Goal: Transaction & Acquisition: Purchase product/service

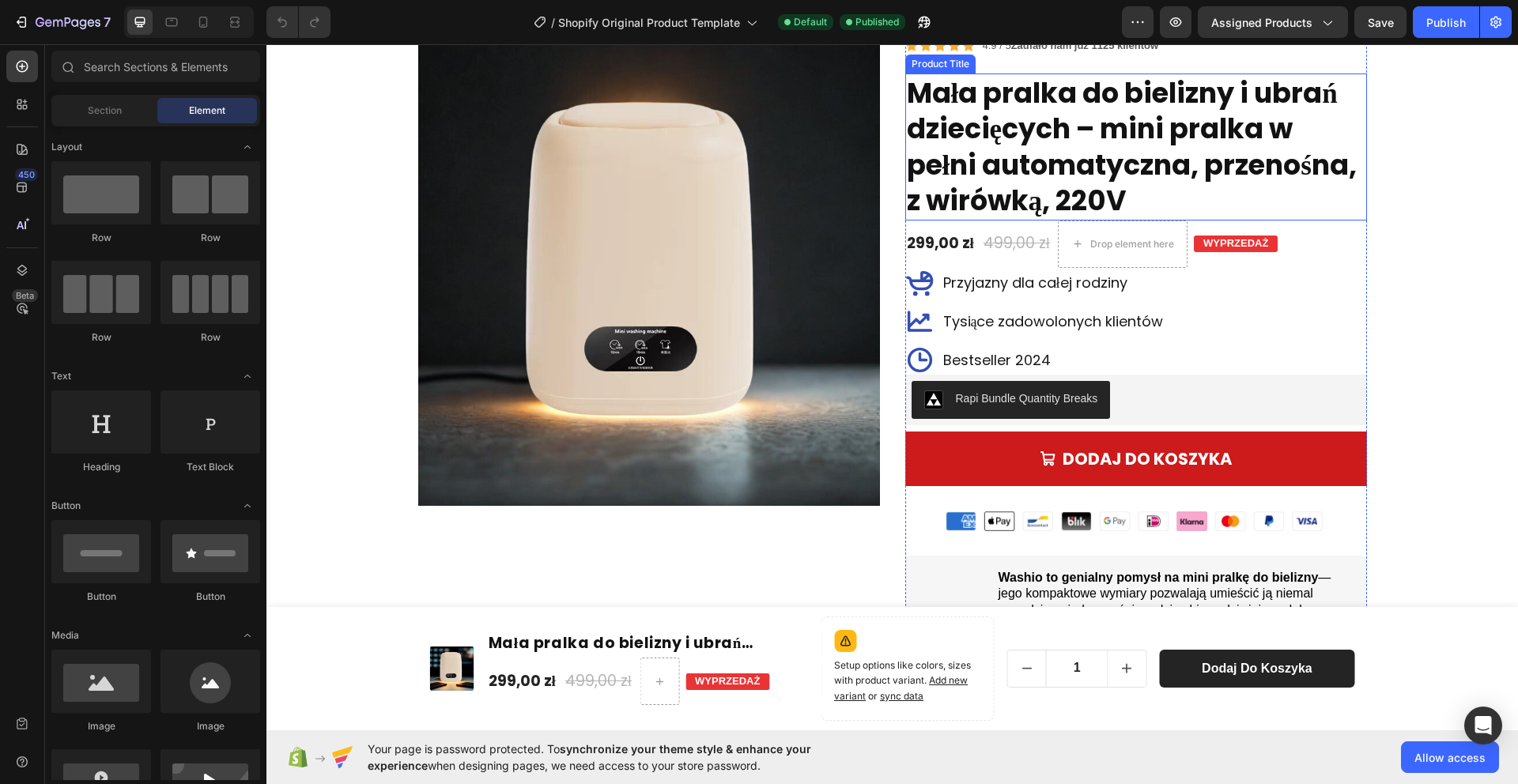
scroll to position [310, 0]
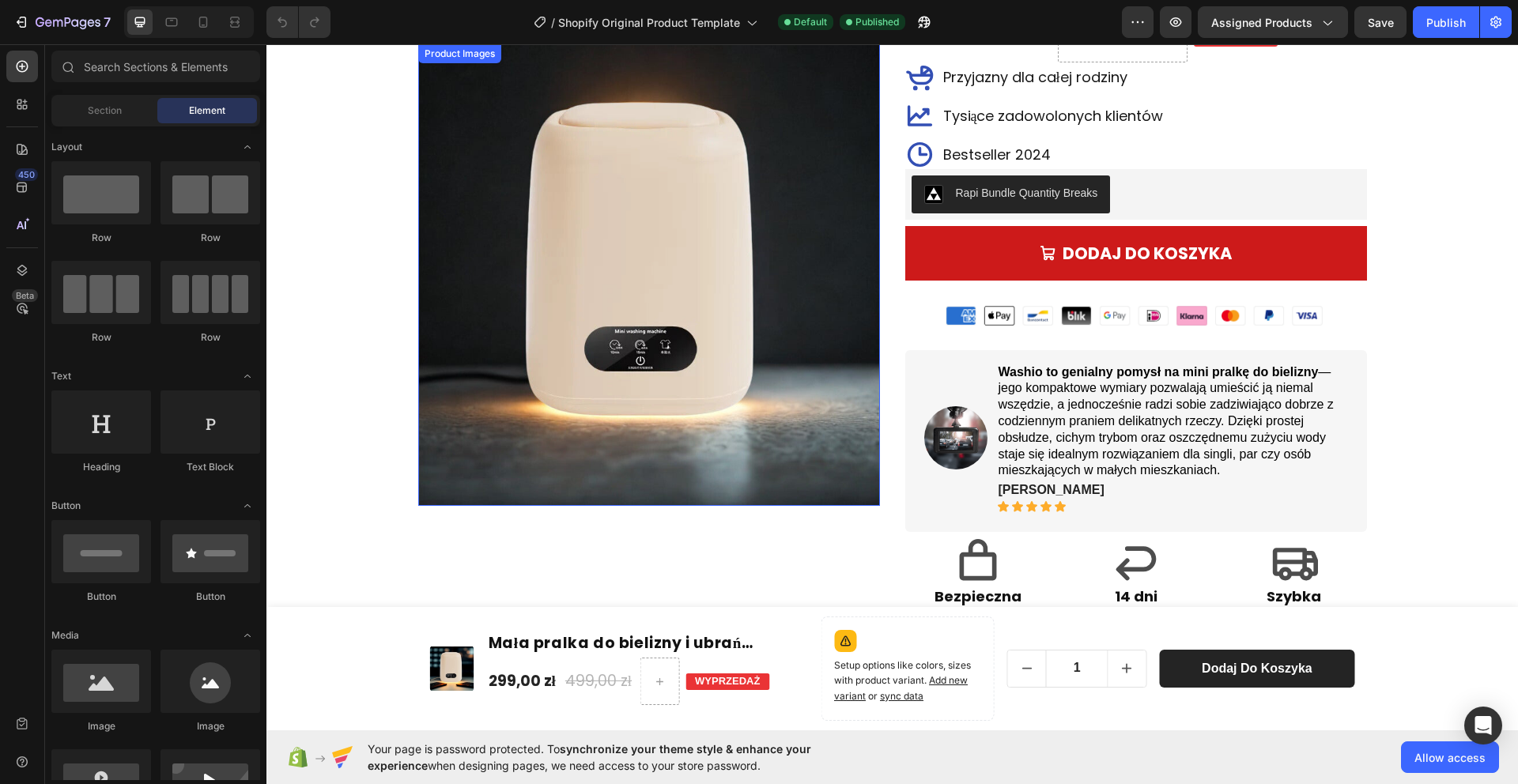
click at [862, 269] on img at bounding box center [649, 275] width 462 height 462
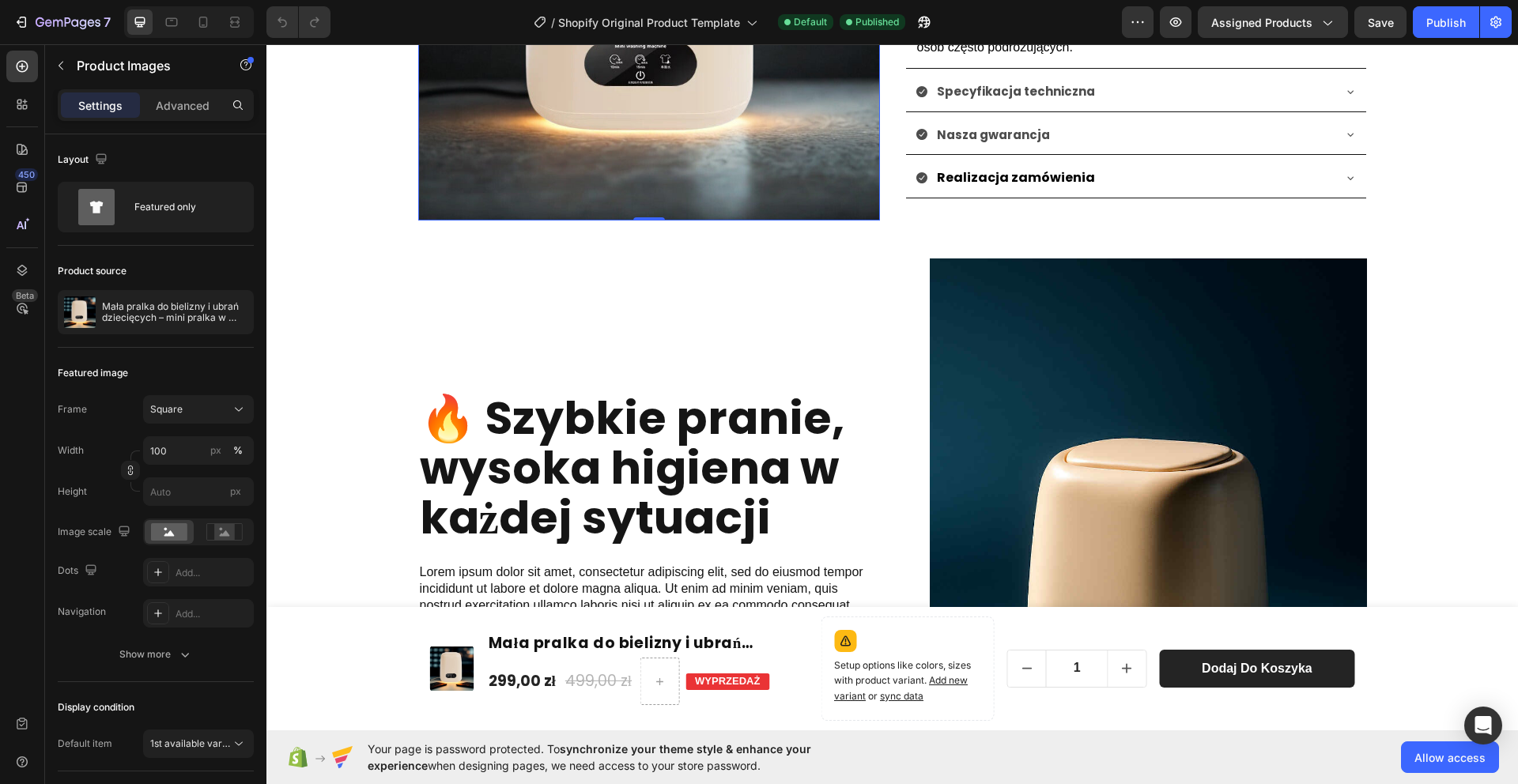
scroll to position [1162, 0]
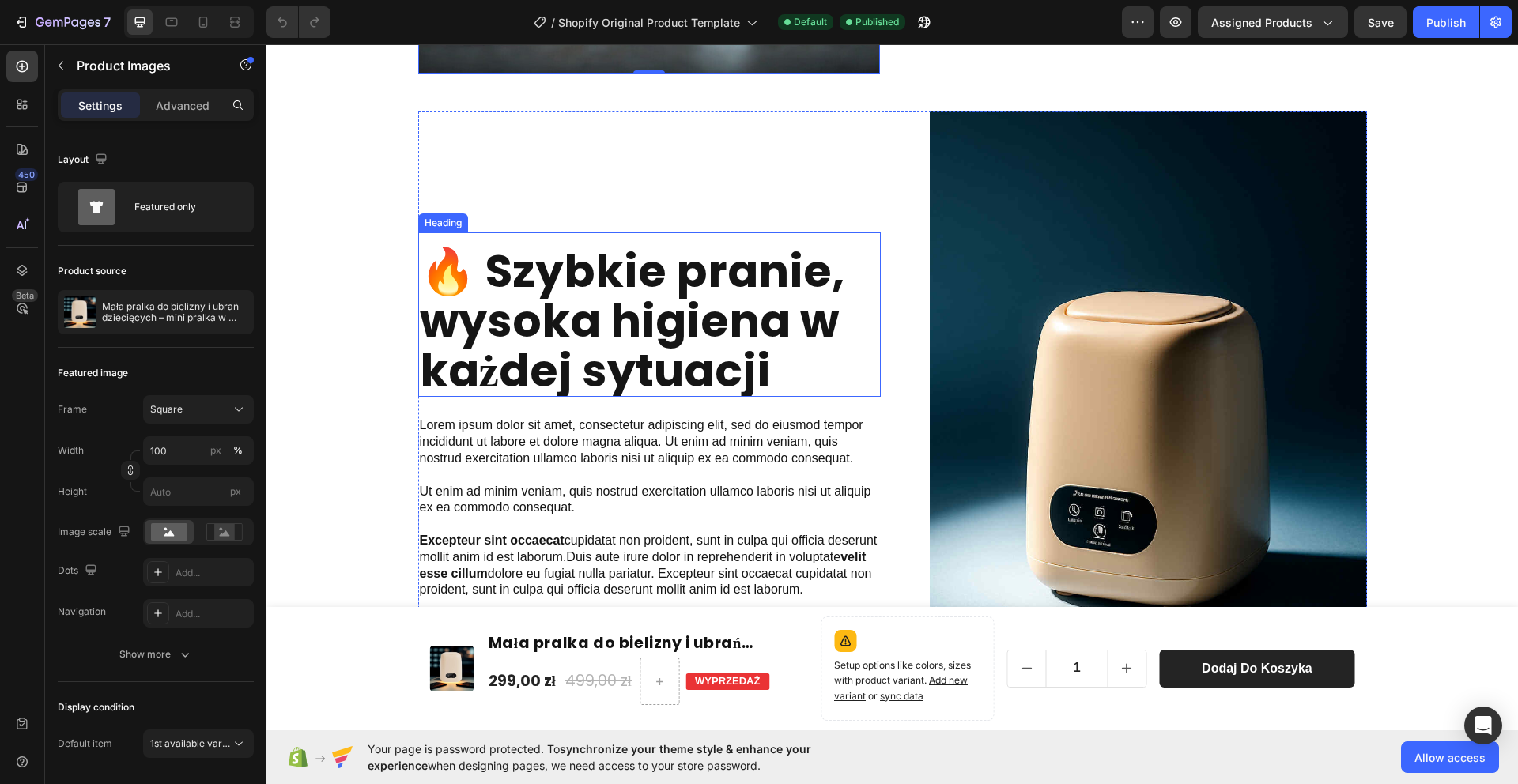
click at [602, 322] on strong "🔥 Szybkie pranie, wysoka higiena w każdej sytuacji" at bounding box center [631, 320] width 425 height 162
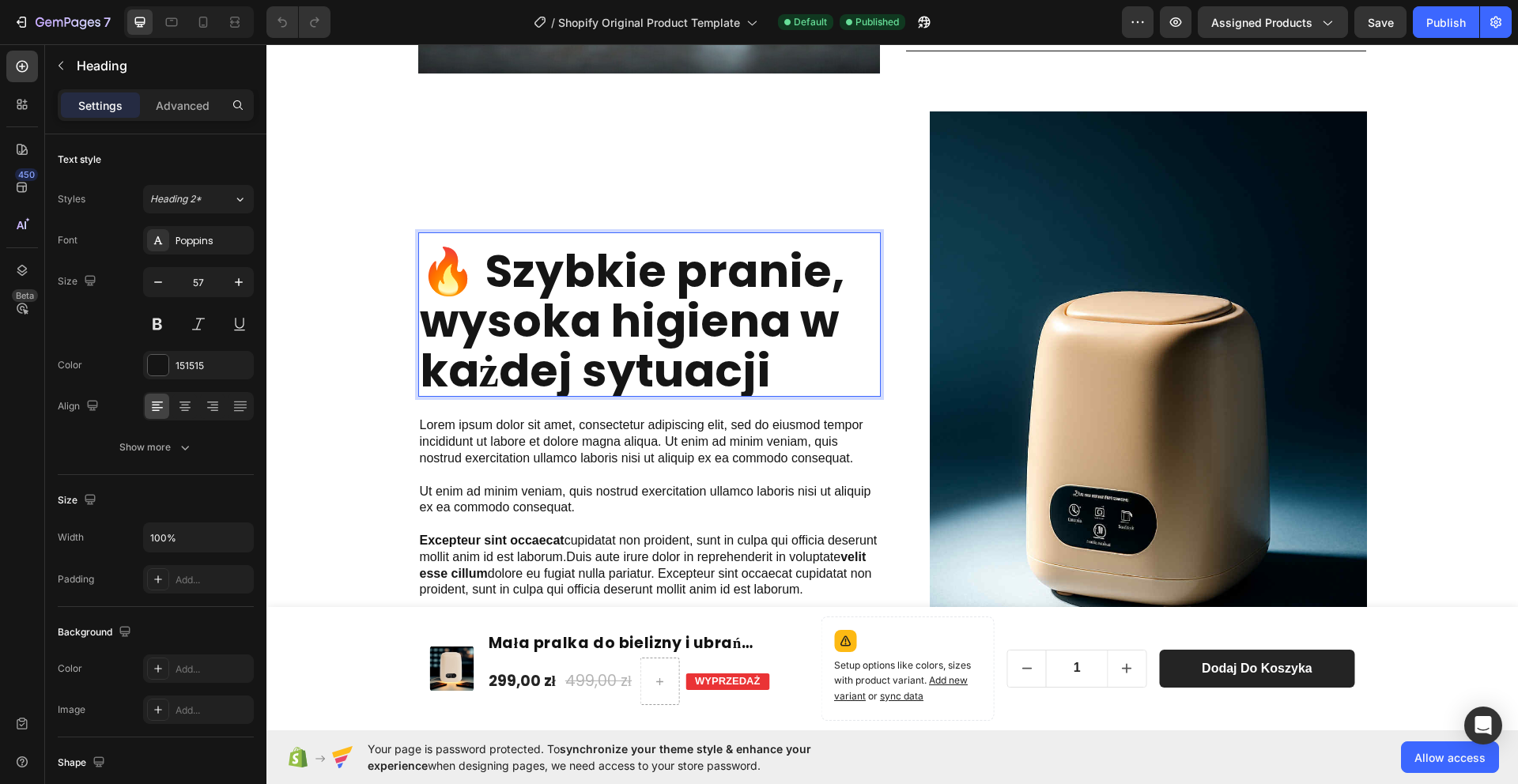
click at [701, 348] on strong "🔥 Szybkie pranie, wysoka higiena w każdej sytuacji" at bounding box center [631, 320] width 425 height 162
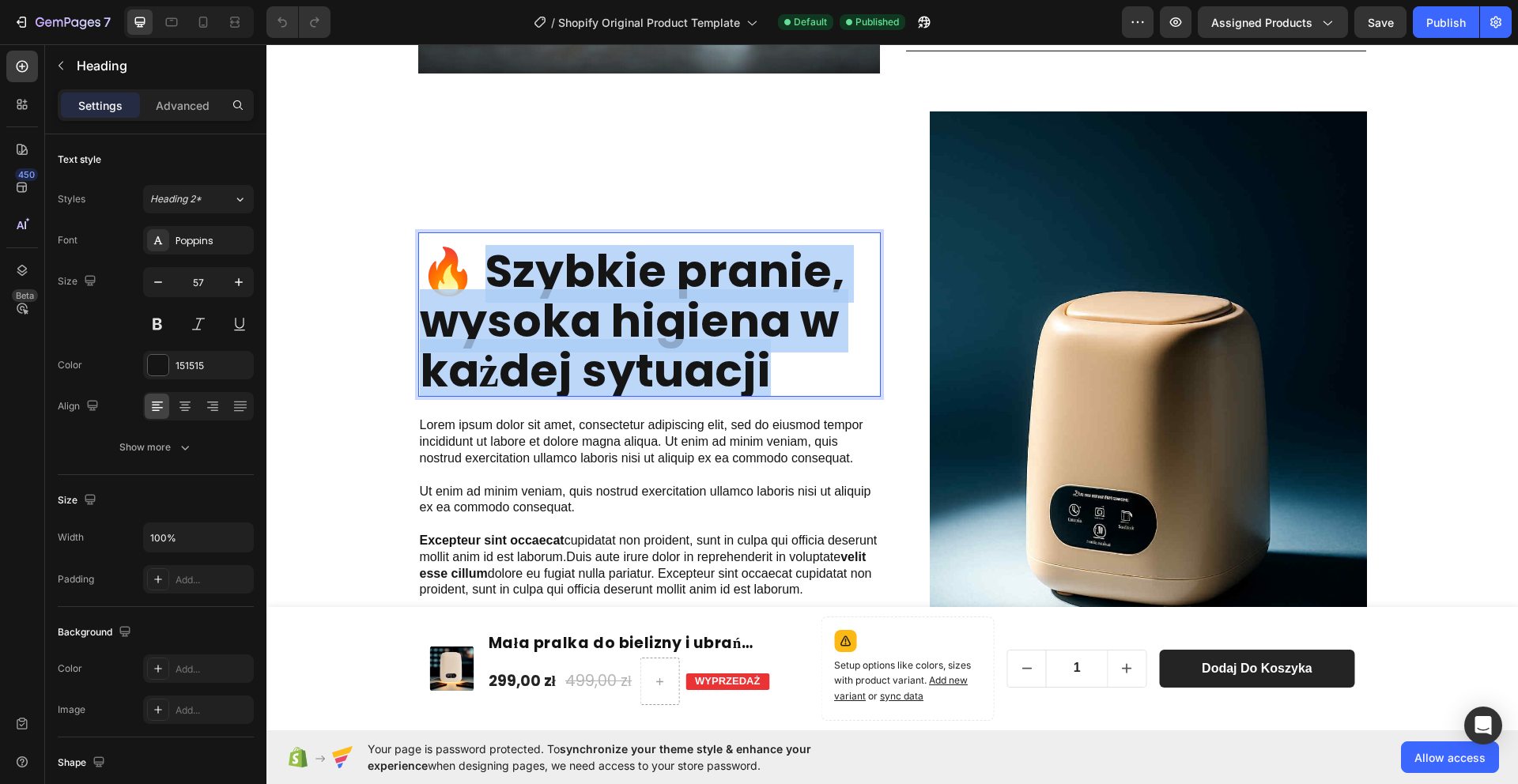
drag, startPoint x: 735, startPoint y: 354, endPoint x: 475, endPoint y: 274, distance: 272.0
click at [473, 272] on strong "🔥 Szybkie pranie, wysoka higiena w każdej sytuacji" at bounding box center [631, 320] width 425 height 162
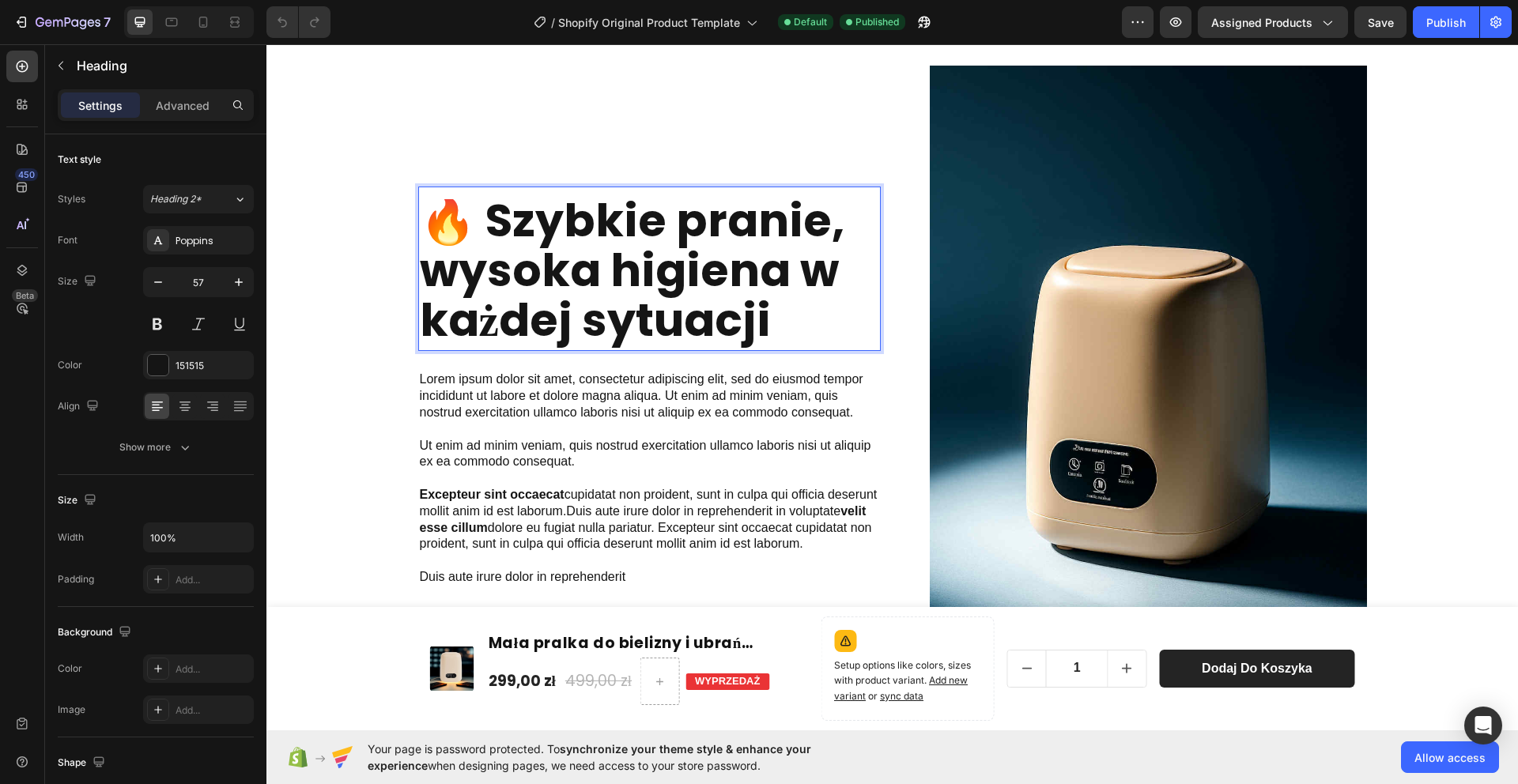
scroll to position [1257, 0]
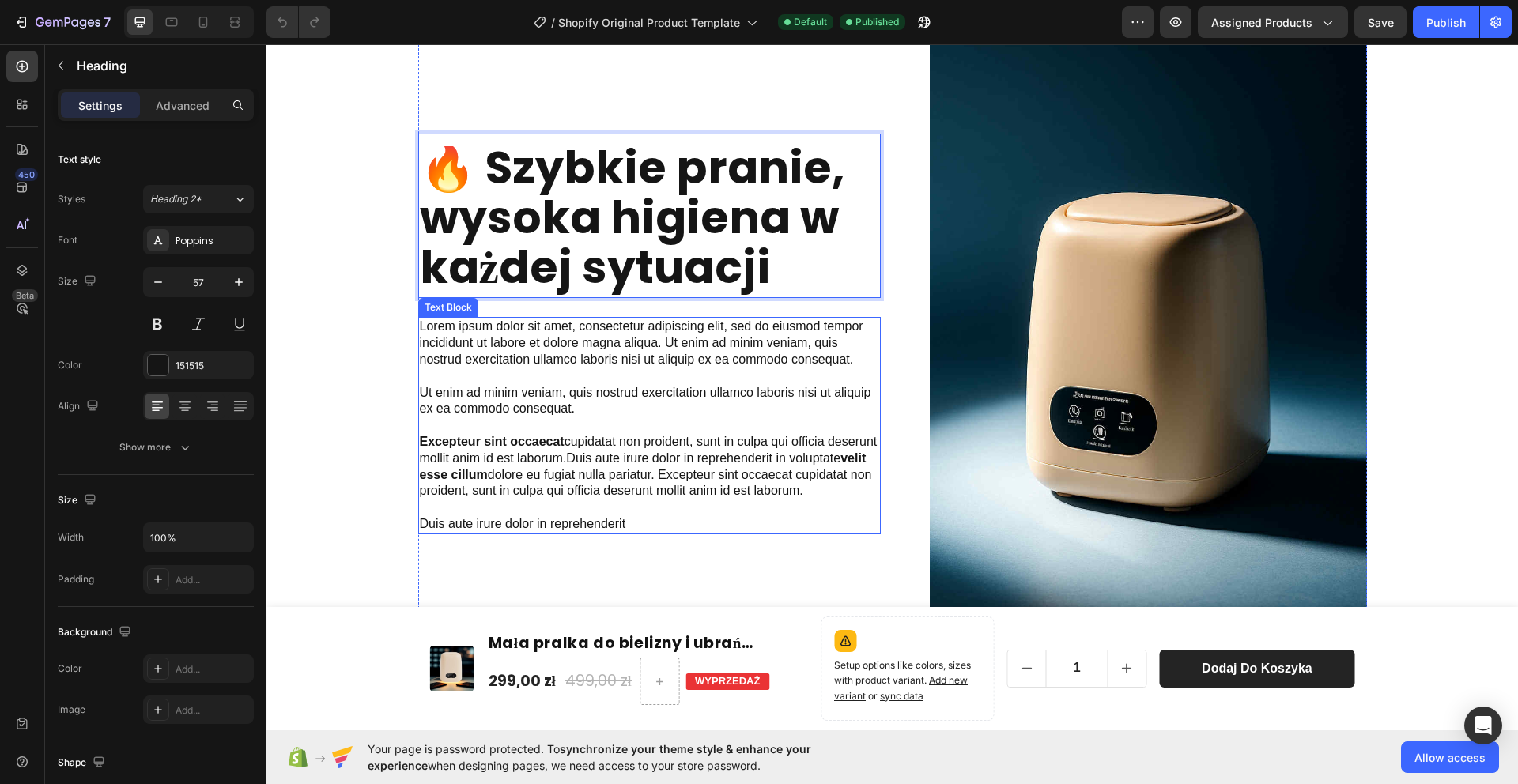
click at [714, 358] on p "Lorem ipsum dolor sit amet, consectetur adipiscing elit, sed do eiusmod tempor …" at bounding box center [649, 425] width 460 height 214
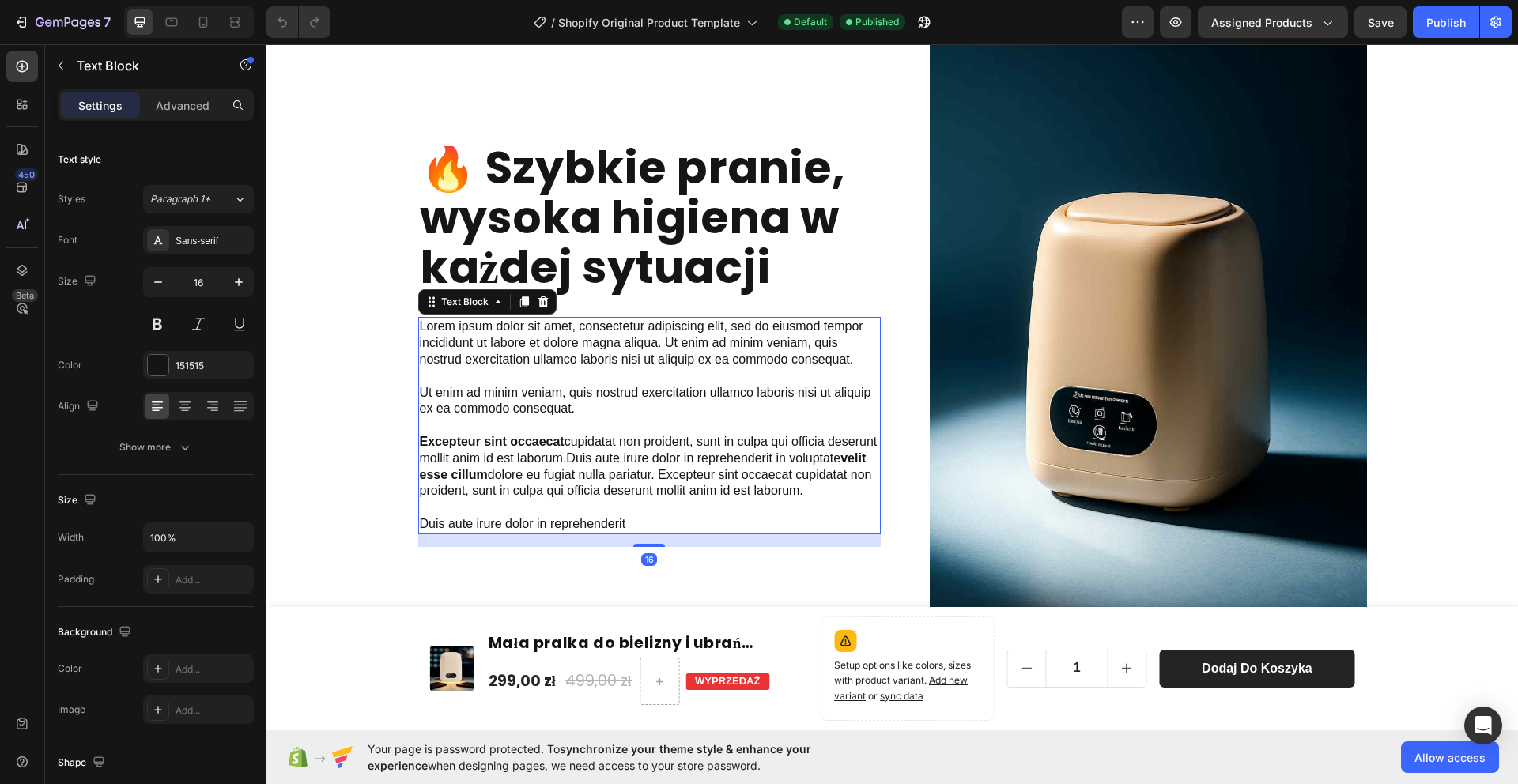
click at [714, 356] on p "Lorem ipsum dolor sit amet, consectetur adipiscing elit, sed do eiusmod tempor …" at bounding box center [649, 425] width 460 height 214
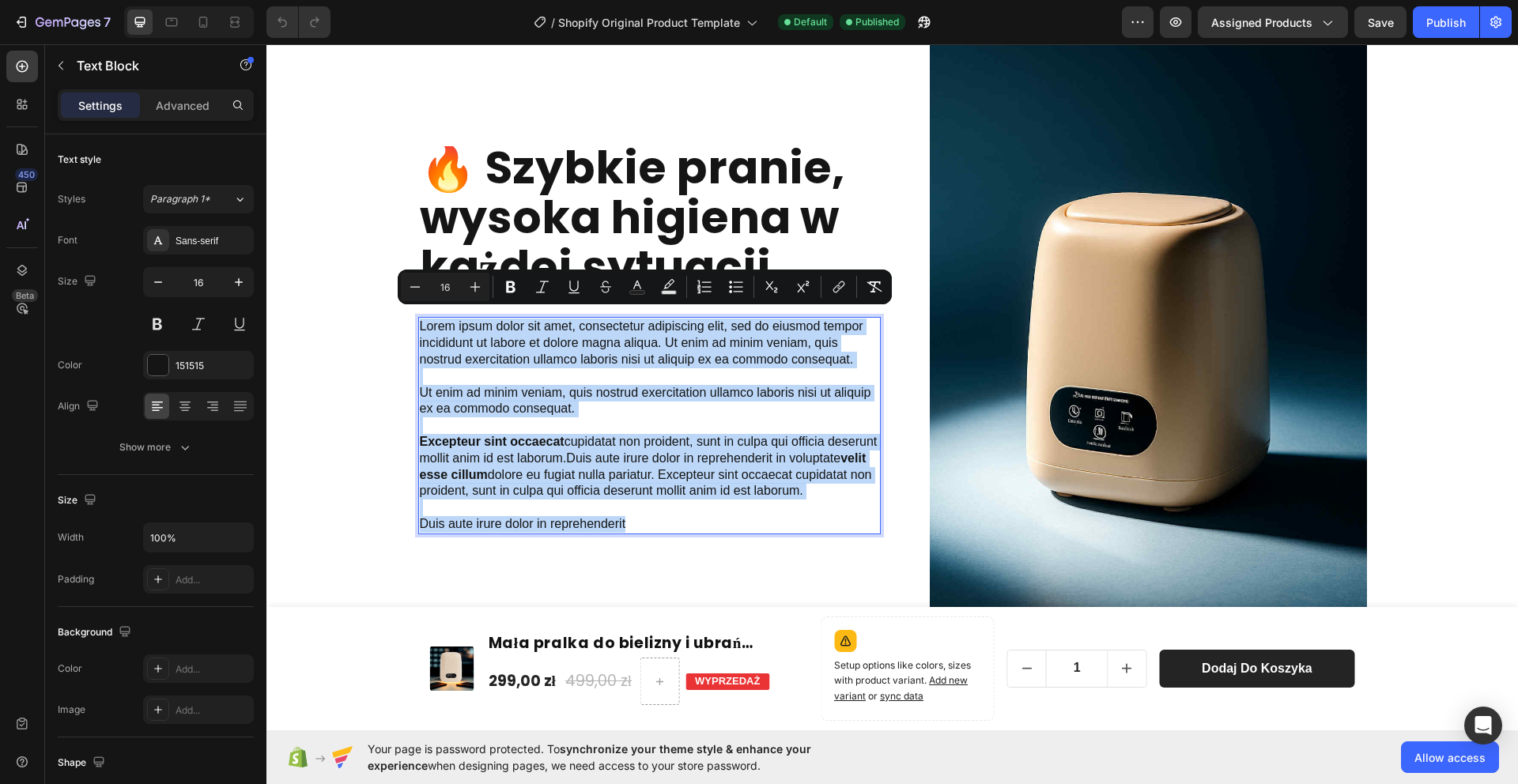
scroll to position [1314, 0]
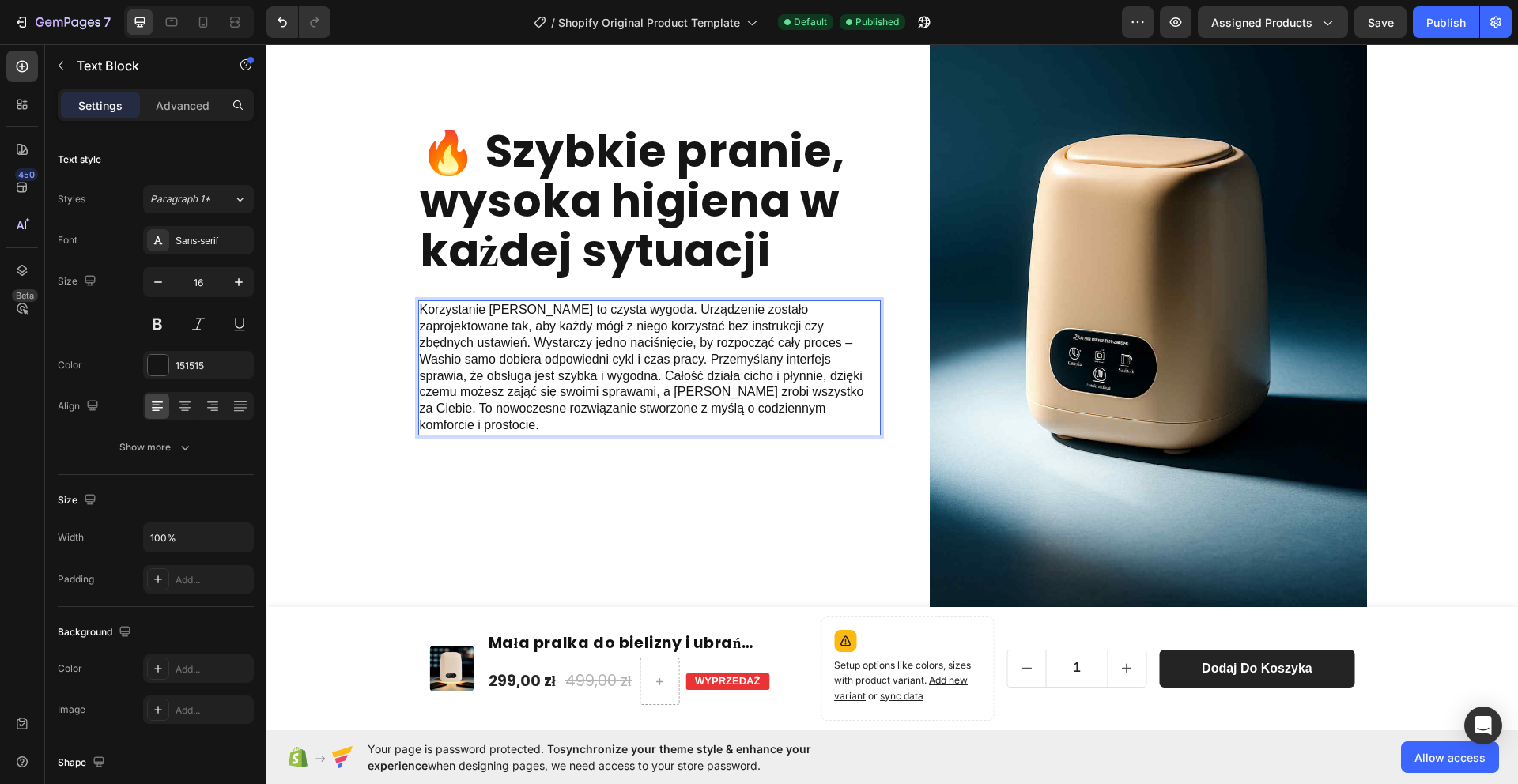
click at [785, 348] on p "Korzystanie [PERSON_NAME] to czysta wygoda. Urządzenie zostało zaprojektowane t…" at bounding box center [649, 367] width 460 height 131
click at [586, 366] on p "Korzystanie [PERSON_NAME] to czysta wygoda. Urządzenie zostało zaprojektowane t…" at bounding box center [649, 367] width 460 height 131
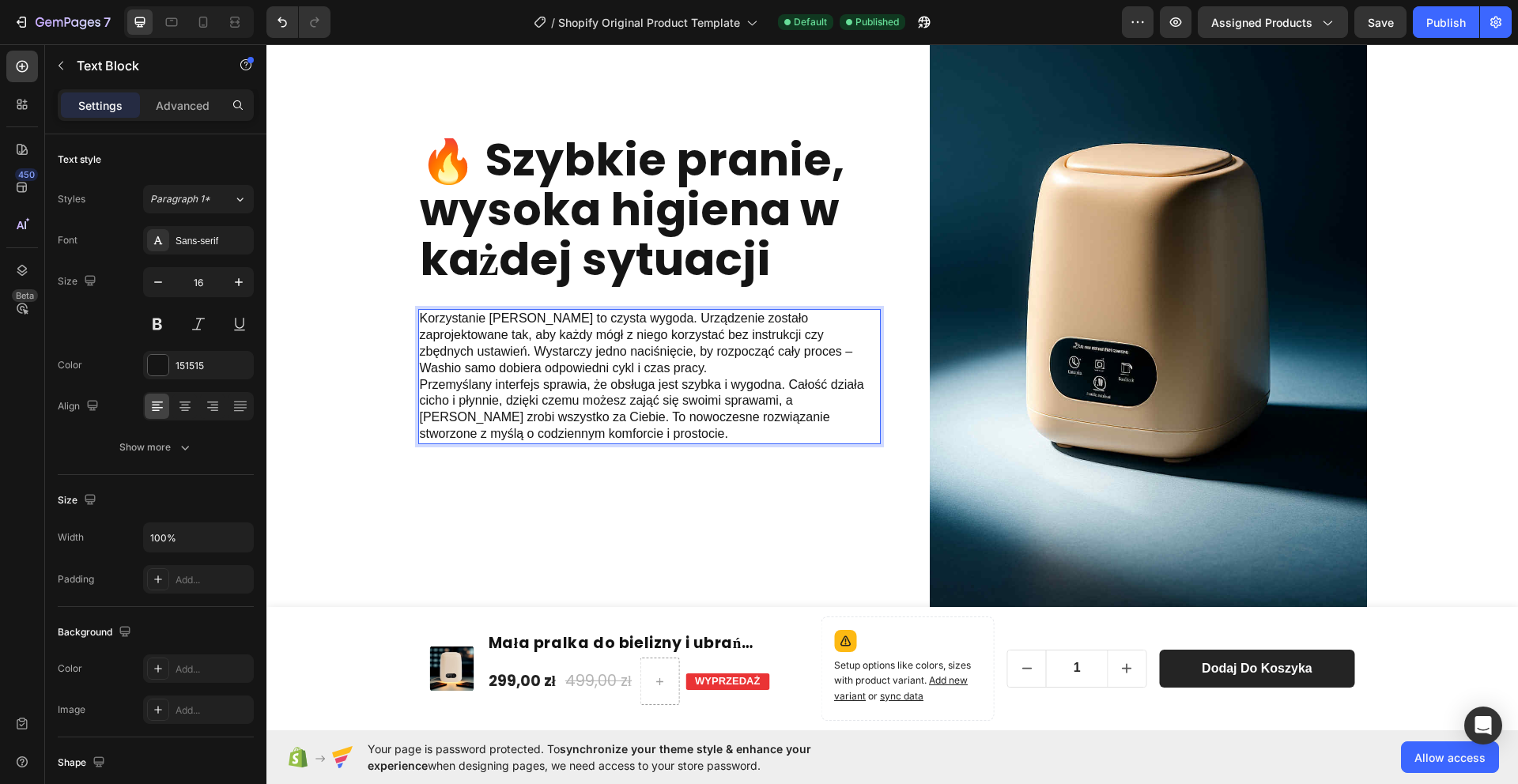
scroll to position [1298, 0]
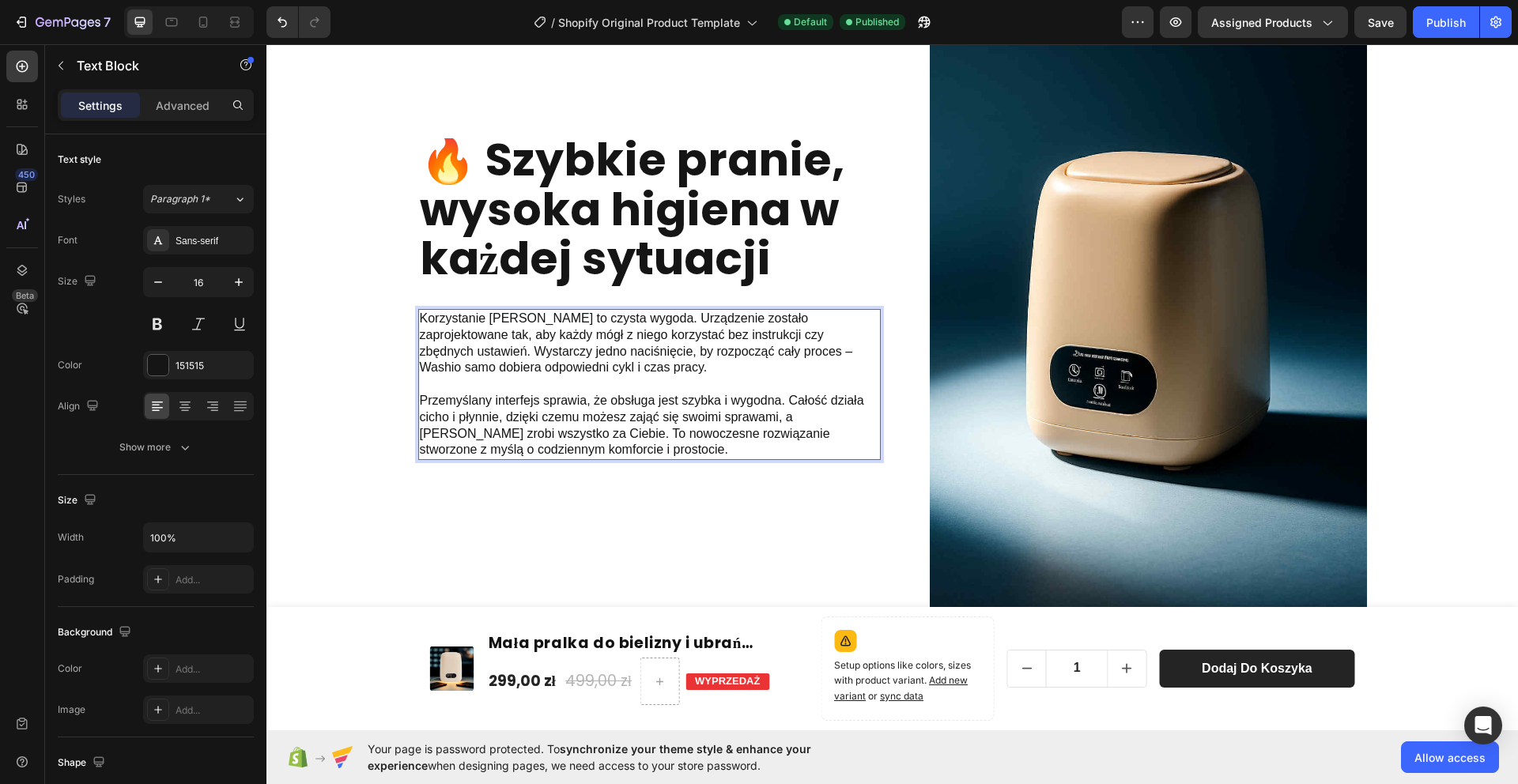
click at [645, 439] on p "Przemyślany interfejs sprawia, że obsługa jest szybka i wygodna. Całość działa …" at bounding box center [649, 425] width 460 height 66
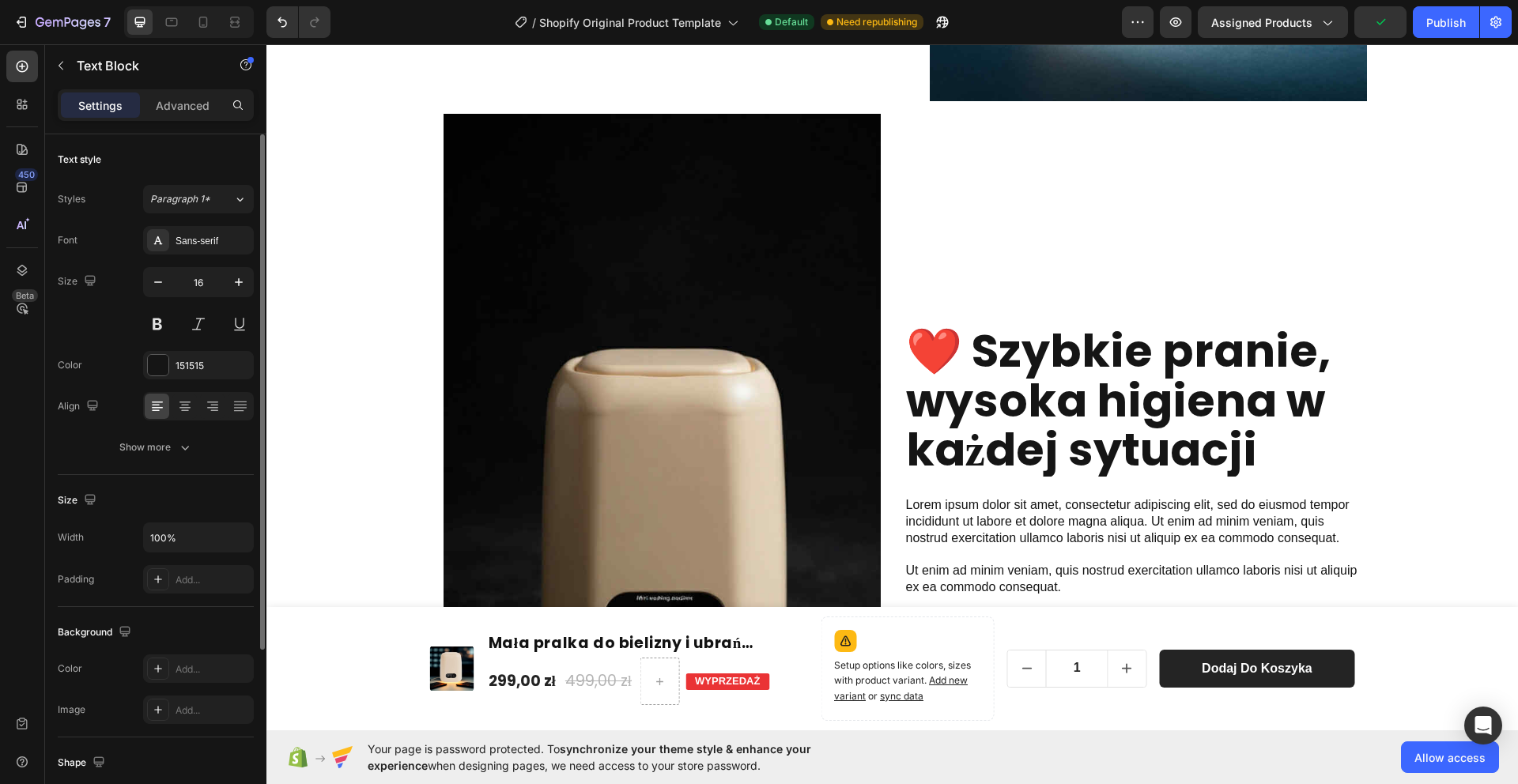
scroll to position [1849, 0]
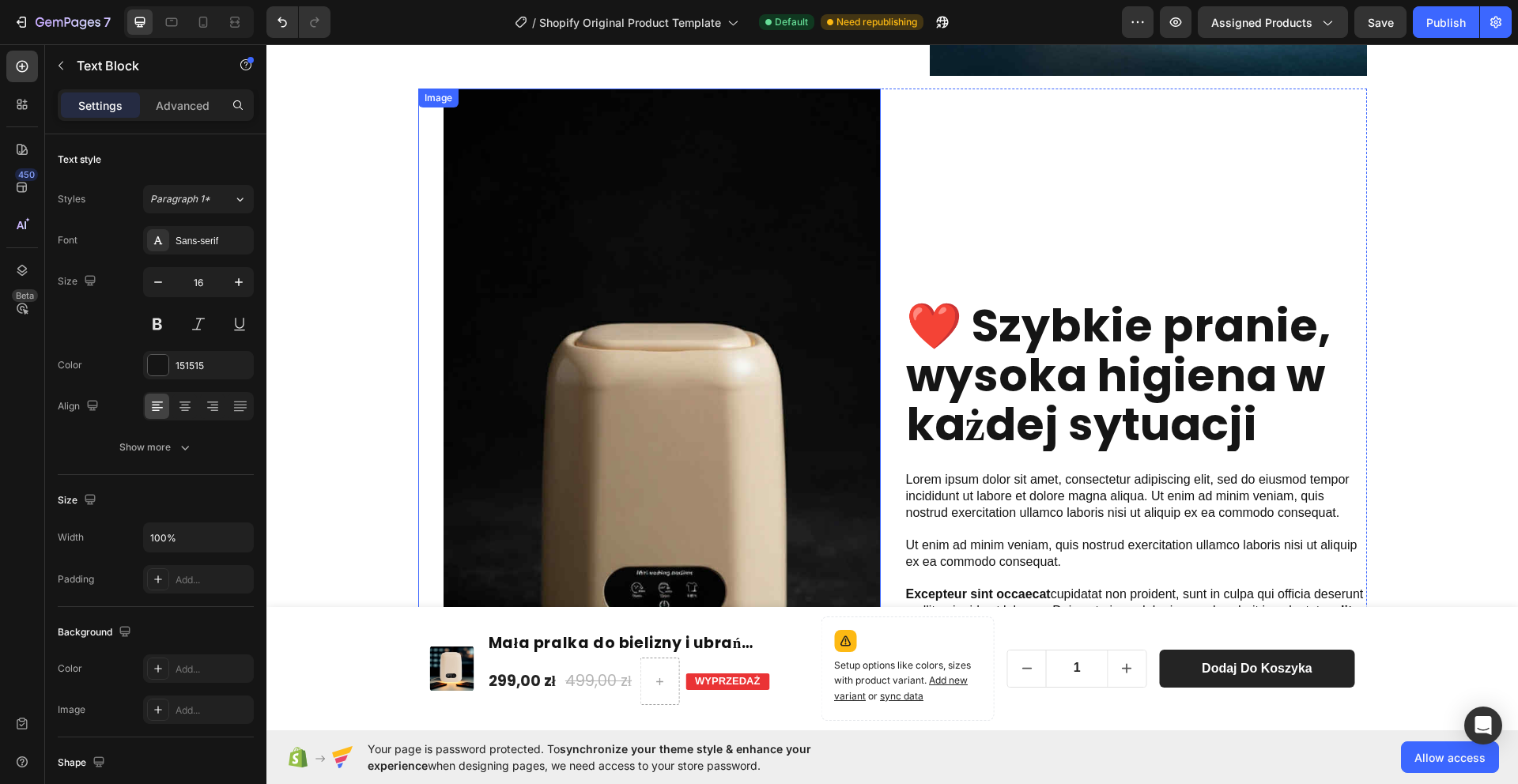
click at [1167, 373] on strong "❤️ Szybkie pranie, wysoka higiena w każdej sytuacji" at bounding box center [1118, 375] width 425 height 162
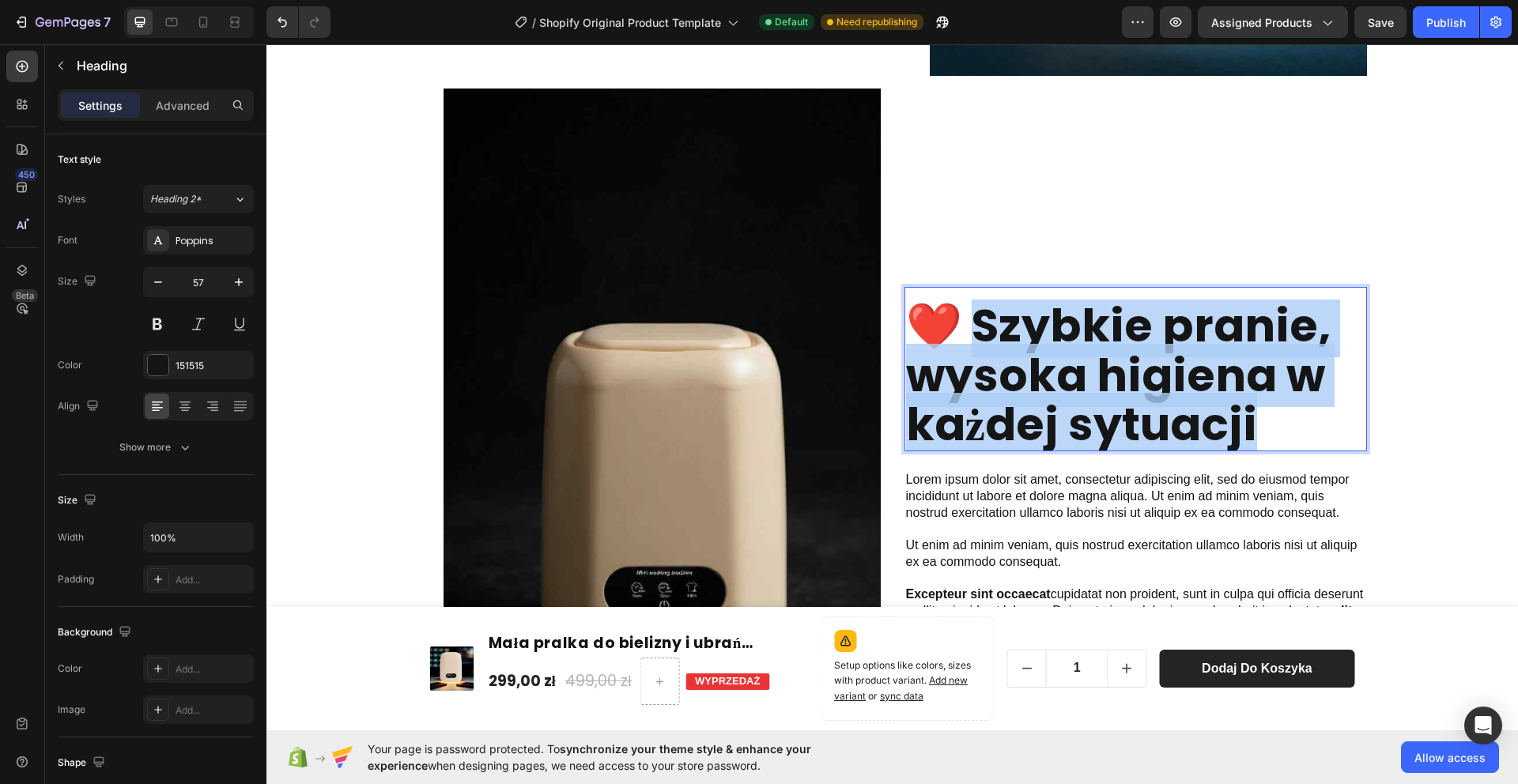
drag, startPoint x: 964, startPoint y: 309, endPoint x: 1290, endPoint y: 400, distance: 338.5
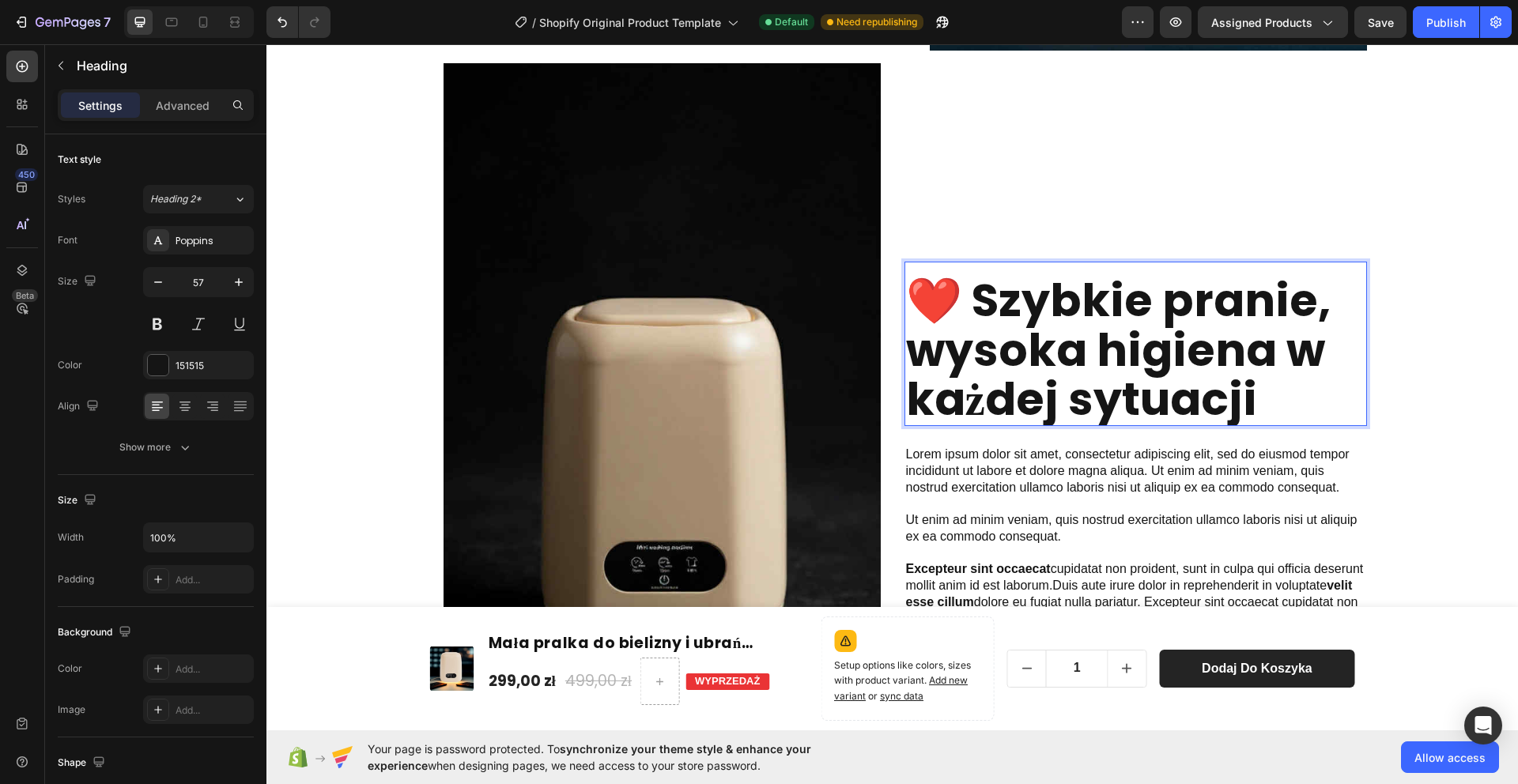
scroll to position [6, 0]
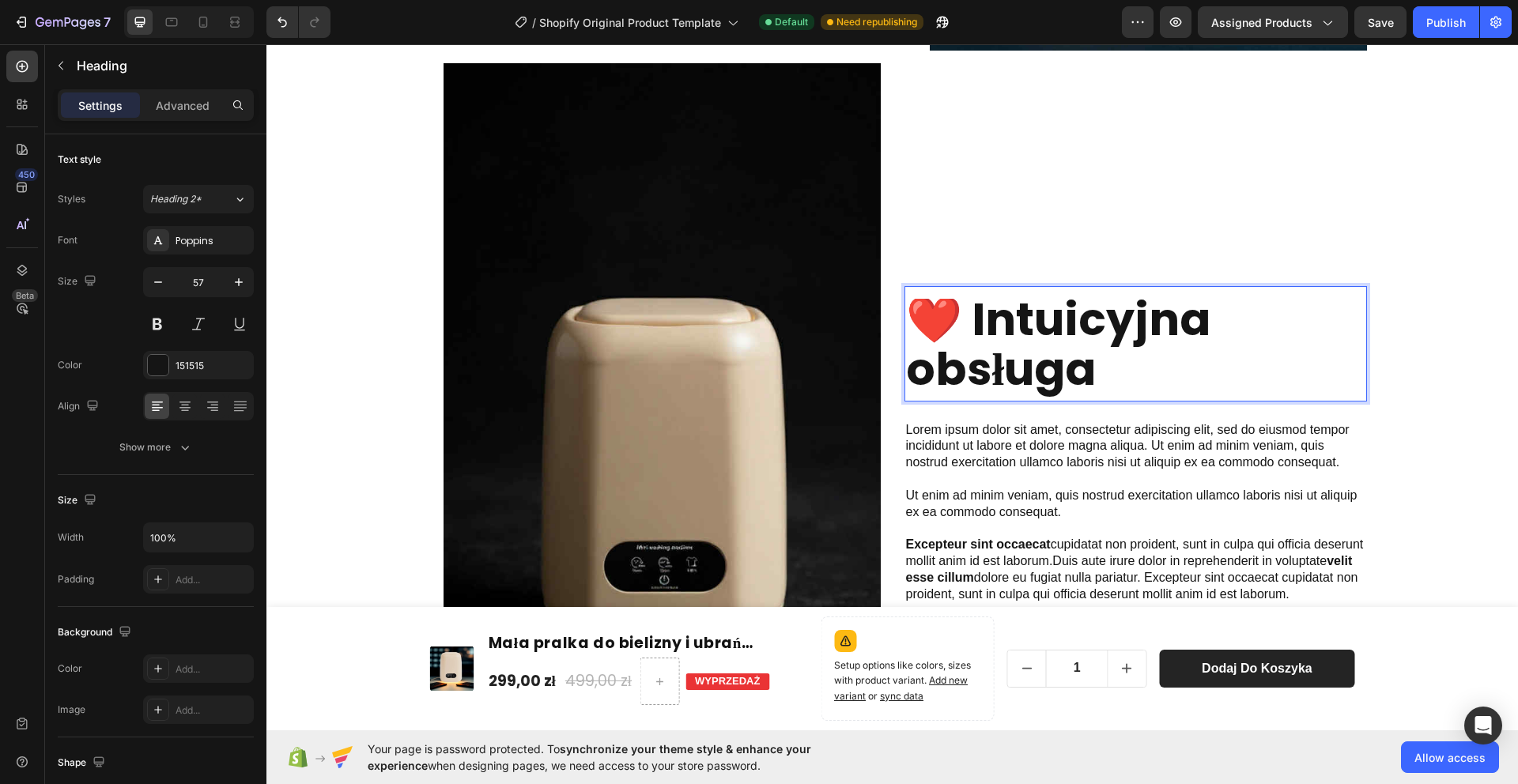
click at [1085, 395] on div "❤️ Intuicyjna obsługa Heading 24 Lorem ipsum dolor sit amet, consectetur adipis…" at bounding box center [1135, 468] width 463 height 810
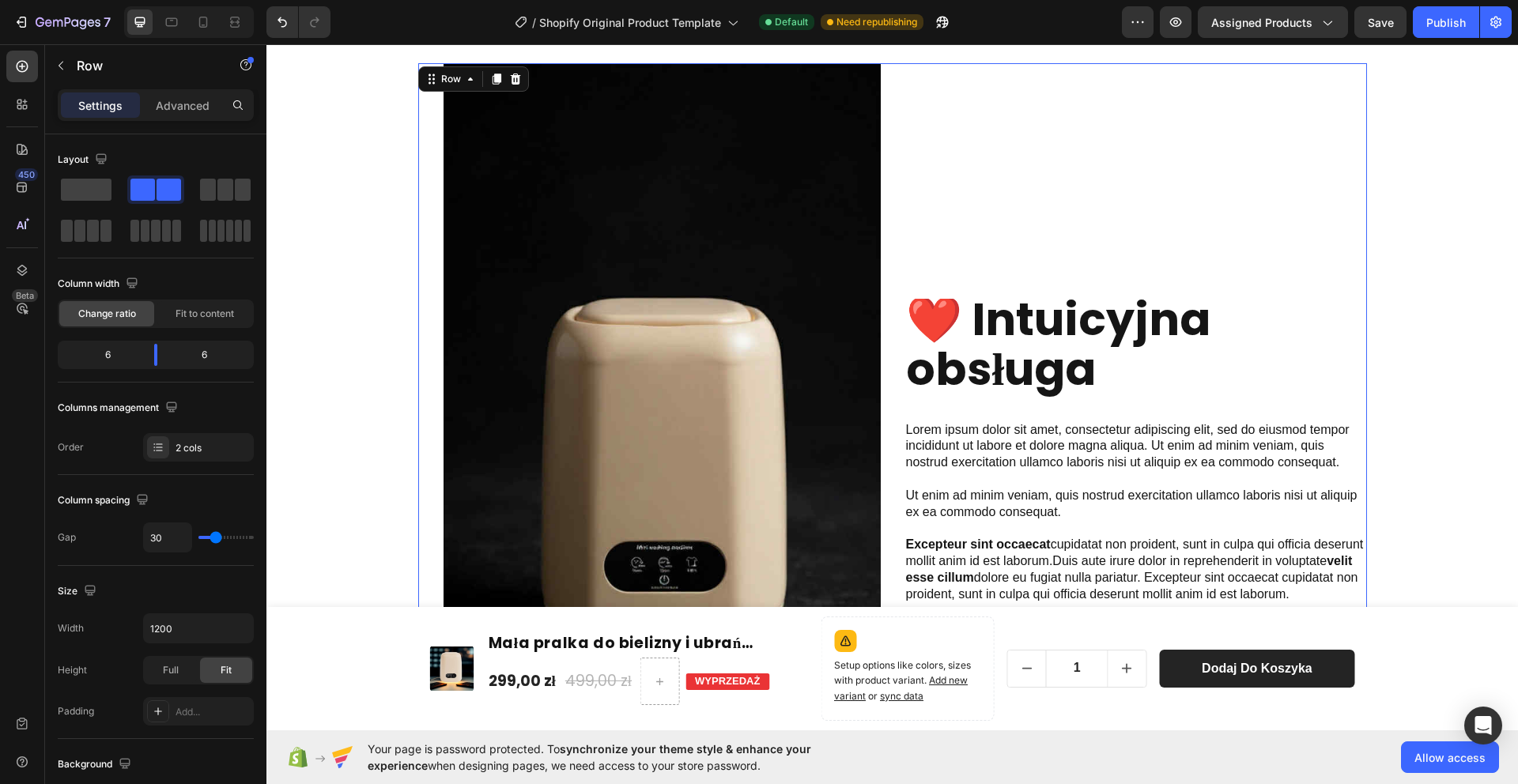
scroll to position [2072, 0]
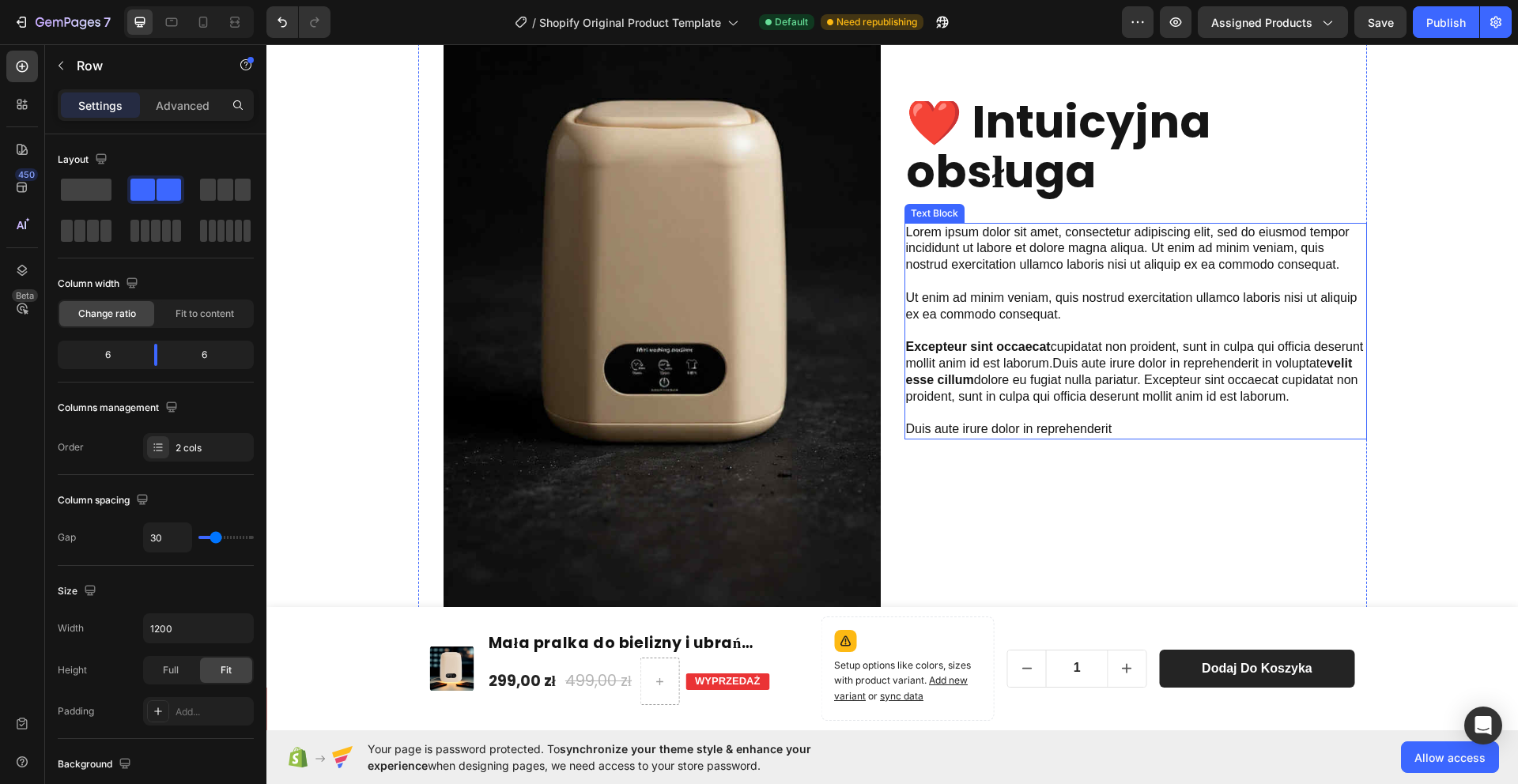
click at [1089, 391] on p "Lorem ipsum dolor sit amet, consectetur adipiscing elit, sed do eiusmod tempor …" at bounding box center [1135, 331] width 460 height 214
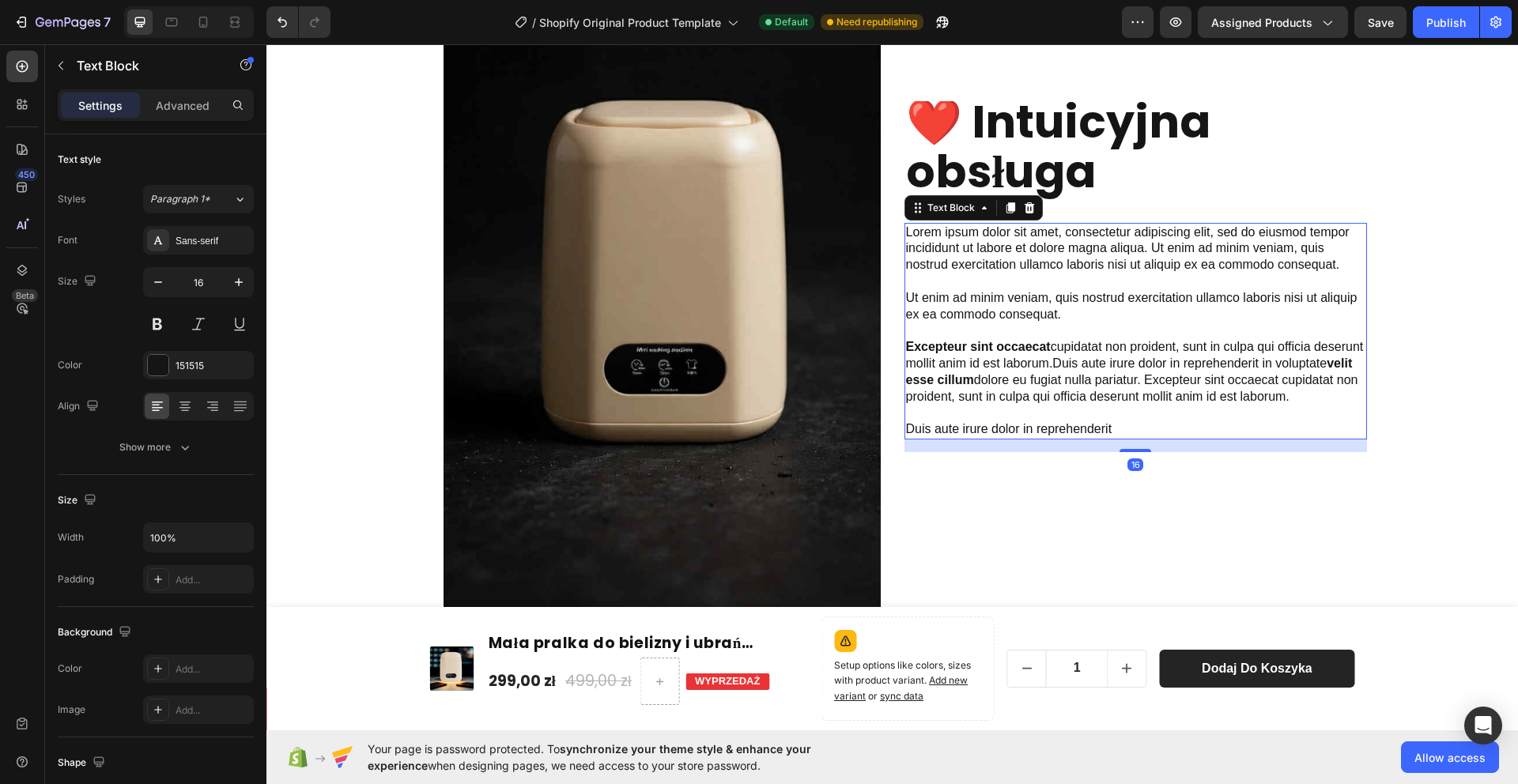
click at [1087, 382] on p "Lorem ipsum dolor sit amet, consectetur adipiscing elit, sed do eiusmod tempor …" at bounding box center [1135, 331] width 460 height 214
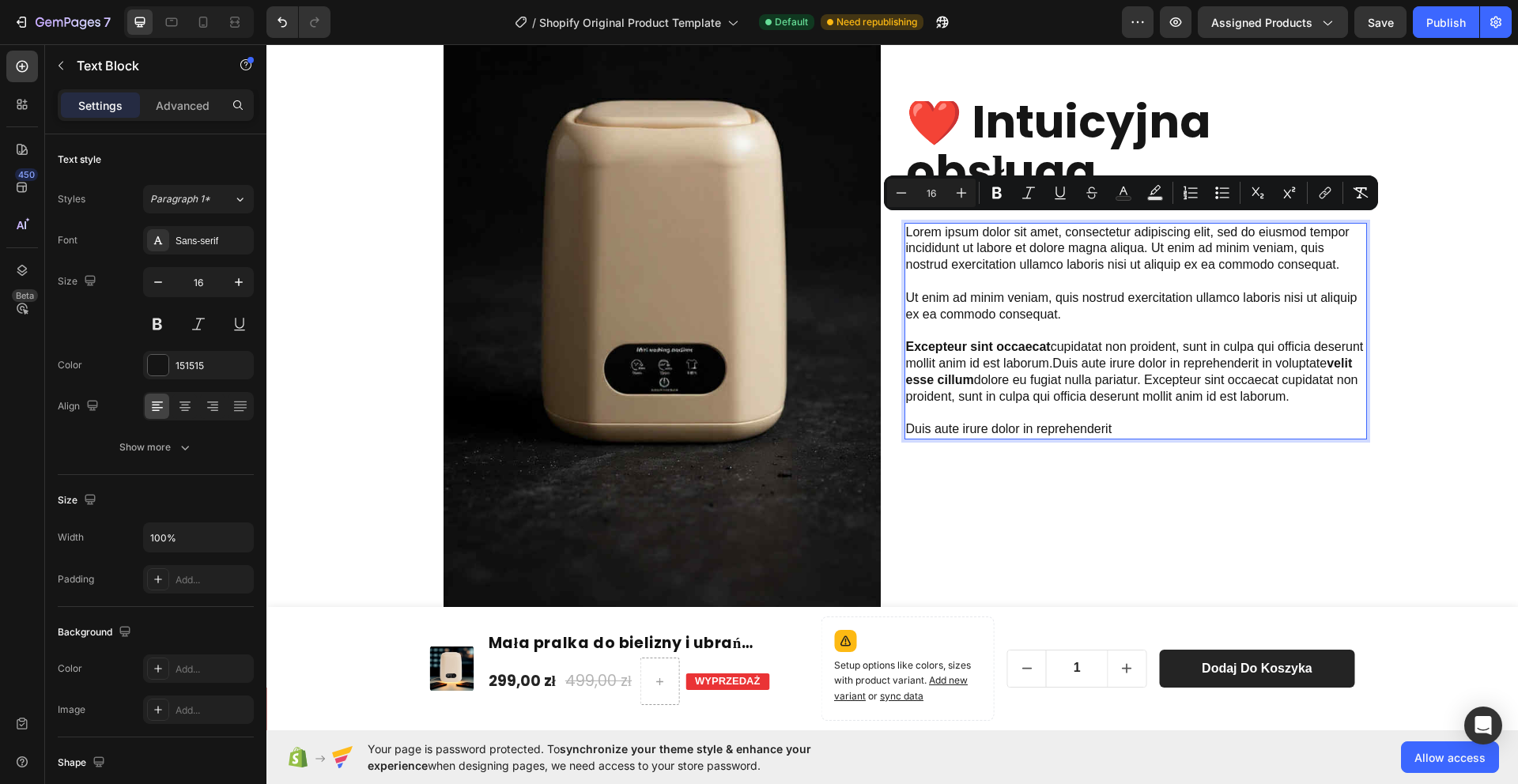
scroll to position [2130, 0]
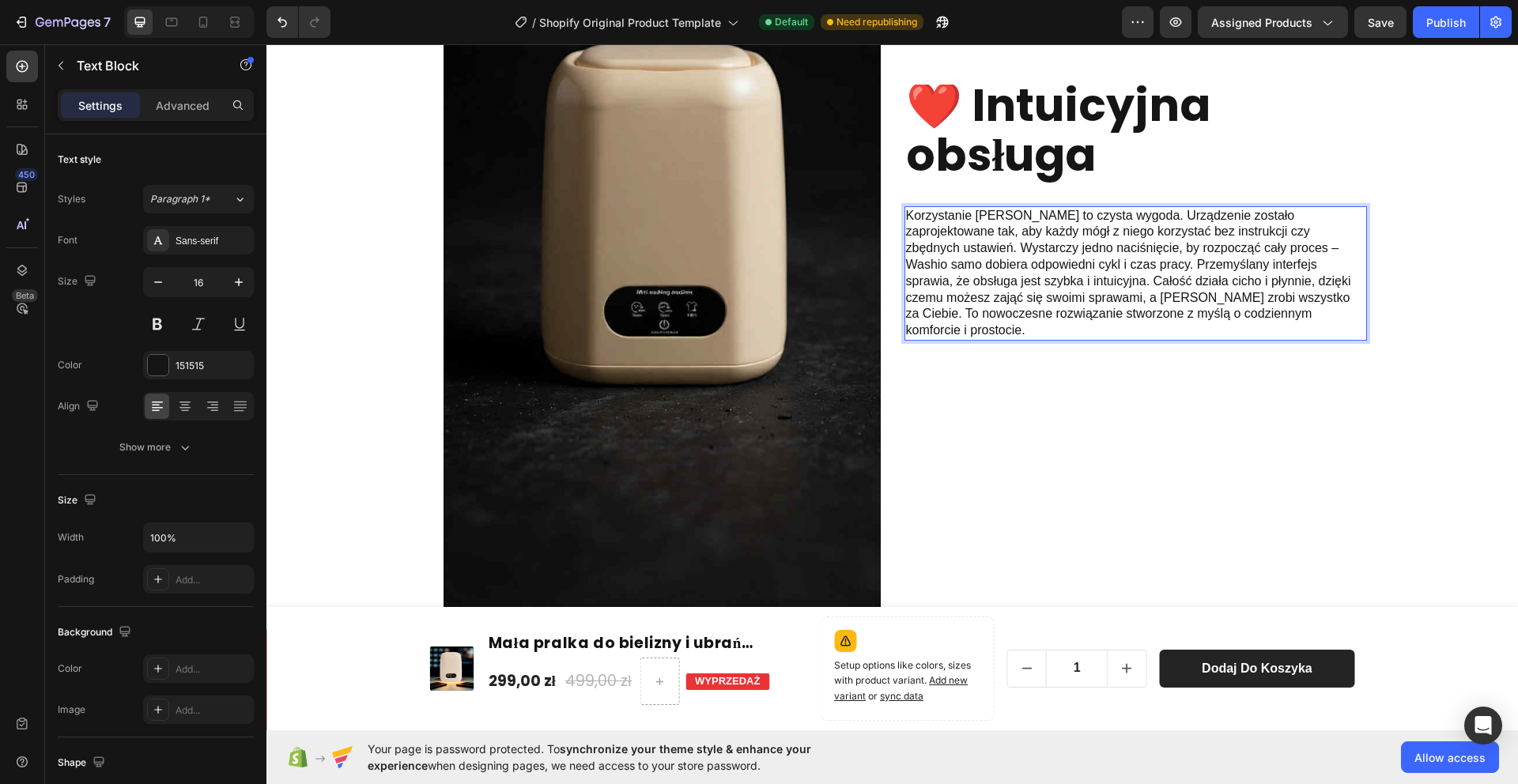
click at [1073, 272] on p "Korzystanie [PERSON_NAME] to czysta wygoda. Urządzenie zostało zaprojektowane t…" at bounding box center [1135, 273] width 460 height 131
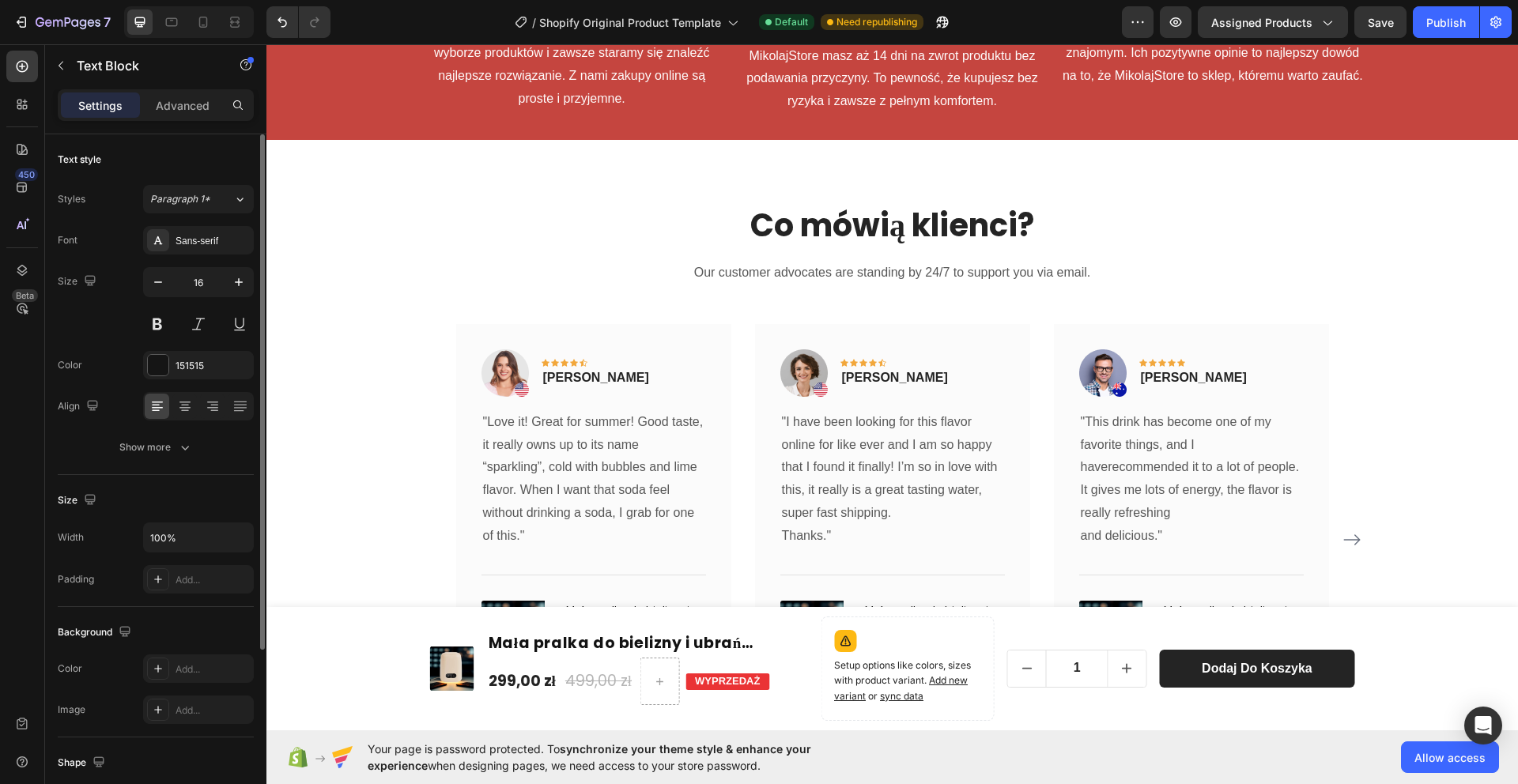
scroll to position [3003, 0]
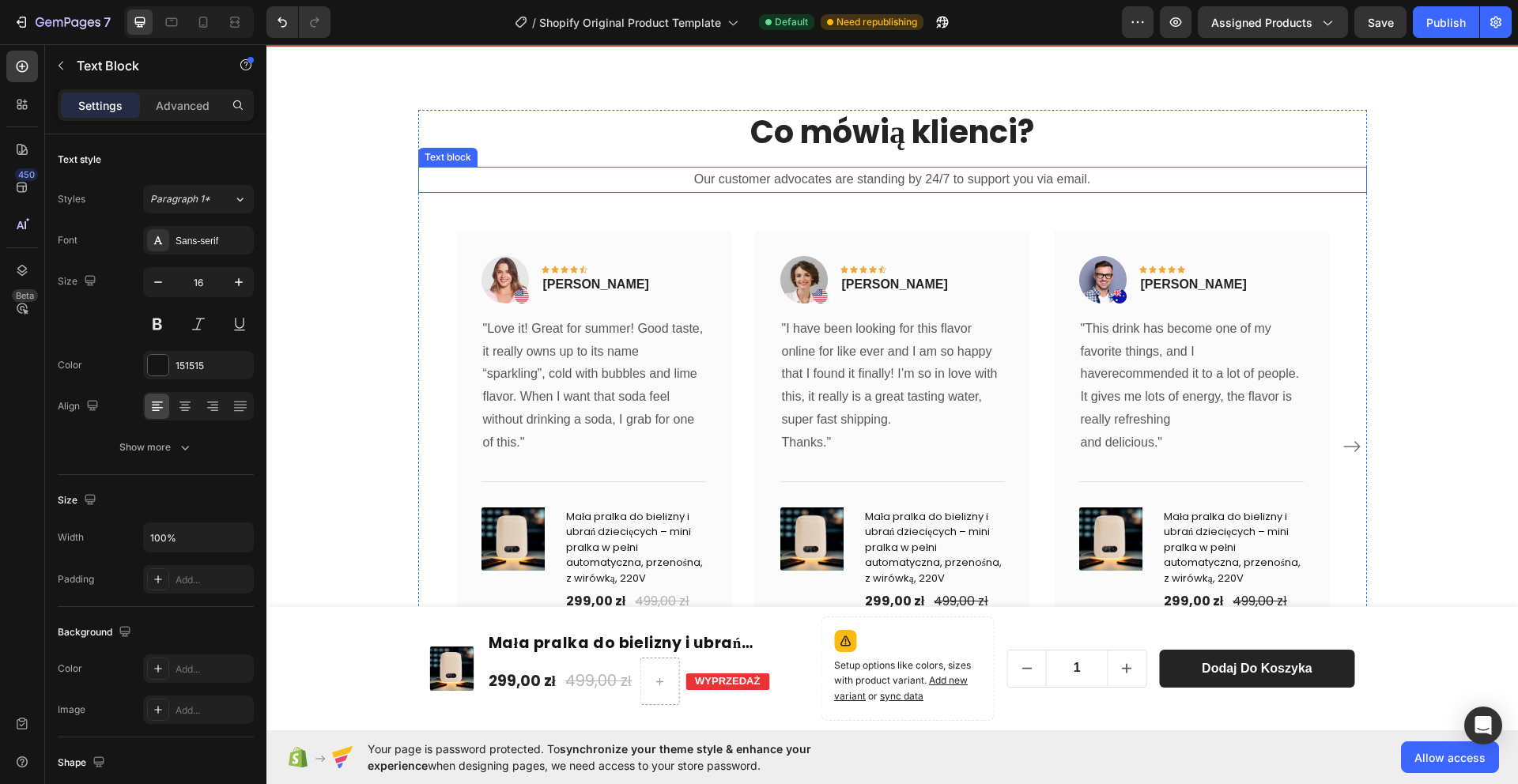
click at [947, 178] on p "Our customer advocates are standing by 24/7 to support you via email." at bounding box center [892, 179] width 946 height 23
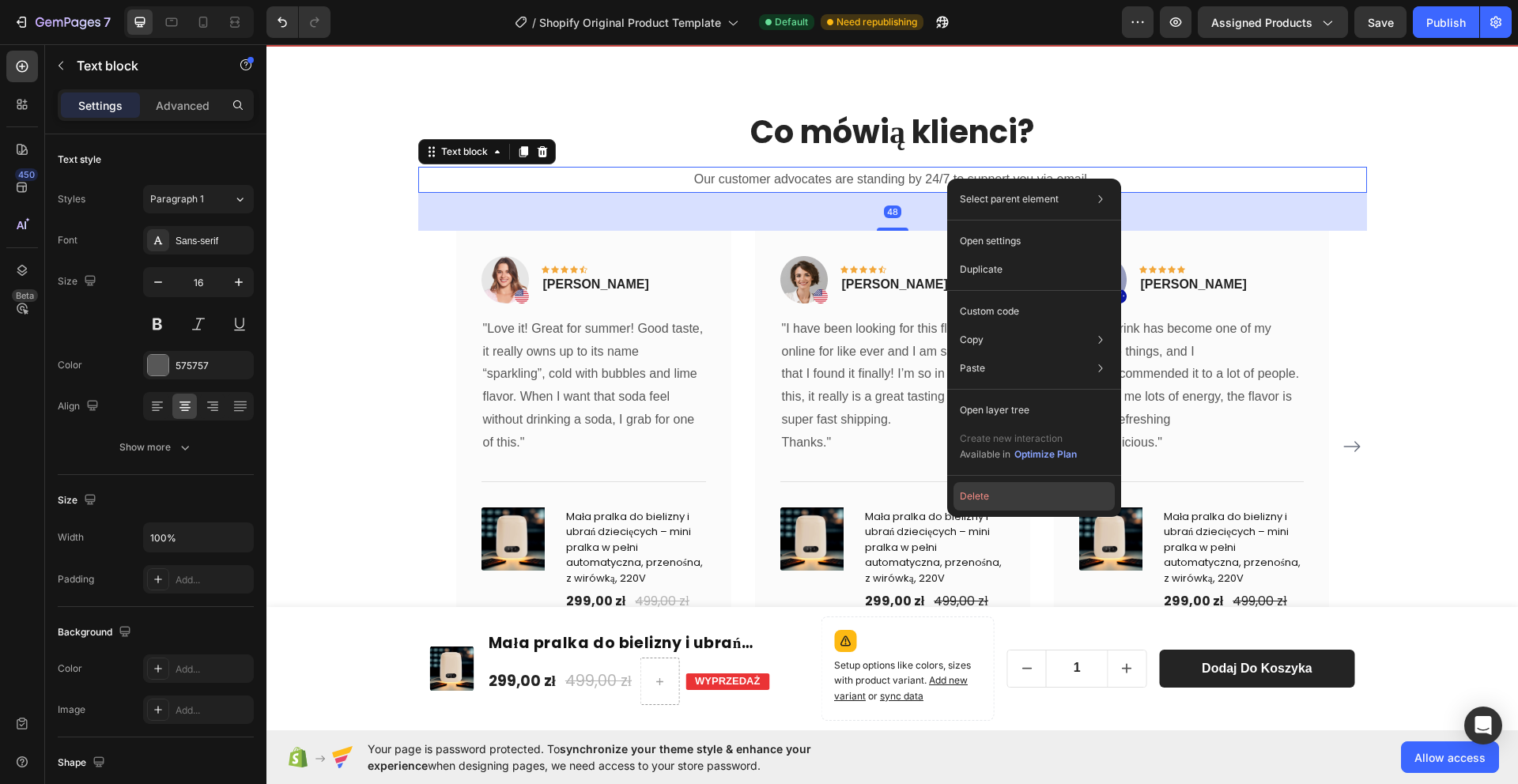
click at [993, 502] on button "Delete" at bounding box center [1033, 496] width 161 height 28
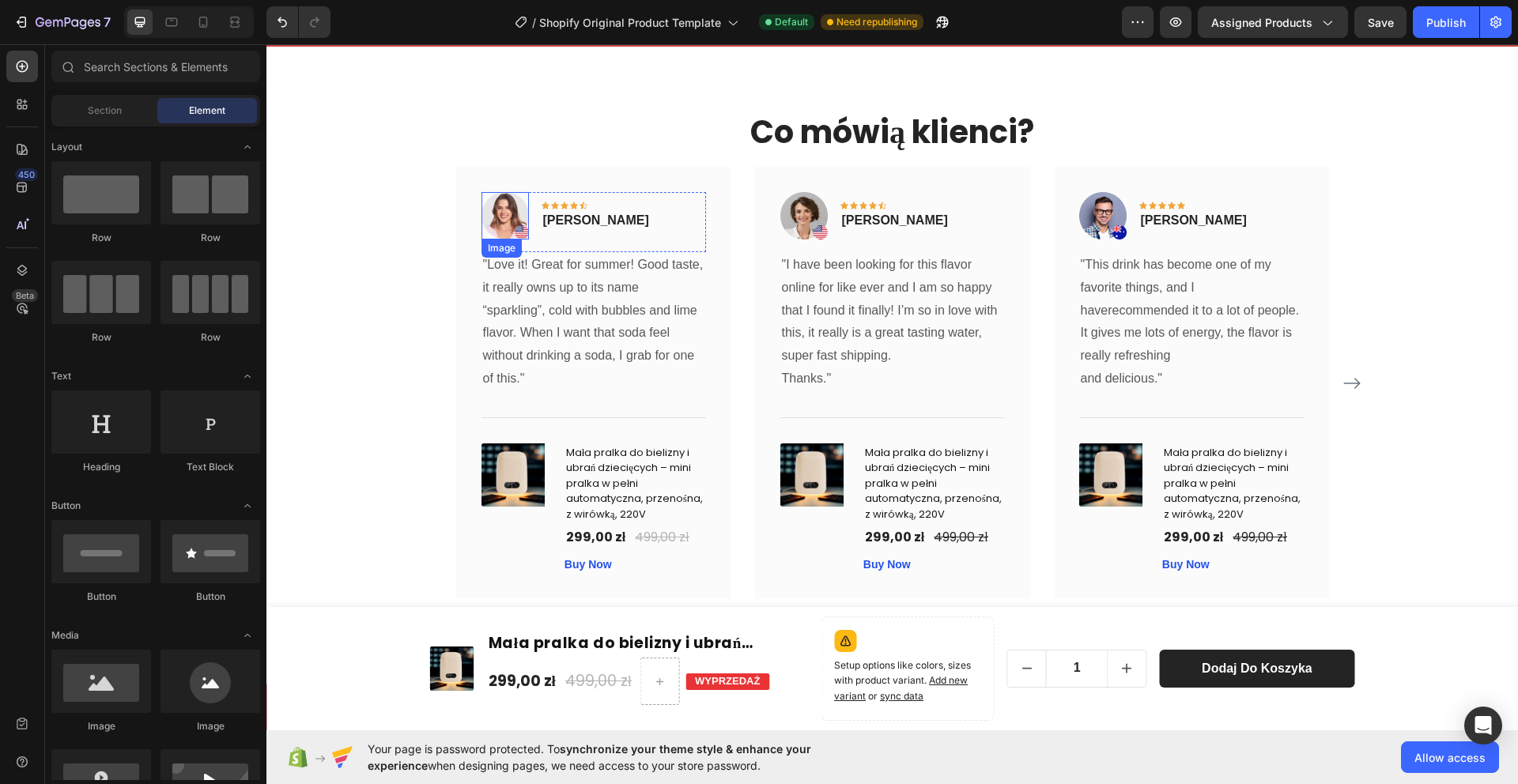
click at [519, 225] on img at bounding box center [505, 215] width 48 height 48
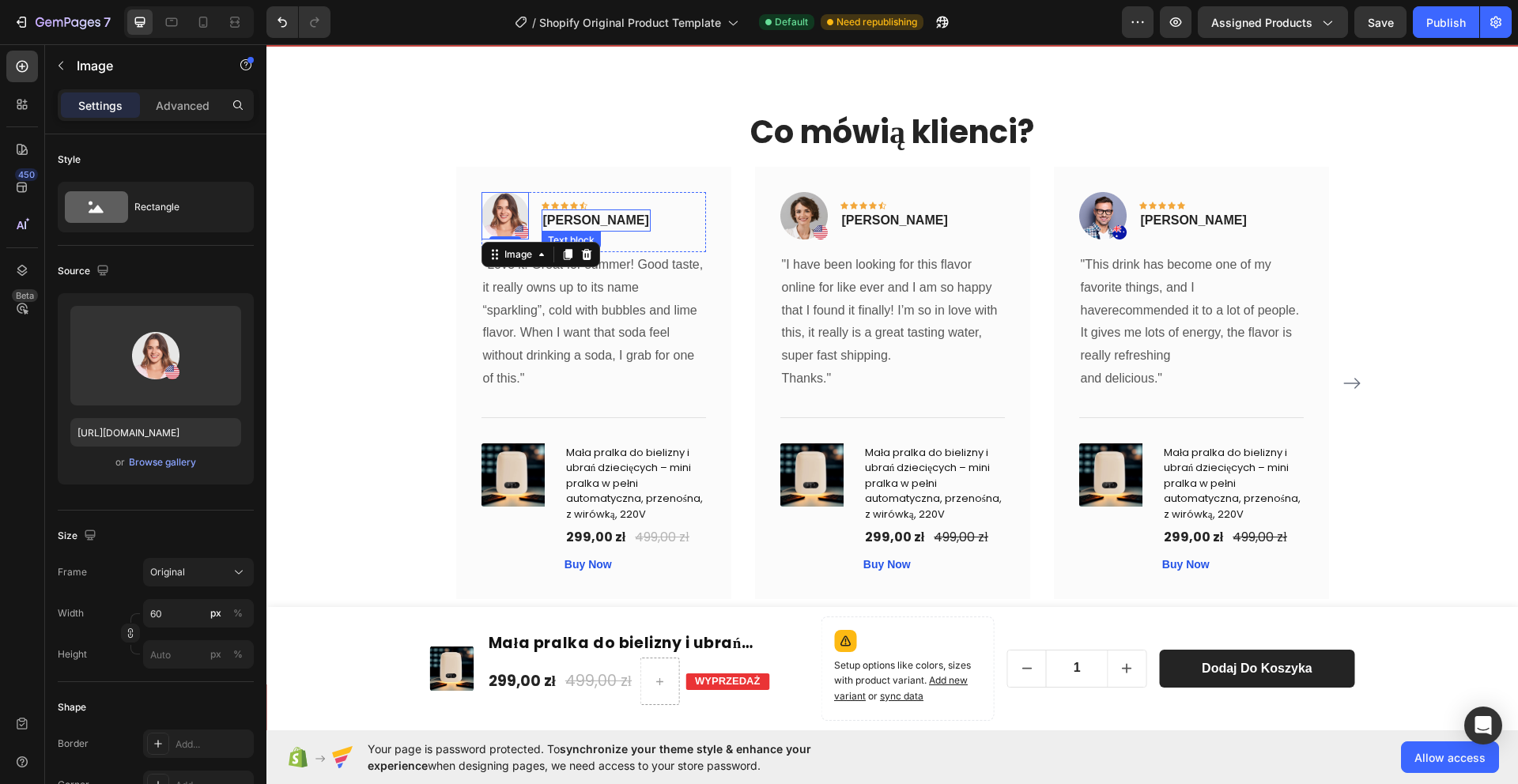
click at [563, 223] on p "[PERSON_NAME]" at bounding box center [596, 220] width 106 height 19
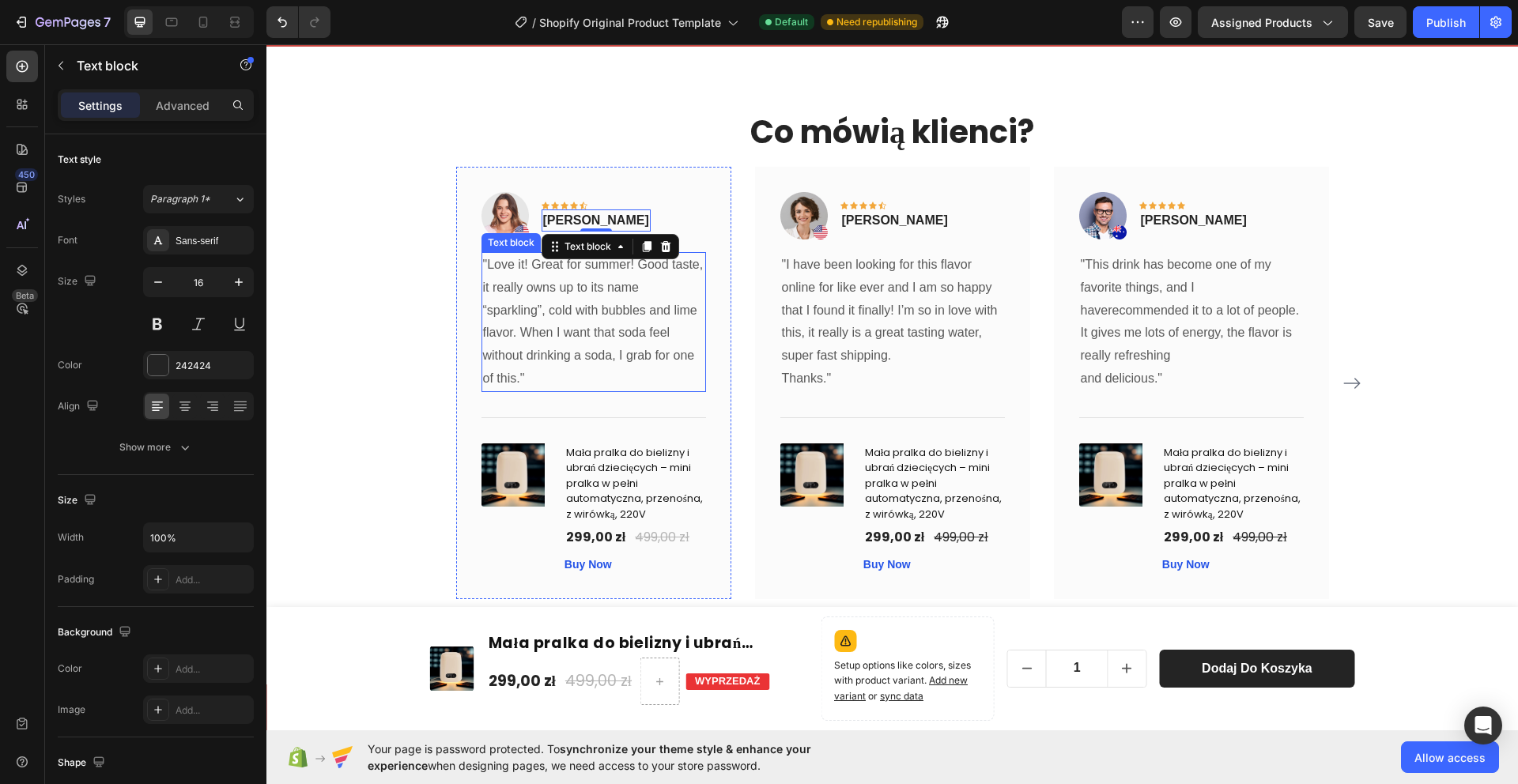
click at [566, 299] on p ""Love it! Great for summer! Good taste, it really owns up to its name “sparklin…" at bounding box center [593, 322] width 221 height 137
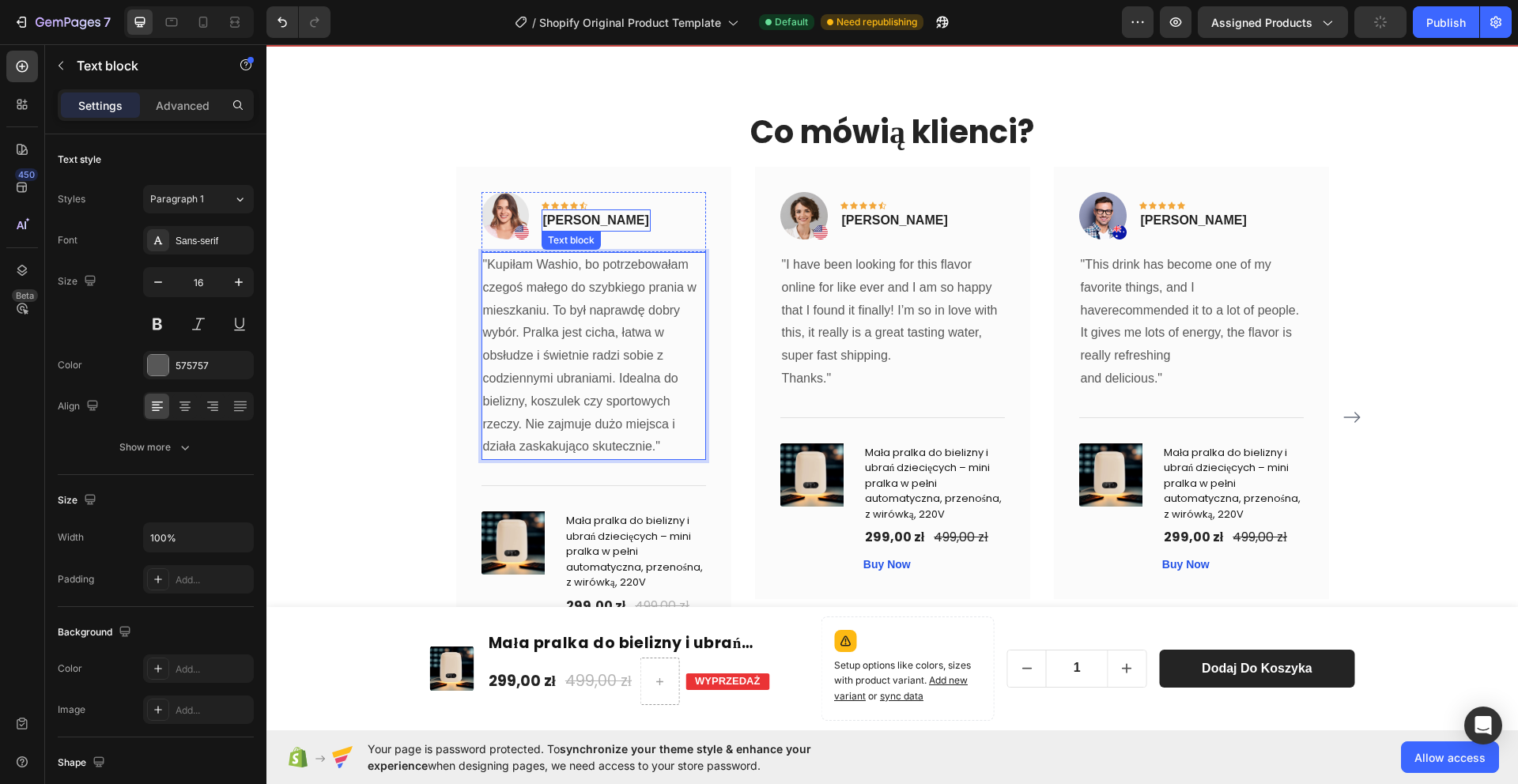
click at [586, 222] on p "[PERSON_NAME]" at bounding box center [596, 220] width 106 height 19
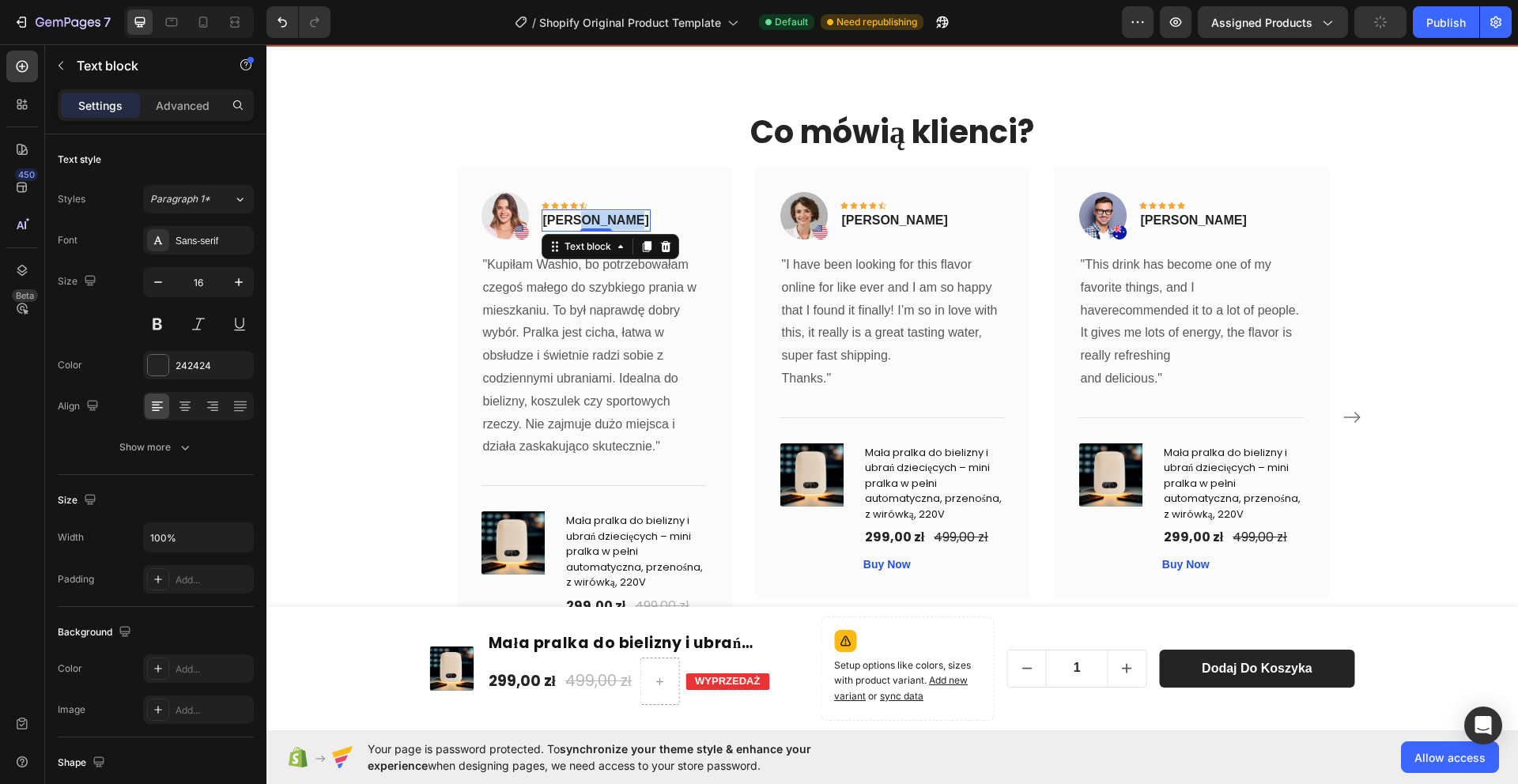
click at [586, 222] on p "[PERSON_NAME]" at bounding box center [596, 220] width 106 height 19
click at [936, 341] on p ""I have been looking for this flavor online for like ever and I am so happy tha…" at bounding box center [892, 310] width 221 height 113
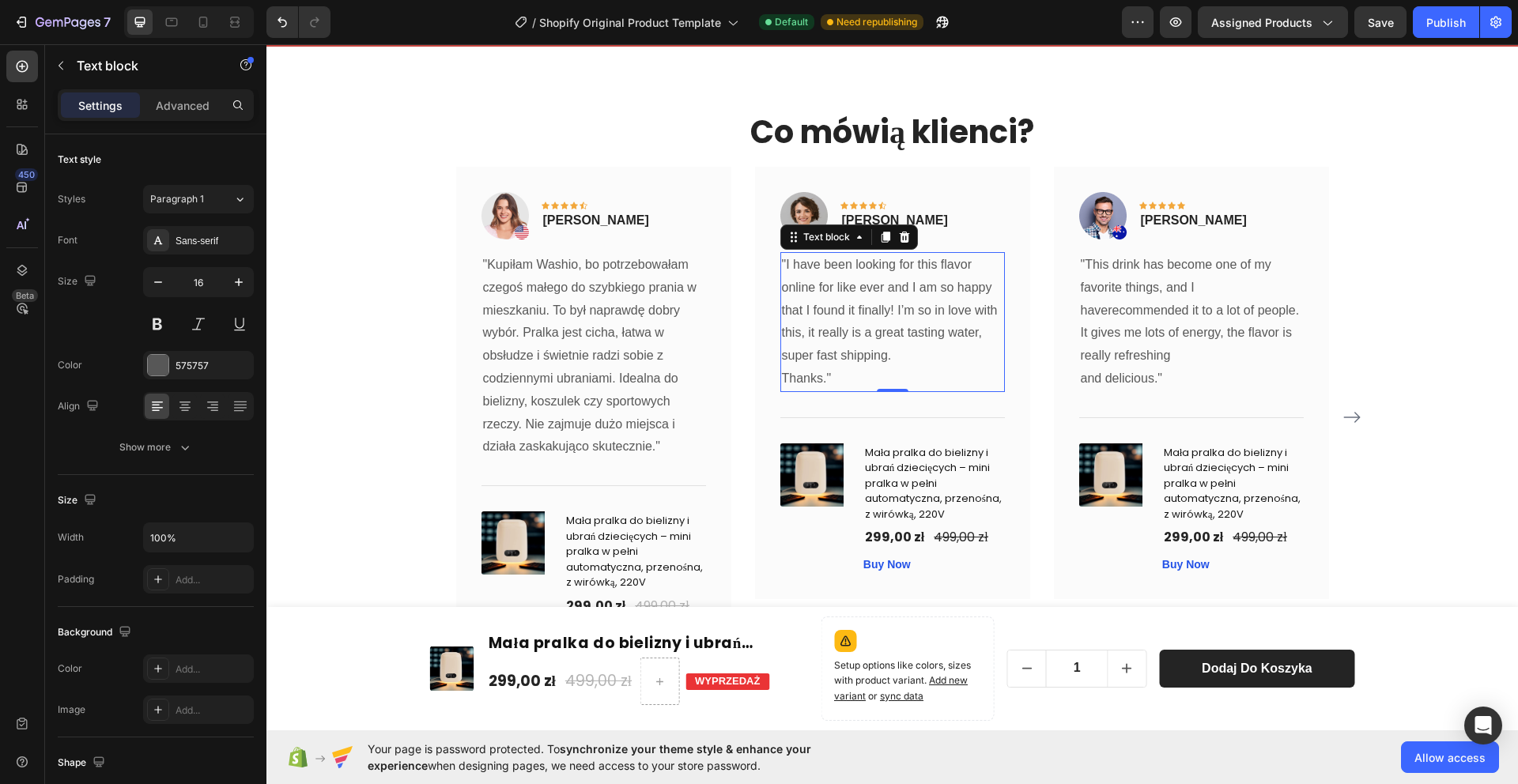
click at [936, 341] on p ""I have been looking for this flavor online for like ever and I am so happy tha…" at bounding box center [892, 310] width 221 height 113
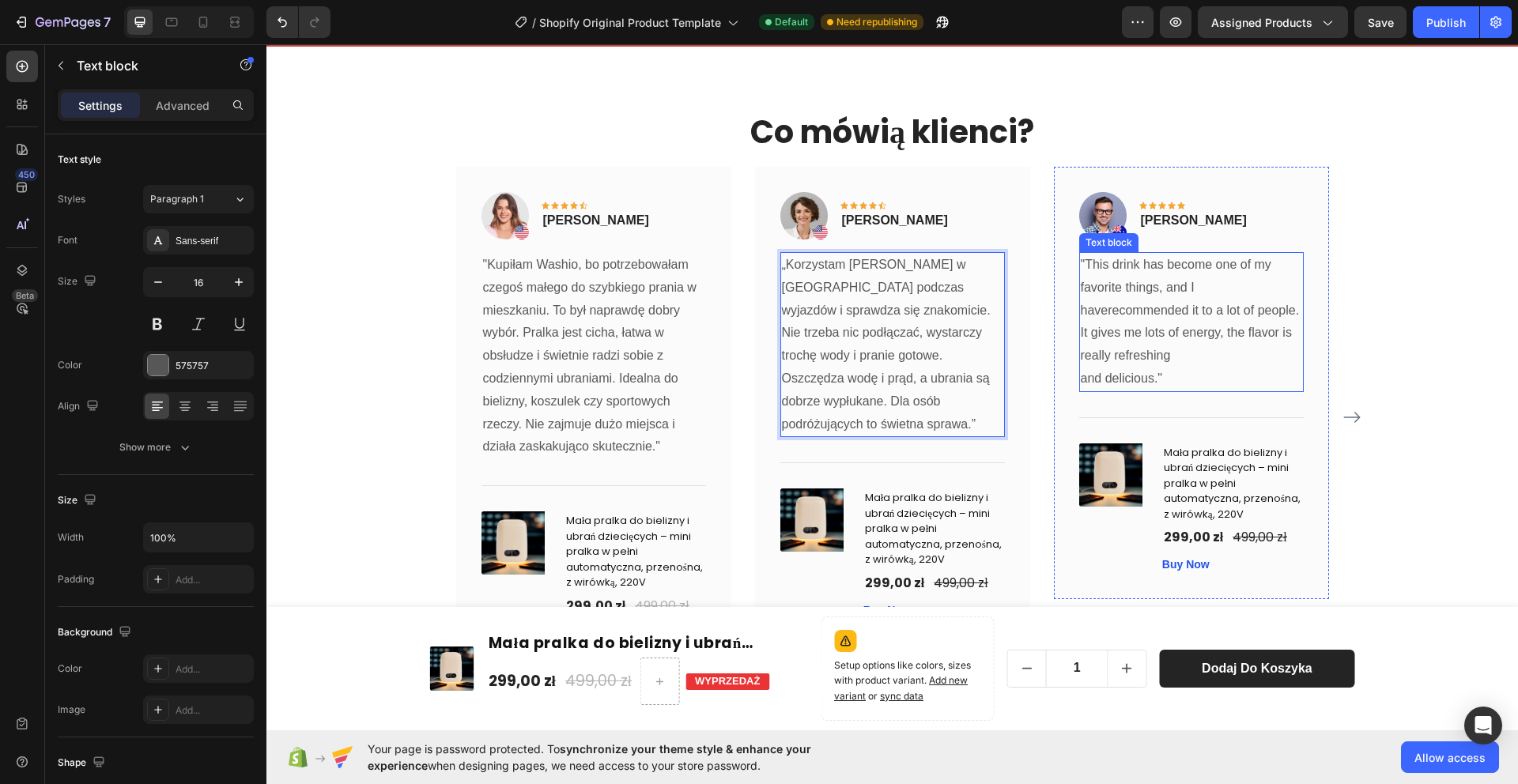
click at [1149, 306] on p ""This drink has become one of my favorite things, and I haverecommended it to a…" at bounding box center [1191, 322] width 221 height 137
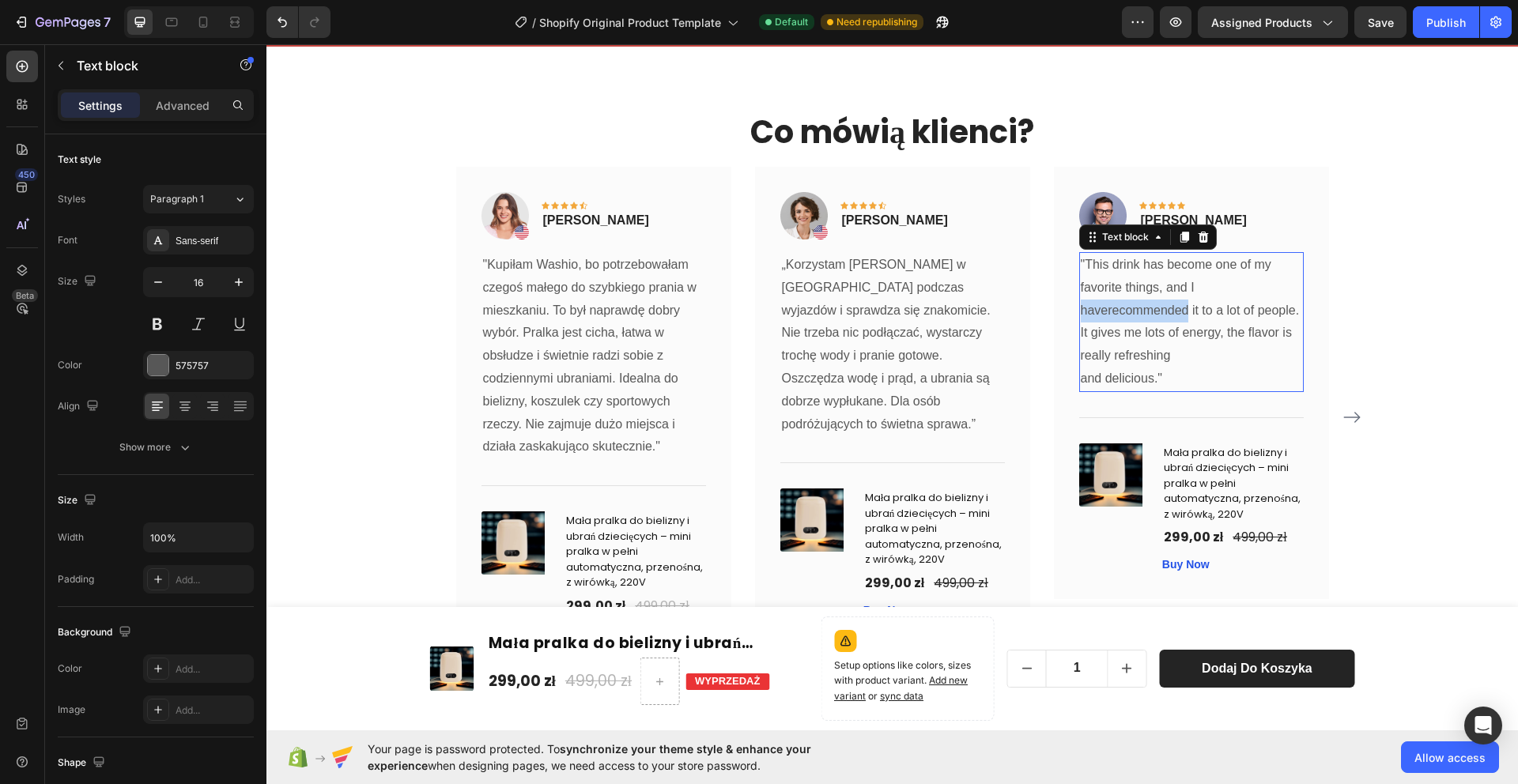
click at [1149, 306] on p ""This drink has become one of my favorite things, and I haverecommended it to a…" at bounding box center [1191, 322] width 221 height 137
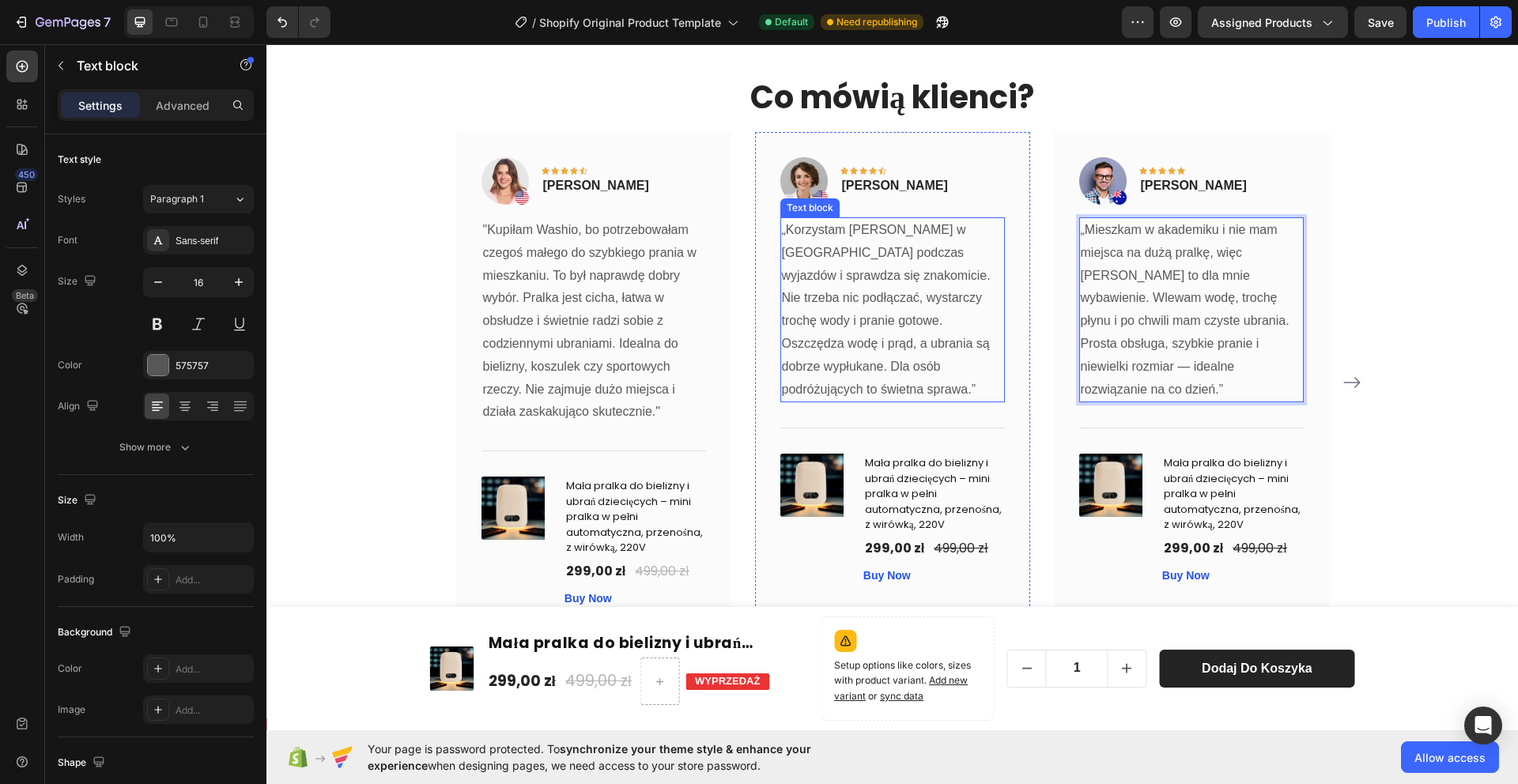
scroll to position [2977, 0]
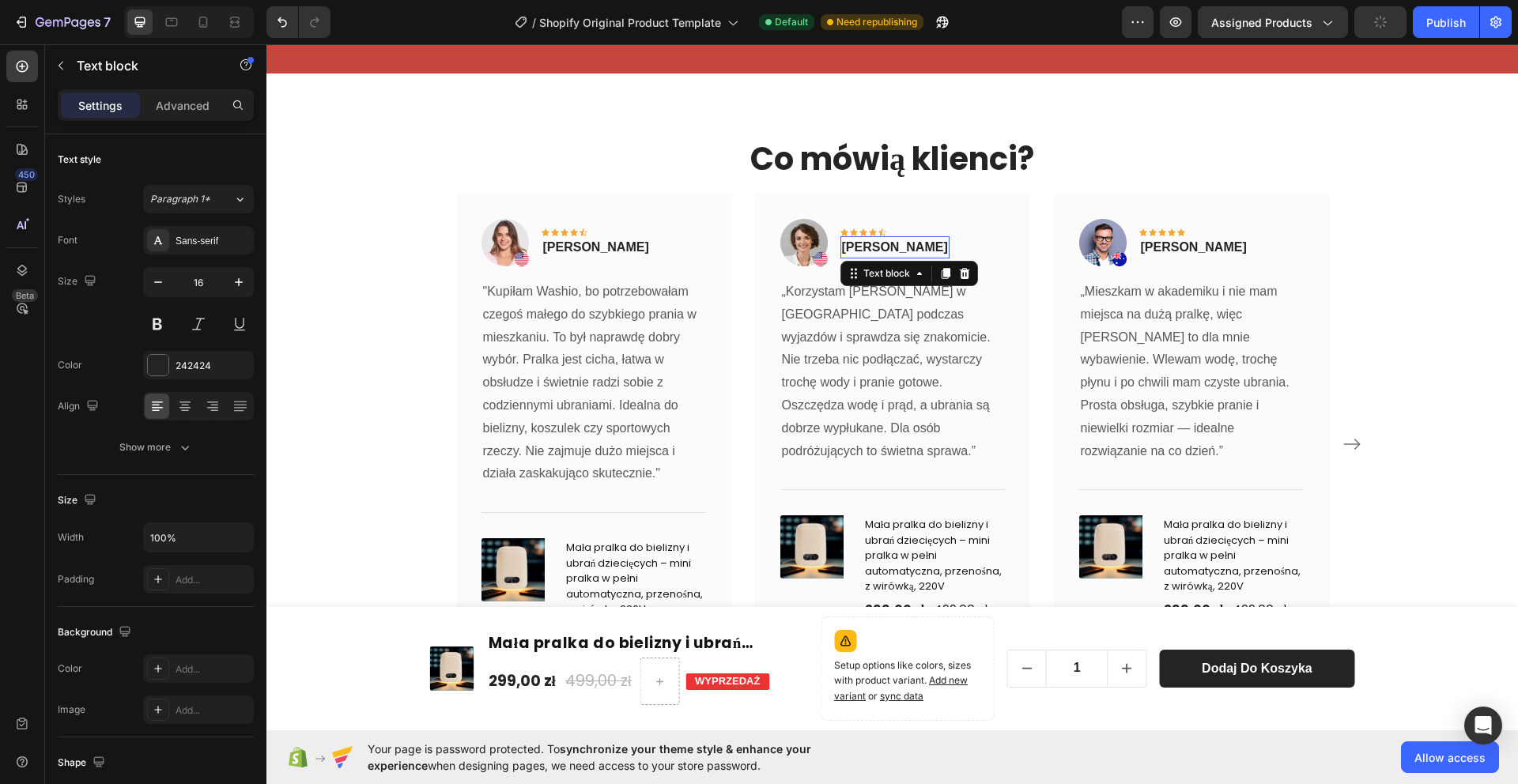
click at [895, 247] on p "[PERSON_NAME]" at bounding box center [895, 247] width 106 height 19
click at [1216, 241] on p "[PERSON_NAME]" at bounding box center [1194, 247] width 106 height 19
click at [1287, 327] on p "„Mieszkam w akademiku i nie mam miejsca na dużą pralkę, więc [PERSON_NAME] to d…" at bounding box center [1191, 372] width 221 height 182
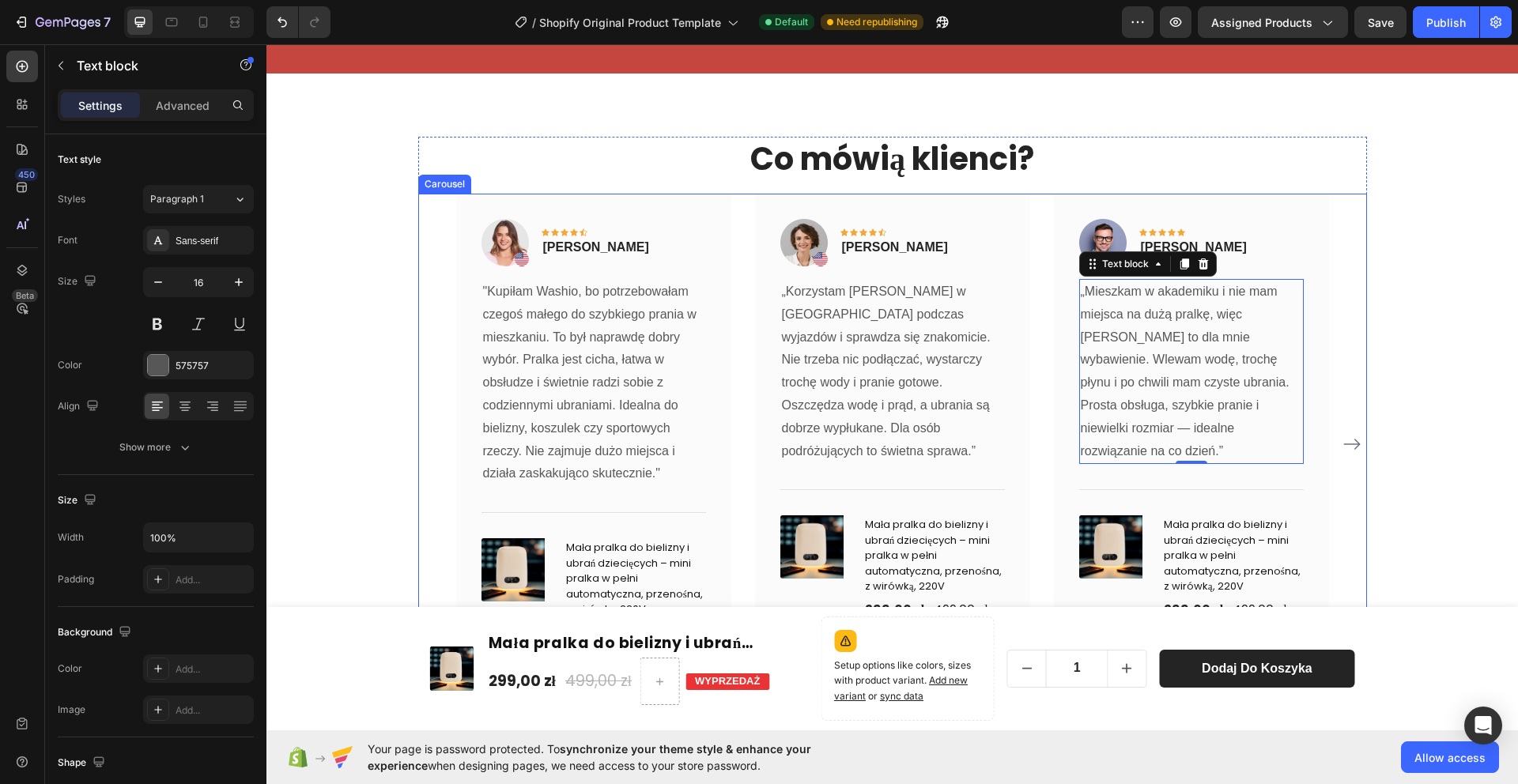
click at [1355, 440] on icon "Carousel Next Arrow" at bounding box center [1352, 444] width 17 height 11
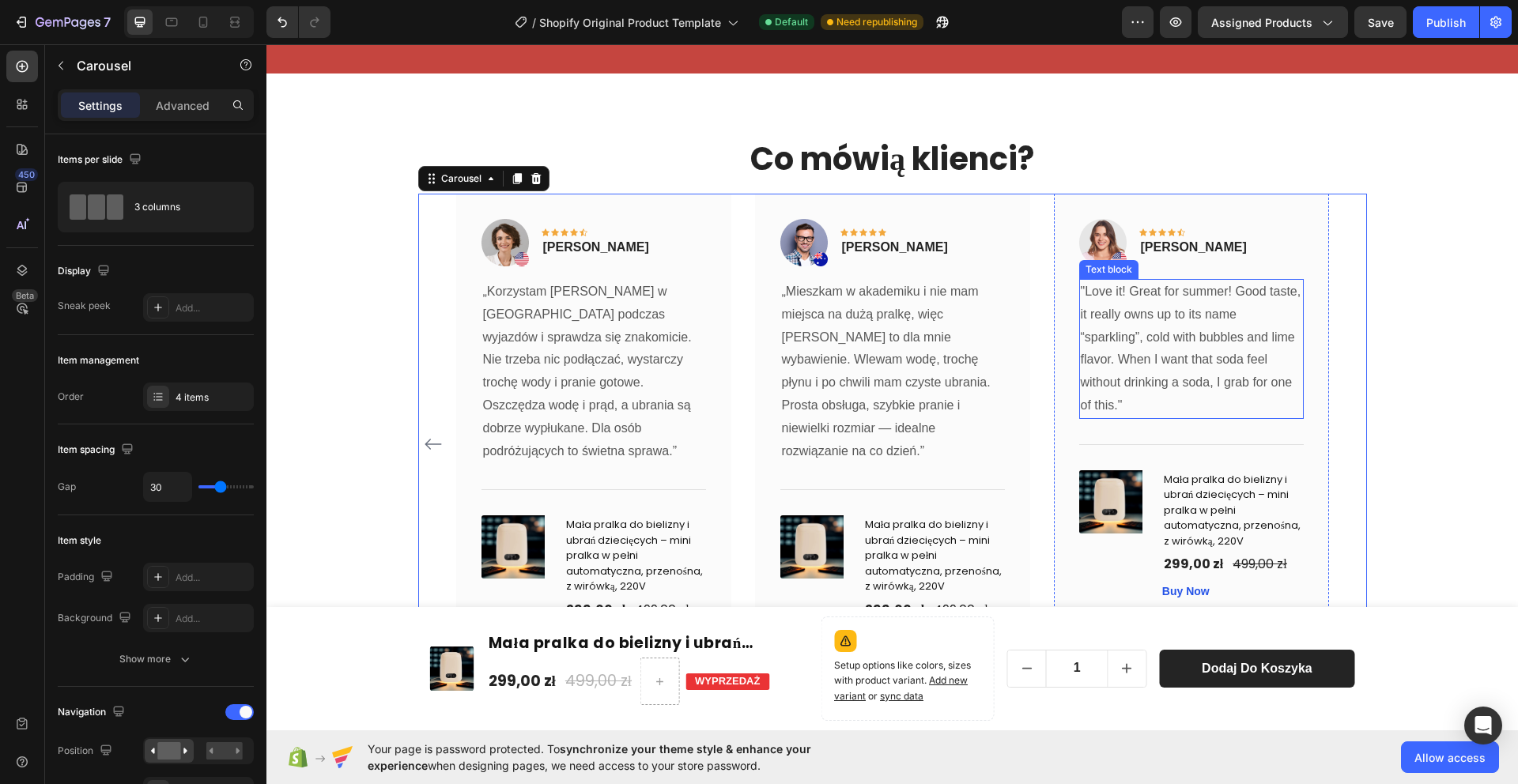
click at [1179, 332] on p ""Love it! Great for summer! Good taste, it really owns up to its name “sparklin…" at bounding box center [1191, 349] width 221 height 137
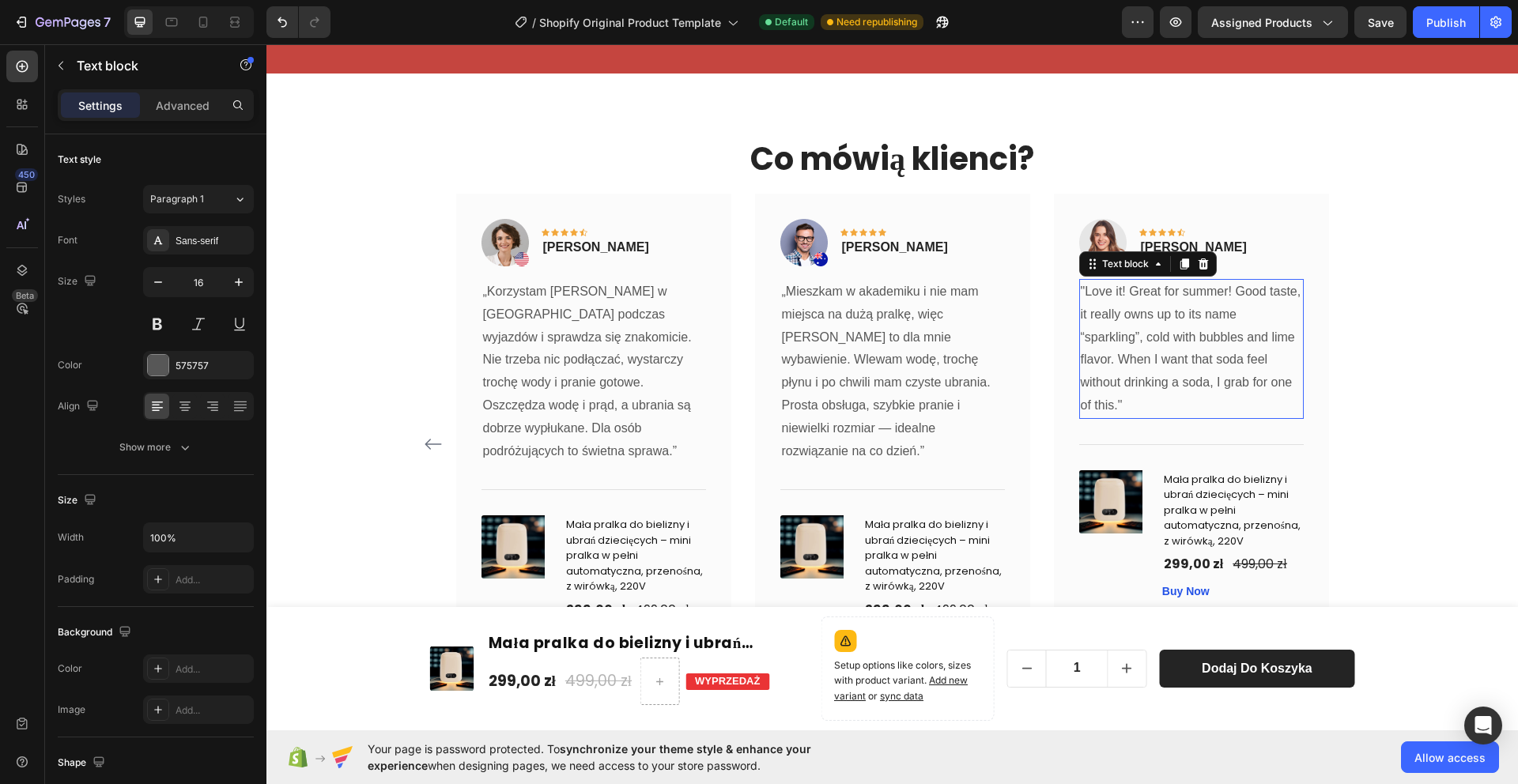
click at [1179, 332] on p ""Love it! Great for summer! Good taste, it really owns up to its name “sparklin…" at bounding box center [1191, 349] width 221 height 137
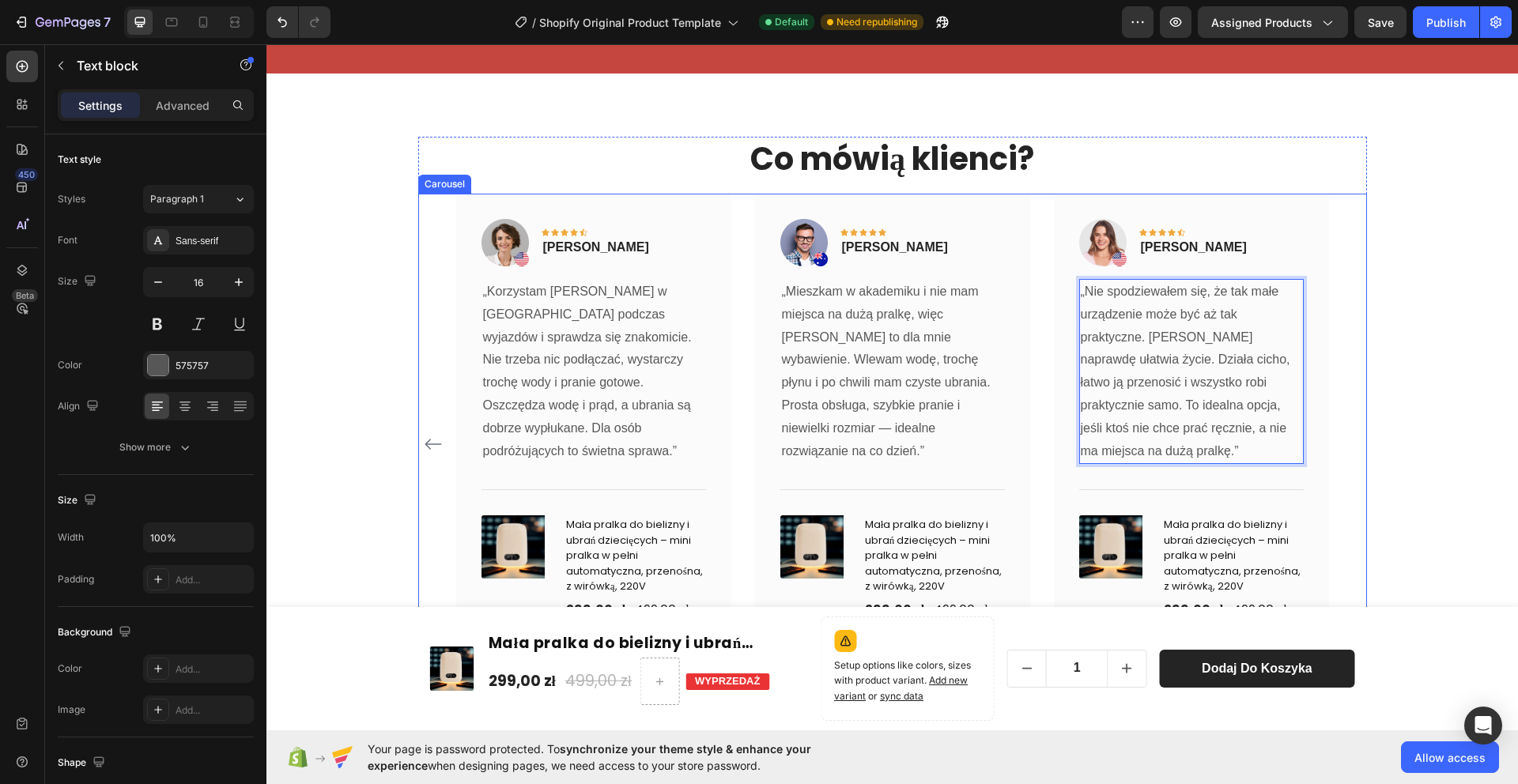
click at [433, 439] on icon "Carousel Back Arrow" at bounding box center [433, 444] width 19 height 19
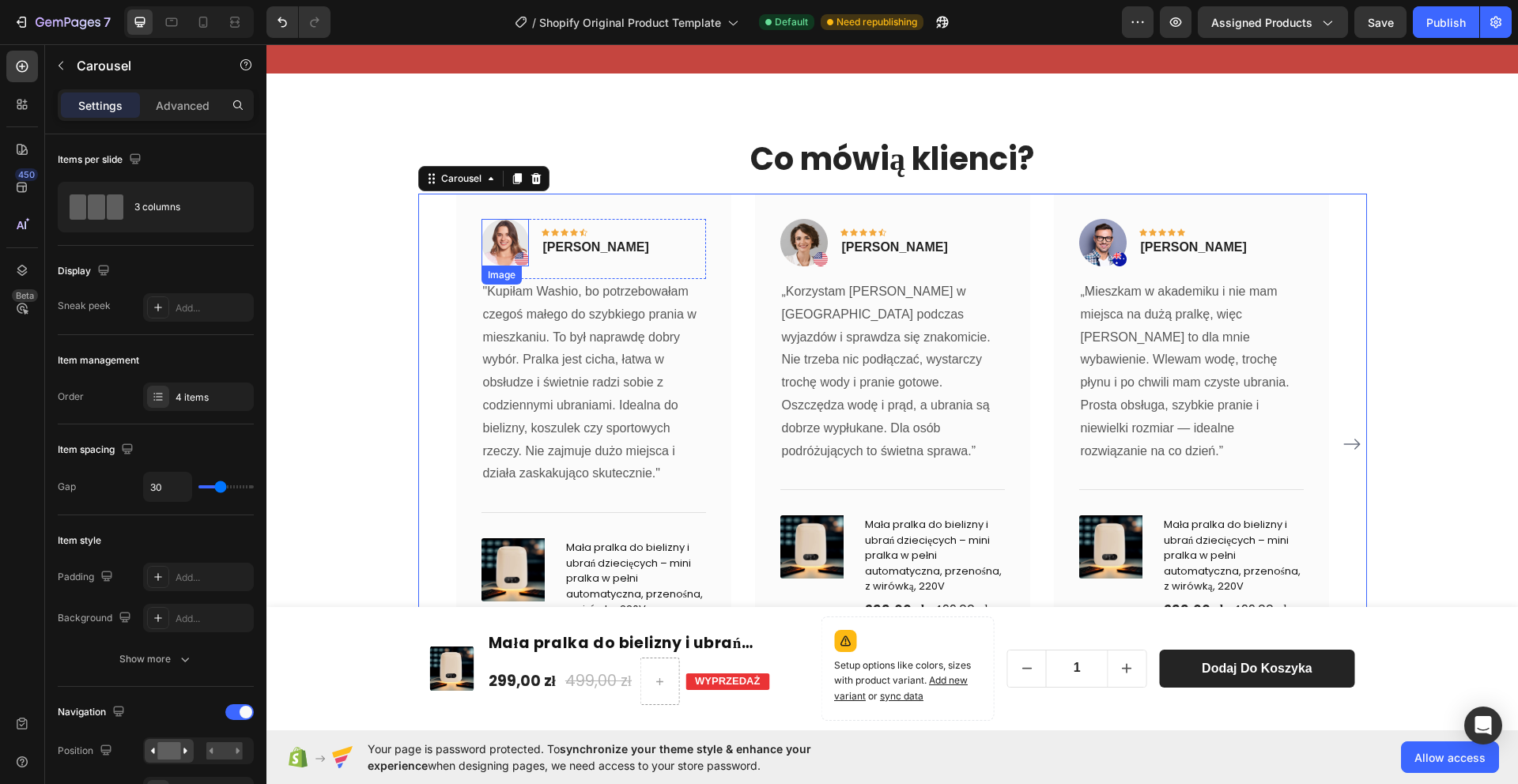
click at [509, 248] on img at bounding box center [505, 243] width 48 height 48
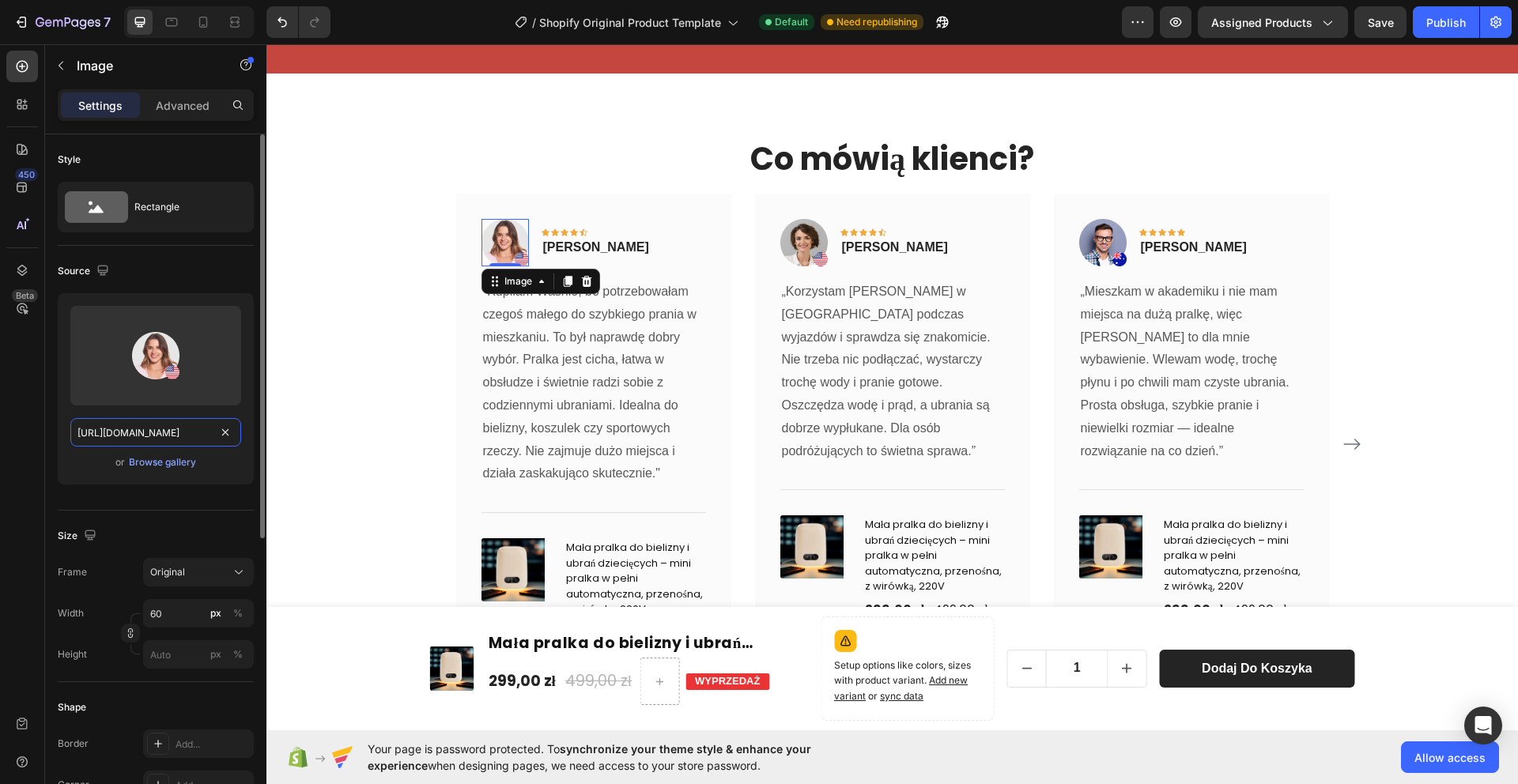
click at [157, 431] on input "[URL][DOMAIN_NAME]" at bounding box center [155, 432] width 171 height 28
paste input "[DOMAIN_NAME][URL]"
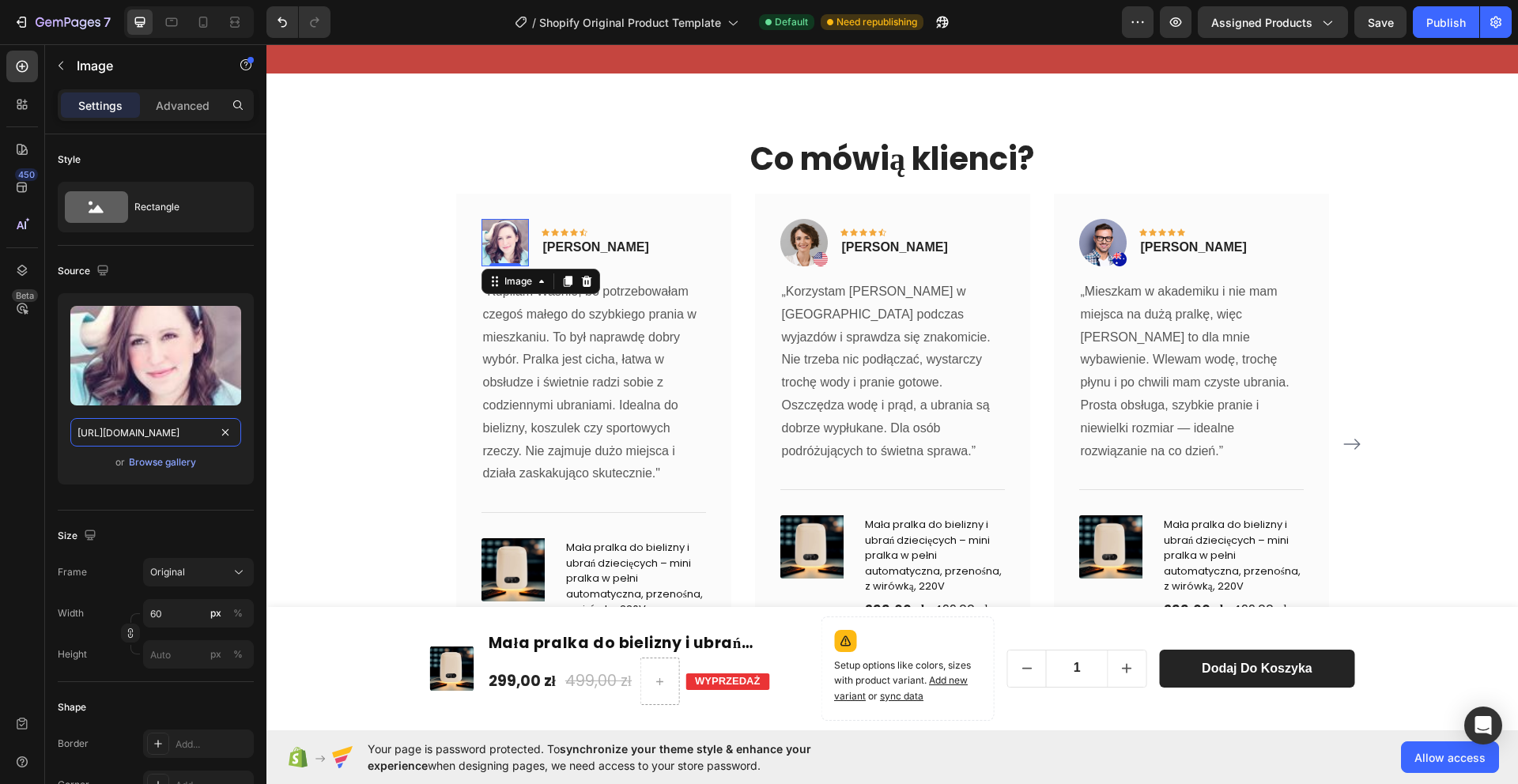
type input "[URL][DOMAIN_NAME]"
click at [803, 229] on img at bounding box center [804, 243] width 48 height 48
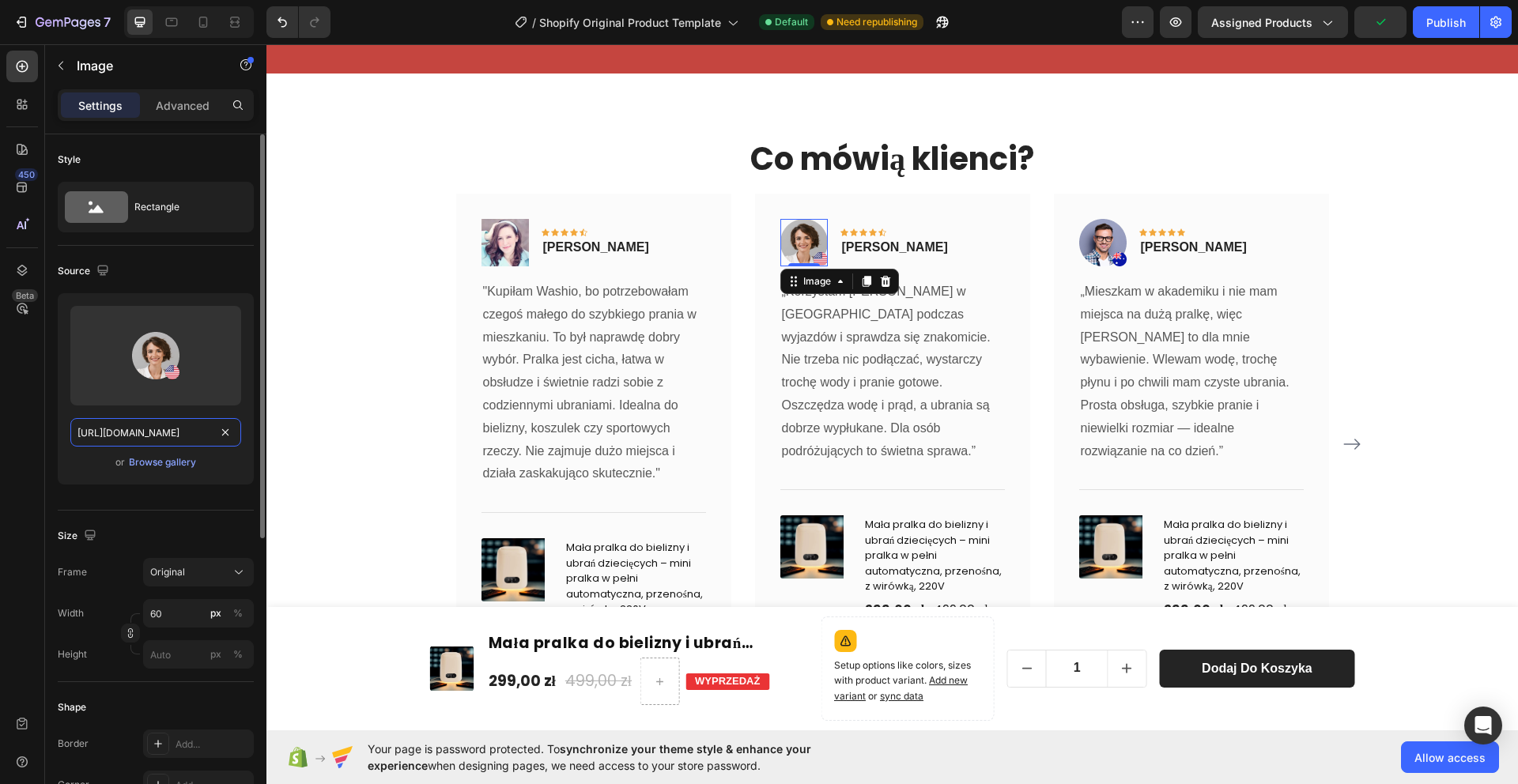
click at [168, 430] on input "[URL][DOMAIN_NAME]" at bounding box center [155, 432] width 171 height 28
paste input "[DOMAIN_NAME][URL]"
type input "[URL][DOMAIN_NAME]"
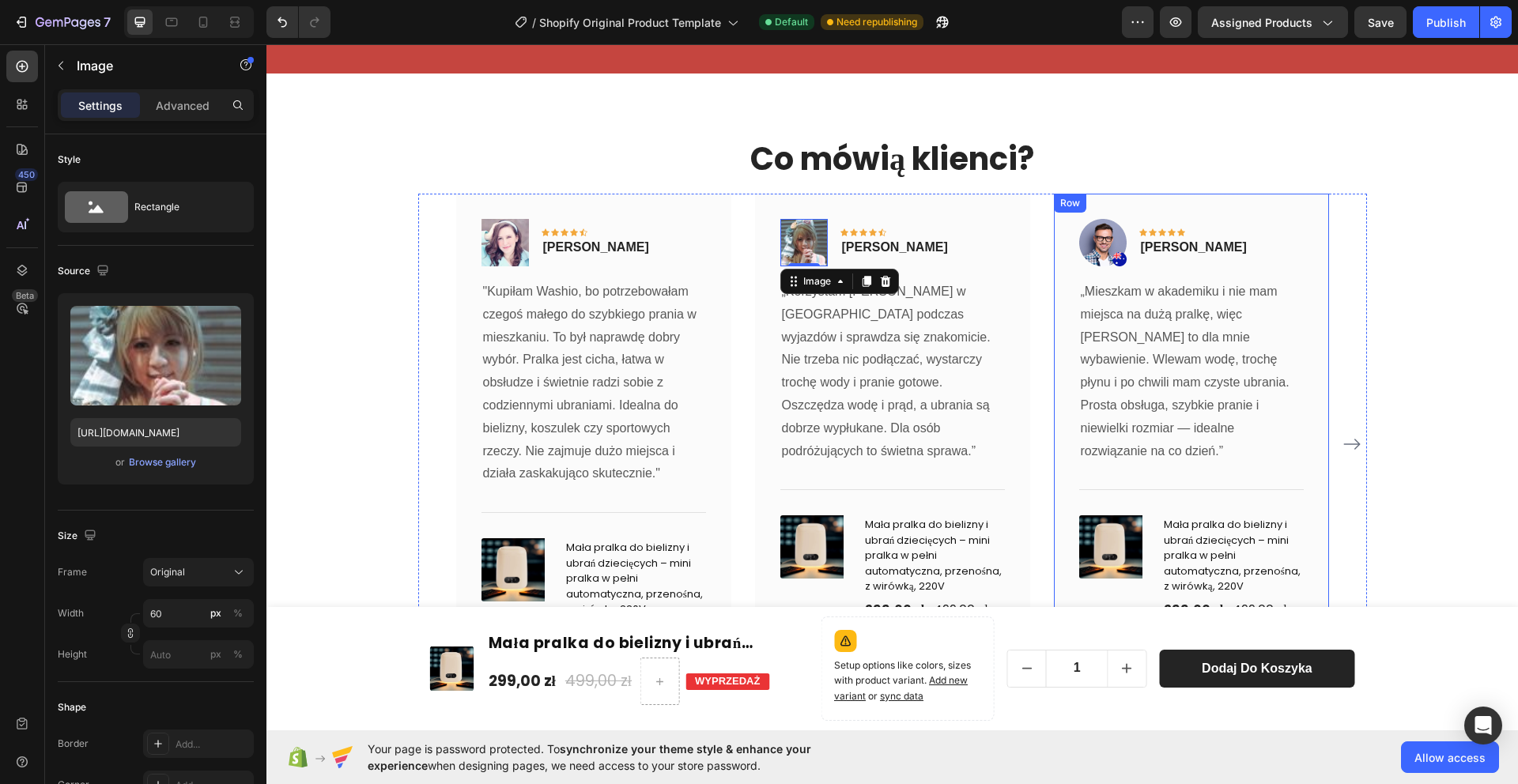
click at [1083, 249] on img at bounding box center [1103, 243] width 48 height 48
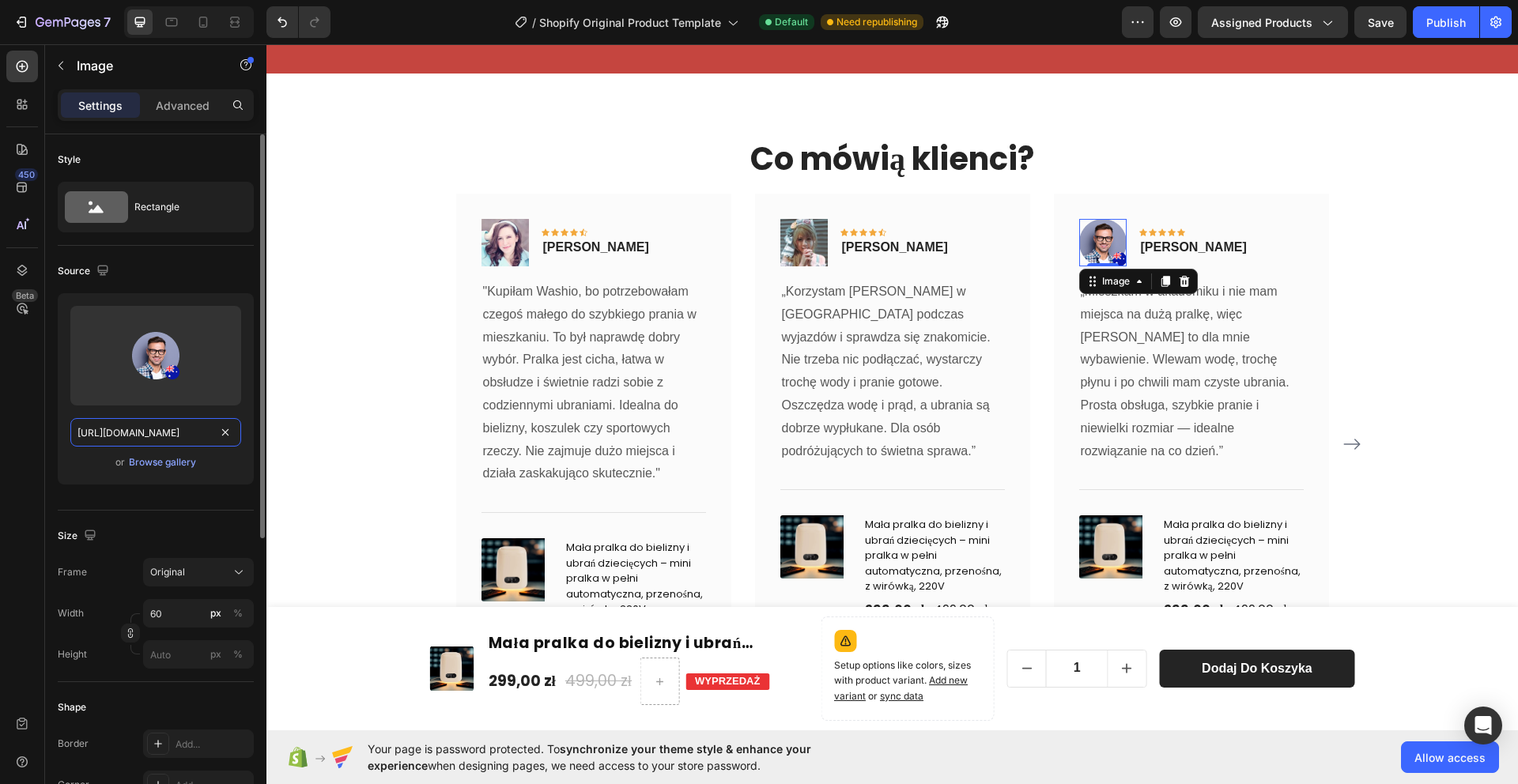
click at [171, 423] on input "[URL][DOMAIN_NAME]" at bounding box center [155, 432] width 171 height 28
paste input "[DOMAIN_NAME][URL]"
type input "[URL][DOMAIN_NAME]"
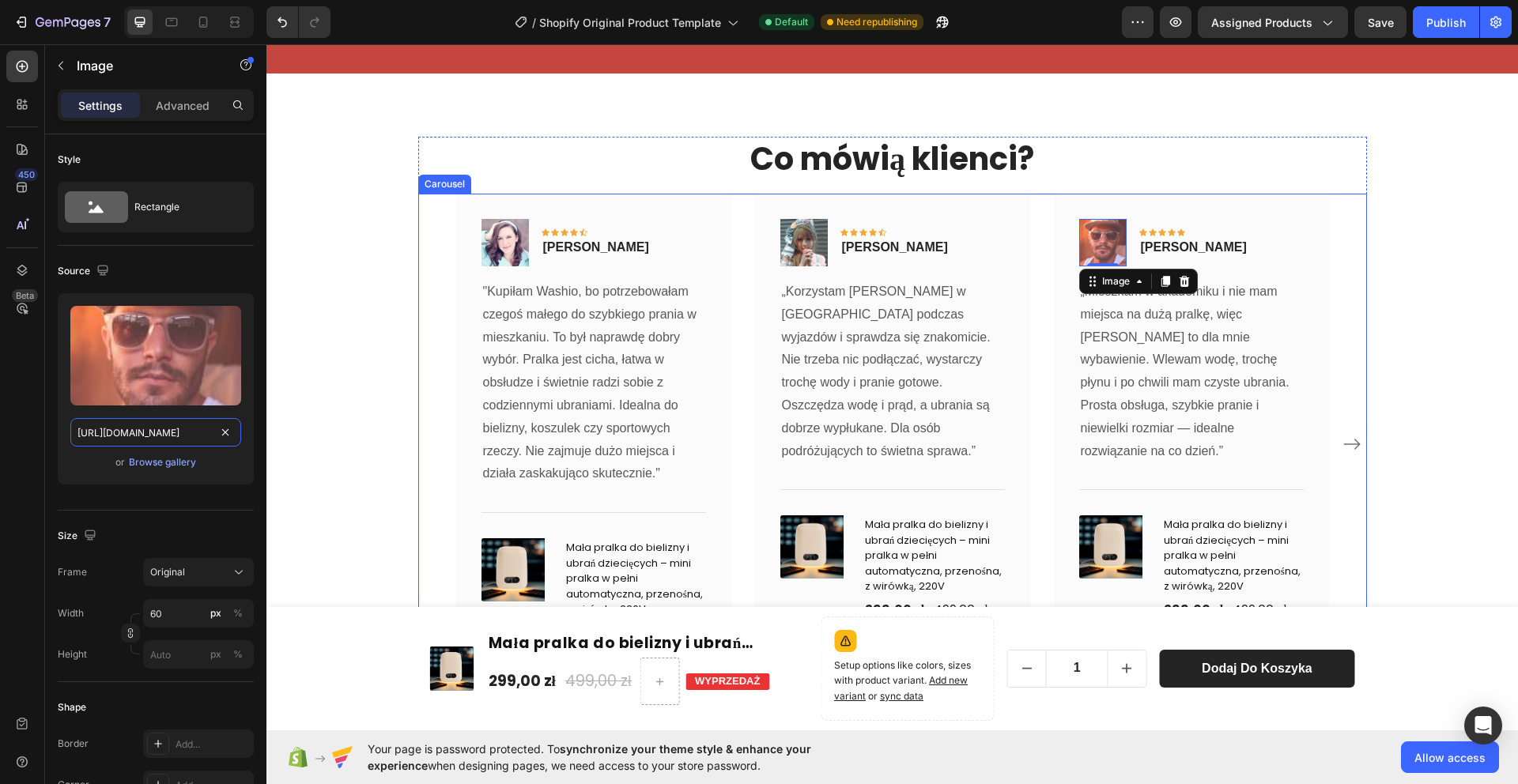
scroll to position [0, 13]
click at [1355, 445] on icon "Carousel Next Arrow" at bounding box center [1352, 444] width 19 height 19
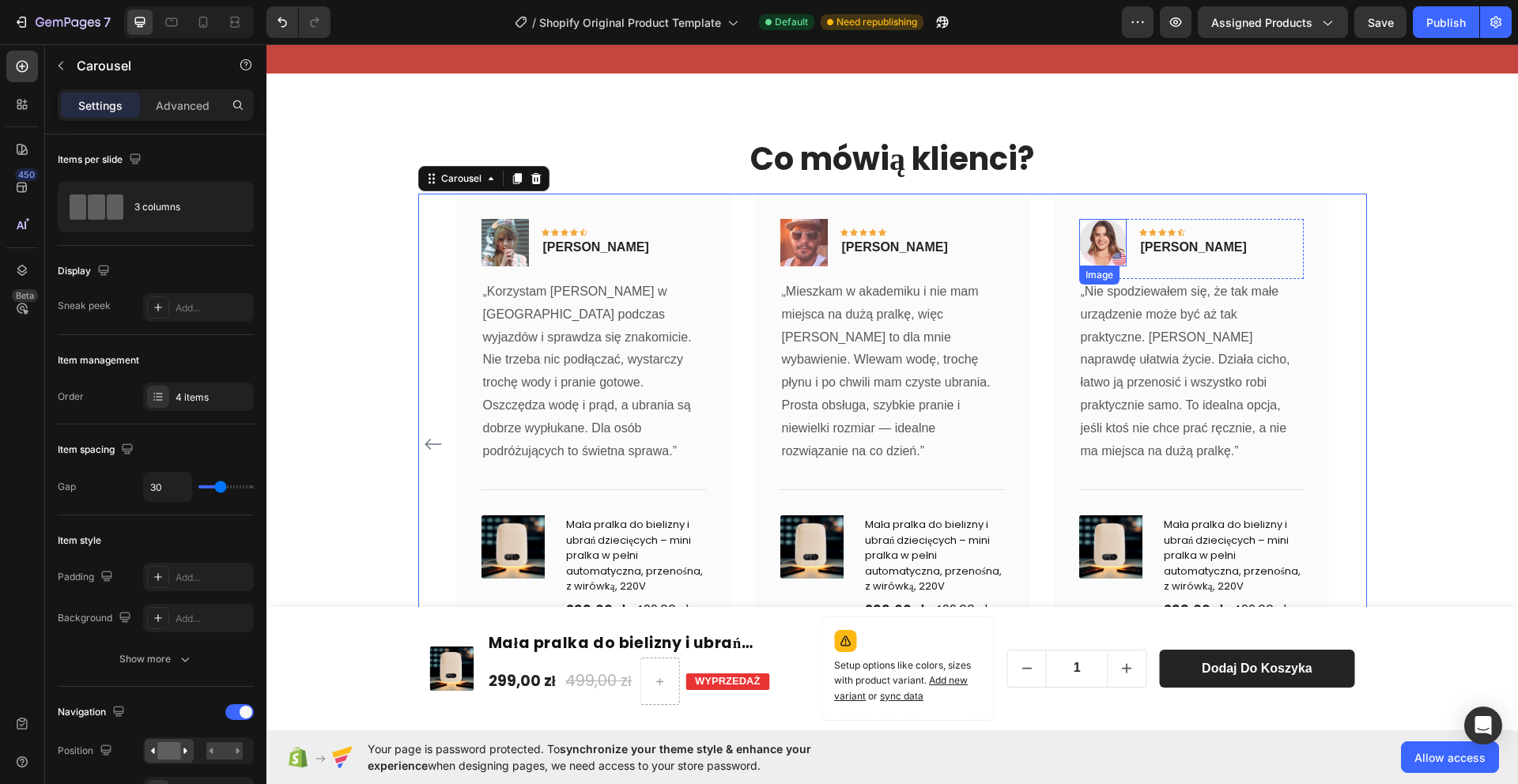
click at [1094, 240] on img at bounding box center [1103, 243] width 48 height 48
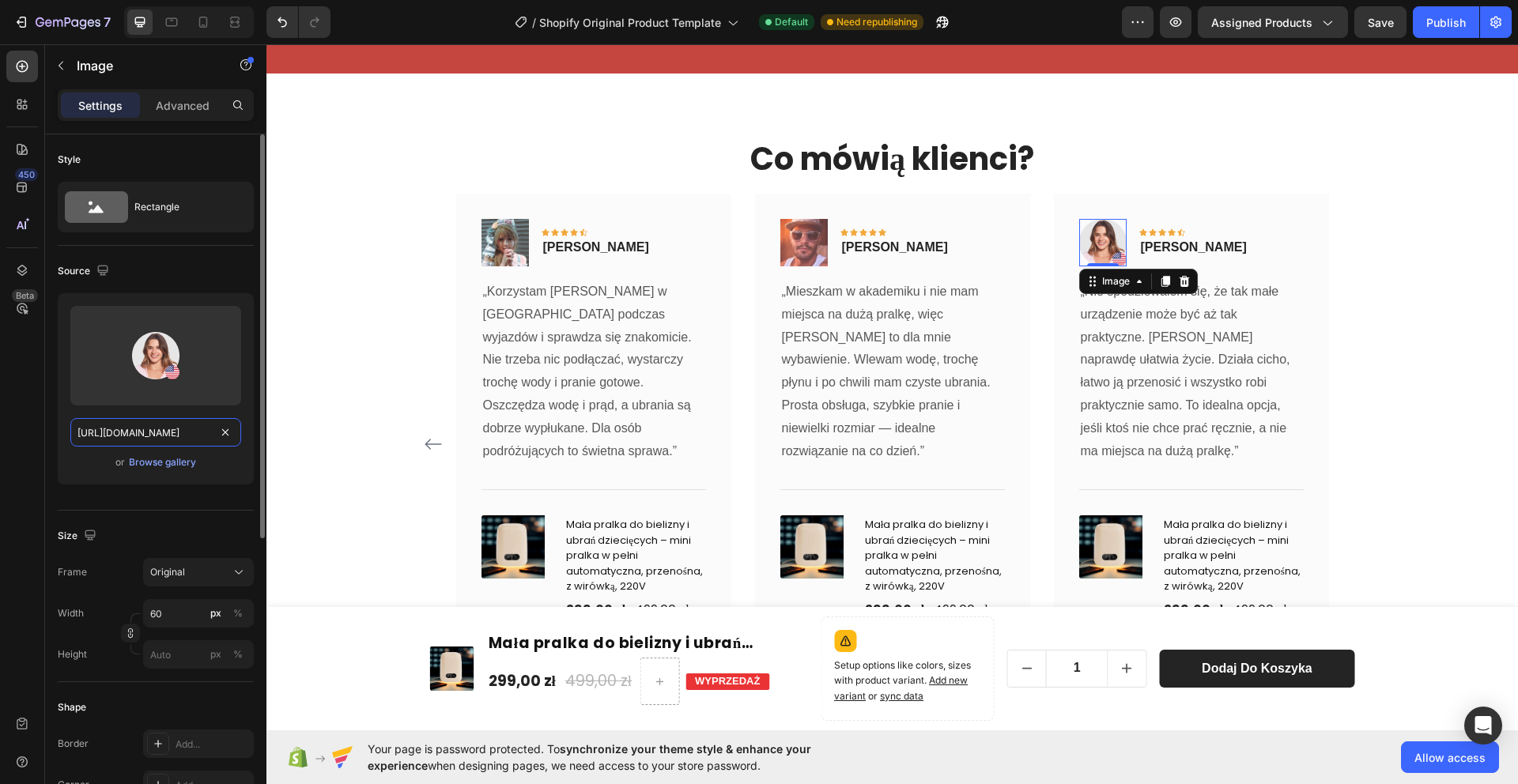
click at [172, 440] on input "[URL][DOMAIN_NAME]" at bounding box center [155, 432] width 171 height 28
paste input "[DOMAIN_NAME][URL]"
type input "[URL][DOMAIN_NAME]"
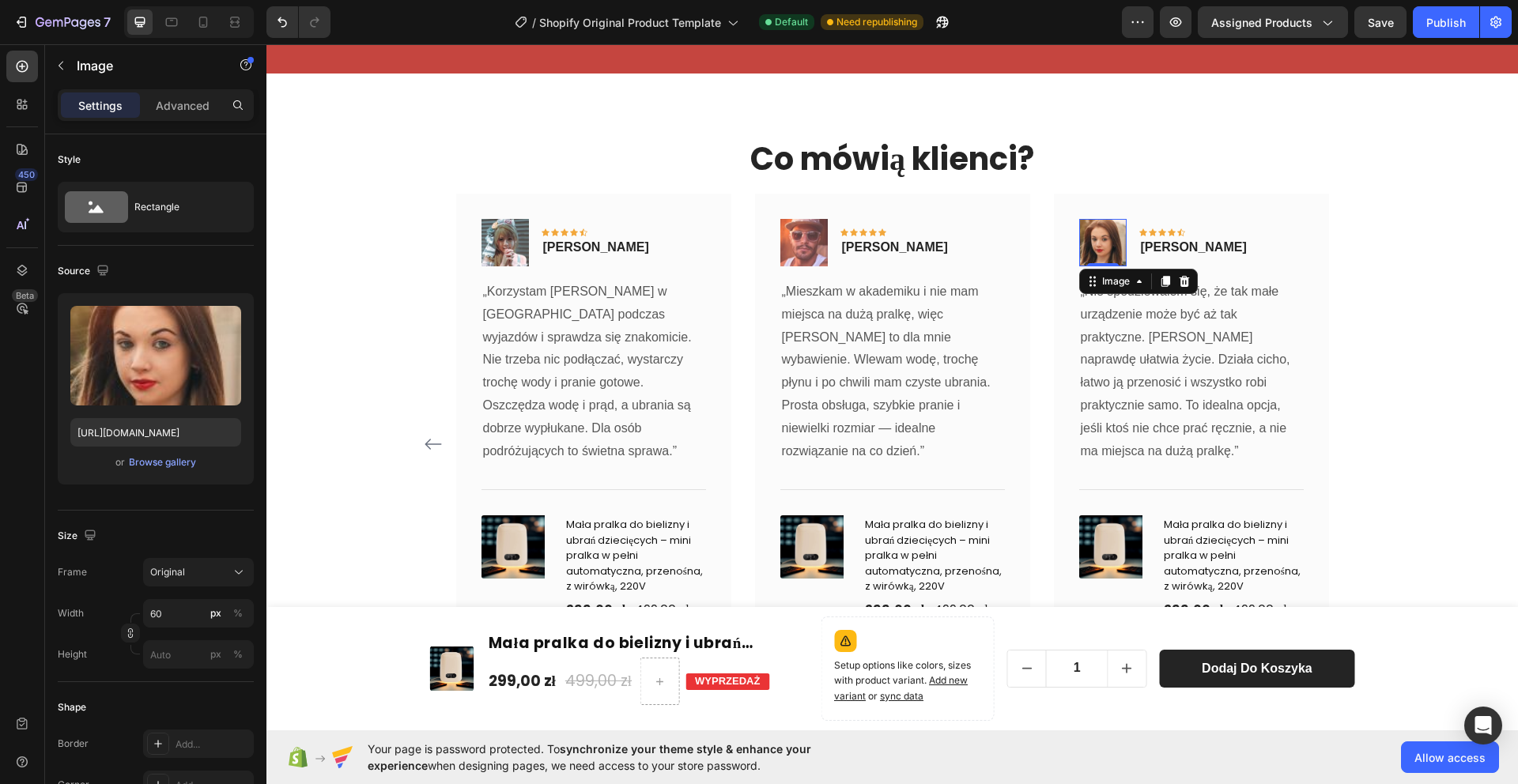
scroll to position [0, 0]
click at [1184, 244] on p "[PERSON_NAME]" at bounding box center [1194, 247] width 106 height 19
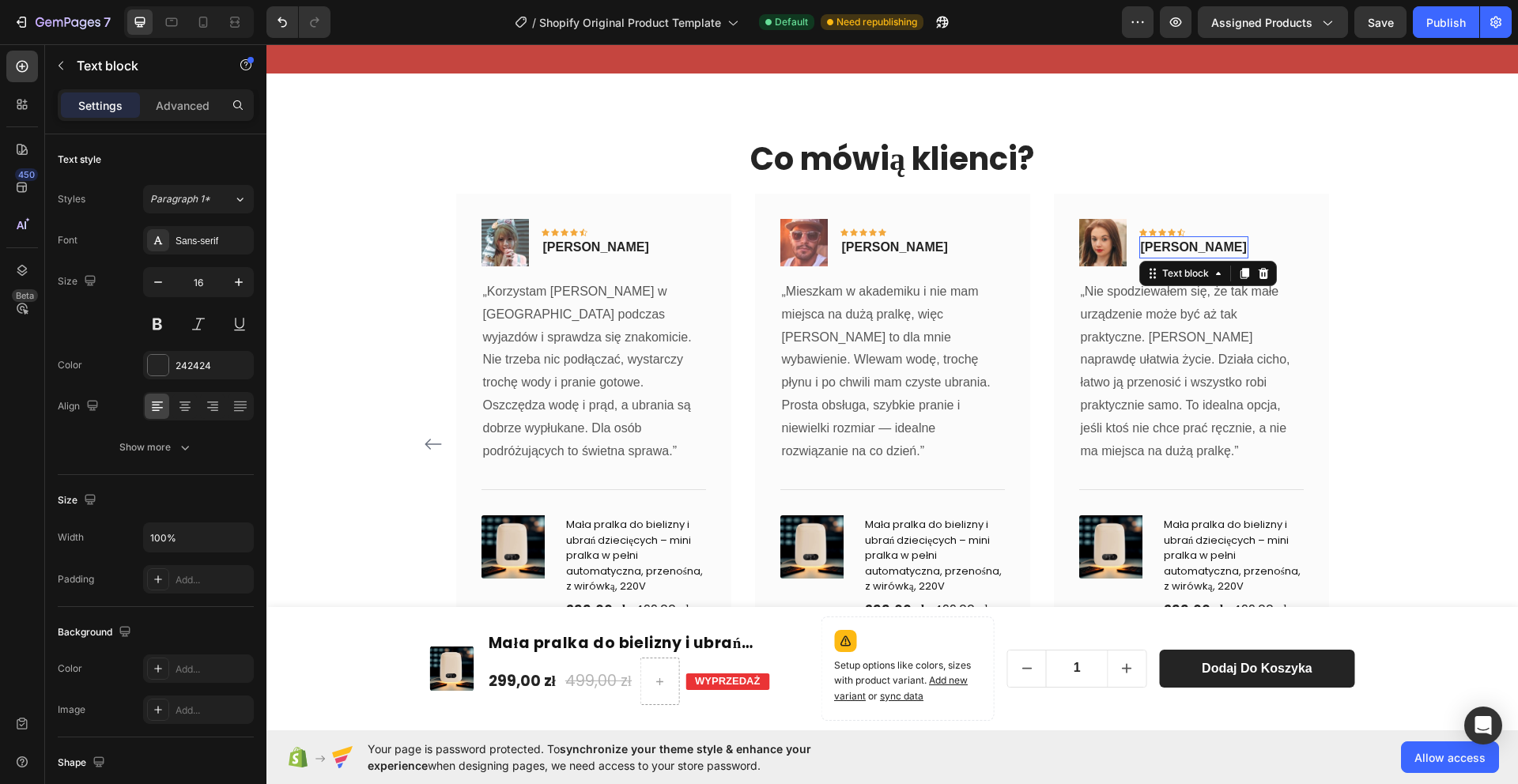
click at [1184, 244] on p "[PERSON_NAME]" at bounding box center [1194, 247] width 106 height 19
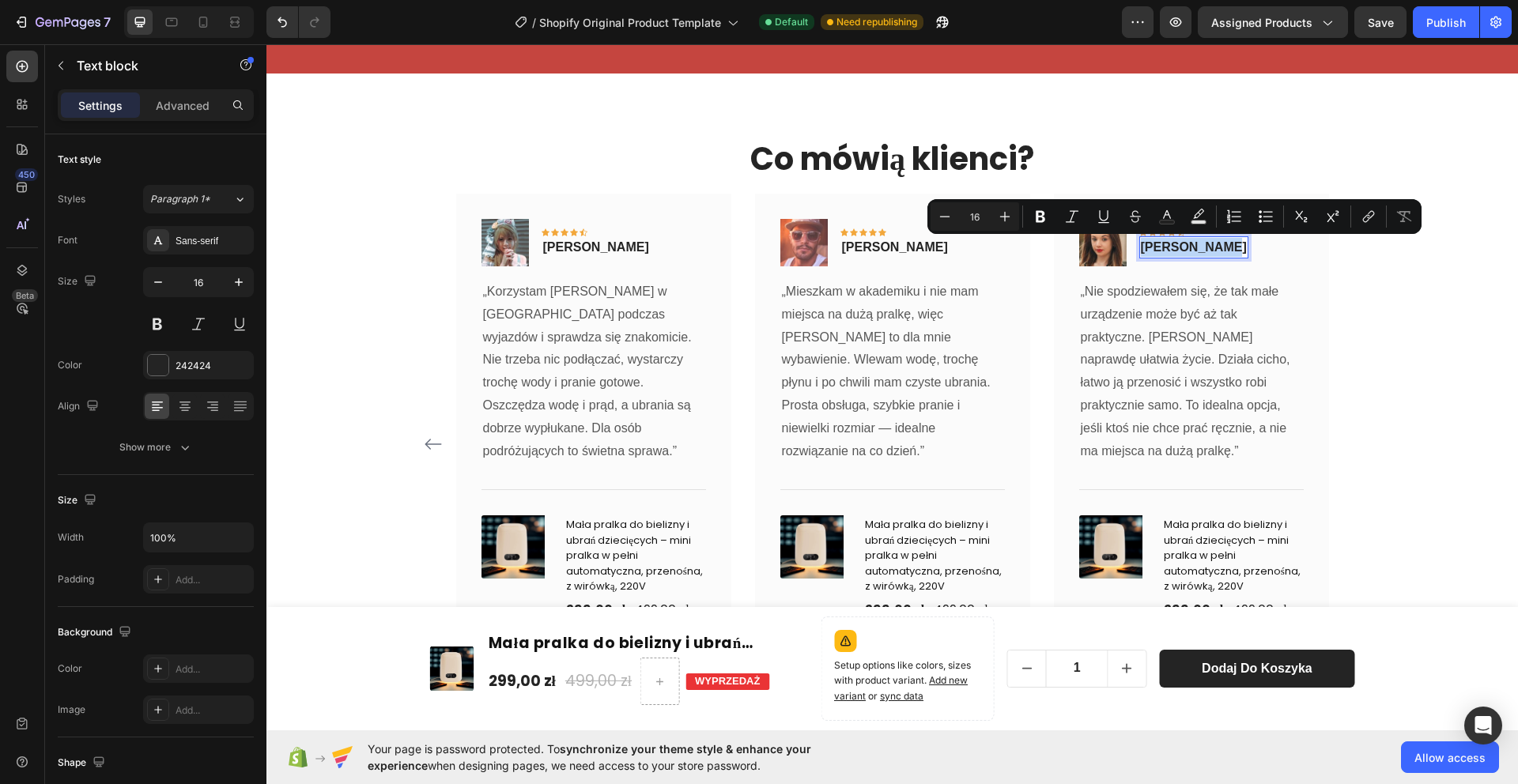
click at [1181, 245] on p "[PERSON_NAME]" at bounding box center [1194, 247] width 106 height 19
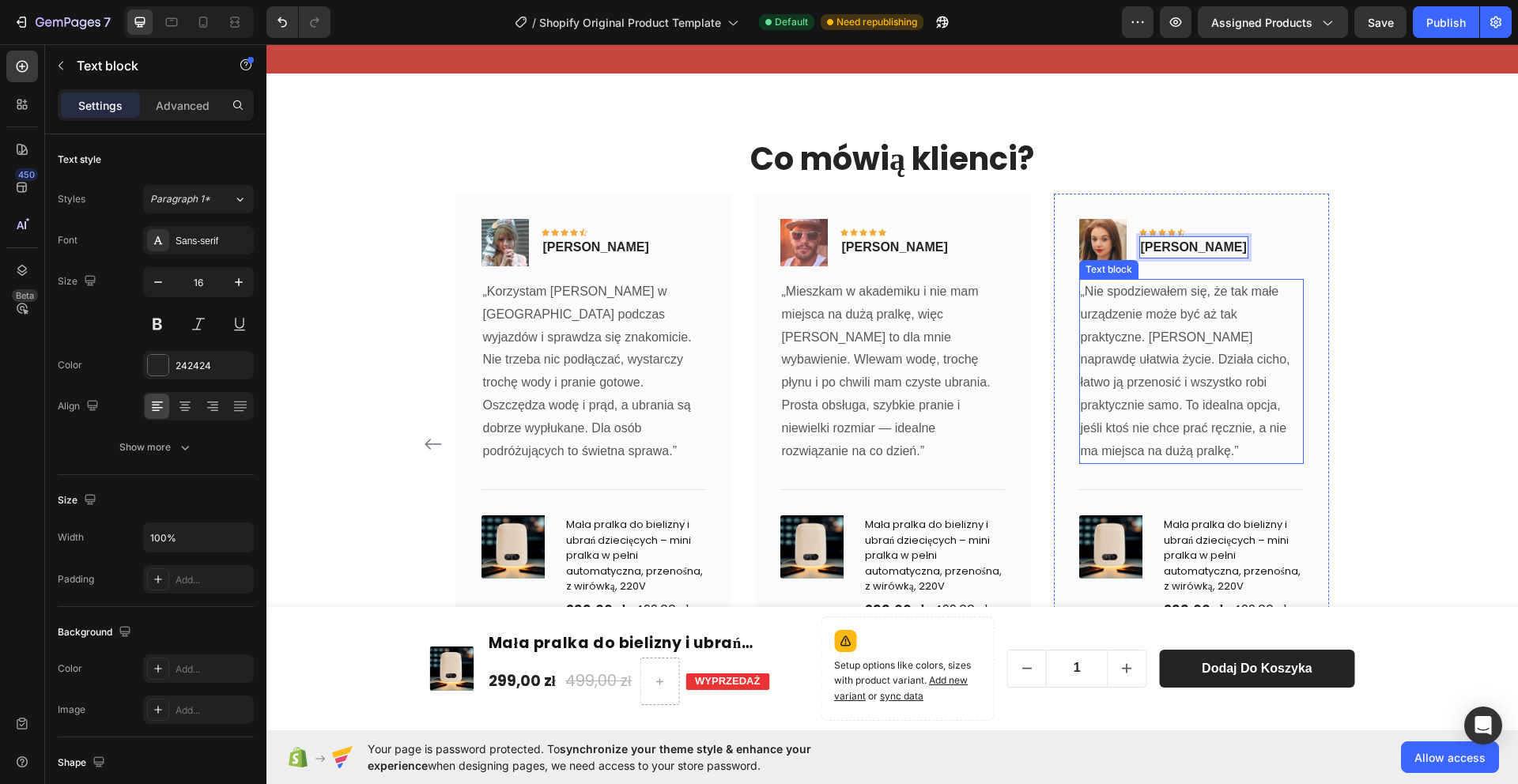
click at [1195, 359] on p "„Nie spodziewałem się, że tak małe urządzenie może być aż tak praktyczne. [PERS…" at bounding box center [1191, 372] width 221 height 182
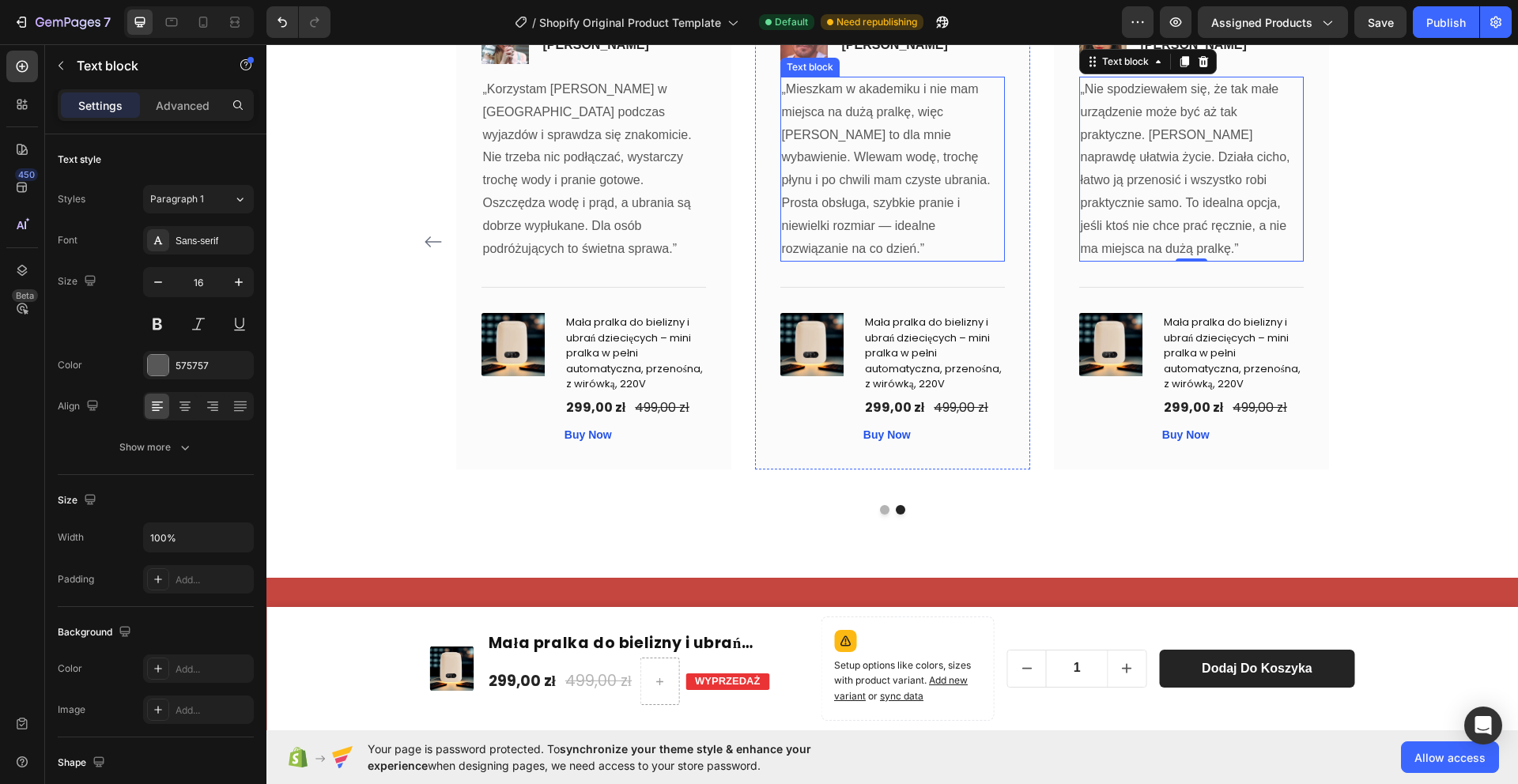
scroll to position [3270, 0]
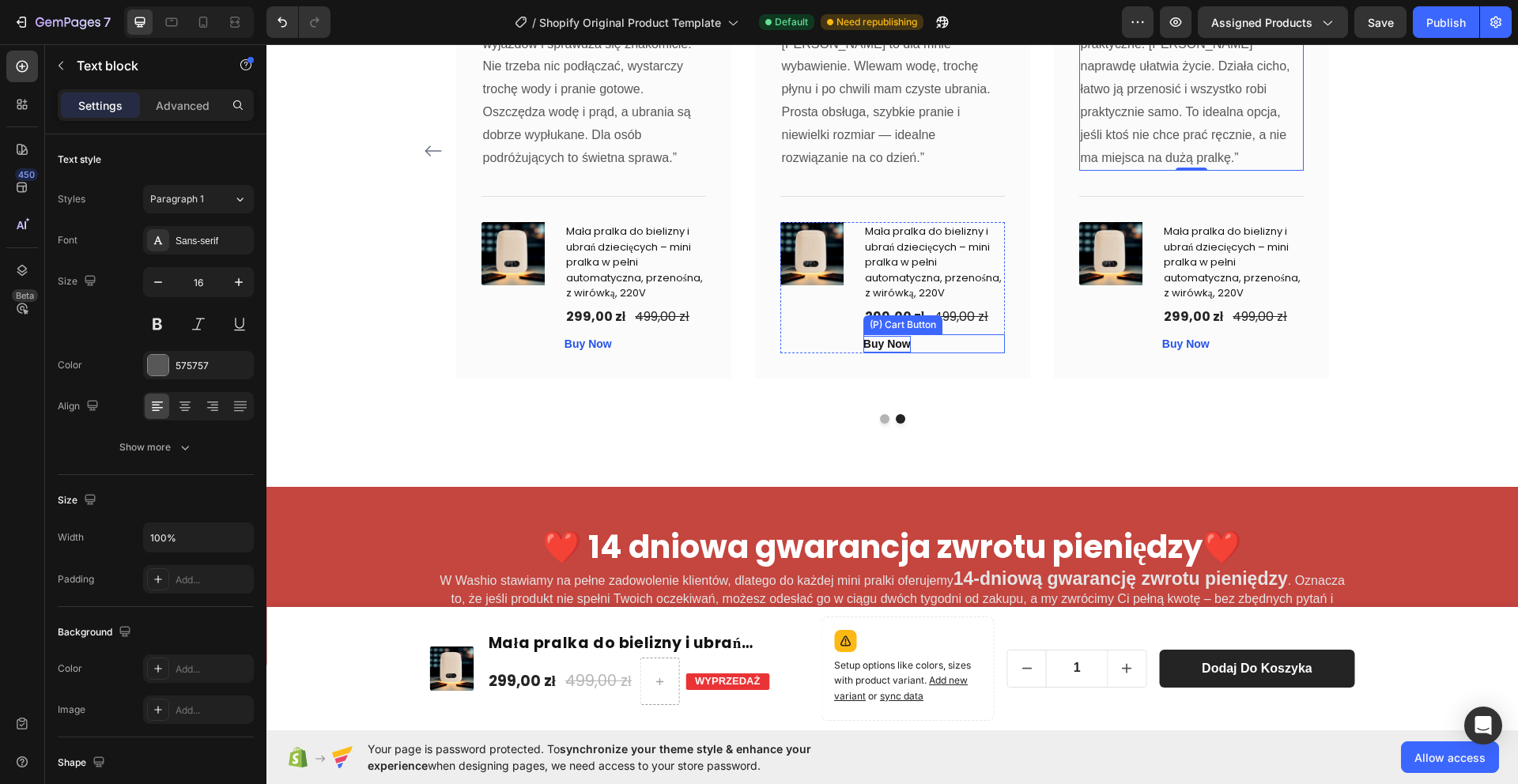
click at [892, 336] on div "Buy Now" at bounding box center [887, 344] width 48 height 17
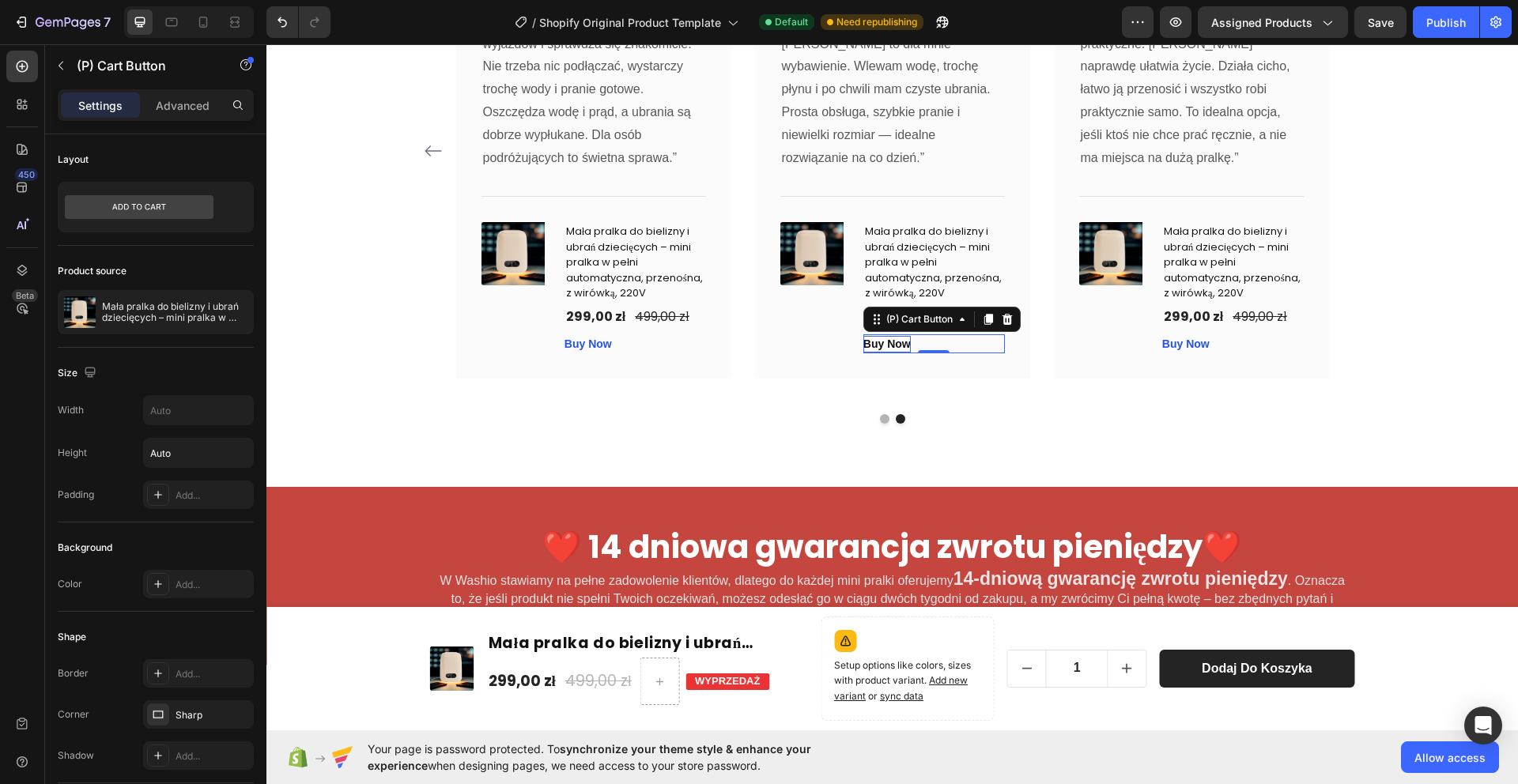
click at [888, 336] on div "Buy Now" at bounding box center [887, 344] width 48 height 17
click at [885, 420] on button "Dot" at bounding box center [884, 419] width 9 height 9
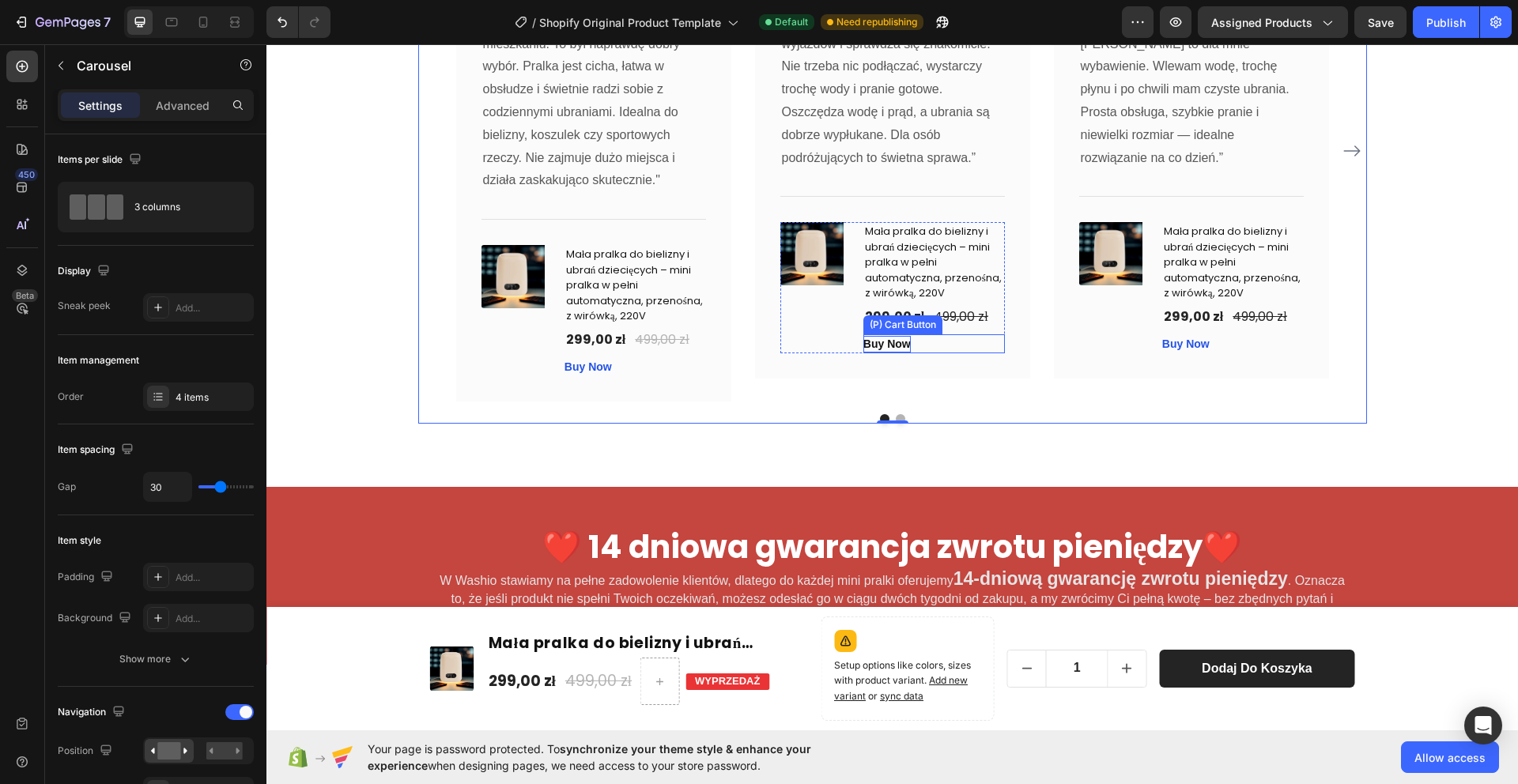
click at [887, 336] on div "Buy Now" at bounding box center [887, 344] width 48 height 17
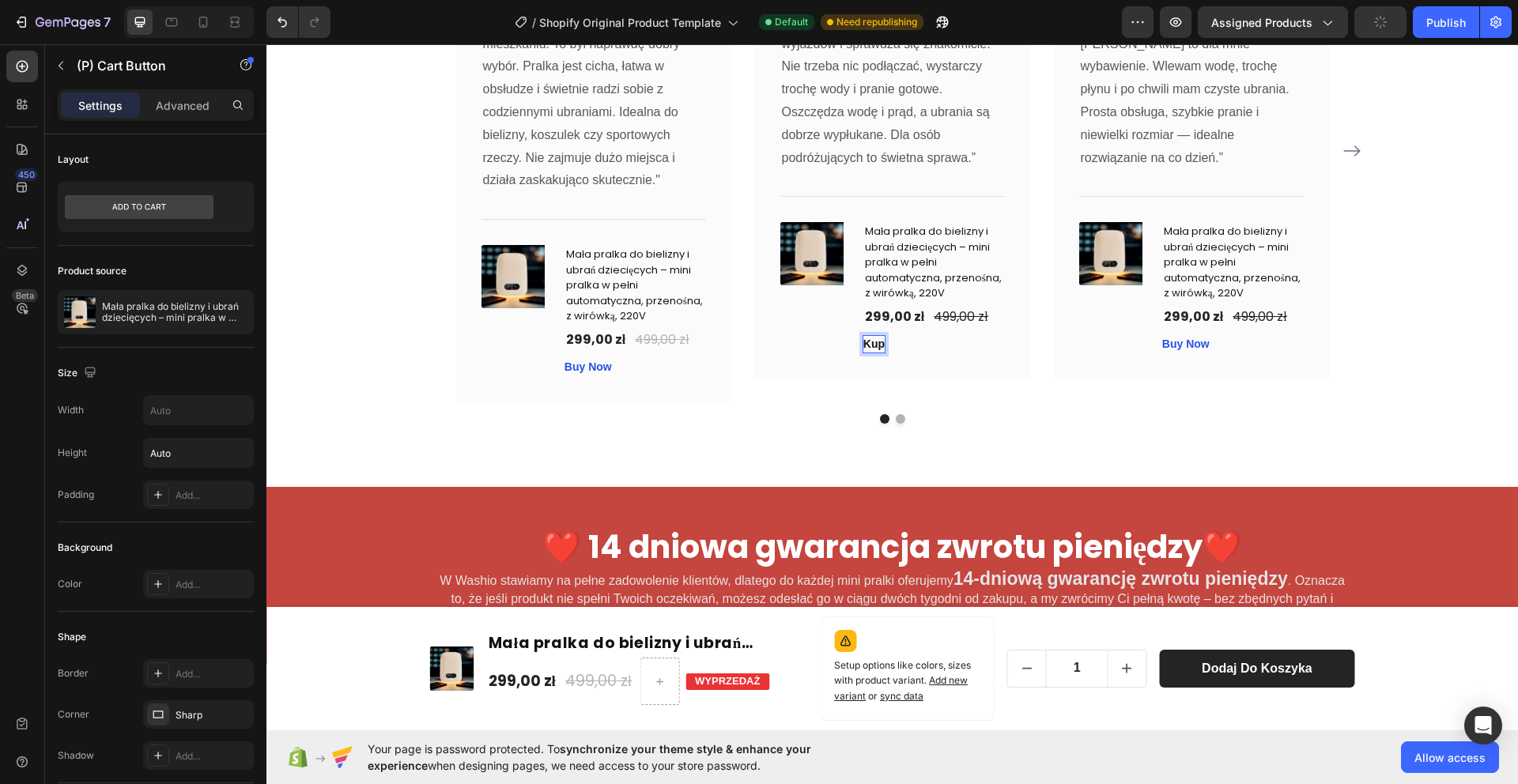
click at [863, 336] on button "Kup" at bounding box center [874, 344] width 22 height 17
click at [587, 372] on div "Buy Now" at bounding box center [588, 367] width 48 height 17
click at [1196, 336] on p "Buy Now" at bounding box center [1185, 344] width 48 height 17
click at [896, 417] on button "Dot" at bounding box center [900, 419] width 9 height 9
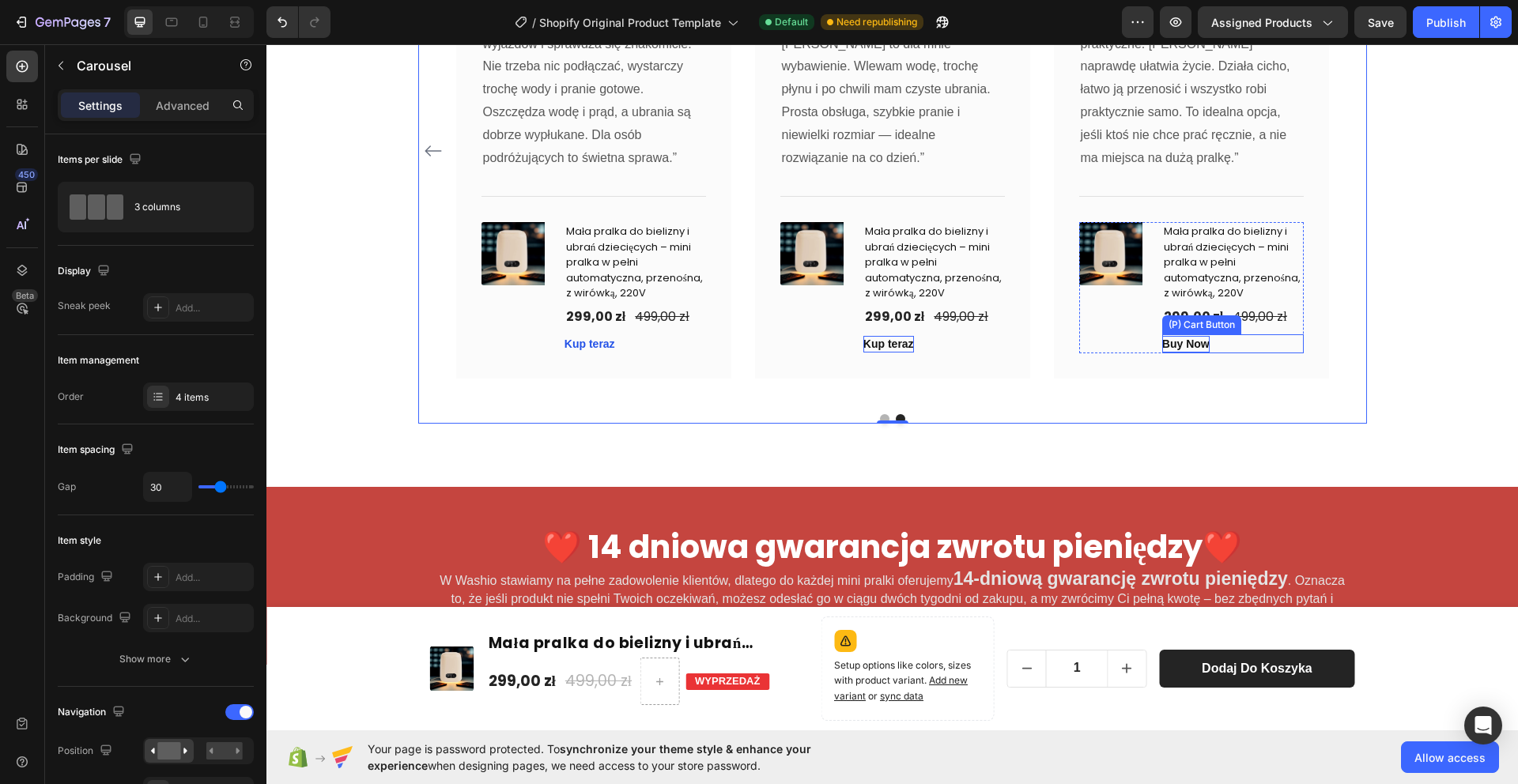
click at [1193, 343] on div "Buy Now" at bounding box center [1185, 344] width 48 height 17
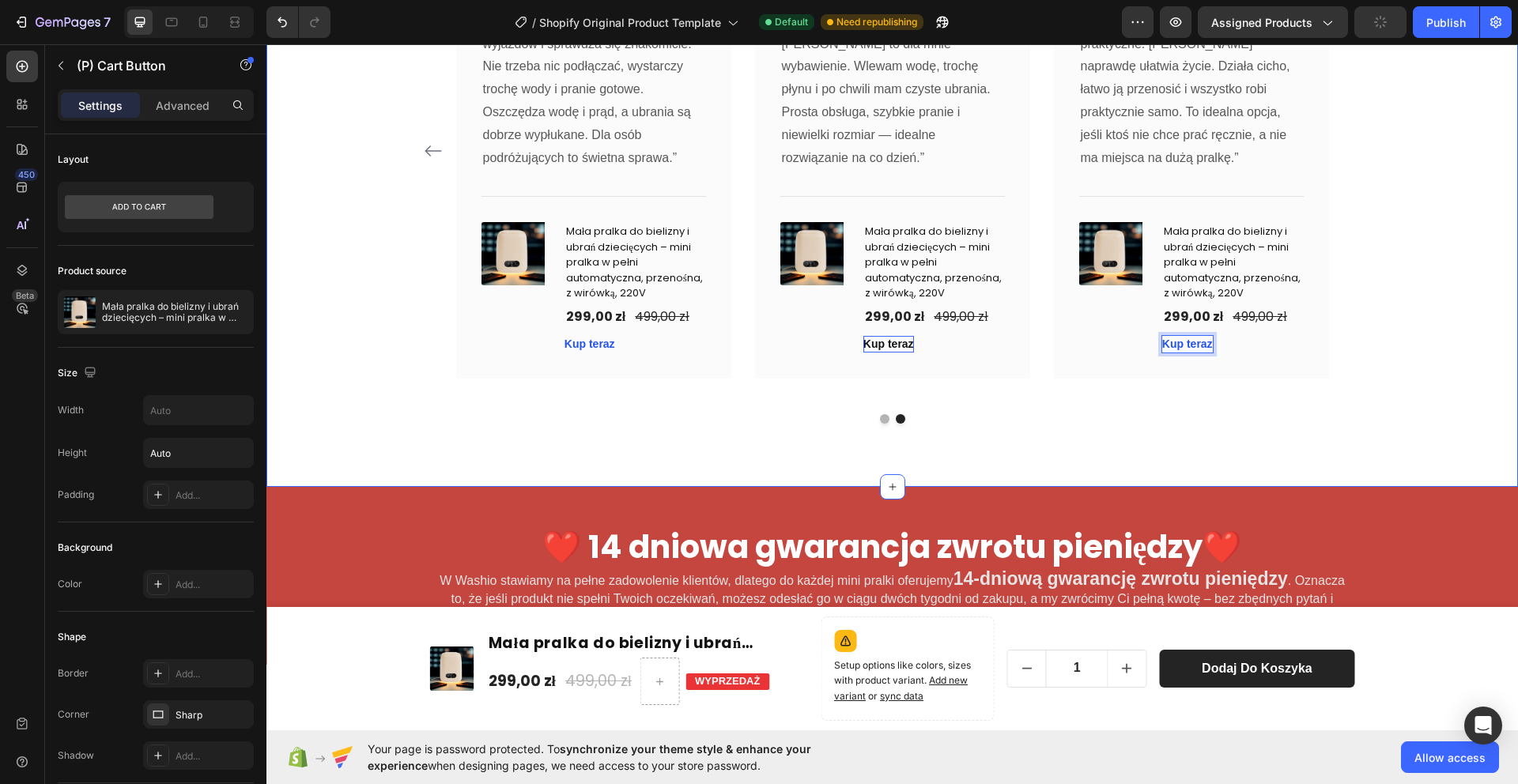
drag, startPoint x: 1723, startPoint y: 48, endPoint x: 1465, endPoint y: 107, distance: 264.7
click at [1470, 251] on div "Co mówią klienci? Heading Image Icon Icon Icon Icon Icon Row [PERSON_NAME] Text…" at bounding box center [892, 133] width 1228 height 580
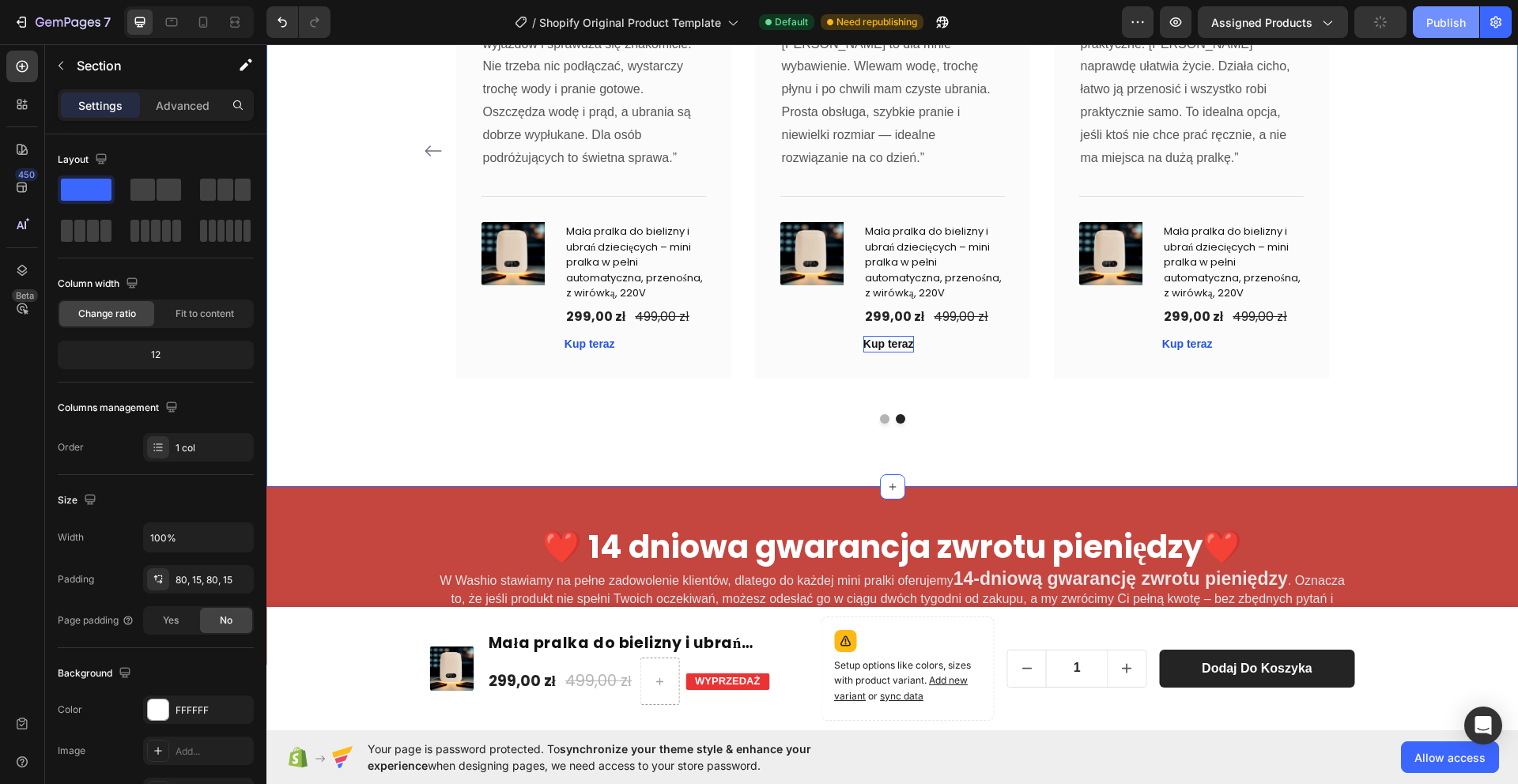
click at [1449, 22] on div "Publish" at bounding box center [1445, 23] width 39 height 17
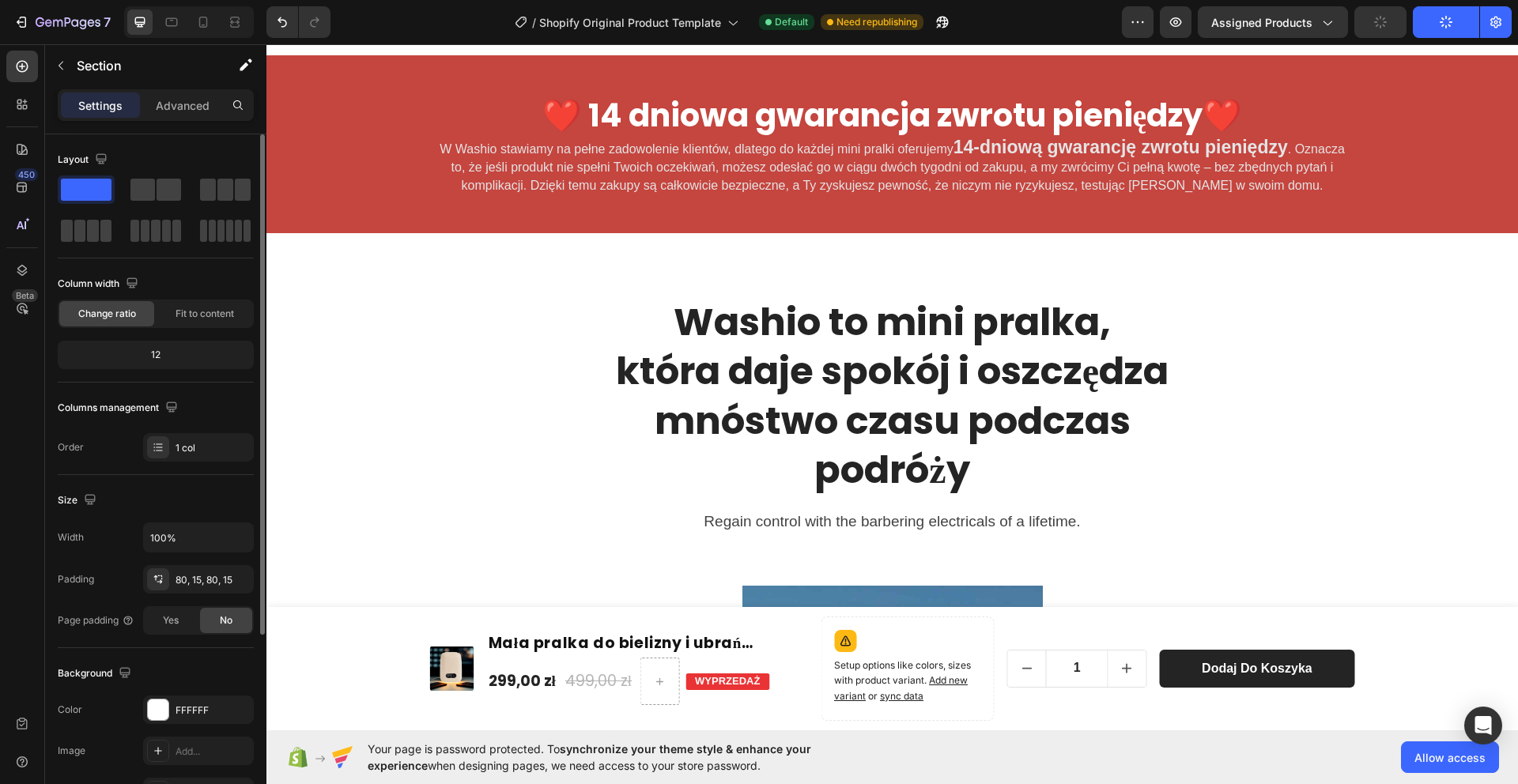
scroll to position [3777, 0]
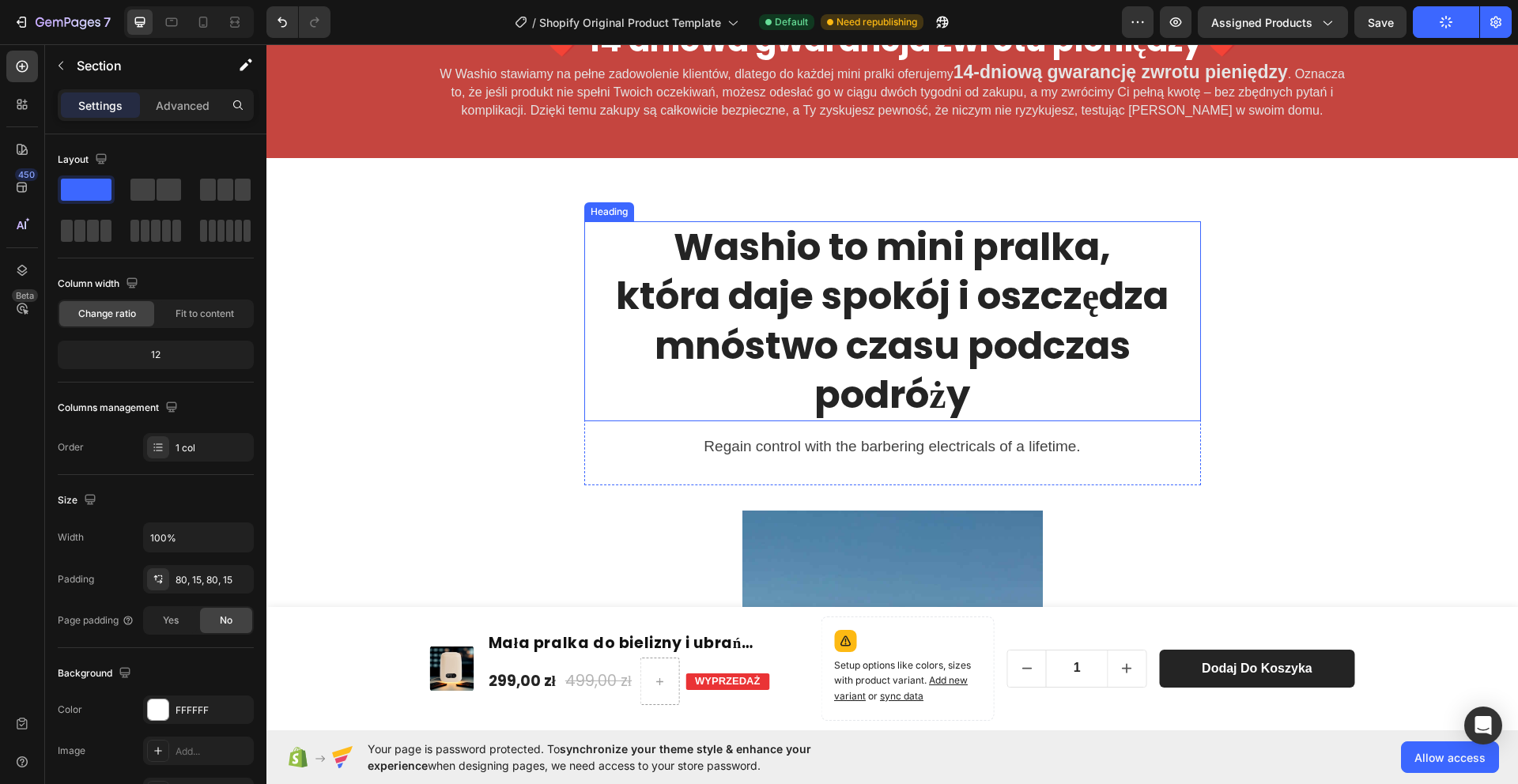
click at [921, 279] on h2 "[PERSON_NAME] to mini pralka, która daje spokój i oszczędza mnóstwo czasu podcz…" at bounding box center [892, 321] width 579 height 201
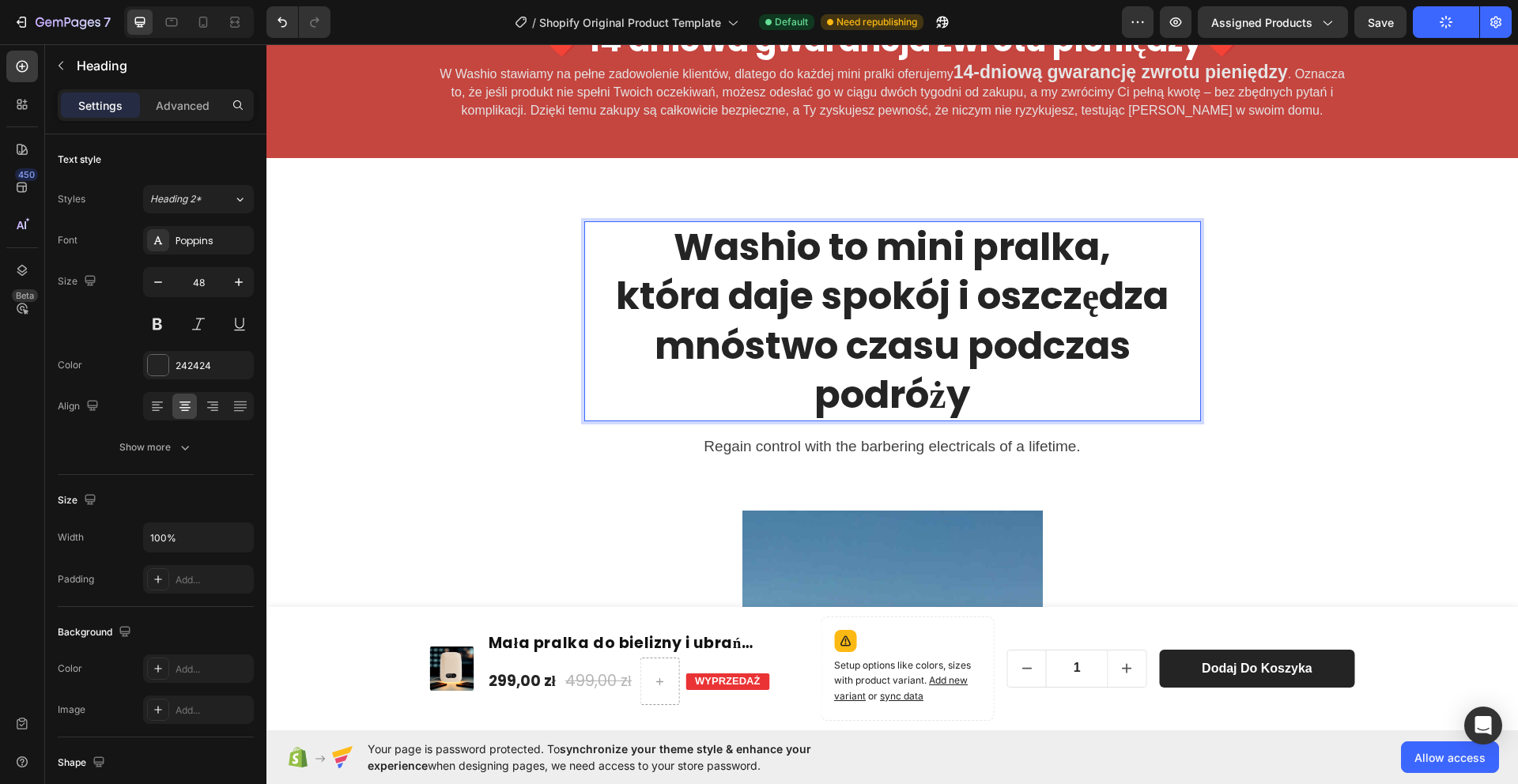
click at [922, 279] on h2 "[PERSON_NAME] to mini pralka, która daje spokój i oszczędza mnóstwo czasu podcz…" at bounding box center [892, 321] width 579 height 201
click at [922, 279] on p "[PERSON_NAME] to mini pralka, która daje spokój i oszczędza mnóstwo czasu podcz…" at bounding box center [892, 321] width 576 height 198
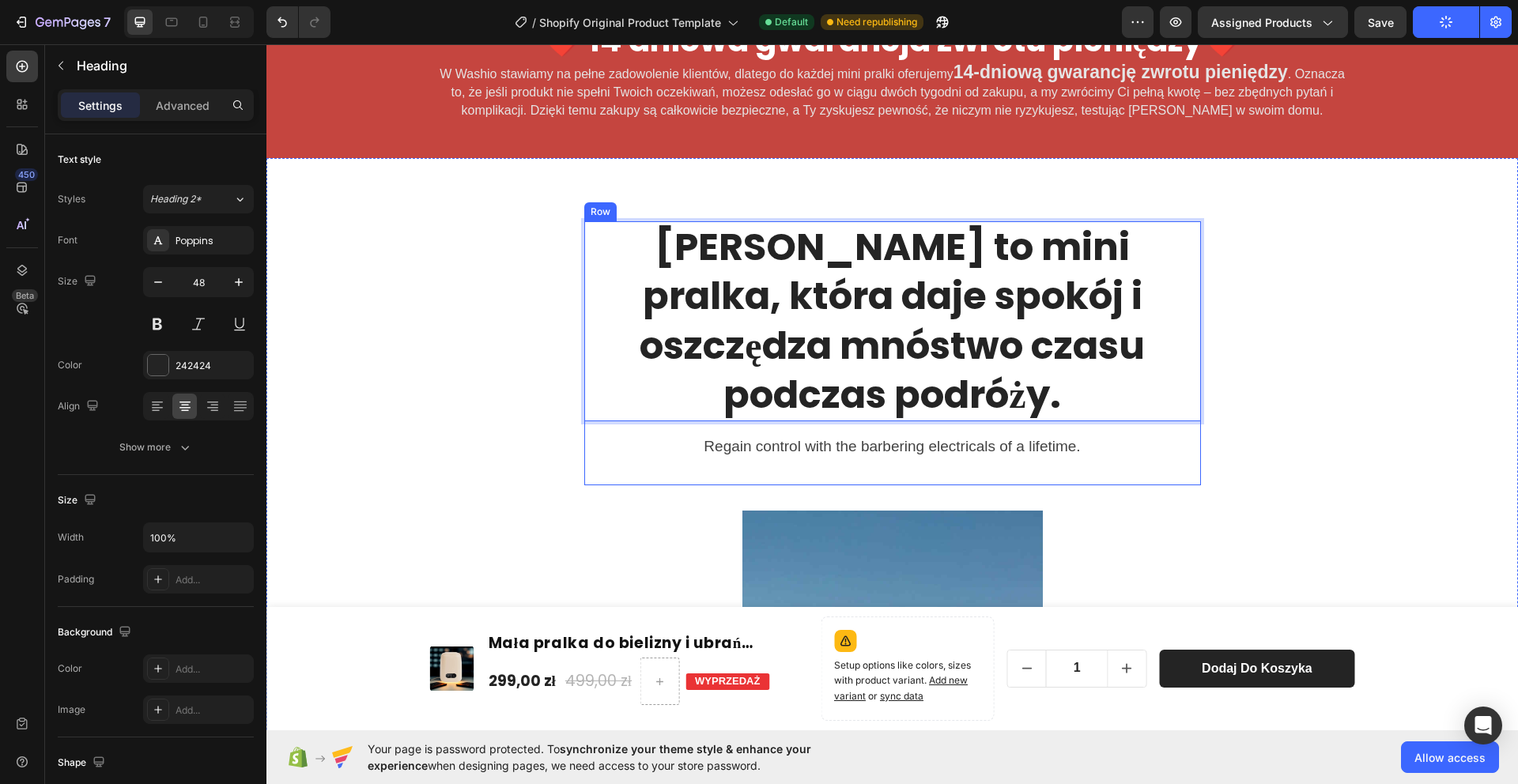
click at [1036, 446] on p "Regain control with the barbering electricals of a lifetime." at bounding box center [892, 446] width 588 height 23
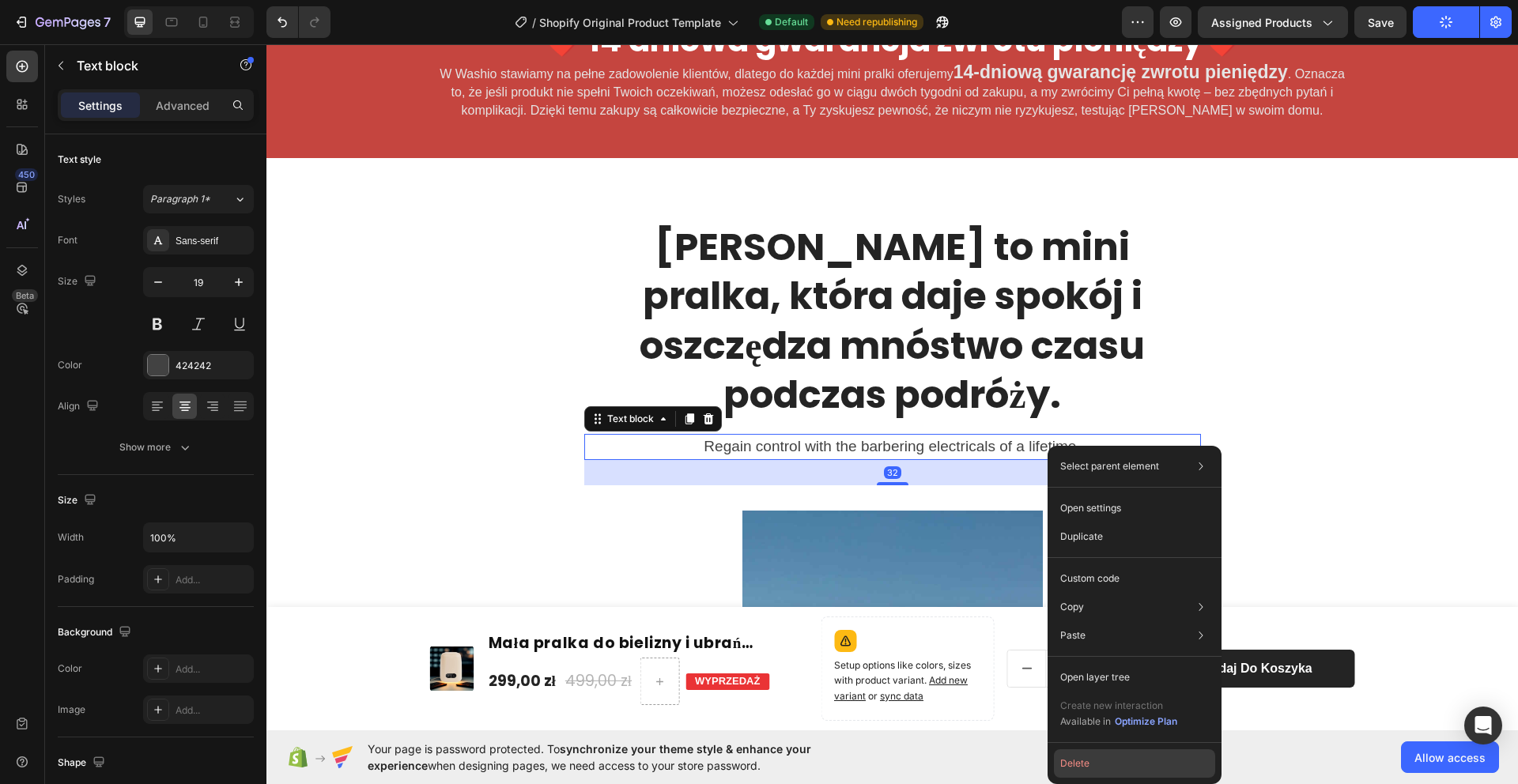
drag, startPoint x: 827, startPoint y: 631, endPoint x: 1114, endPoint y: 764, distance: 316.3
click at [1114, 764] on button "Delete" at bounding box center [1134, 764] width 161 height 28
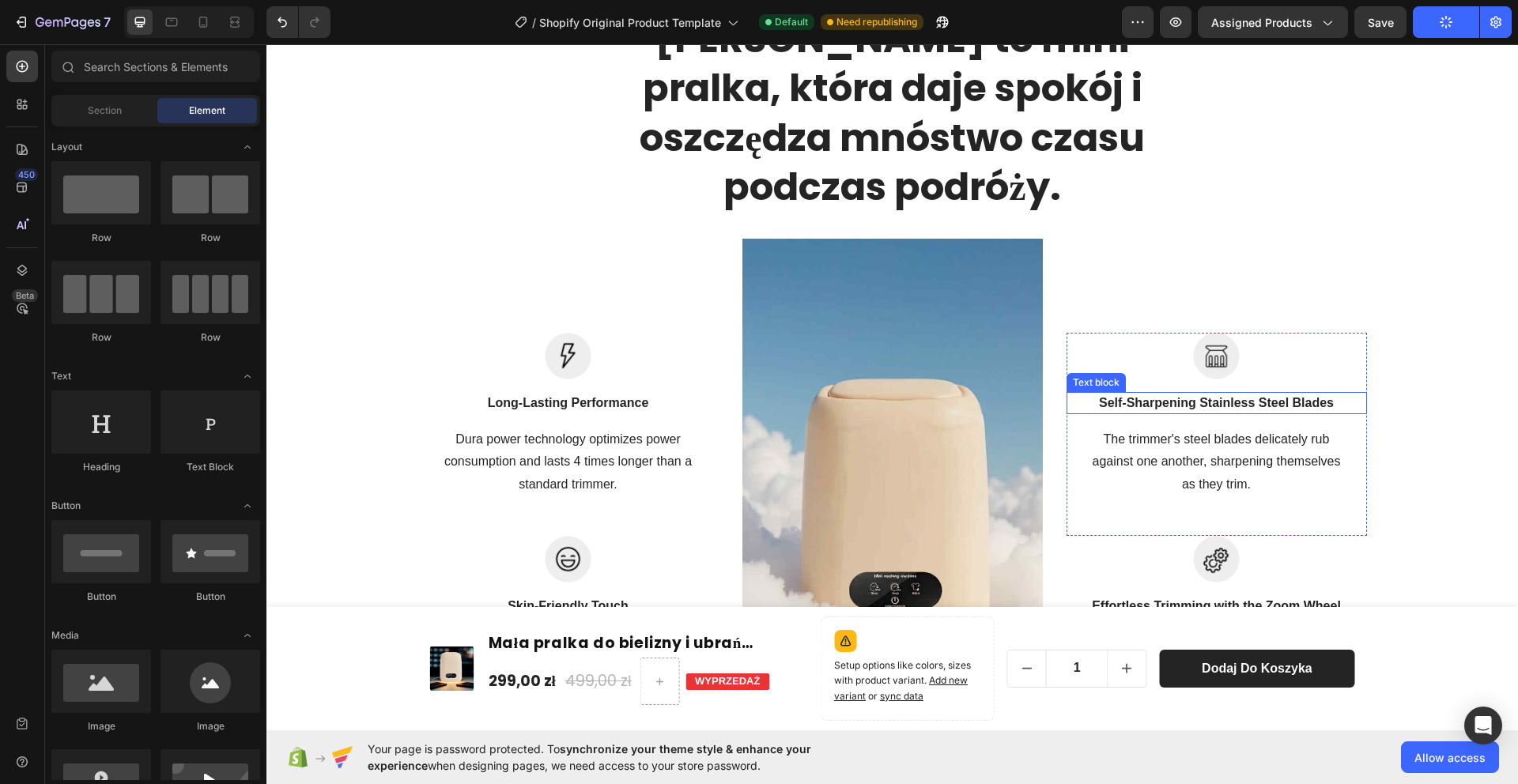
scroll to position [4028, 0]
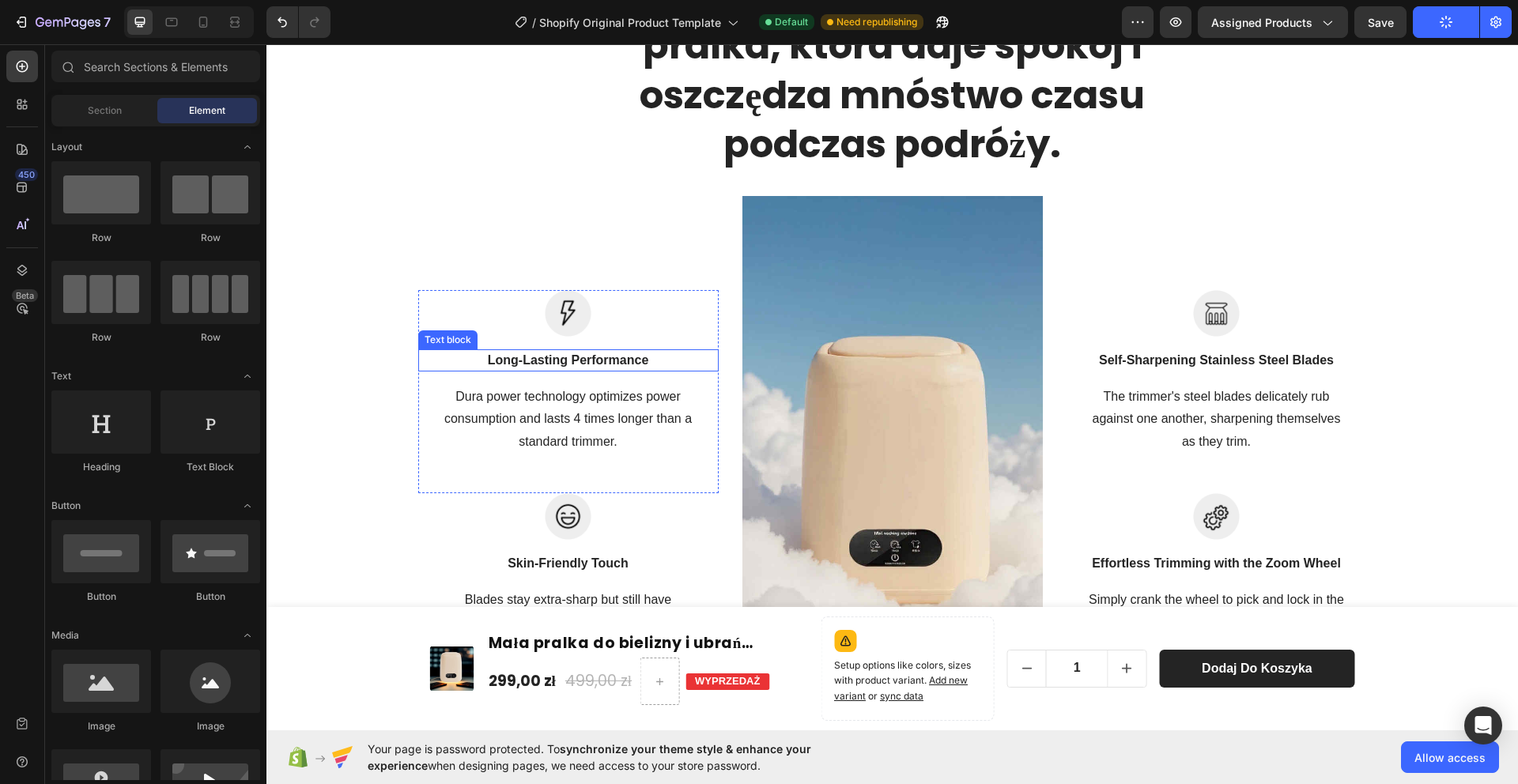
click at [579, 358] on p "Long-Lasting Performance" at bounding box center [568, 360] width 297 height 19
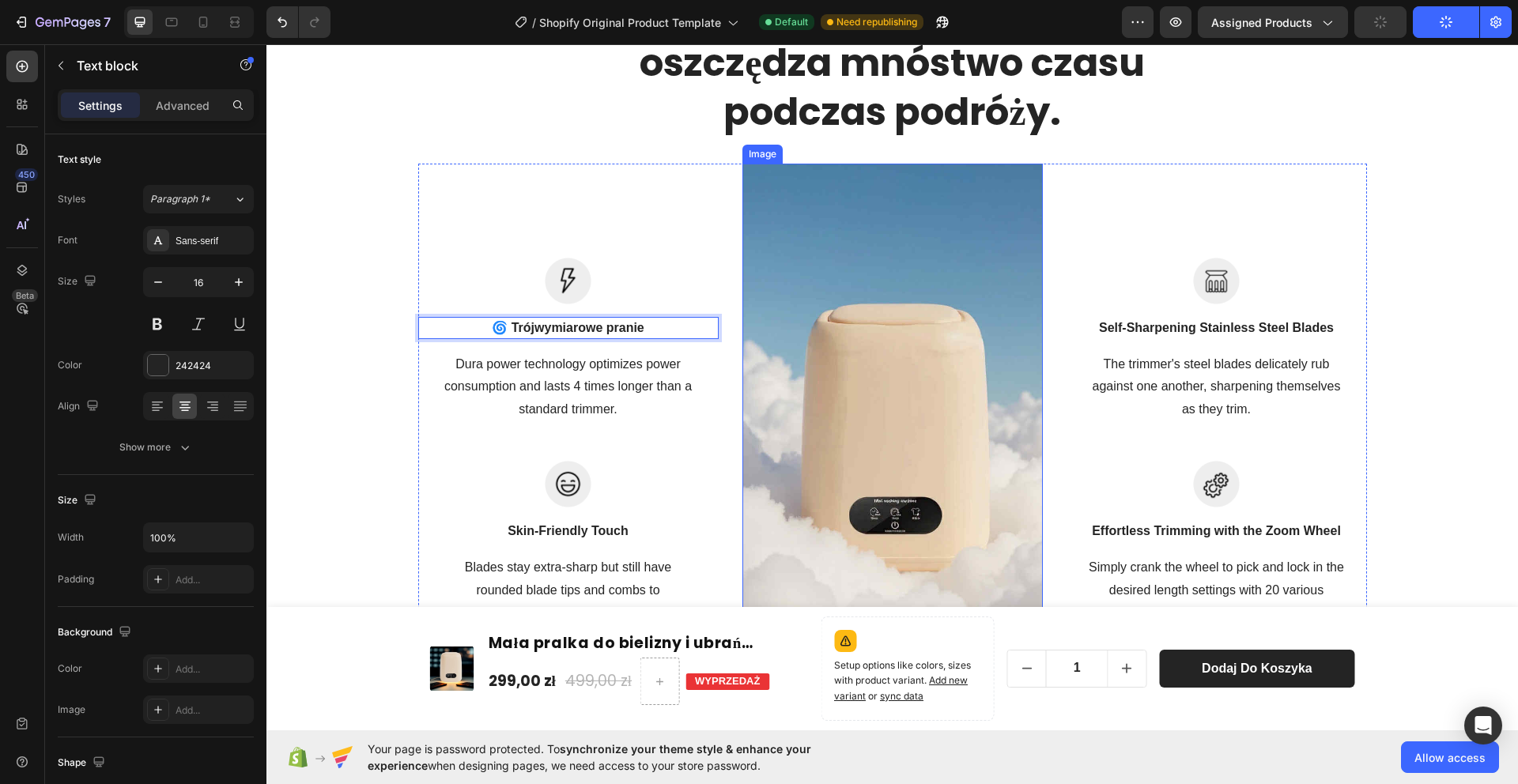
scroll to position [4093, 0]
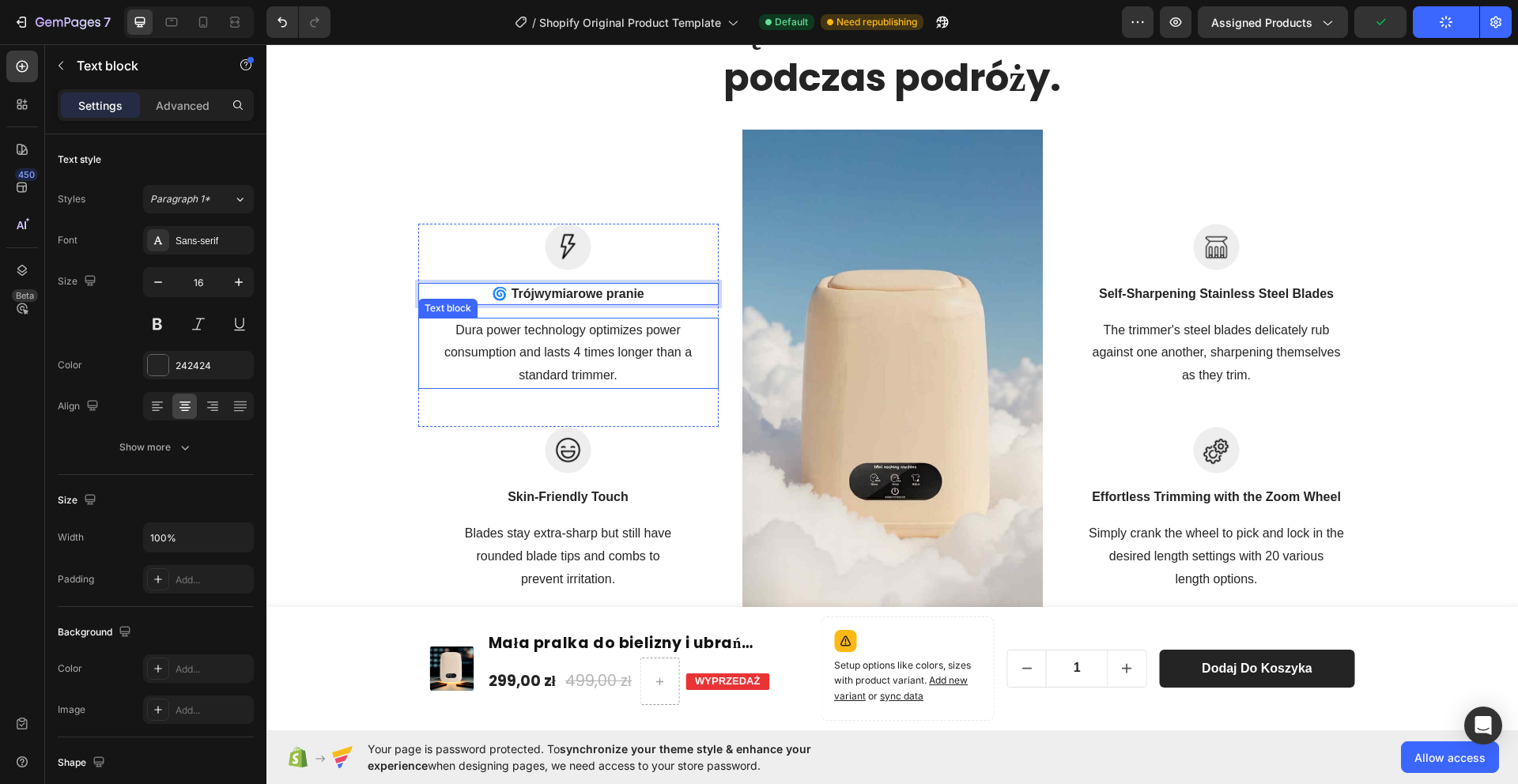
click at [603, 364] on p "Dura power technology optimizes power consumption and lasts 4 times longer than…" at bounding box center [568, 354] width 297 height 68
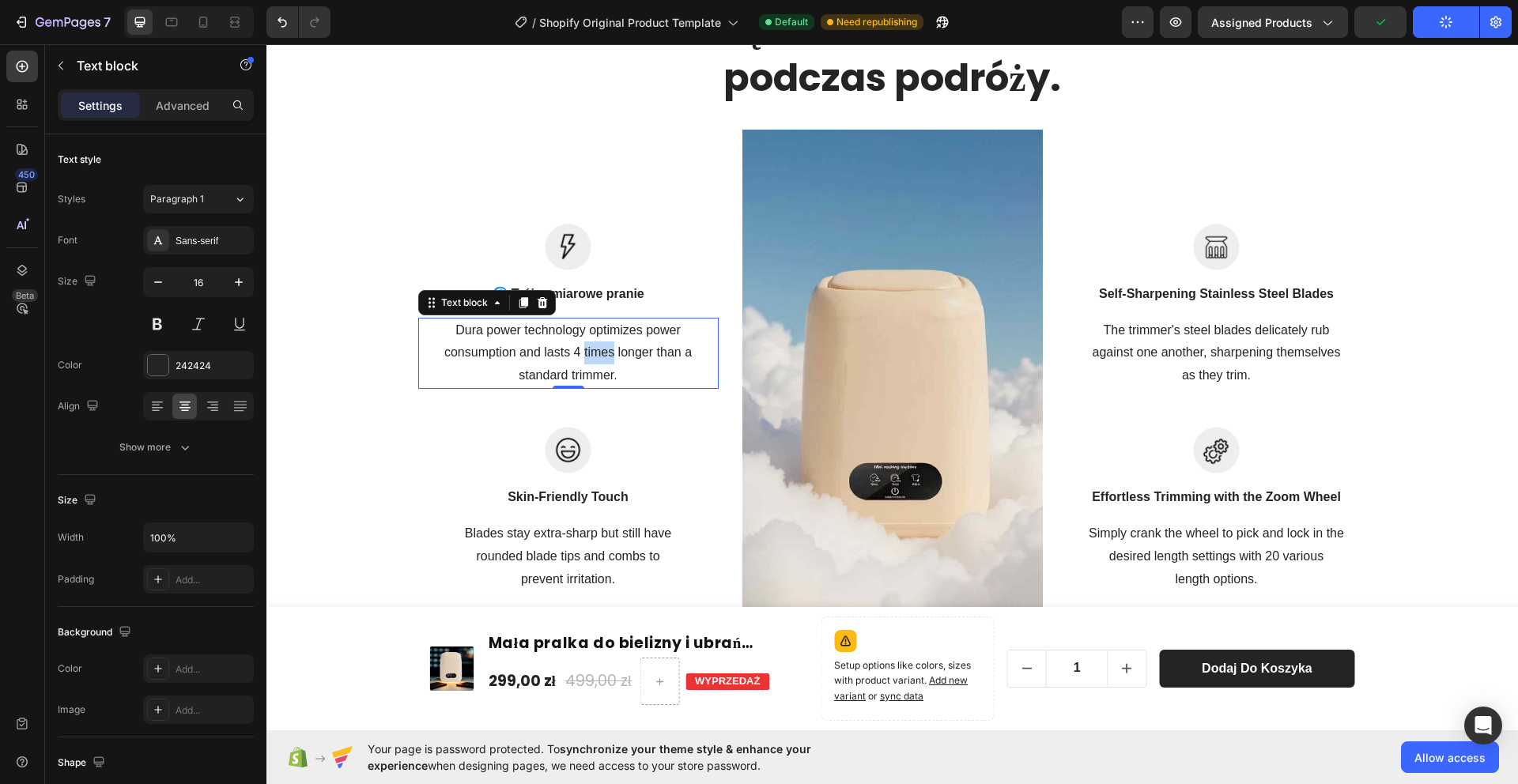
click at [603, 364] on p "Dura power technology optimizes power consumption and lasts 4 times longer than…" at bounding box center [568, 354] width 297 height 68
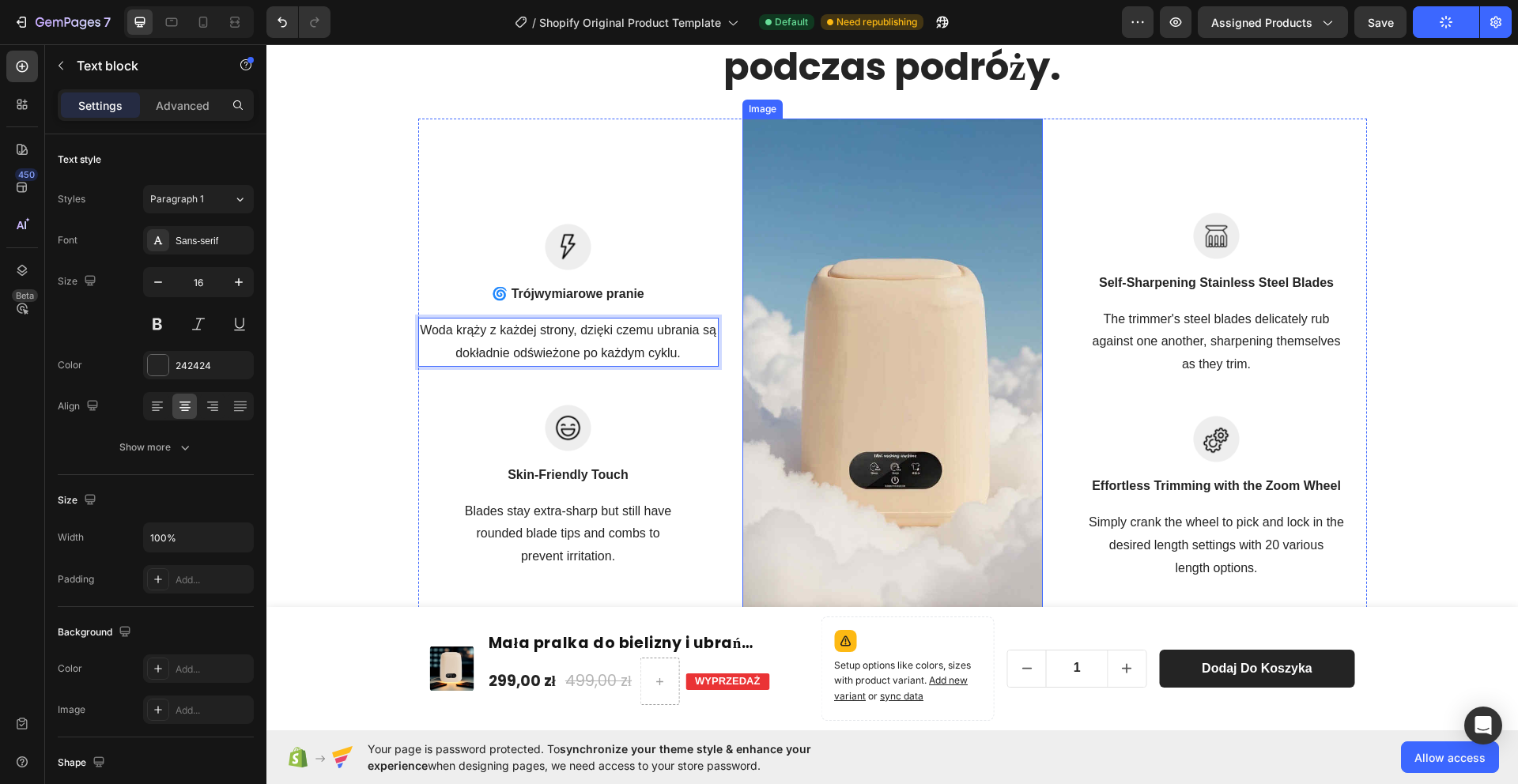
scroll to position [4185, 0]
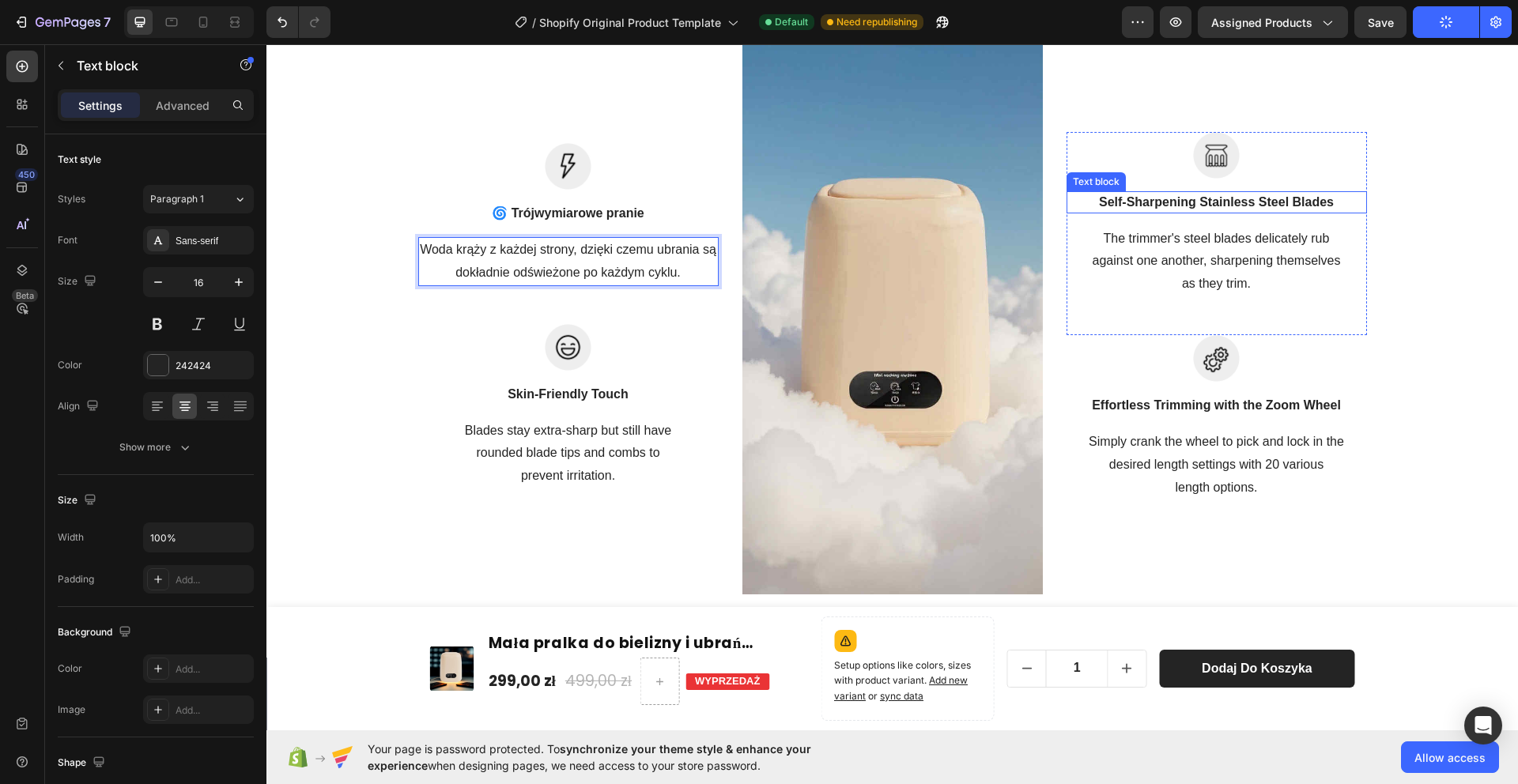
click at [1285, 202] on p "Self-Sharpening Stainless Steel Blades" at bounding box center [1217, 202] width 297 height 19
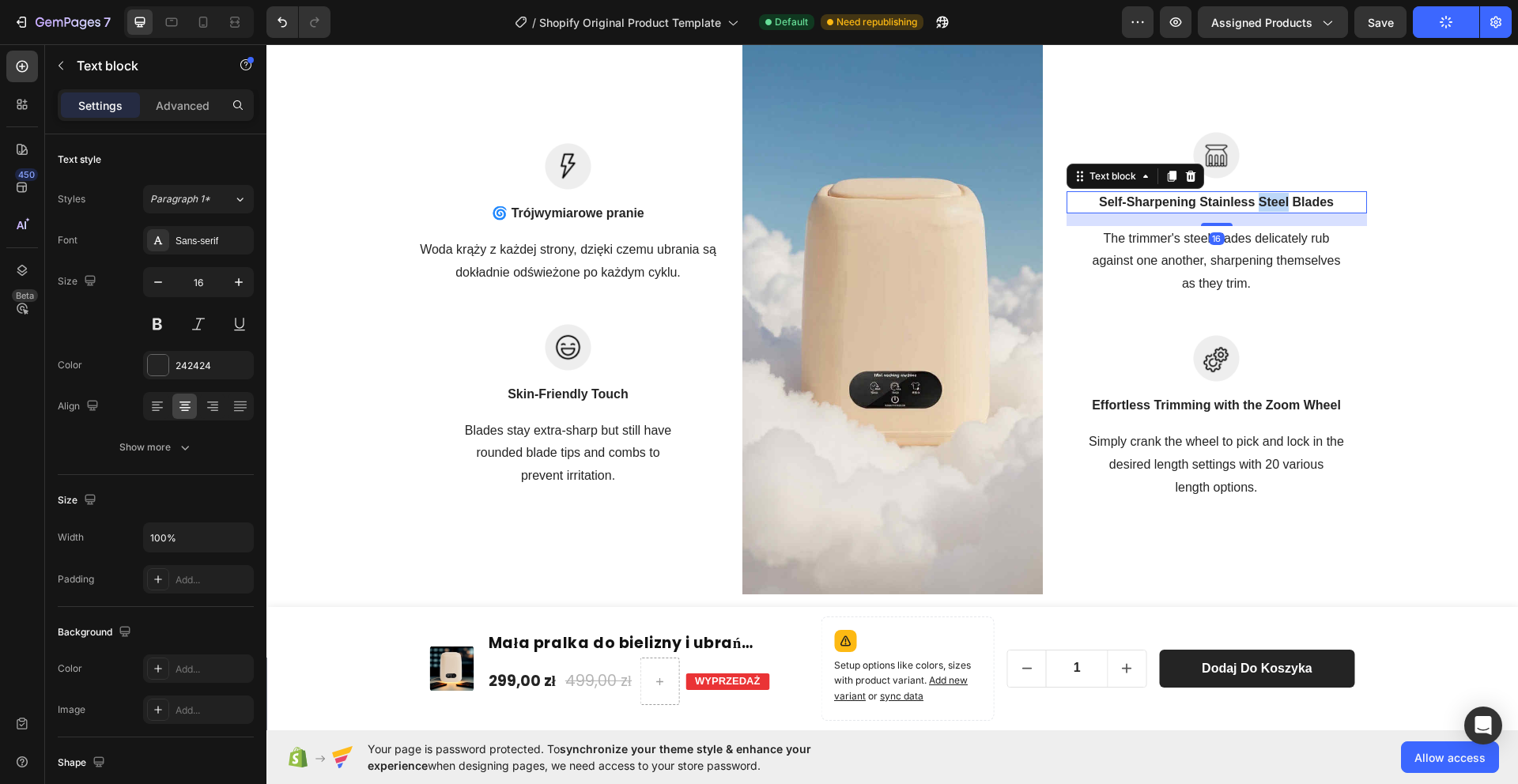
click at [1285, 202] on p "Self-Sharpening Stainless Steel Blades" at bounding box center [1217, 202] width 297 height 19
click at [1182, 257] on p "The trimmer's steel blades delicately rub against one another, sharpening thems…" at bounding box center [1217, 262] width 297 height 68
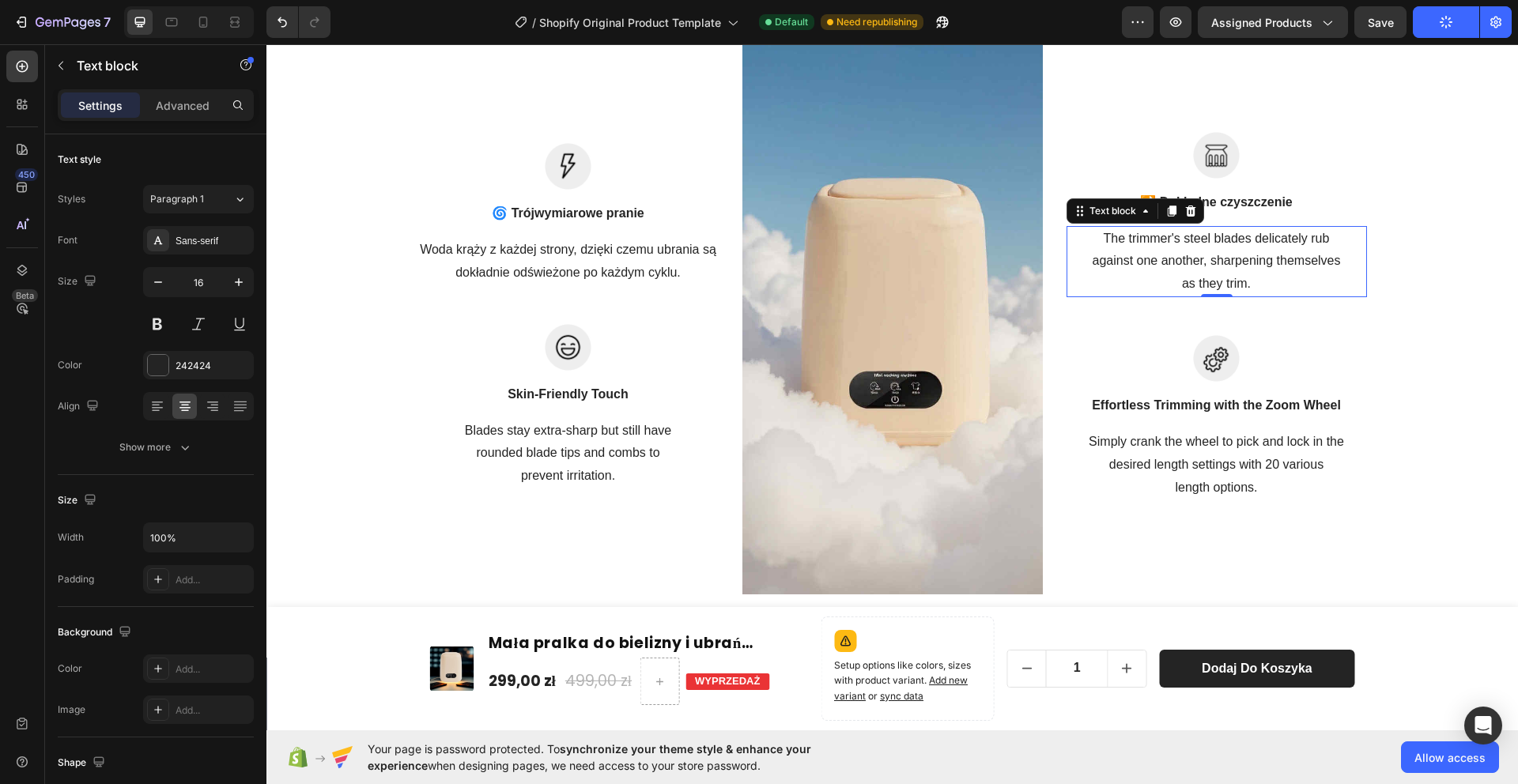
click at [1182, 257] on p "The trimmer's steel blades delicately rub against one another, sharpening thems…" at bounding box center [1217, 262] width 297 height 68
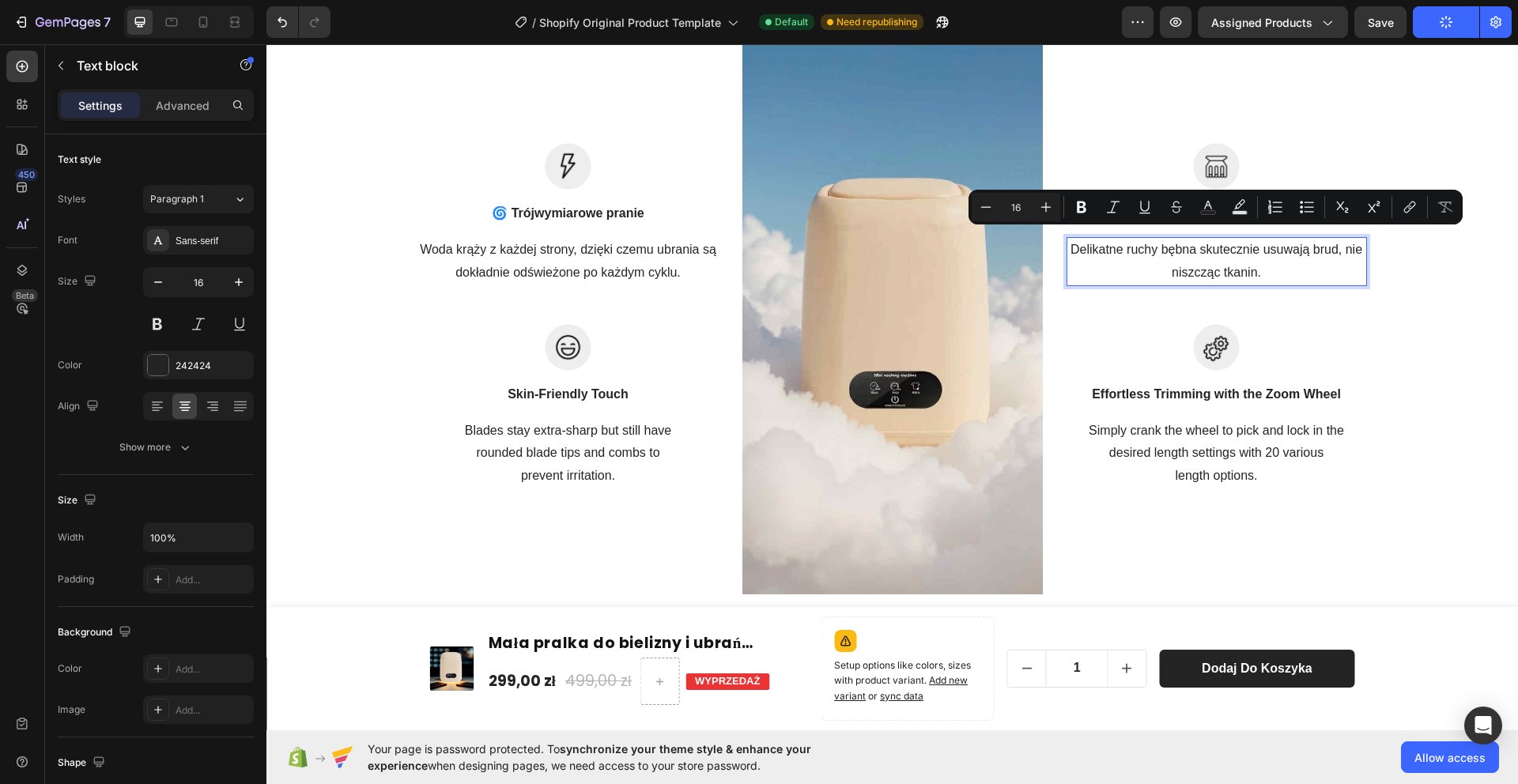
scroll to position [4197, 0]
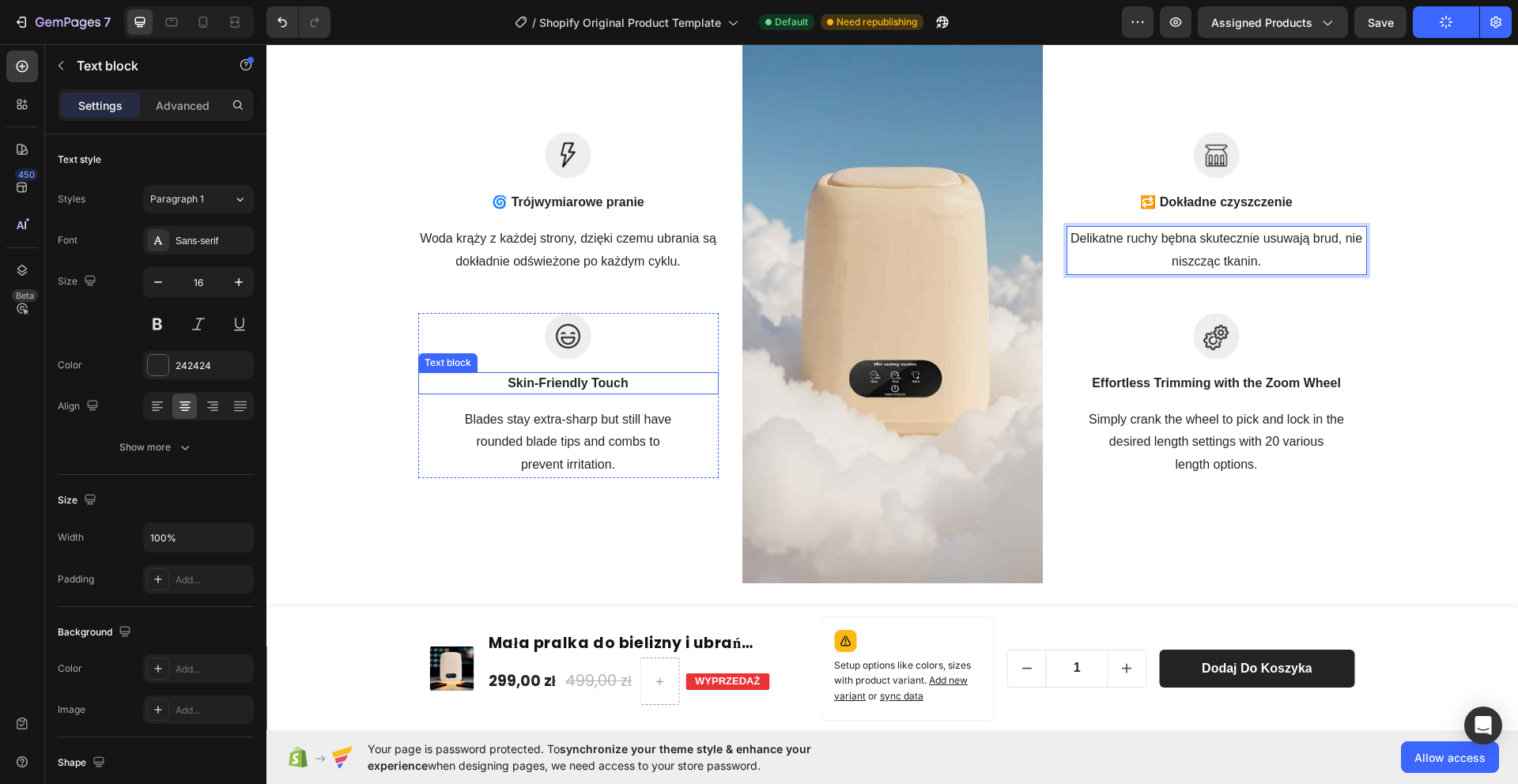
click at [616, 374] on p "Skin-Friendly Touch" at bounding box center [568, 383] width 297 height 19
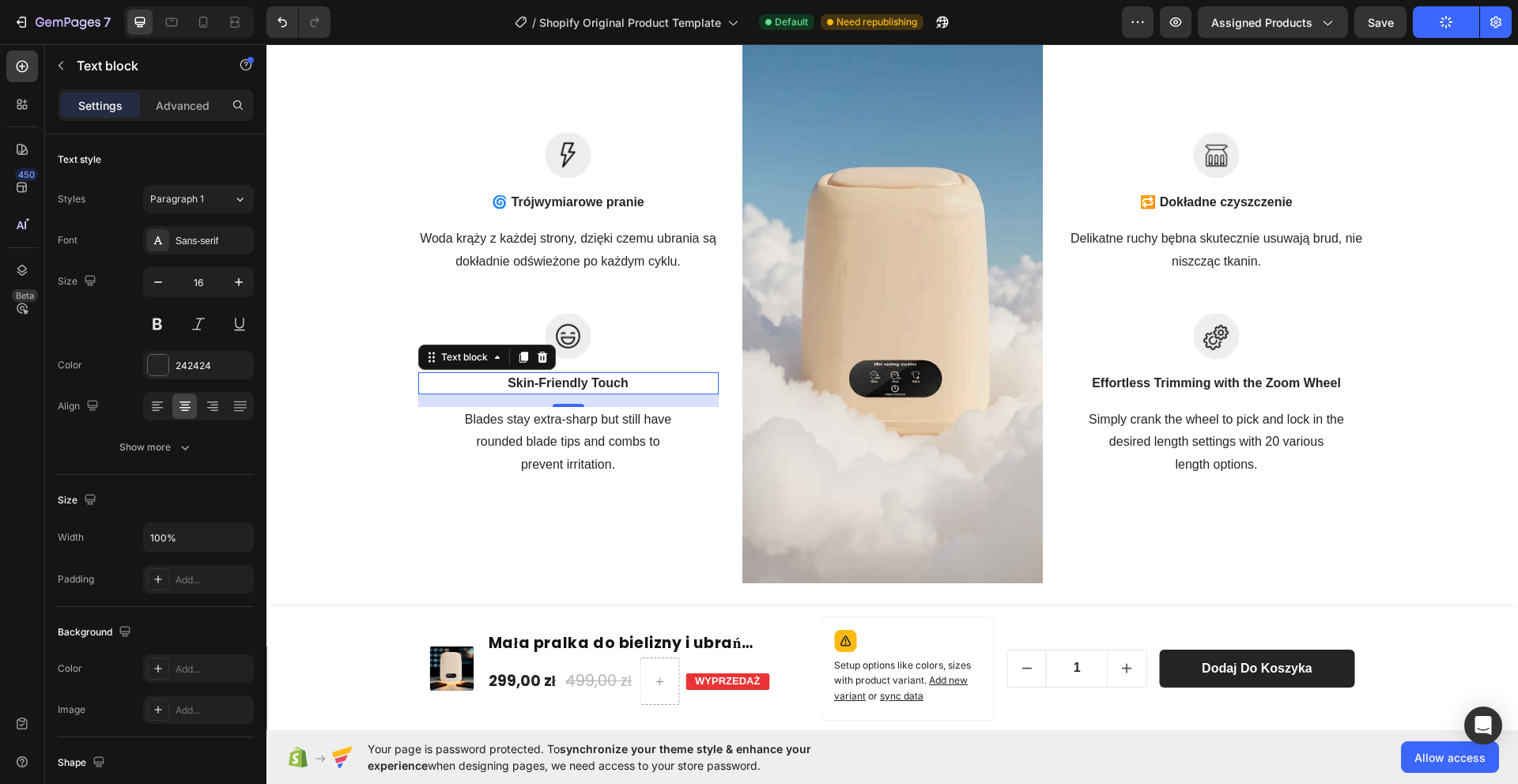
click at [616, 374] on p "Skin-Friendly Touch" at bounding box center [568, 383] width 297 height 19
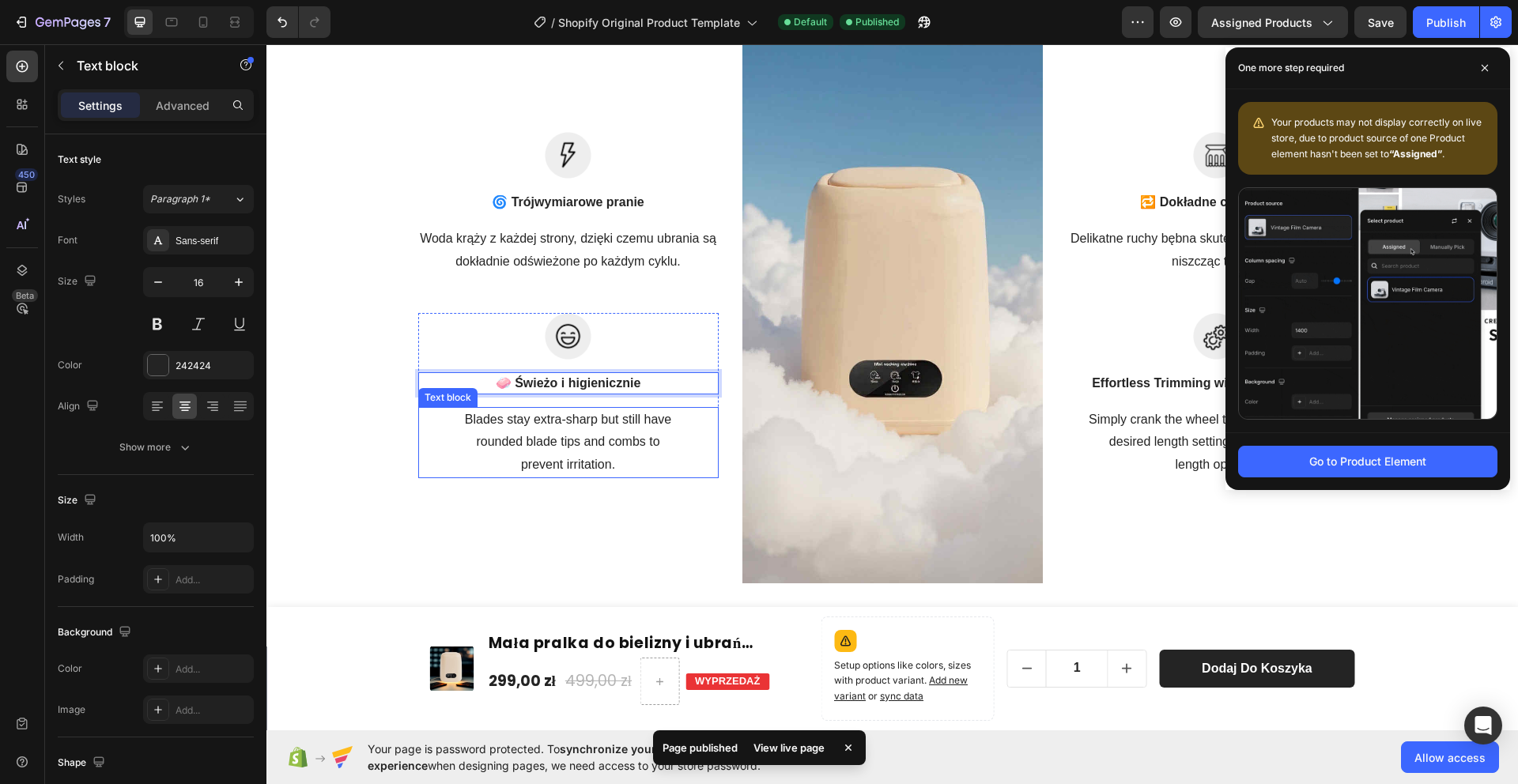
click at [610, 457] on p "Blades stay extra-sharp but still have rounded blade tips and combs to prevent …" at bounding box center [568, 443] width 297 height 68
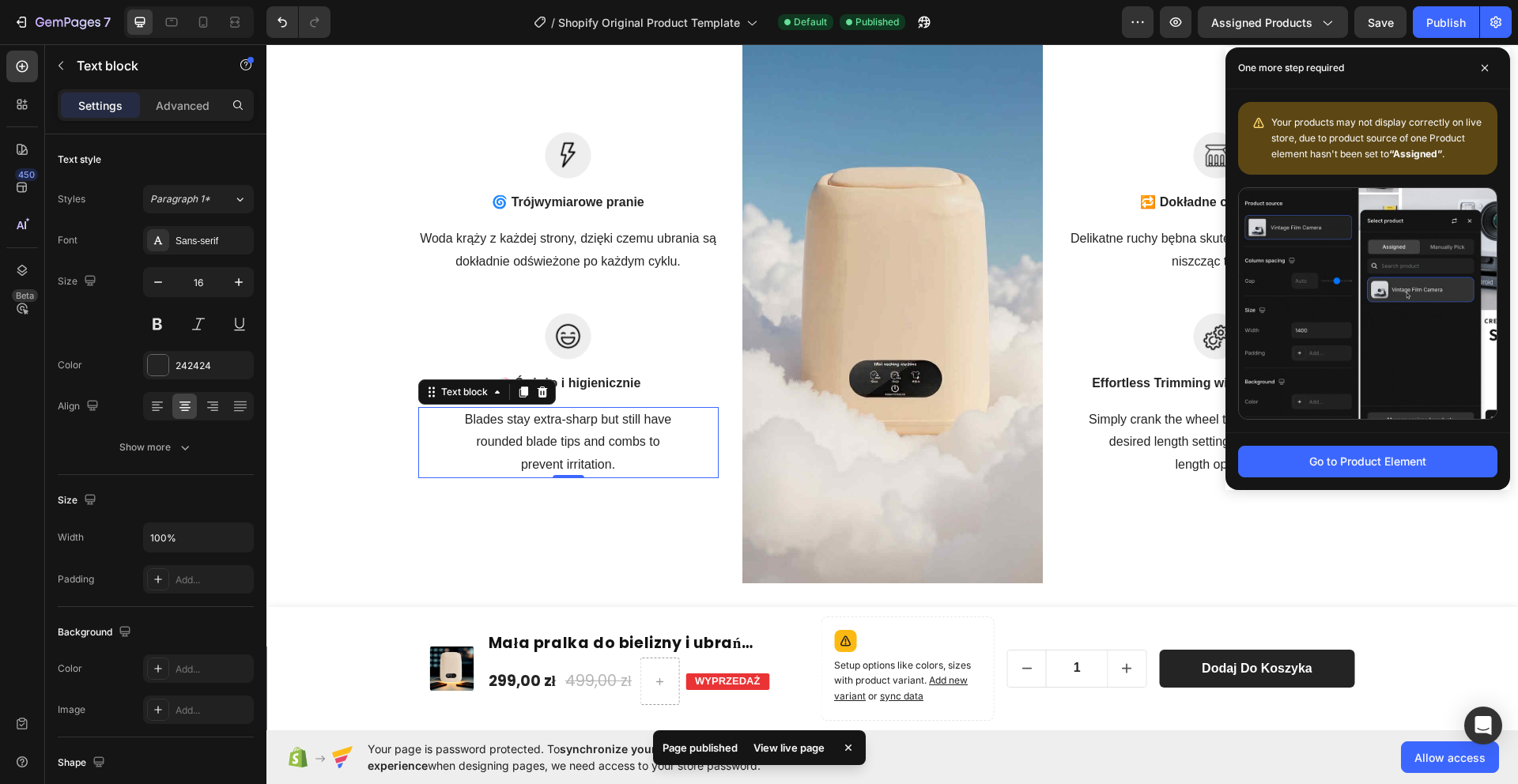
click at [610, 457] on p "Blades stay extra-sharp but still have rounded blade tips and combs to prevent …" at bounding box center [568, 443] width 297 height 68
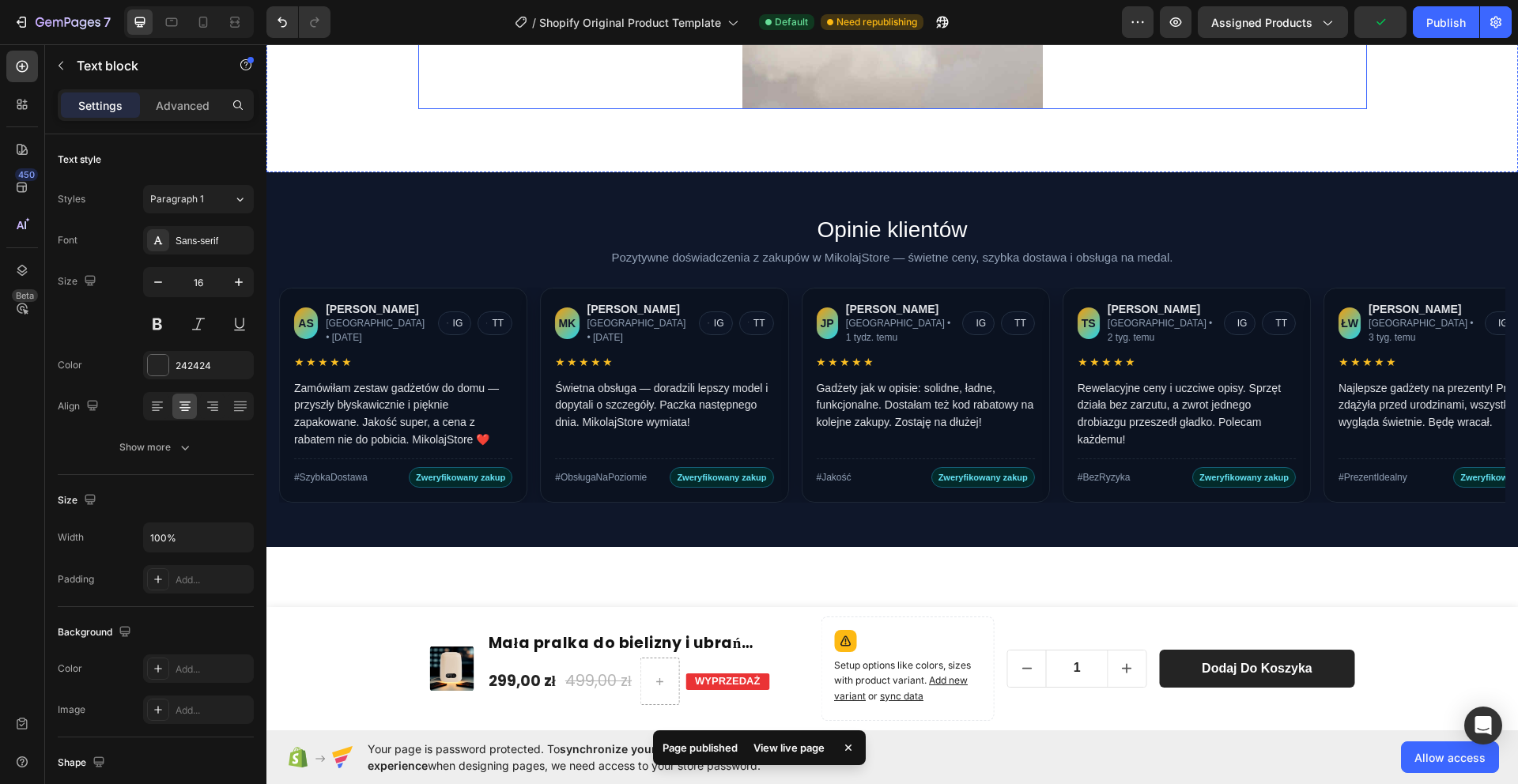
scroll to position [4713, 0]
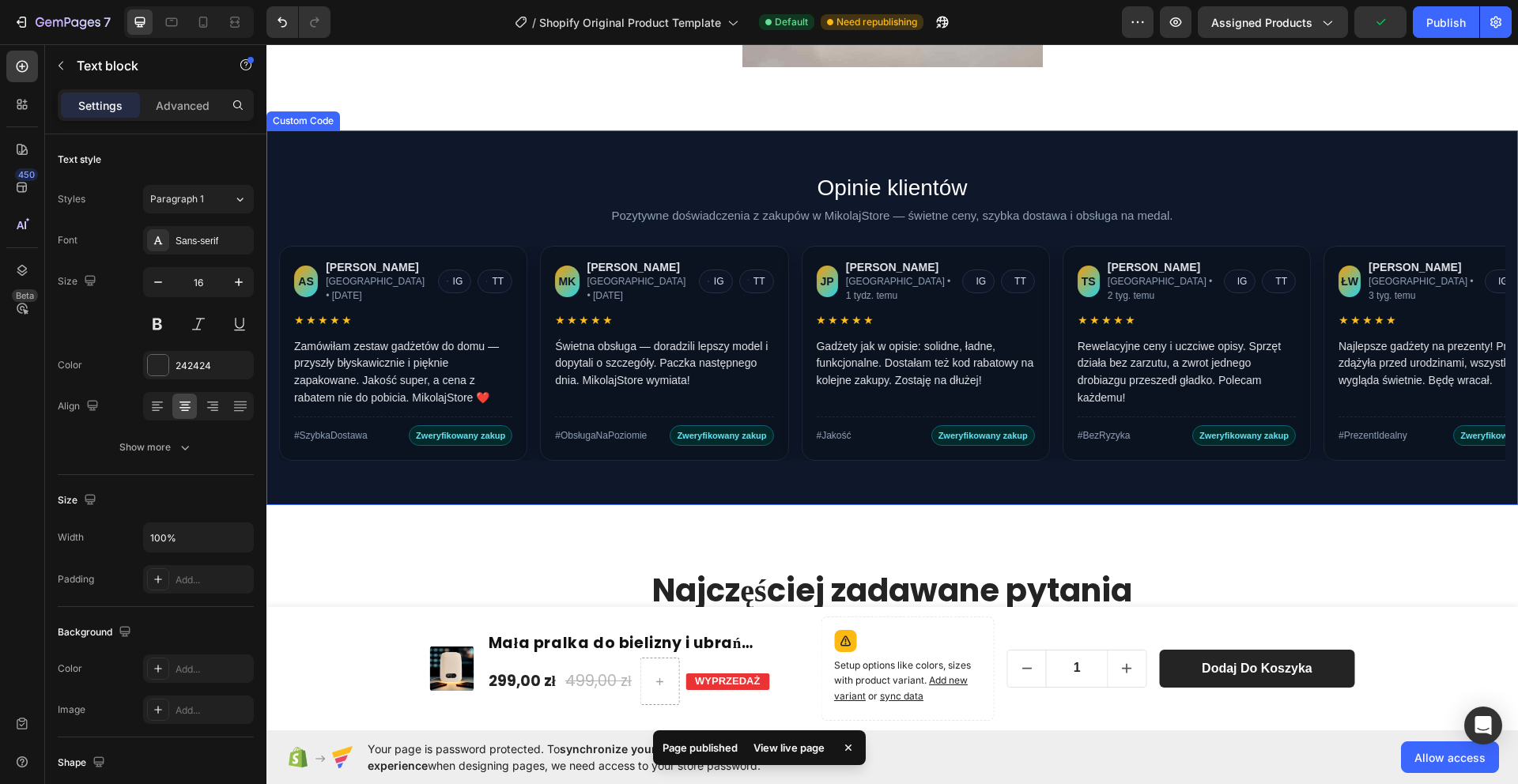
click at [866, 213] on p "Pozytywne doświadczenia z zakupów w MikolajStore — świetne ceny, szybka dostawa…" at bounding box center [892, 216] width 1226 height 18
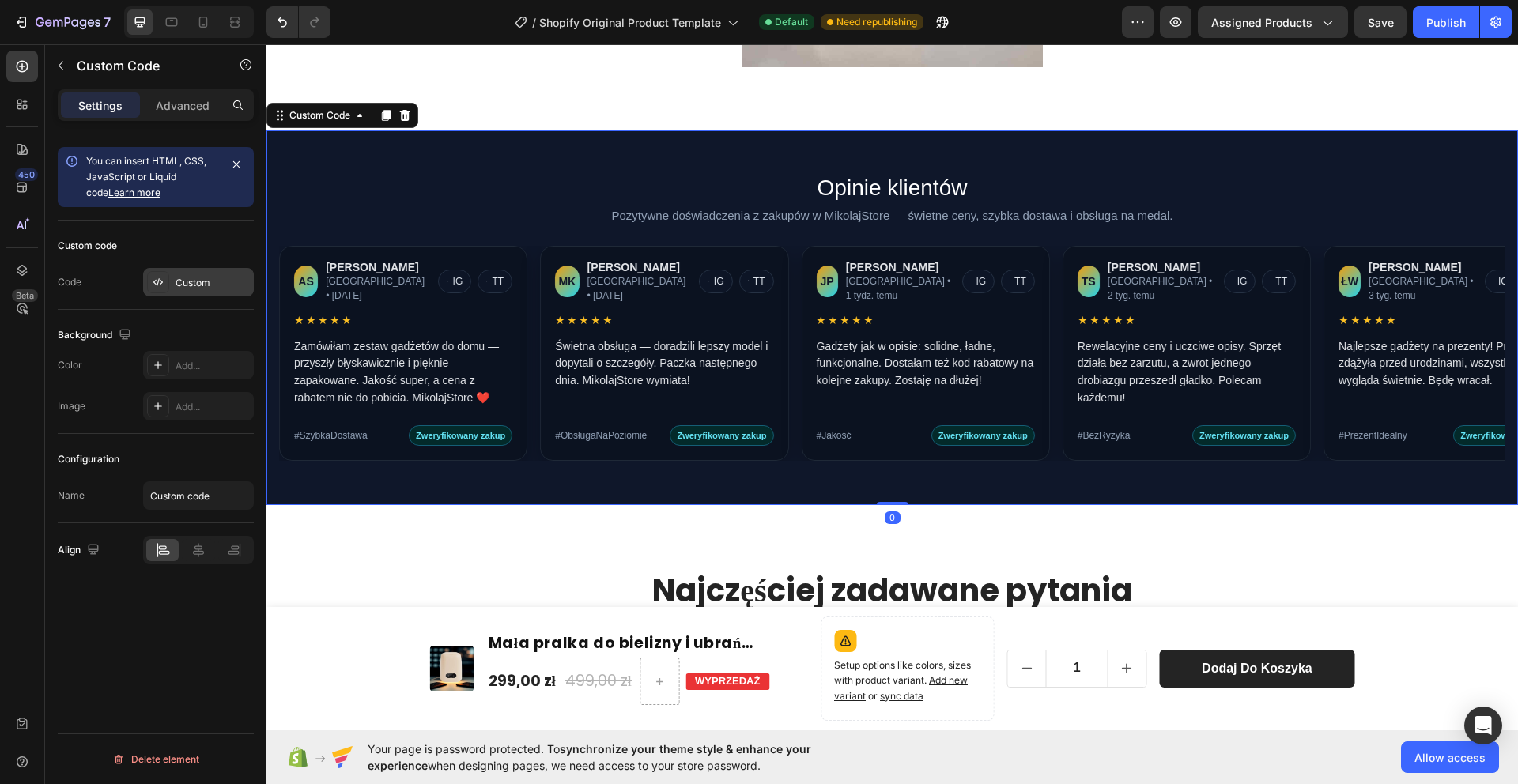
click at [211, 282] on div "Custom" at bounding box center [212, 283] width 74 height 14
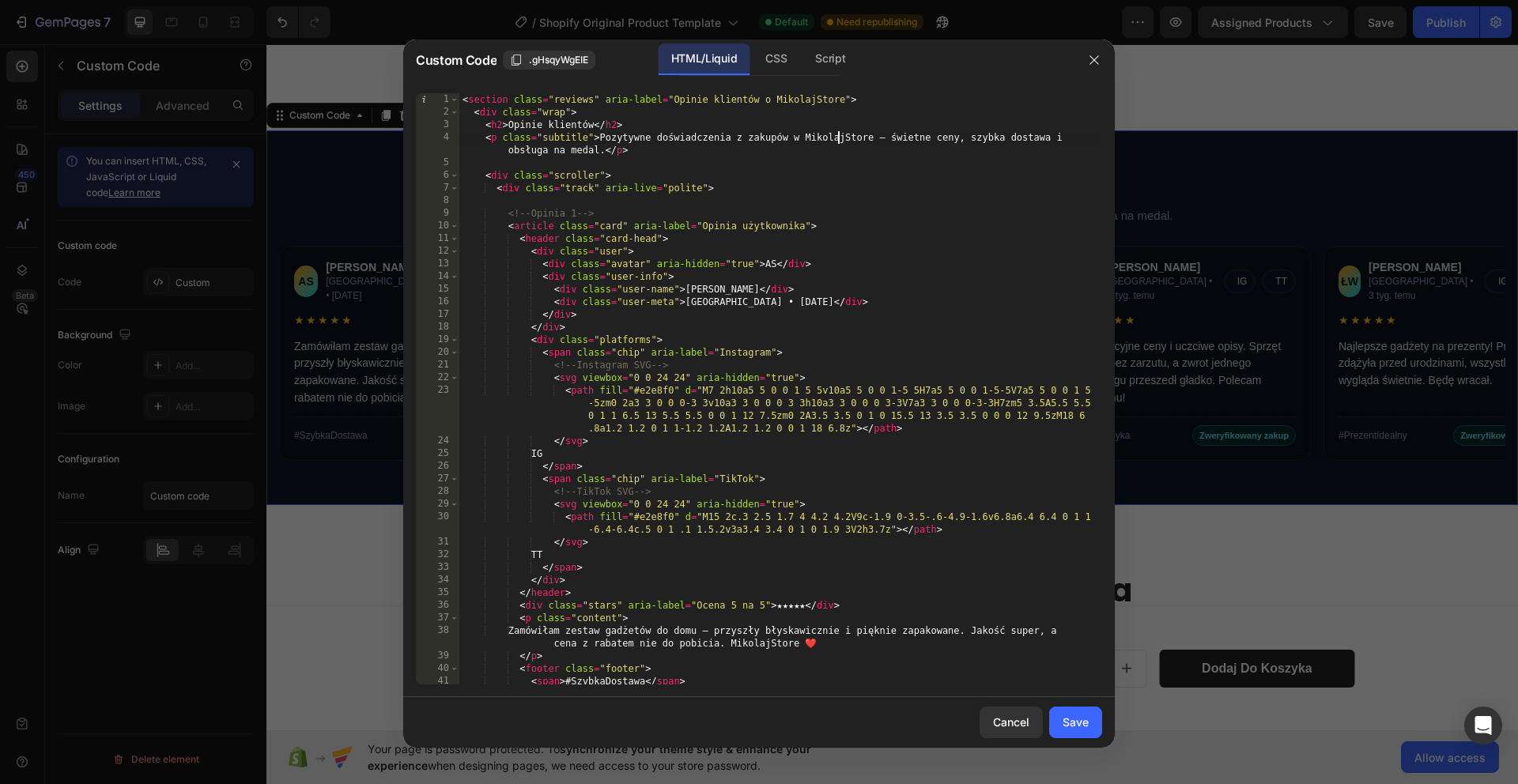
click at [840, 137] on div "< section class = "reviews" aria-label = "Opinie klientów o MikolajStore" > < d…" at bounding box center [781, 401] width 643 height 616
type textarea "<p class="subtitle">Pozytywne doświadczenia z zakupów w Washio — świetne ceny, …"
click at [1078, 722] on div "Save" at bounding box center [1075, 722] width 26 height 17
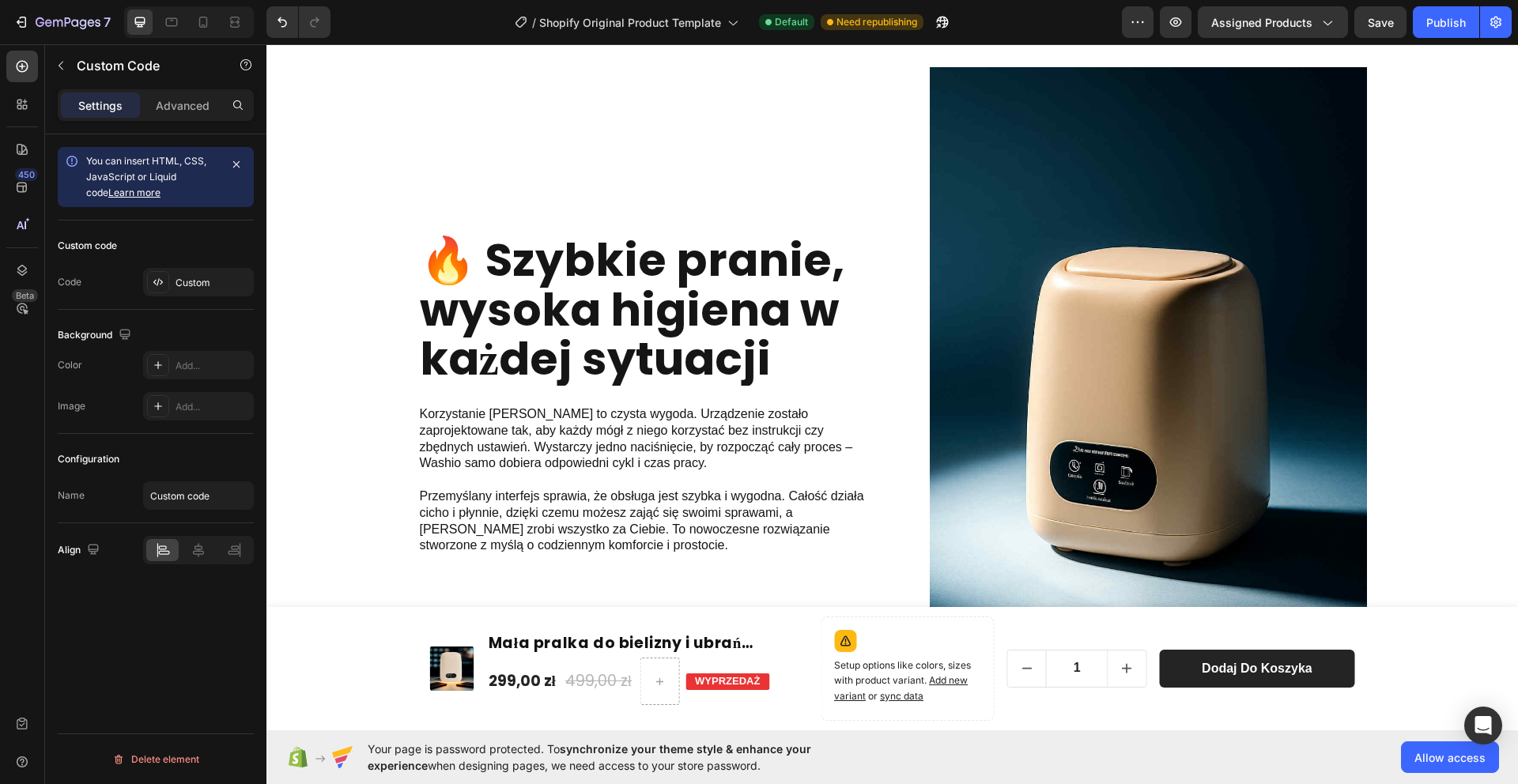
scroll to position [907, 0]
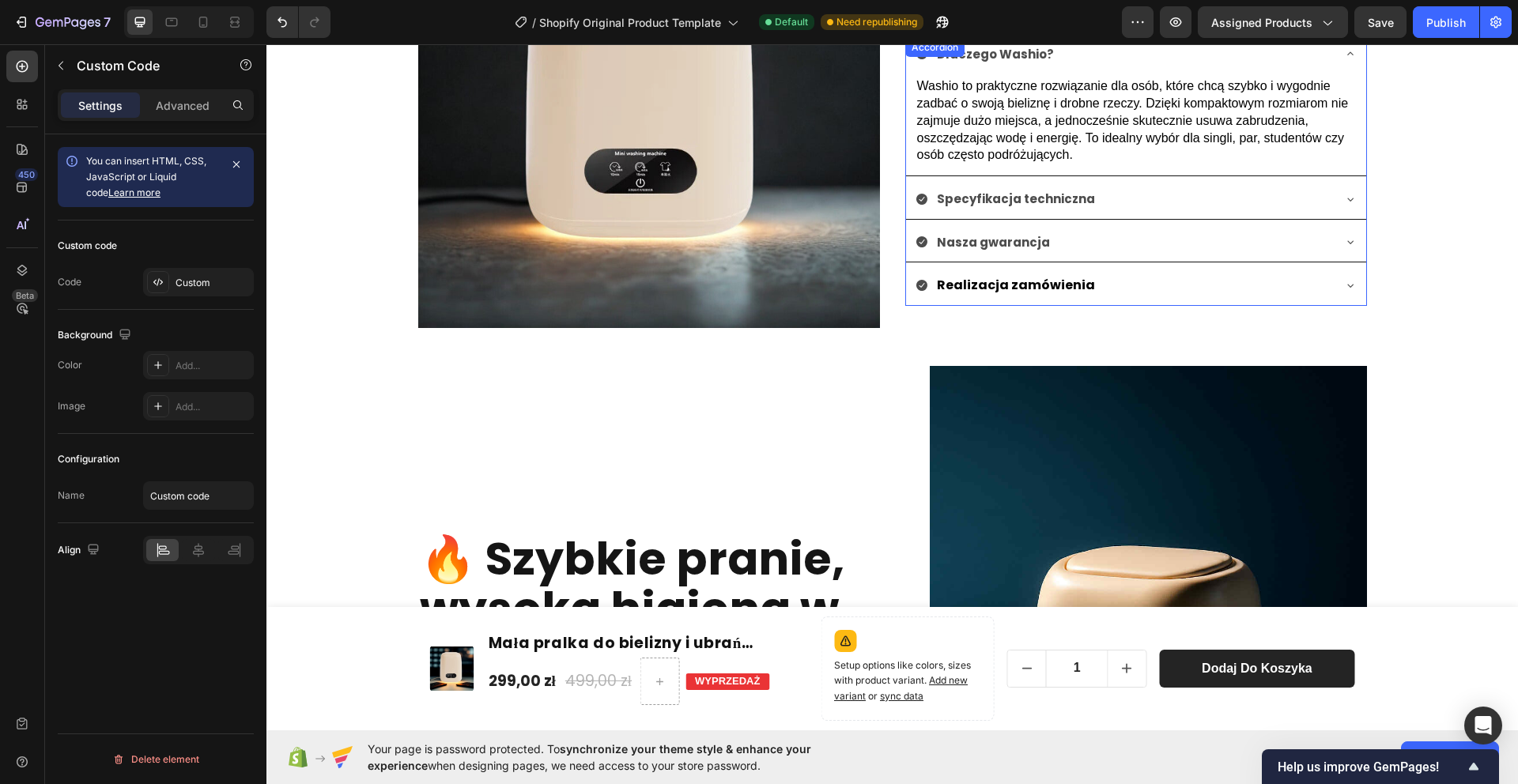
click at [986, 193] on p "Specyfikacja techniczna" at bounding box center [1016, 199] width 158 height 16
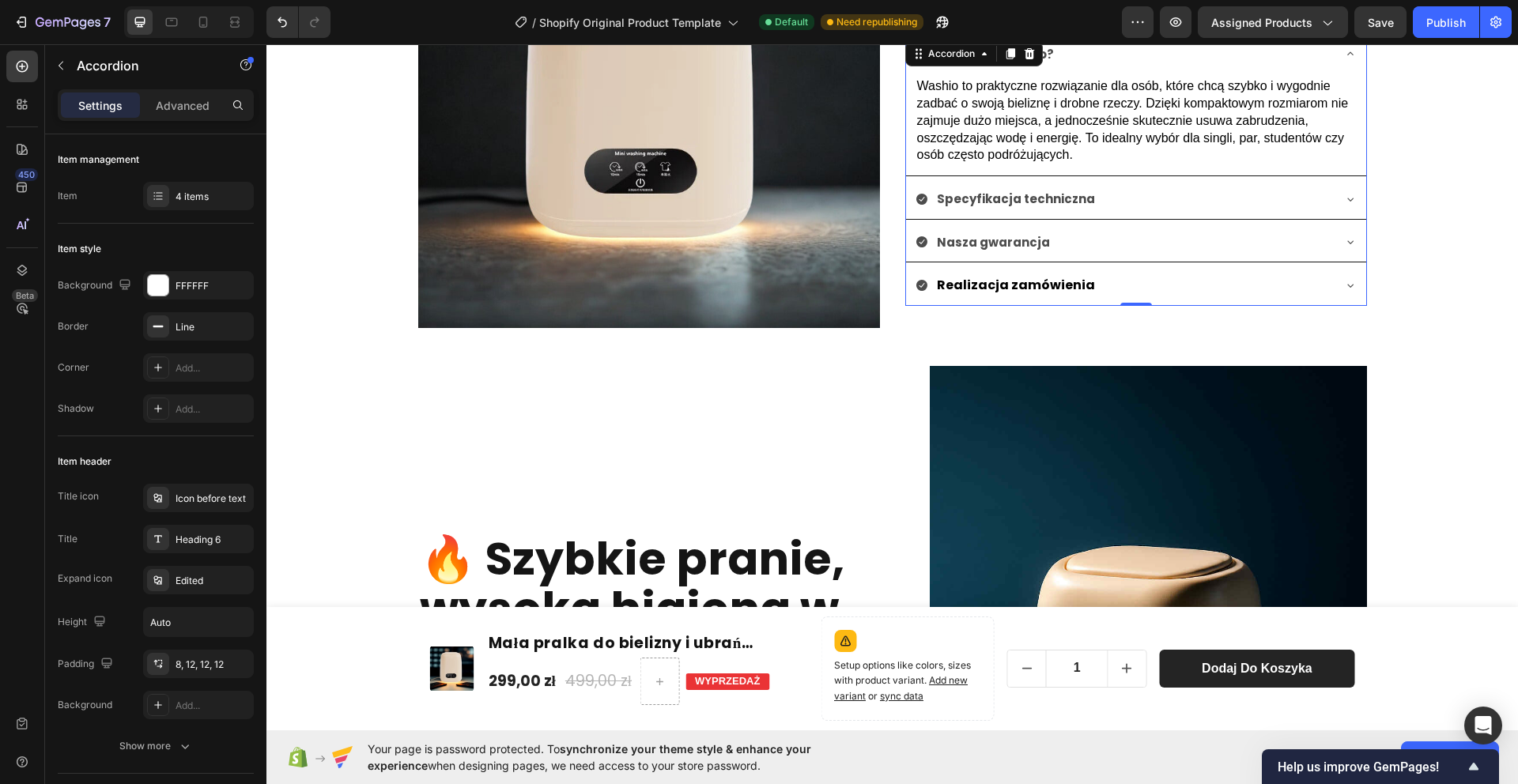
click at [1358, 197] on div "Specyfikacja techniczna" at bounding box center [1136, 201] width 460 height 37
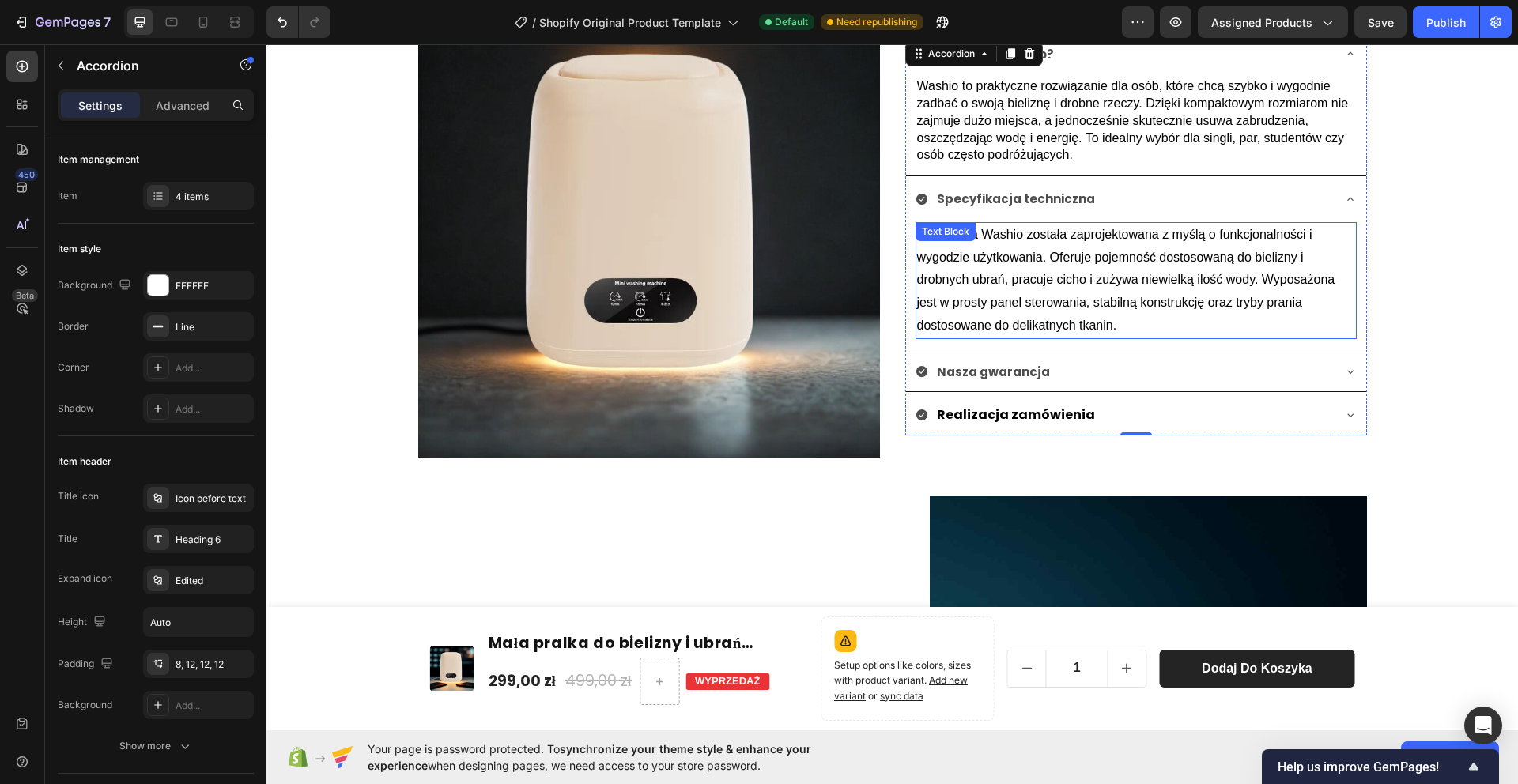
click at [1098, 258] on span "Mini pralka Washio została zaprojektowana z myślą o funkcjonalności i wygodzie …" at bounding box center [1126, 279] width 418 height 104
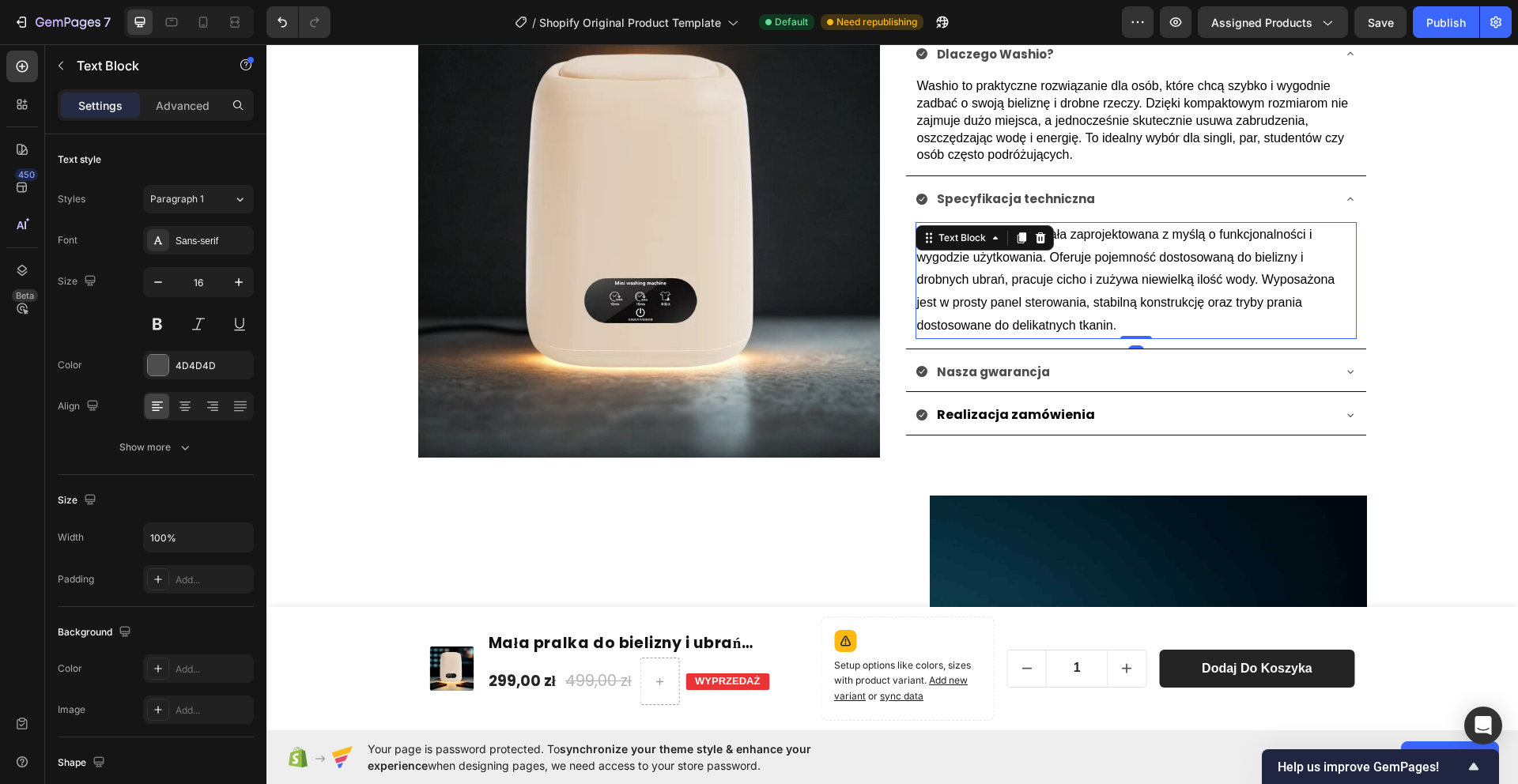
click at [1110, 289] on p "Mini pralka Washio została zaprojektowana z myślą o funkcjonalności i wygodzie …" at bounding box center [1136, 280] width 438 height 113
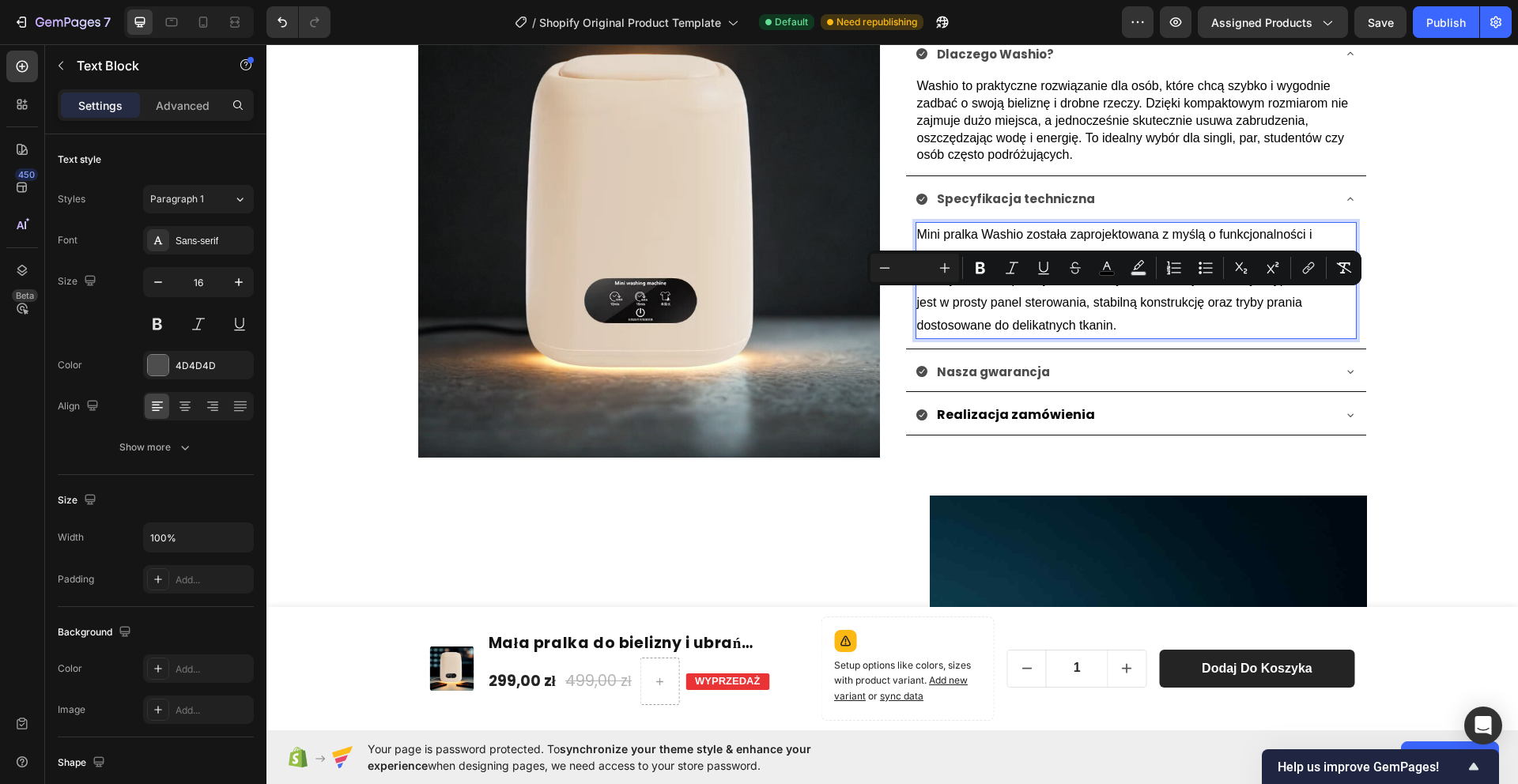
click at [1138, 316] on p "Mini pralka Washio została zaprojektowana z myślą o funkcjonalności i wygodzie …" at bounding box center [1136, 280] width 438 height 113
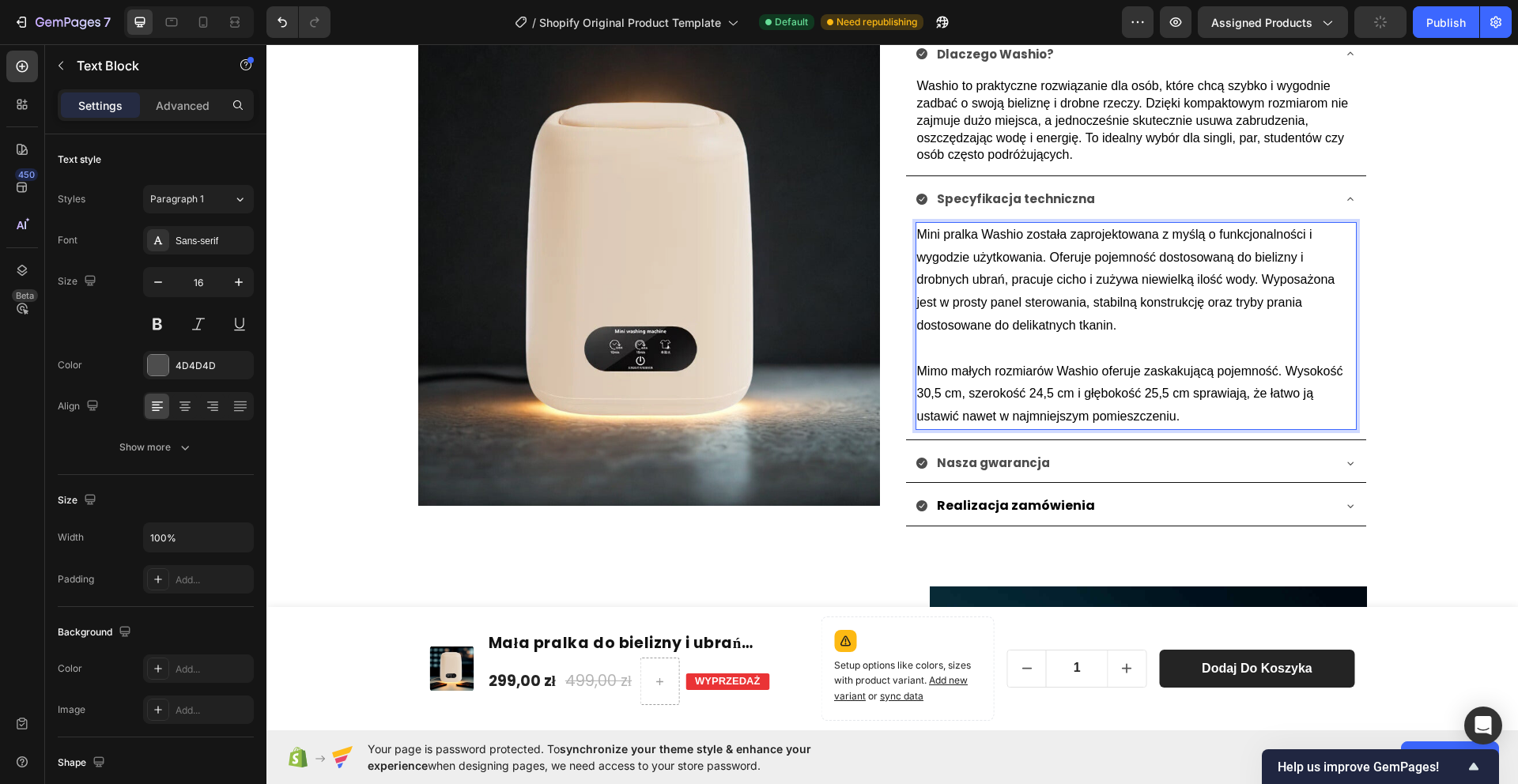
click at [1285, 365] on span "Mimo małych rozmiarów Washio oferuje zaskakującą pojemność. Wysokość 30,5 cm, s…" at bounding box center [1130, 394] width 426 height 59
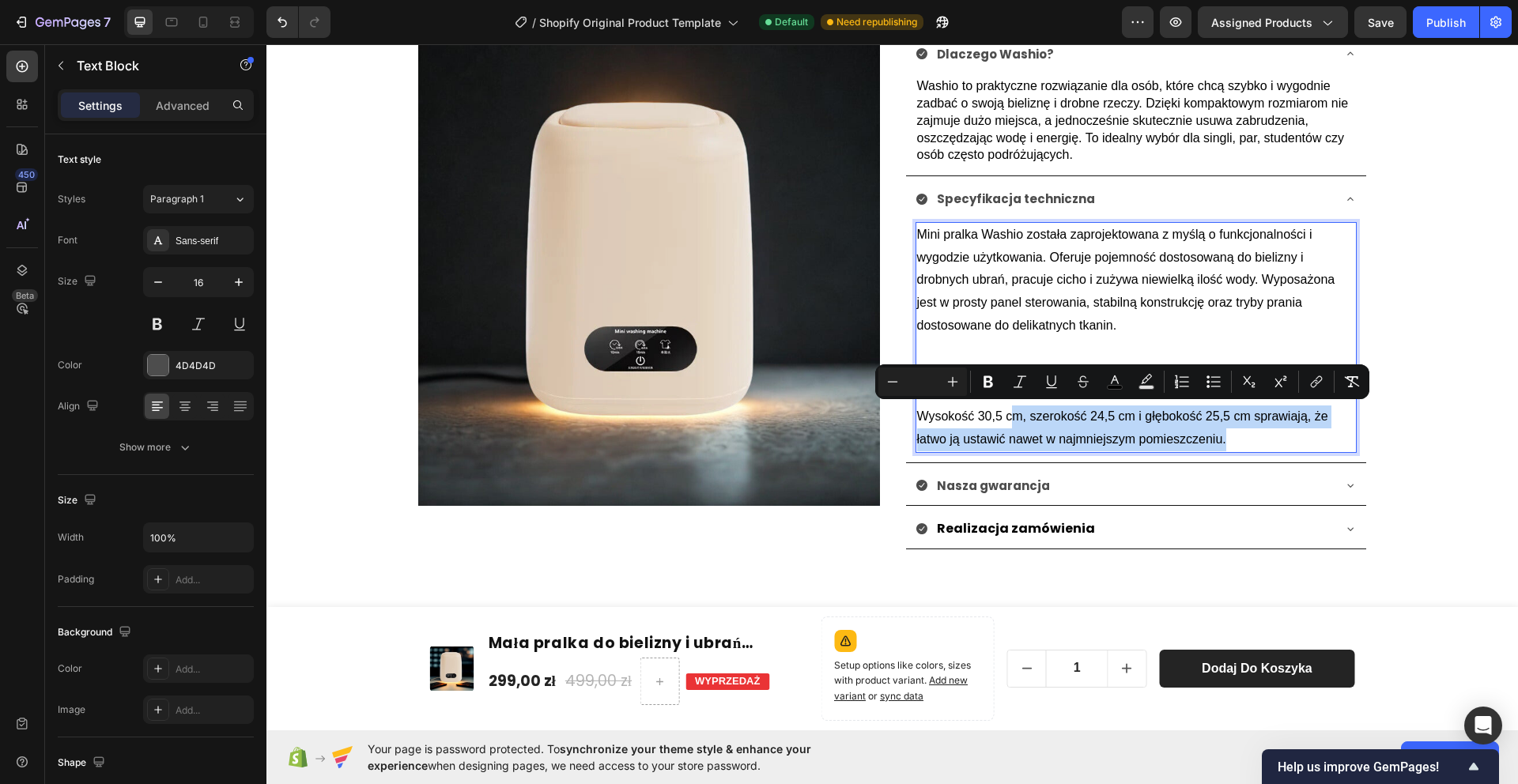
drag, startPoint x: 1244, startPoint y: 439, endPoint x: 1092, endPoint y: 418, distance: 153.4
click at [1017, 424] on p "Wysokość 30,5 cm, szerokość 24,5 cm i głębokość 25,5 cm sprawiają, że łatwo ją …" at bounding box center [1136, 428] width 438 height 46
click at [1100, 417] on span "Wysokość 30,5 cm, szerokość 24,5 cm i głębokość 25,5 cm sprawiają, że łatwo ją …" at bounding box center [1123, 428] width 411 height 37
drag, startPoint x: 1252, startPoint y: 438, endPoint x: 918, endPoint y: 417, distance: 334.7
click at [922, 418] on p "Wysokość 30,5 cm, szerokość 24,5 cm i głębokość 25,5 cm sprawiają, że łatwo ją …" at bounding box center [1136, 428] width 438 height 46
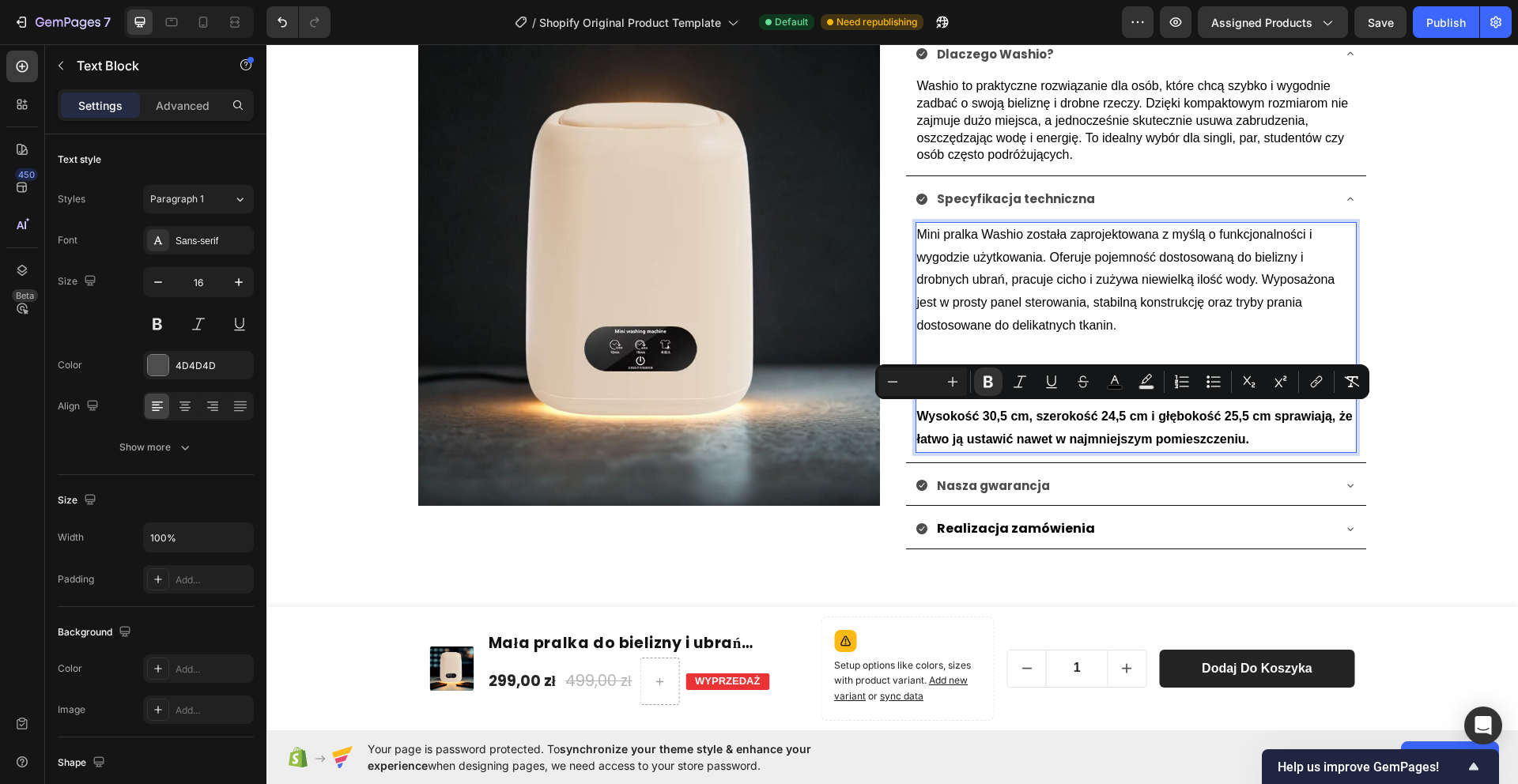
click at [1020, 313] on span "Mini pralka Washio została zaprojektowana z myślą o funkcjonalności i wygodzie …" at bounding box center [1126, 279] width 418 height 104
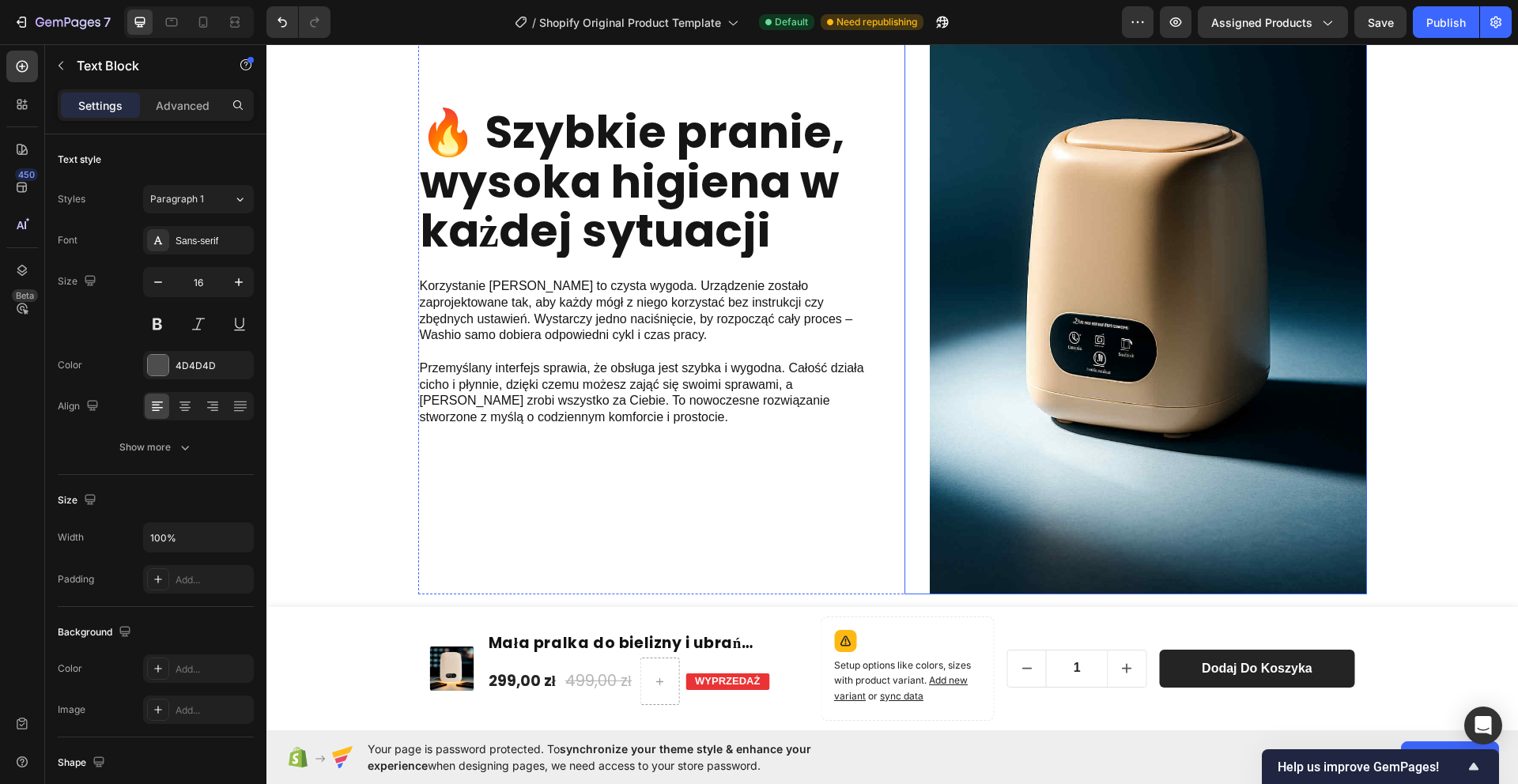
scroll to position [1328, 0]
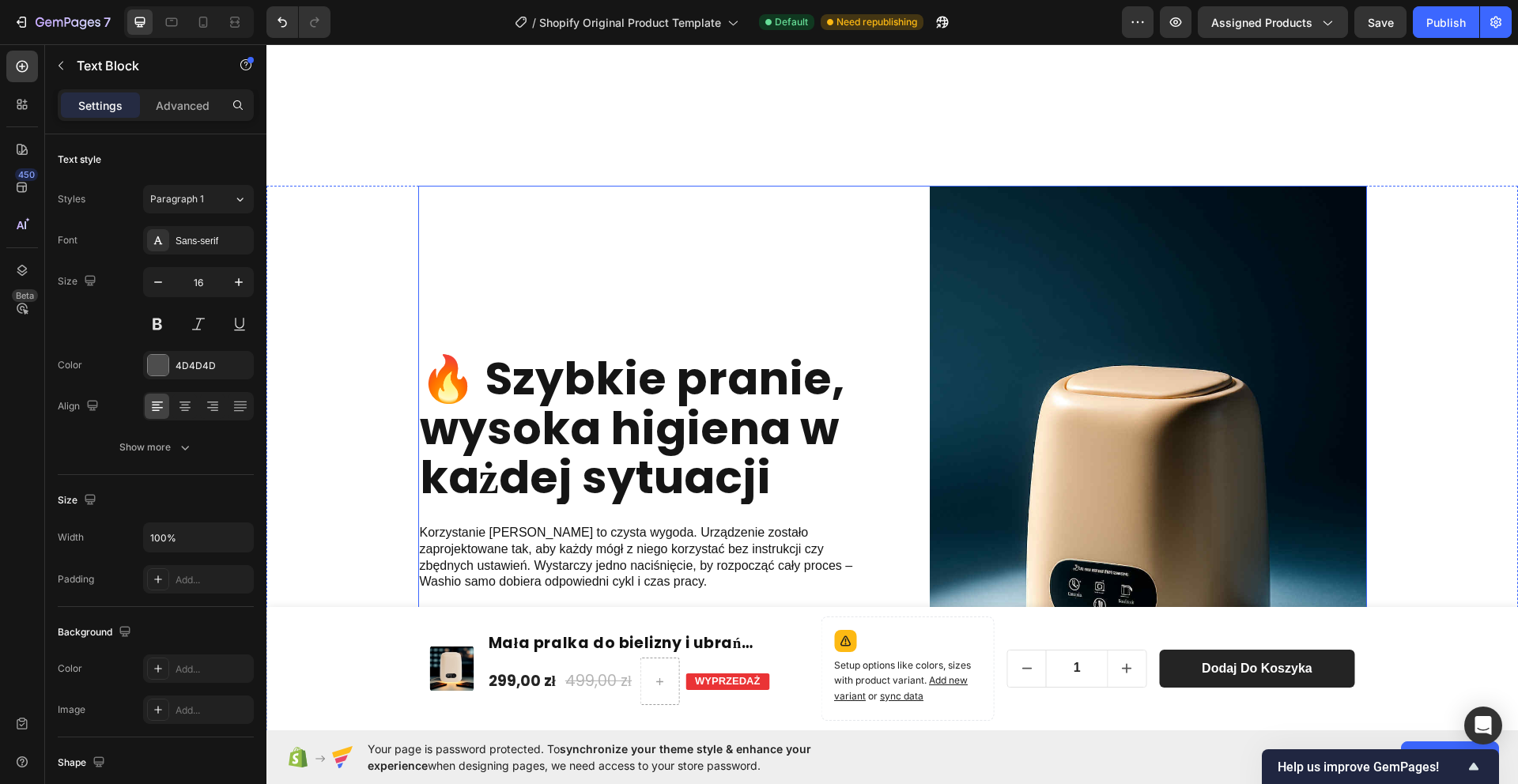
click at [827, 193] on div "🔥 Szybkie pranie, wysoka higiena w każdej sytuacji Heading Korzystanie [PERSON_…" at bounding box center [649, 514] width 463 height 656
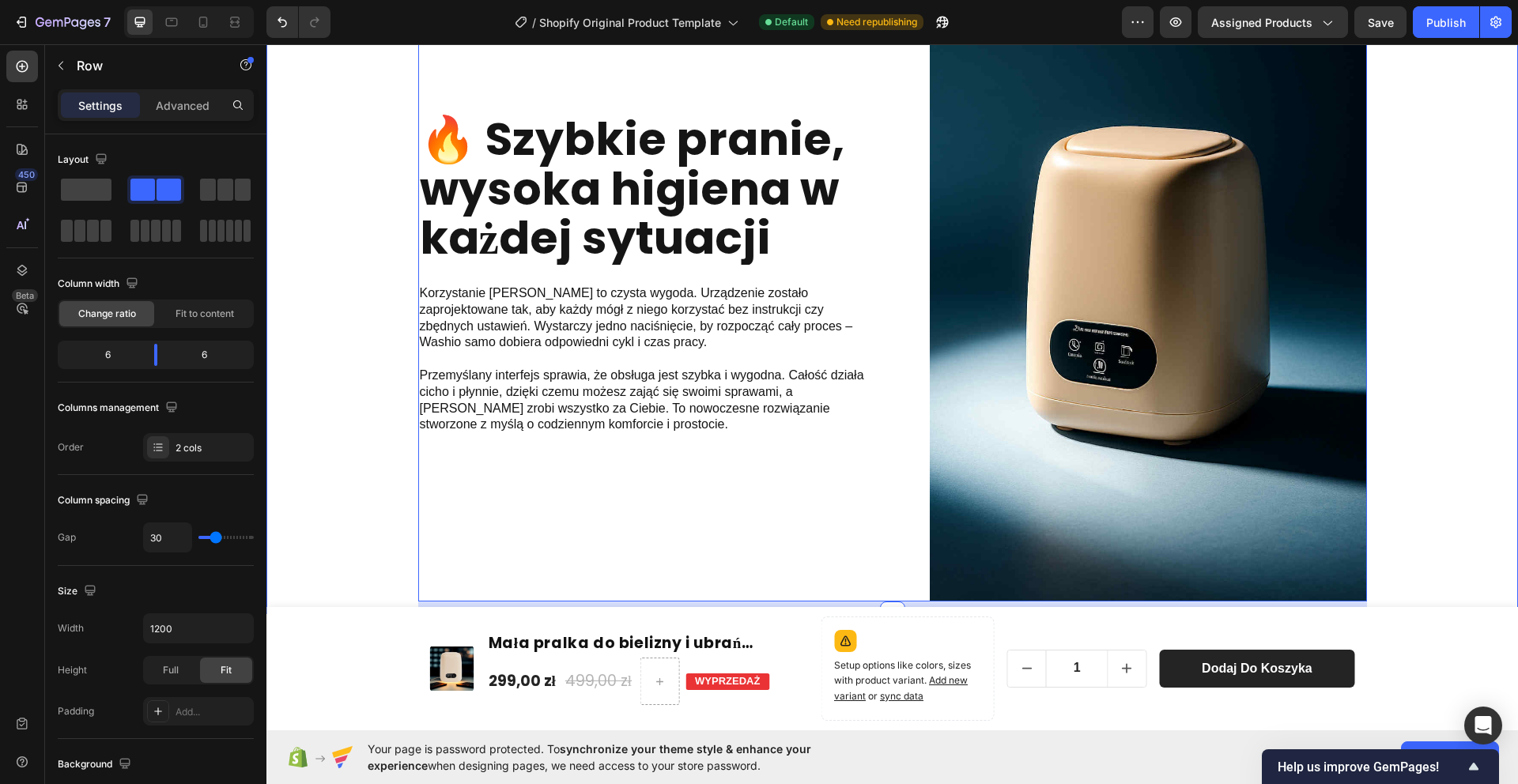
click at [375, 199] on div "🔥 Szybkie pranie, wysoka higiena w każdej sytuacji Heading Korzystanie [PERSON_…" at bounding box center [892, 281] width 1228 height 669
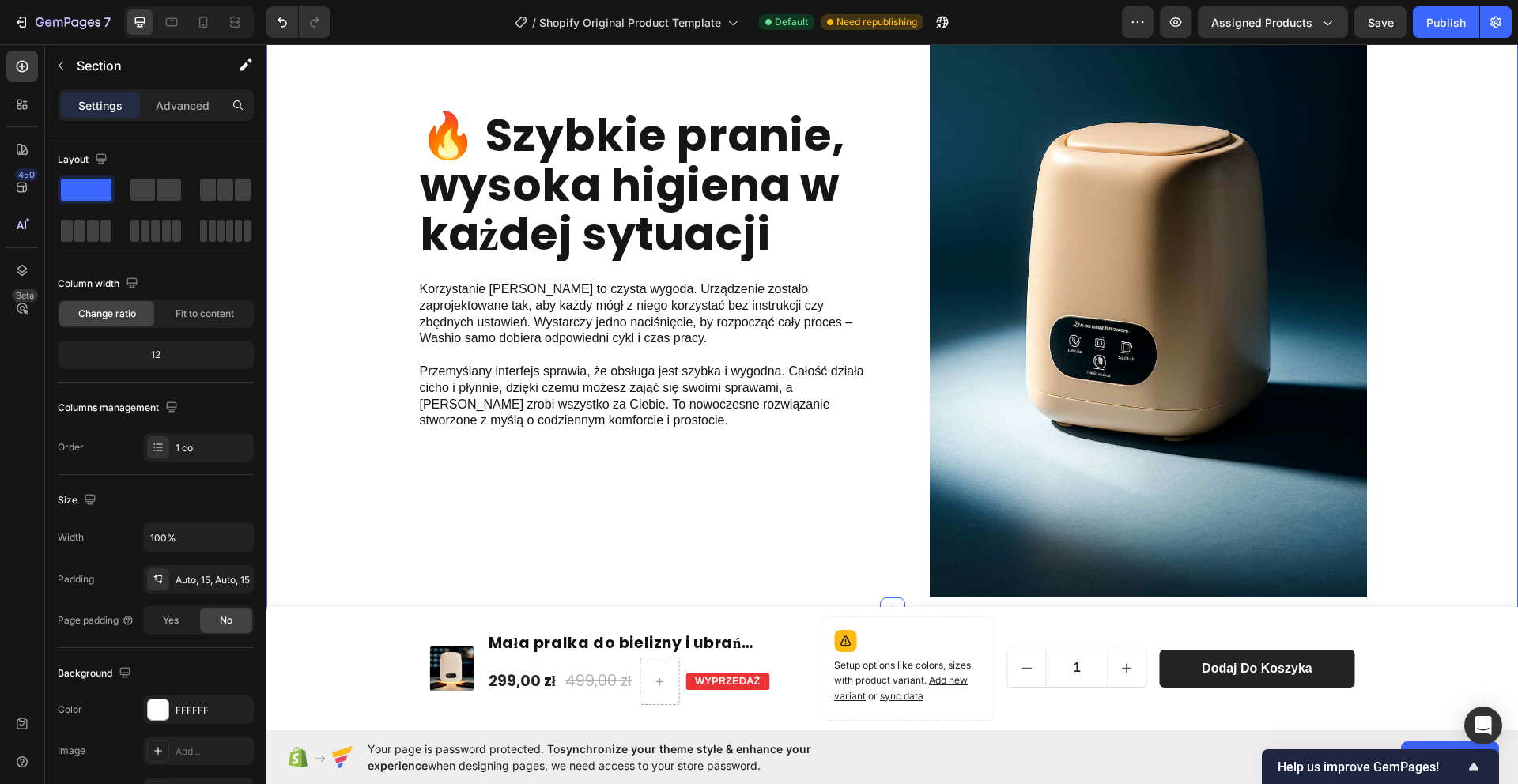
scroll to position [1088, 0]
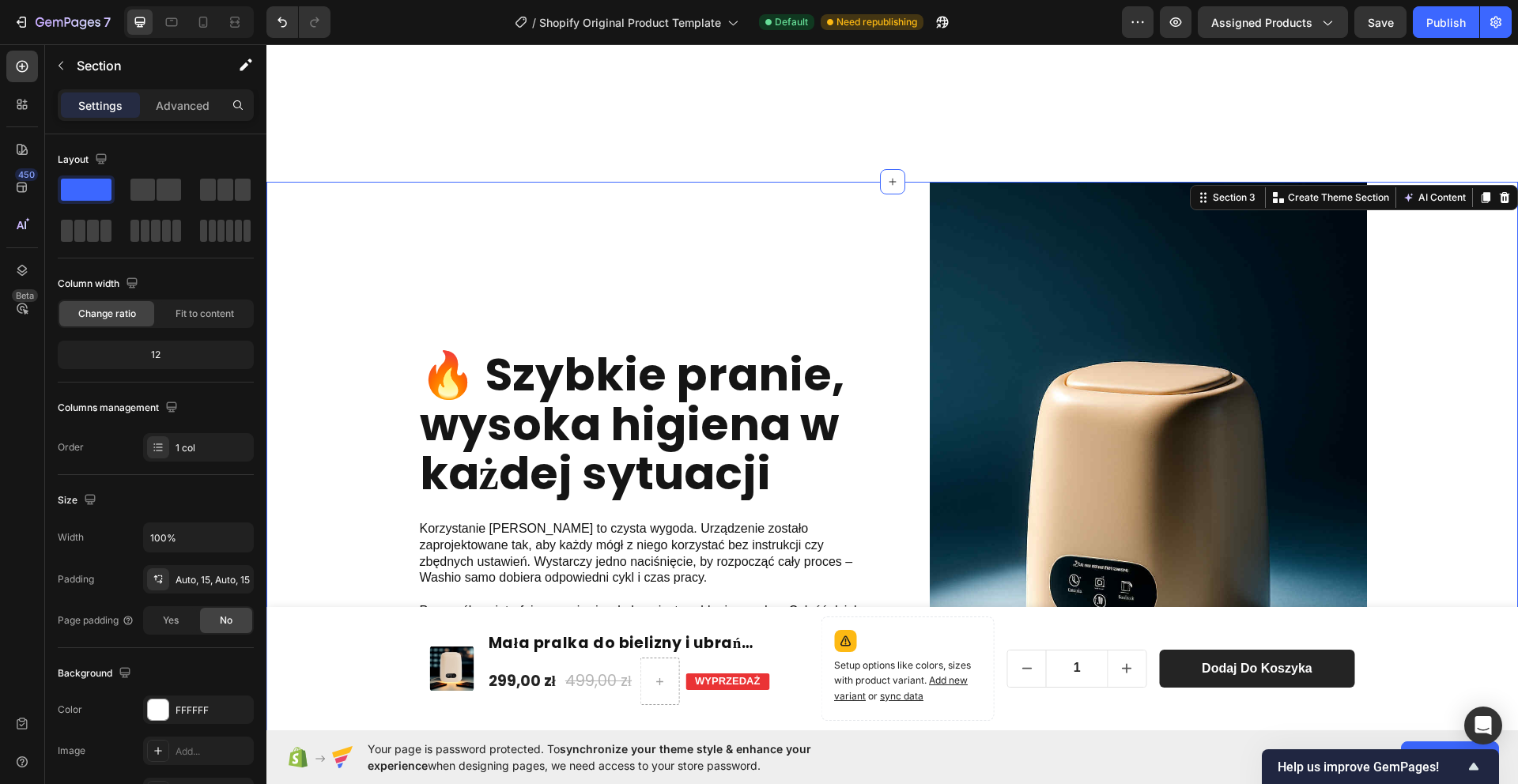
click at [388, 197] on div "🔥 Szybkie pranie, wysoka higiena w każdej sytuacji Heading Korzystanie [PERSON_…" at bounding box center [892, 516] width 1228 height 669
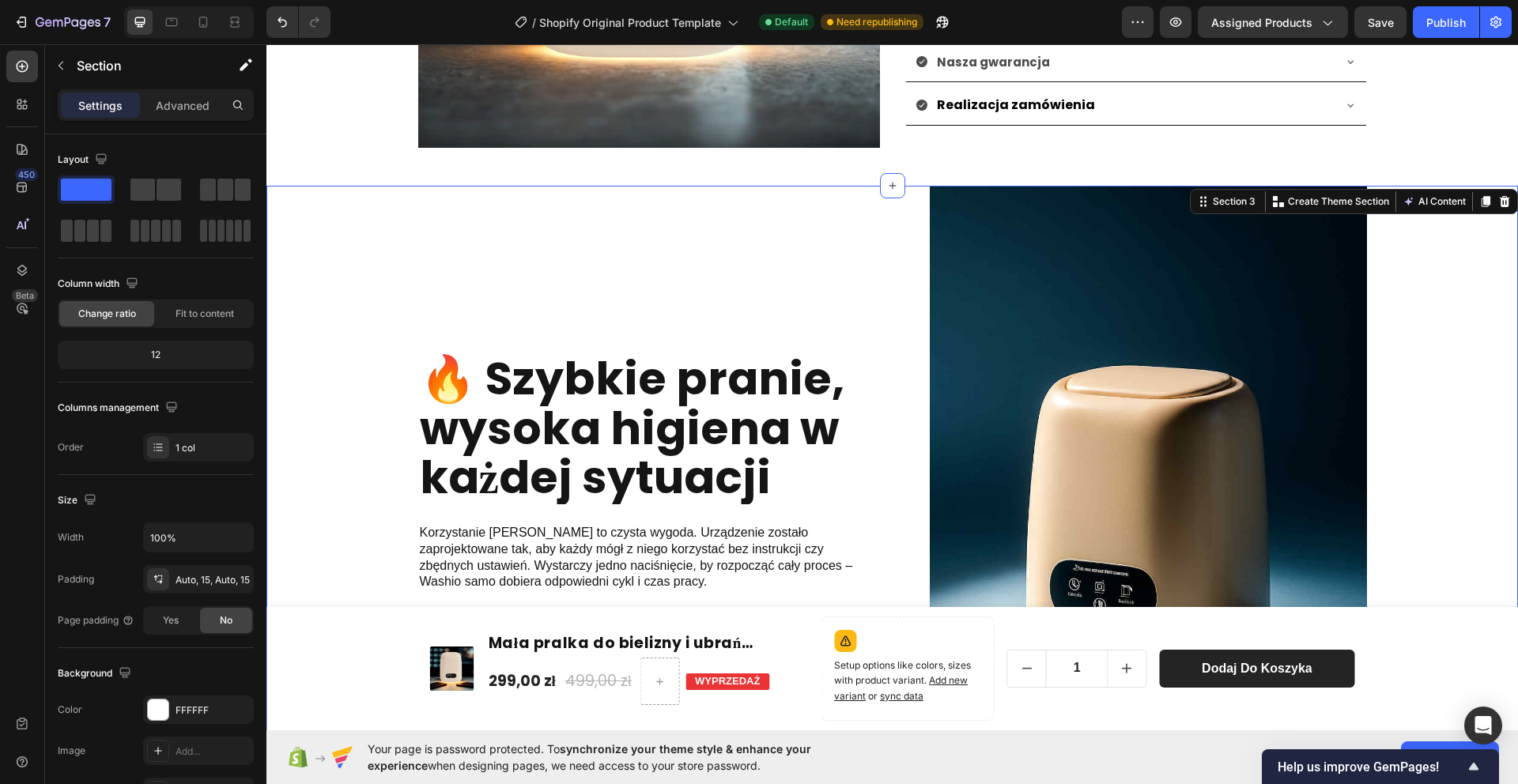
drag, startPoint x: 1480, startPoint y: 201, endPoint x: 1407, endPoint y: 207, distance: 73.2
click at [1480, 200] on icon at bounding box center [1485, 201] width 13 height 13
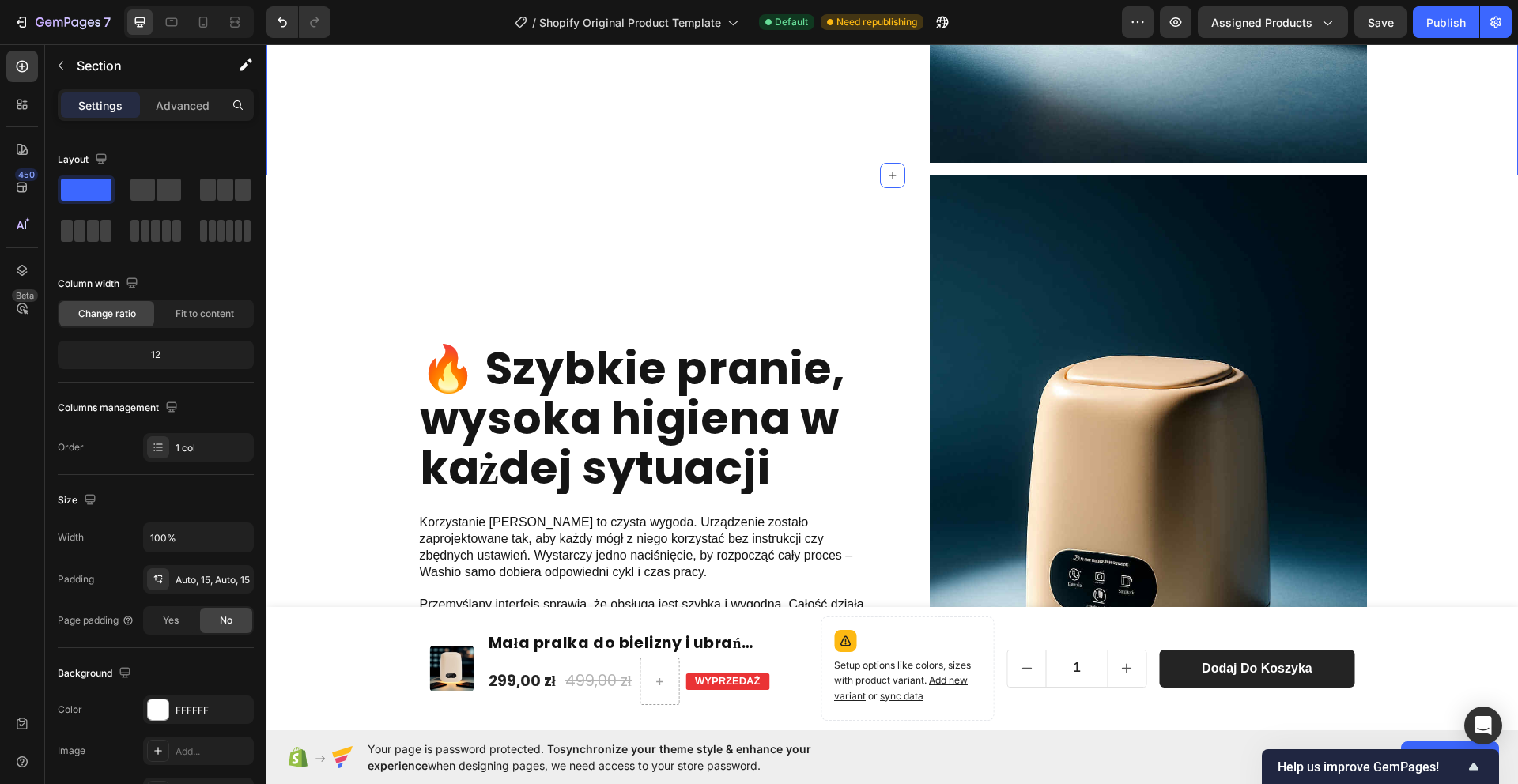
scroll to position [1710, 0]
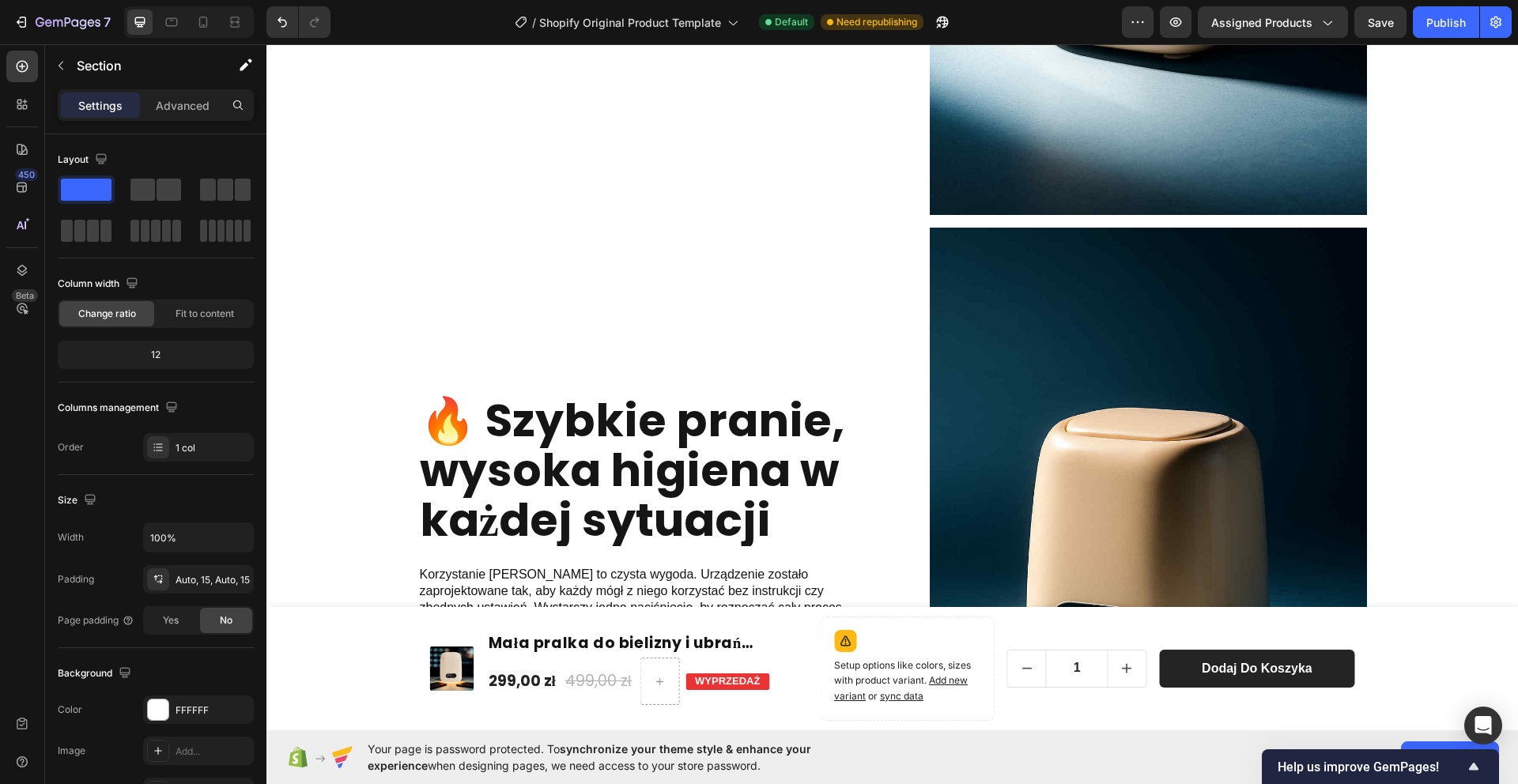
click at [344, 253] on div "🔥 Szybkie pranie, wysoka higiena w każdej sytuacji Heading Korzystanie [PERSON_…" at bounding box center [892, 562] width 1228 height 669
click at [1427, 253] on div "🔥 Szybkie pranie, wysoka higiena w każdej sytuacji Heading Korzystanie [PERSON_…" at bounding box center [892, 562] width 1228 height 669
drag, startPoint x: 415, startPoint y: 286, endPoint x: 423, endPoint y: 285, distance: 8.1
click at [423, 285] on div "🔥 Szybkie pranie, wysoka higiena w każdej sytuacji Heading Korzystanie [PERSON_…" at bounding box center [892, 562] width 1228 height 669
click at [496, 269] on div "🔥 Szybkie pranie, wysoka higiena w każdej sytuacji Heading Korzystanie [PERSON_…" at bounding box center [649, 555] width 463 height 656
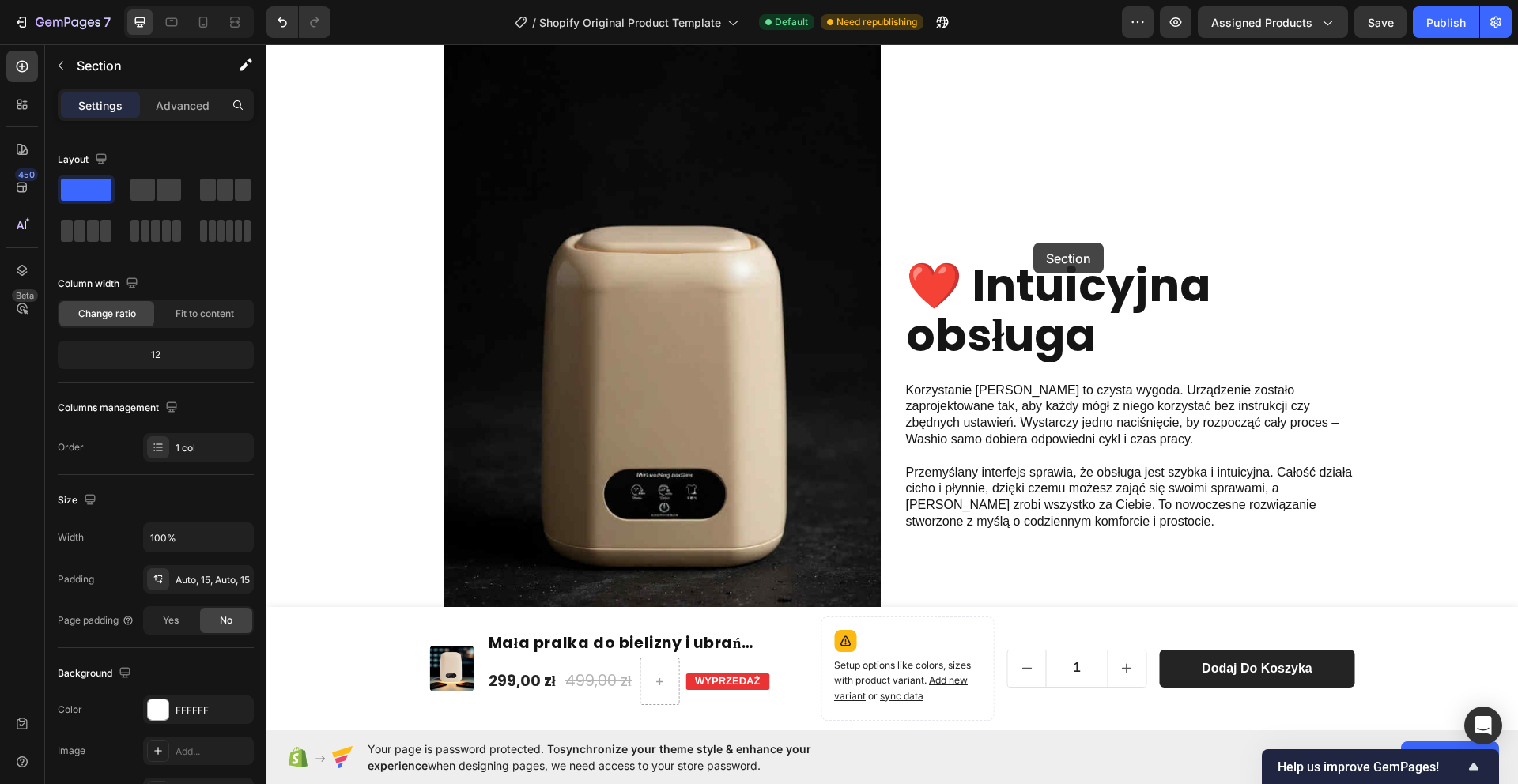
scroll to position [2911, 0]
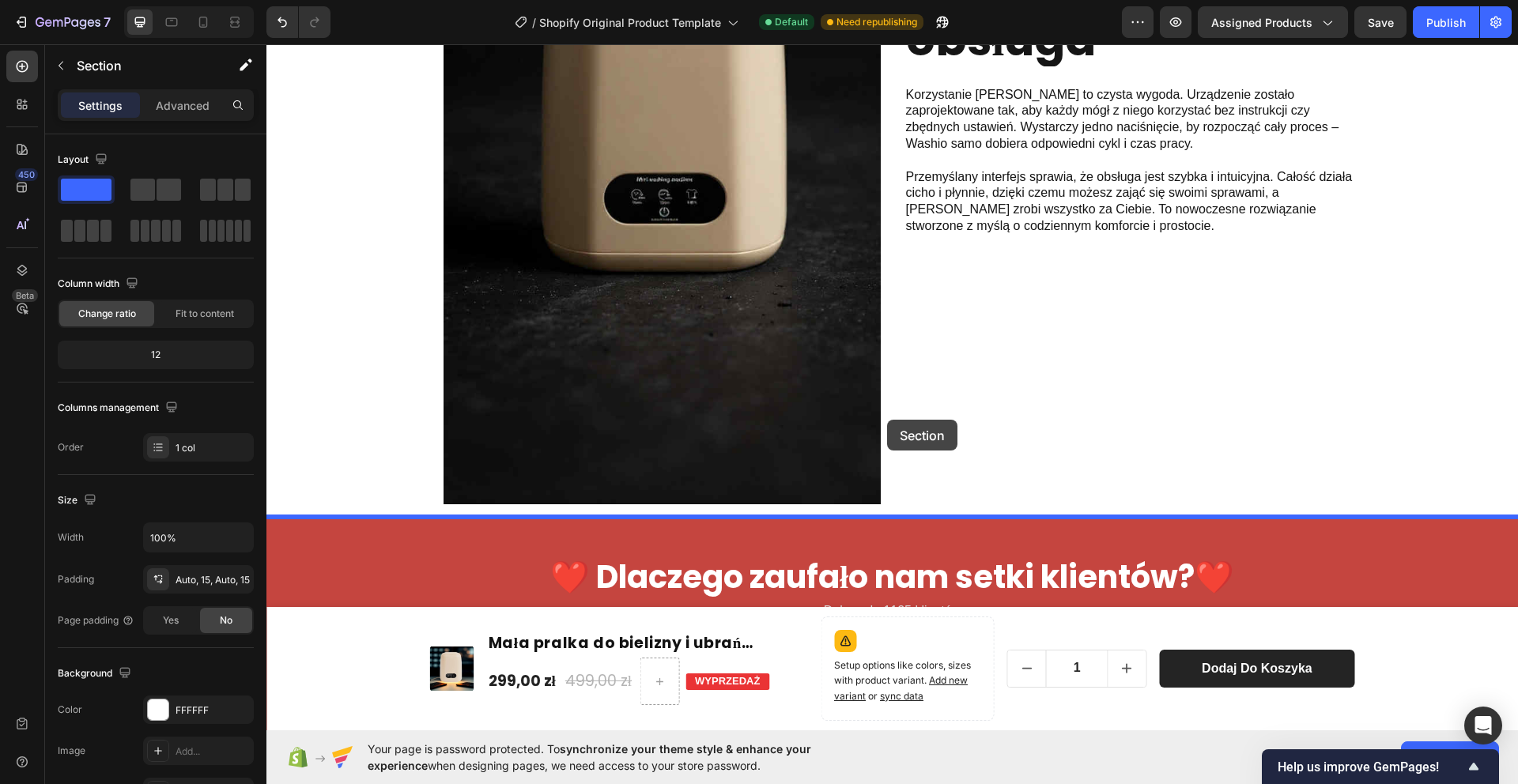
drag, startPoint x: 1491, startPoint y: 220, endPoint x: 884, endPoint y: 420, distance: 639.1
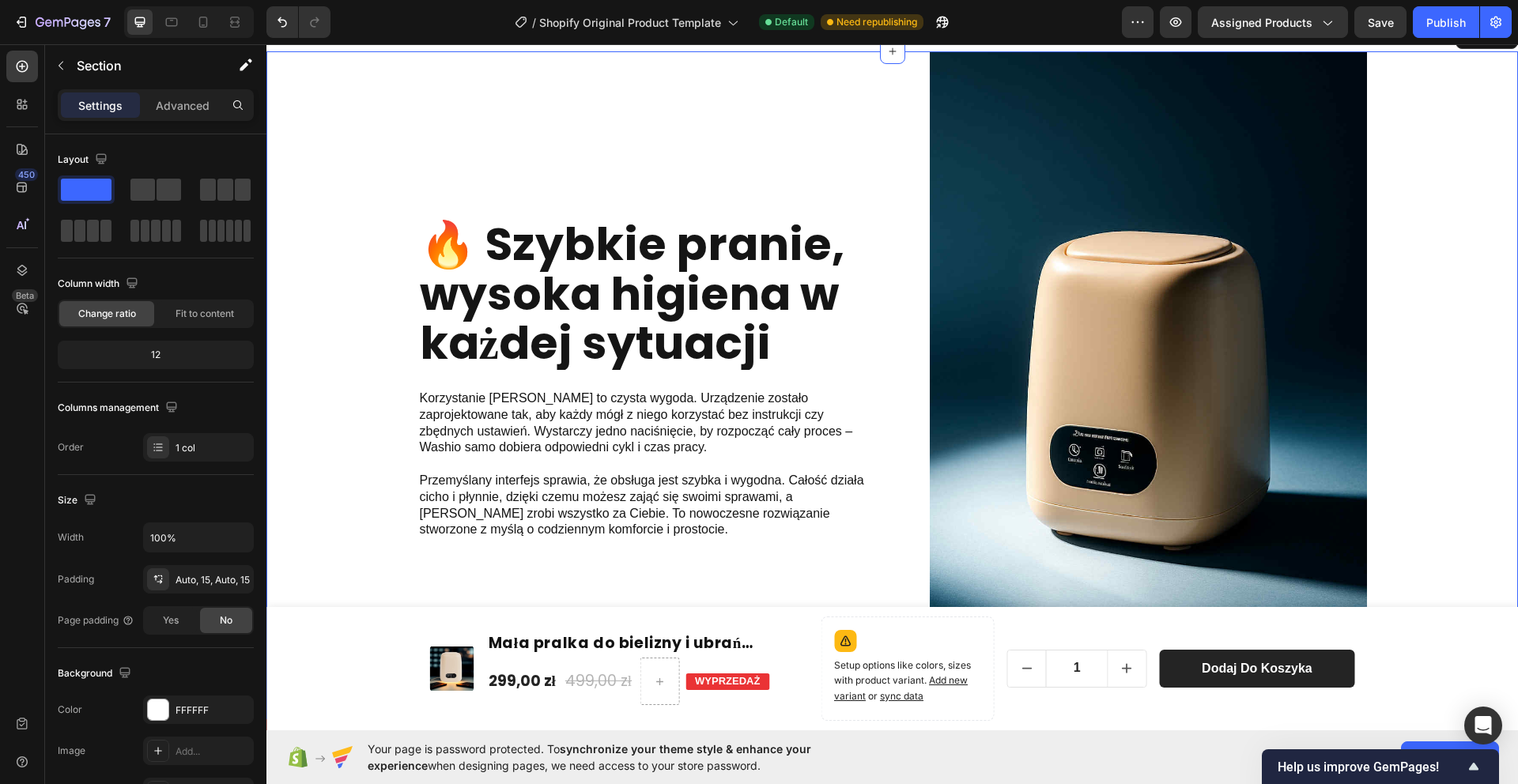
scroll to position [2791, 0]
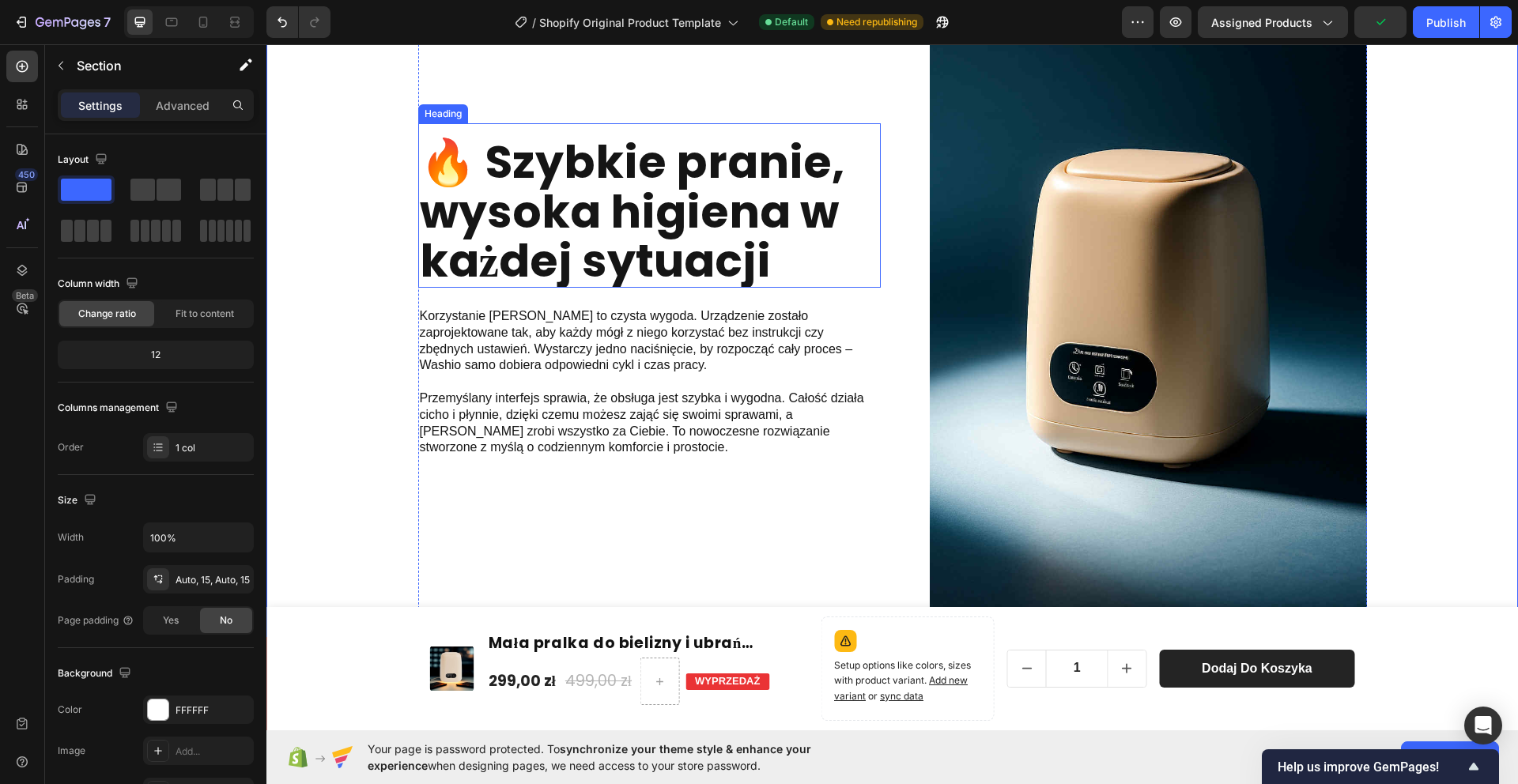
click at [651, 232] on strong "🔥 Szybkie pranie, wysoka higiena w każdej sytuacji" at bounding box center [631, 211] width 425 height 162
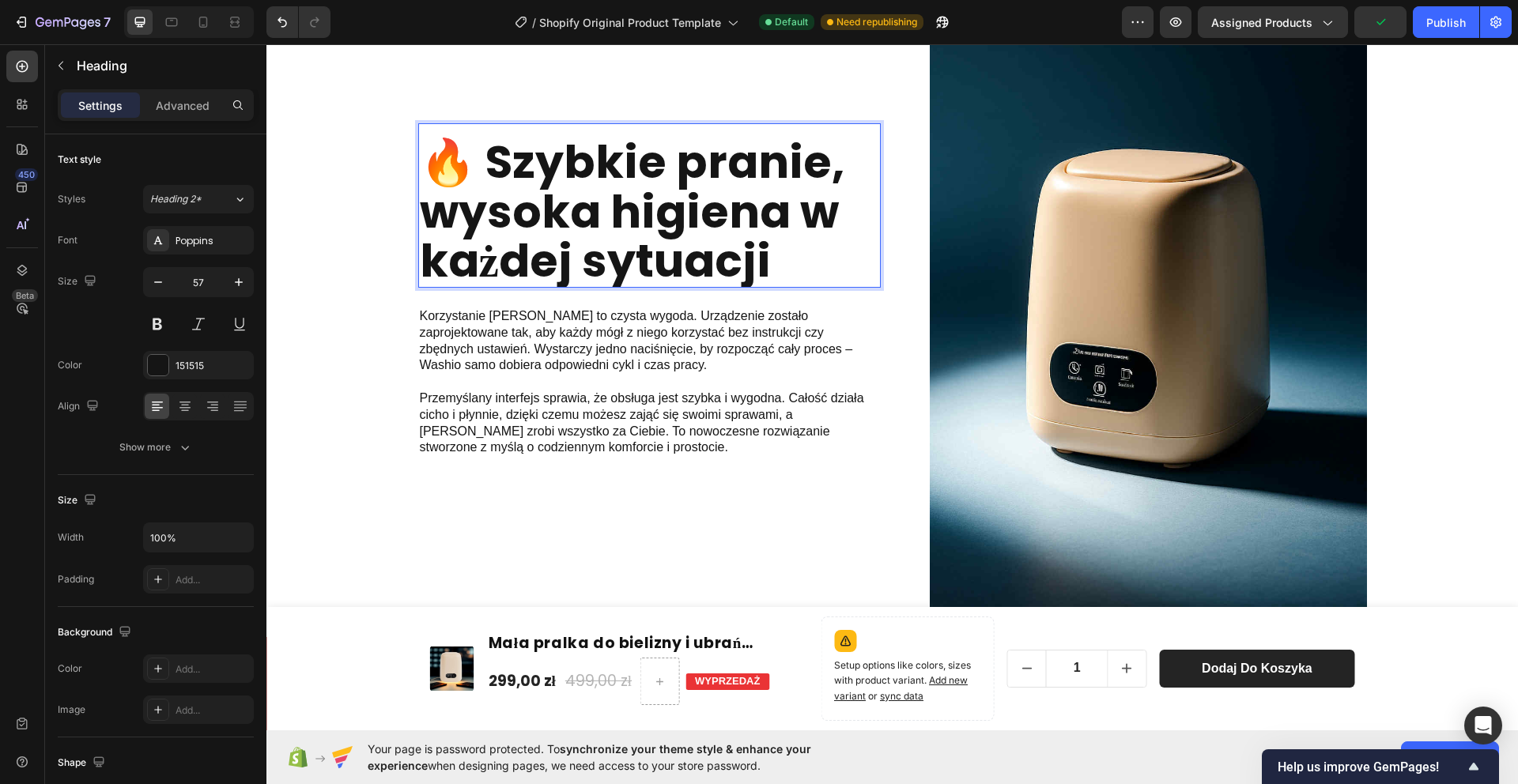
click at [484, 155] on strong "🔥 Szybkie pranie, wysoka higiena w każdej sytuacji" at bounding box center [631, 211] width 425 height 162
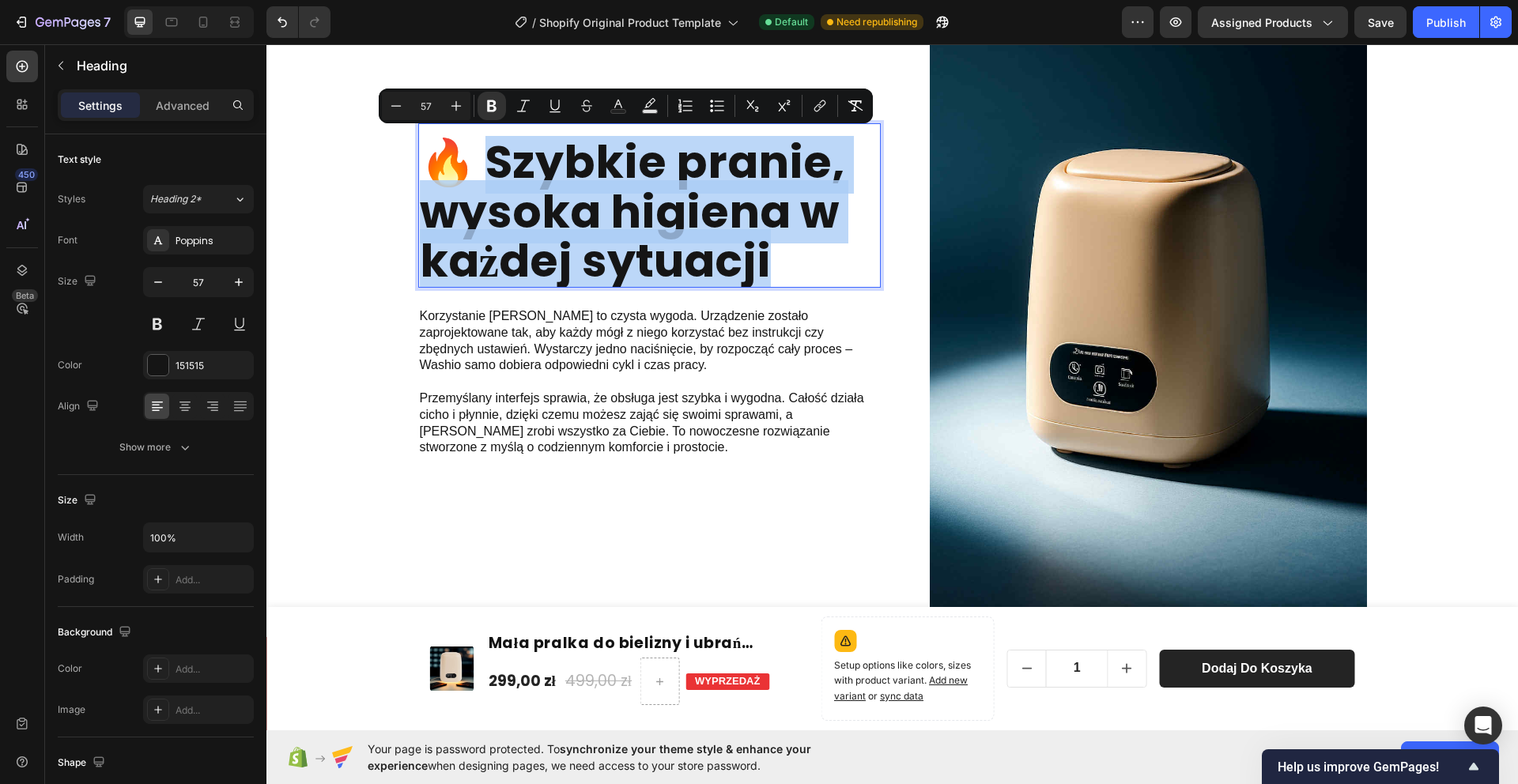
drag, startPoint x: 477, startPoint y: 153, endPoint x: 837, endPoint y: 260, distance: 375.6
click at [842, 259] on p "🔥 Szybkie pranie, wysoka higiena w każdej sytuacji" at bounding box center [649, 212] width 460 height 148
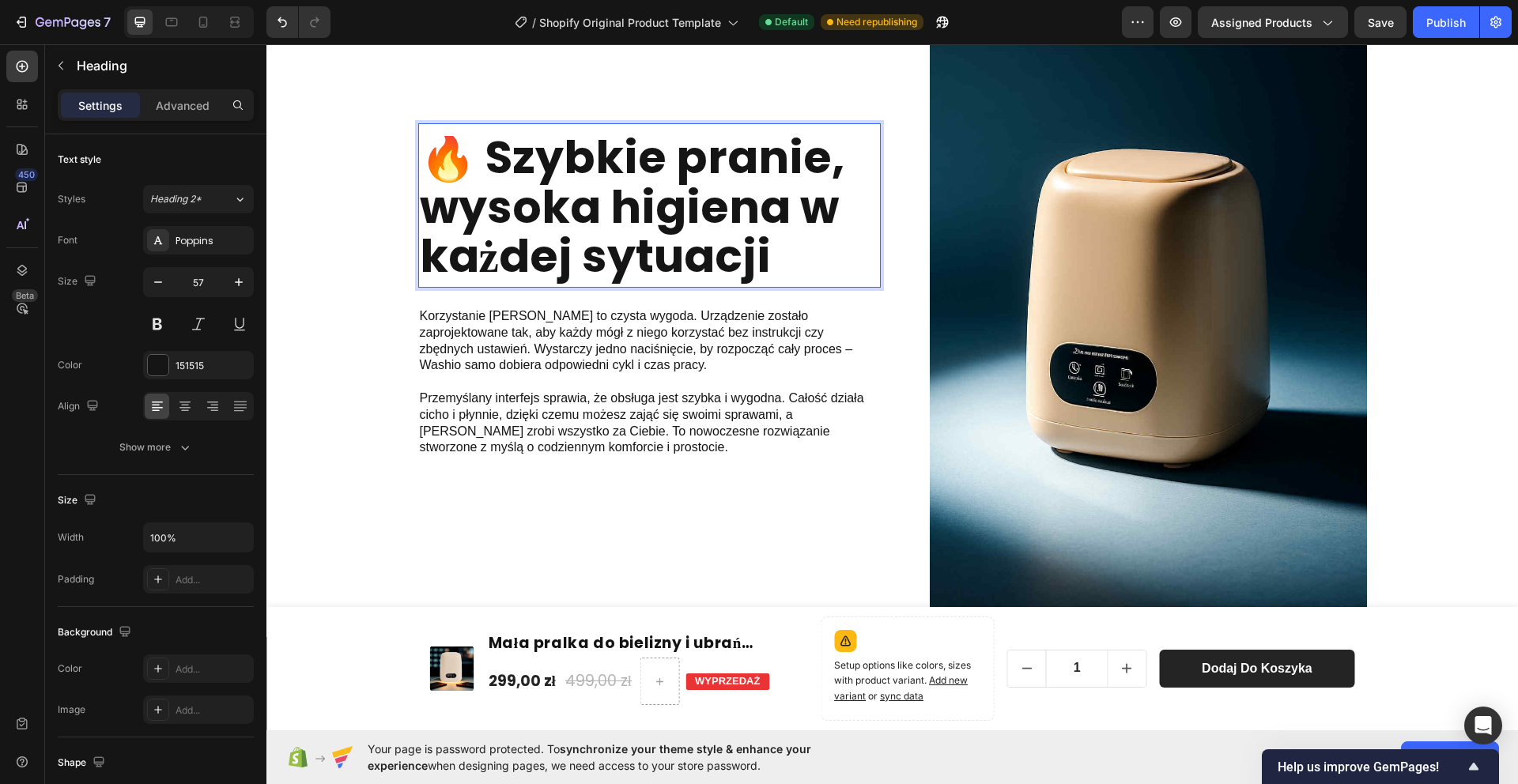
scroll to position [2741, 0]
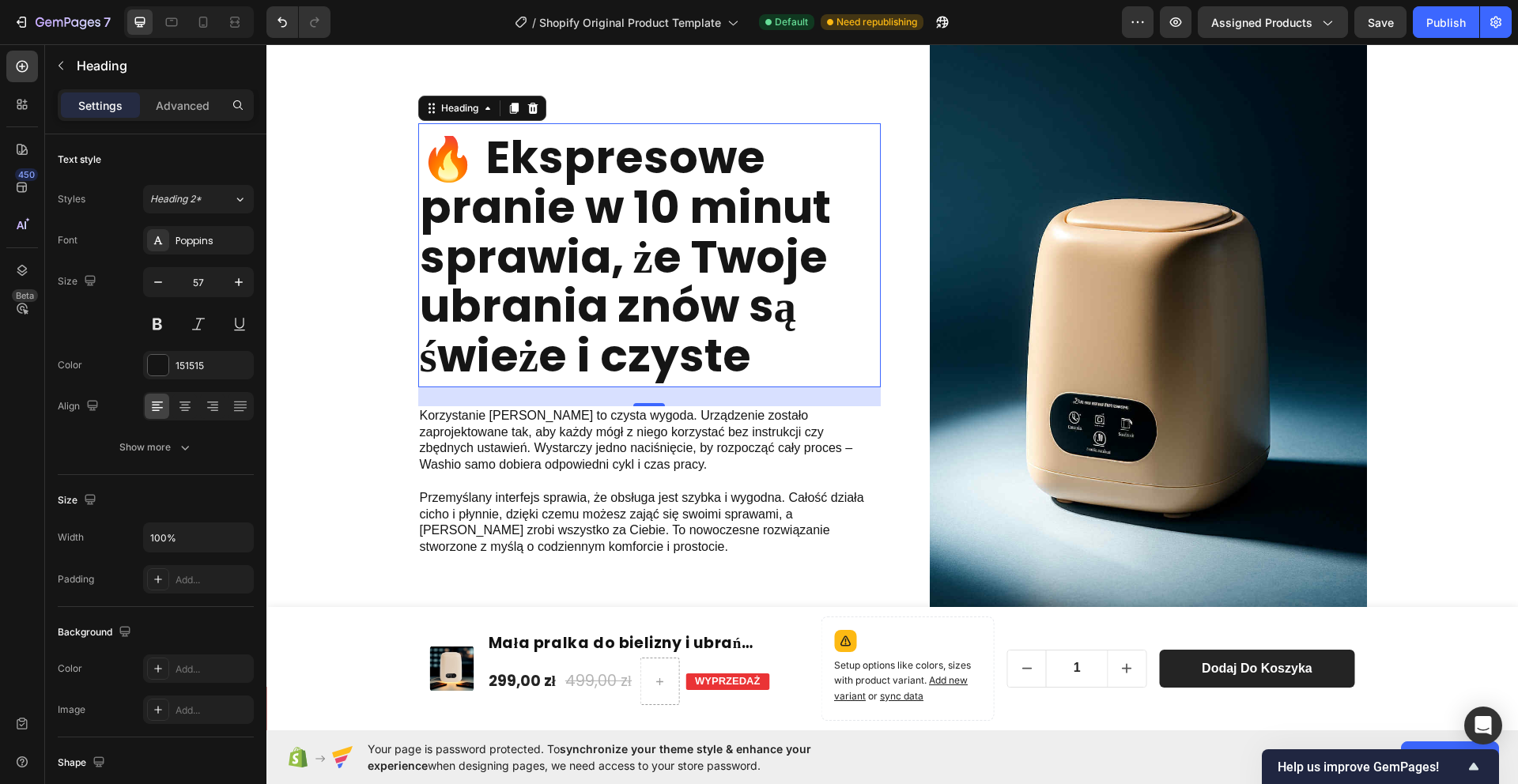
click at [728, 423] on p "Korzystanie [PERSON_NAME] to czysta wygoda. Urządzenie zostało zaprojektowane t…" at bounding box center [649, 440] width 460 height 66
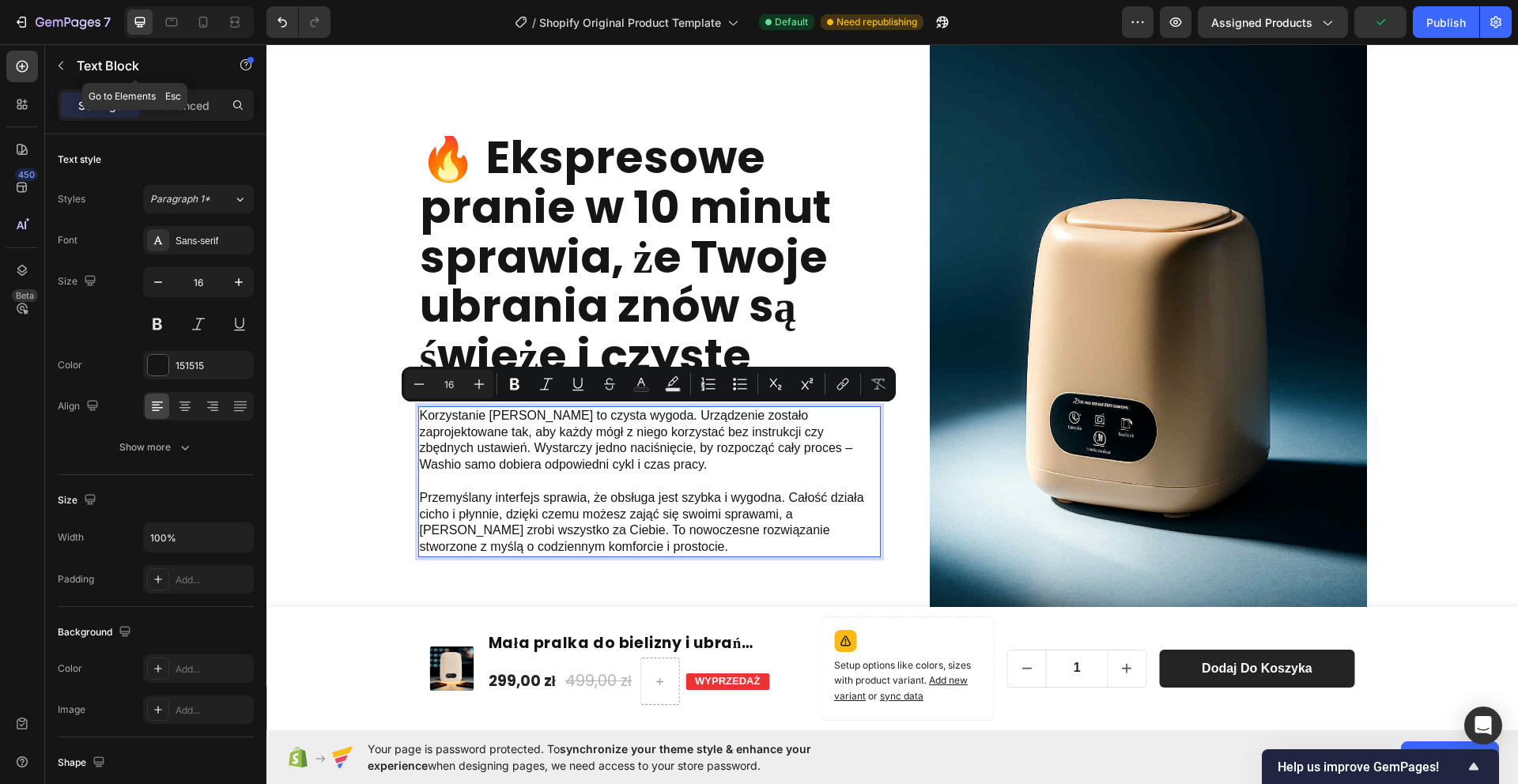
click at [56, 67] on icon "button" at bounding box center [60, 65] width 13 height 13
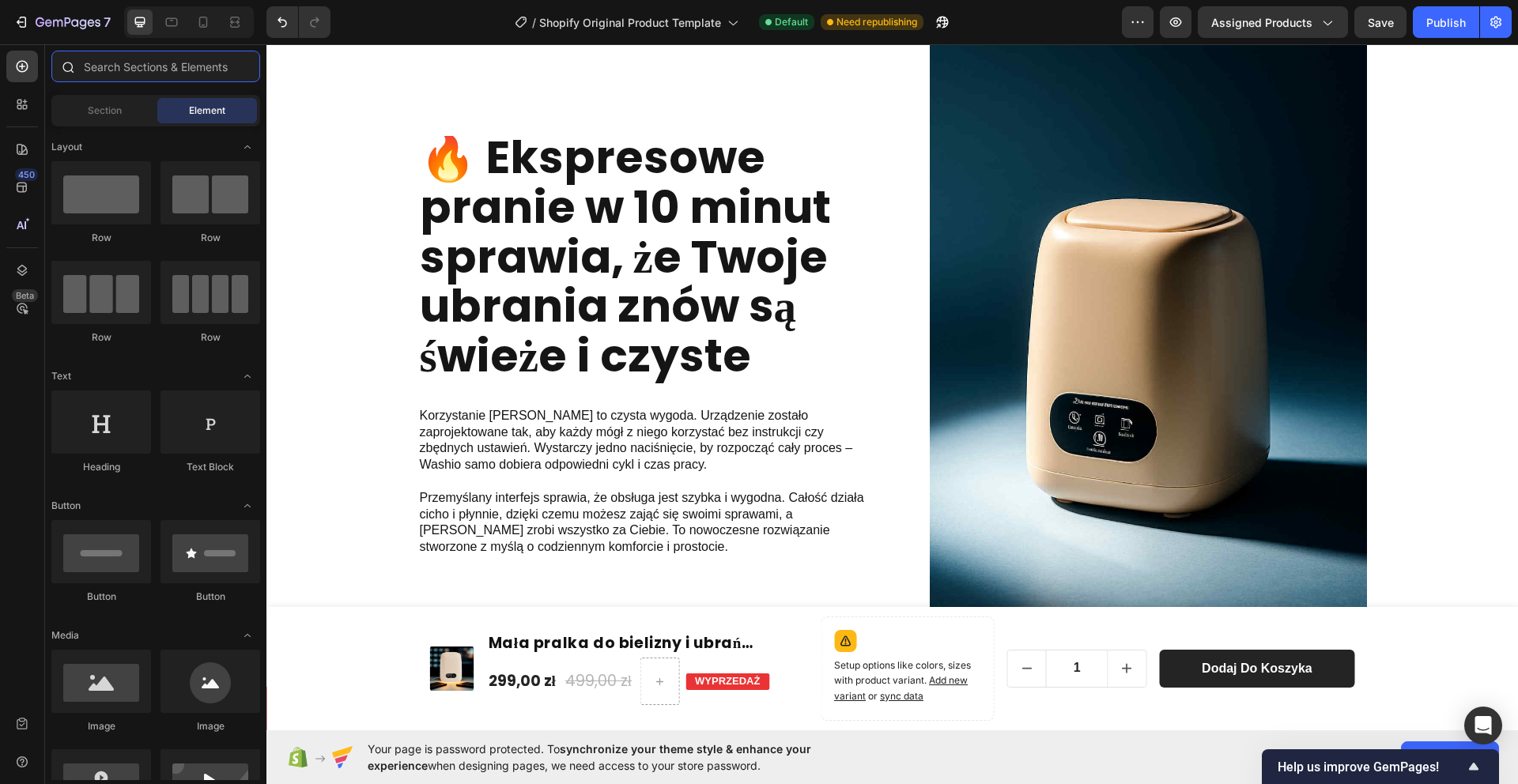
click at [173, 73] on input "text" at bounding box center [156, 67] width 209 height 32
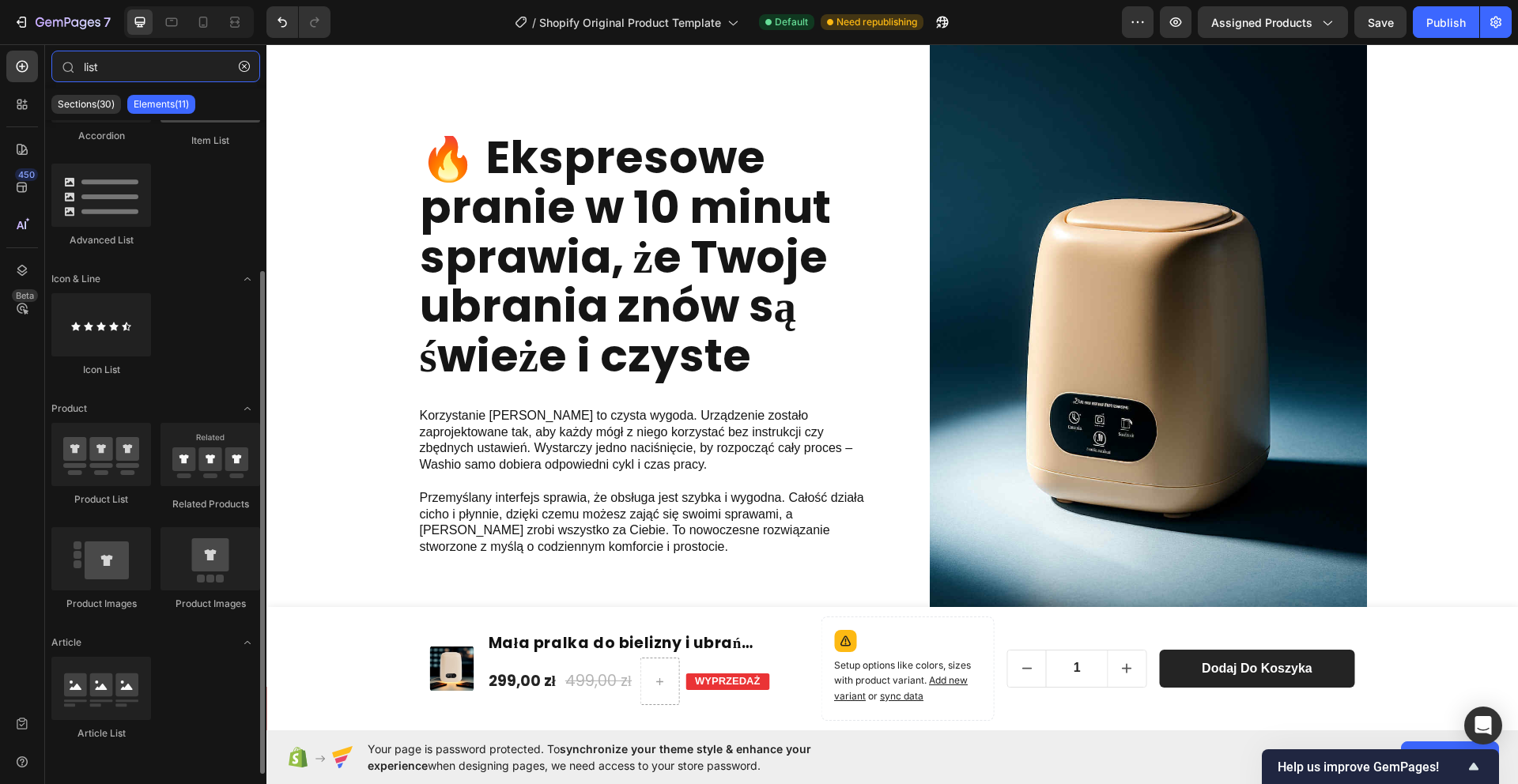
scroll to position [0, 0]
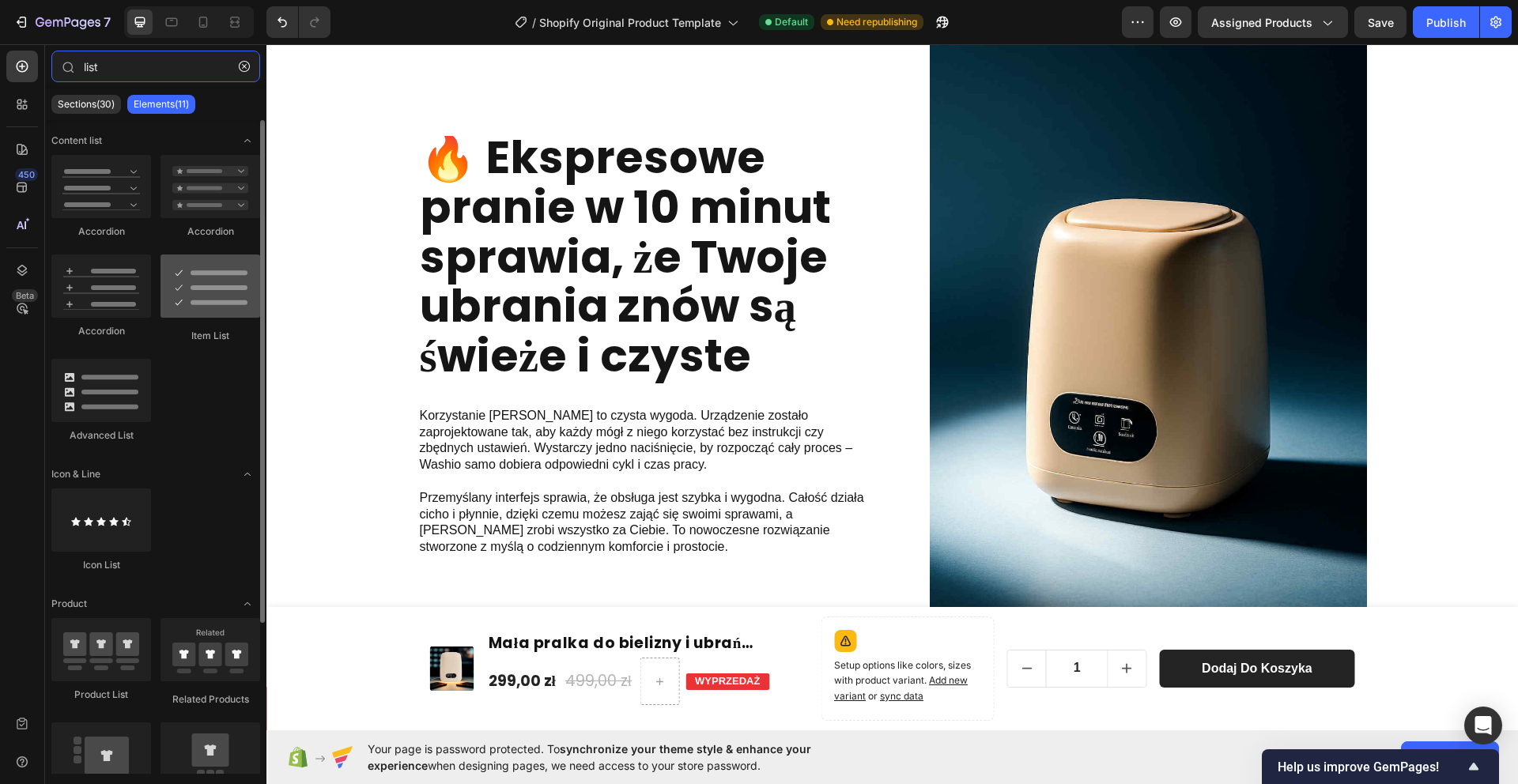
type input "list"
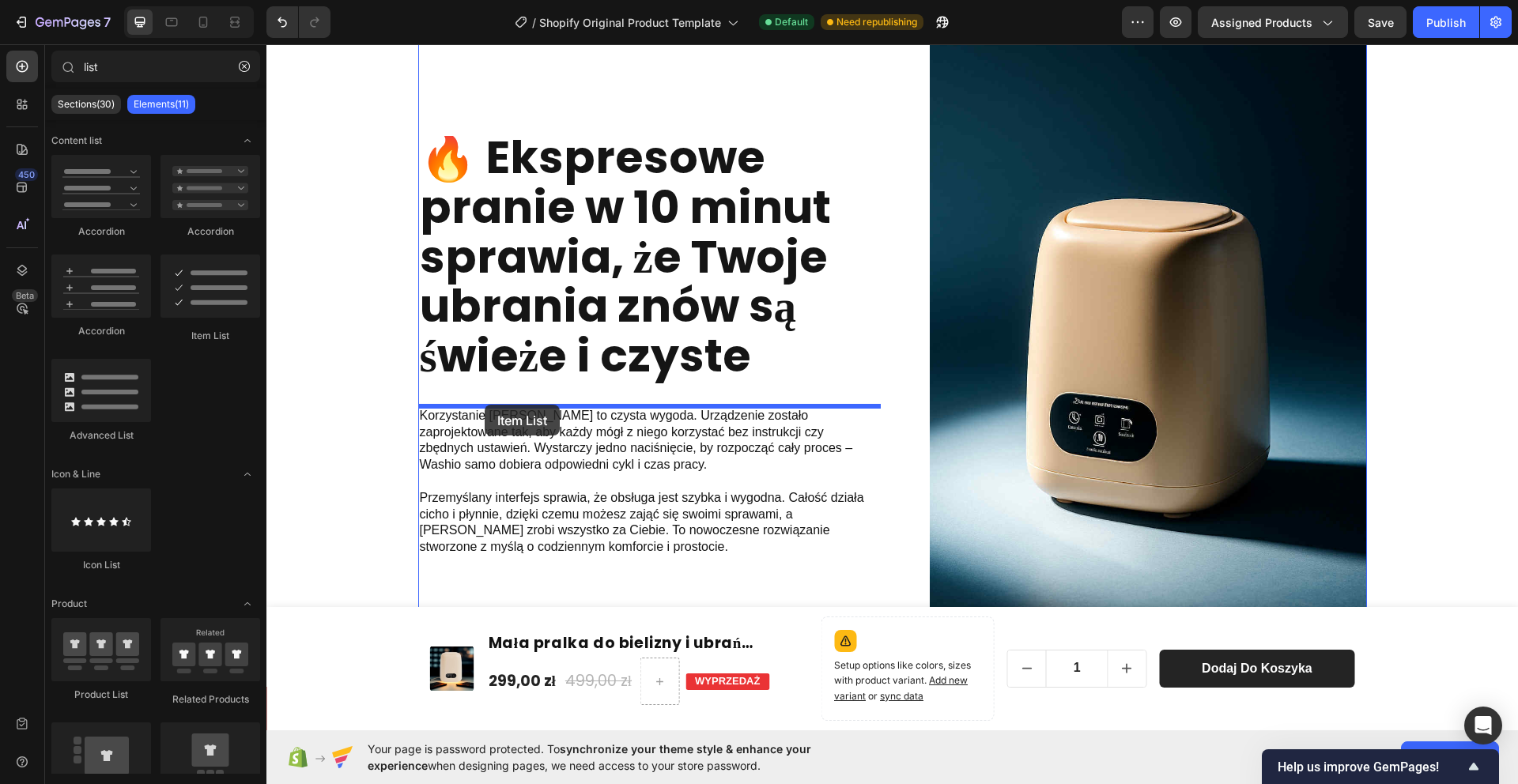
drag, startPoint x: 448, startPoint y: 321, endPoint x: 484, endPoint y: 405, distance: 91.4
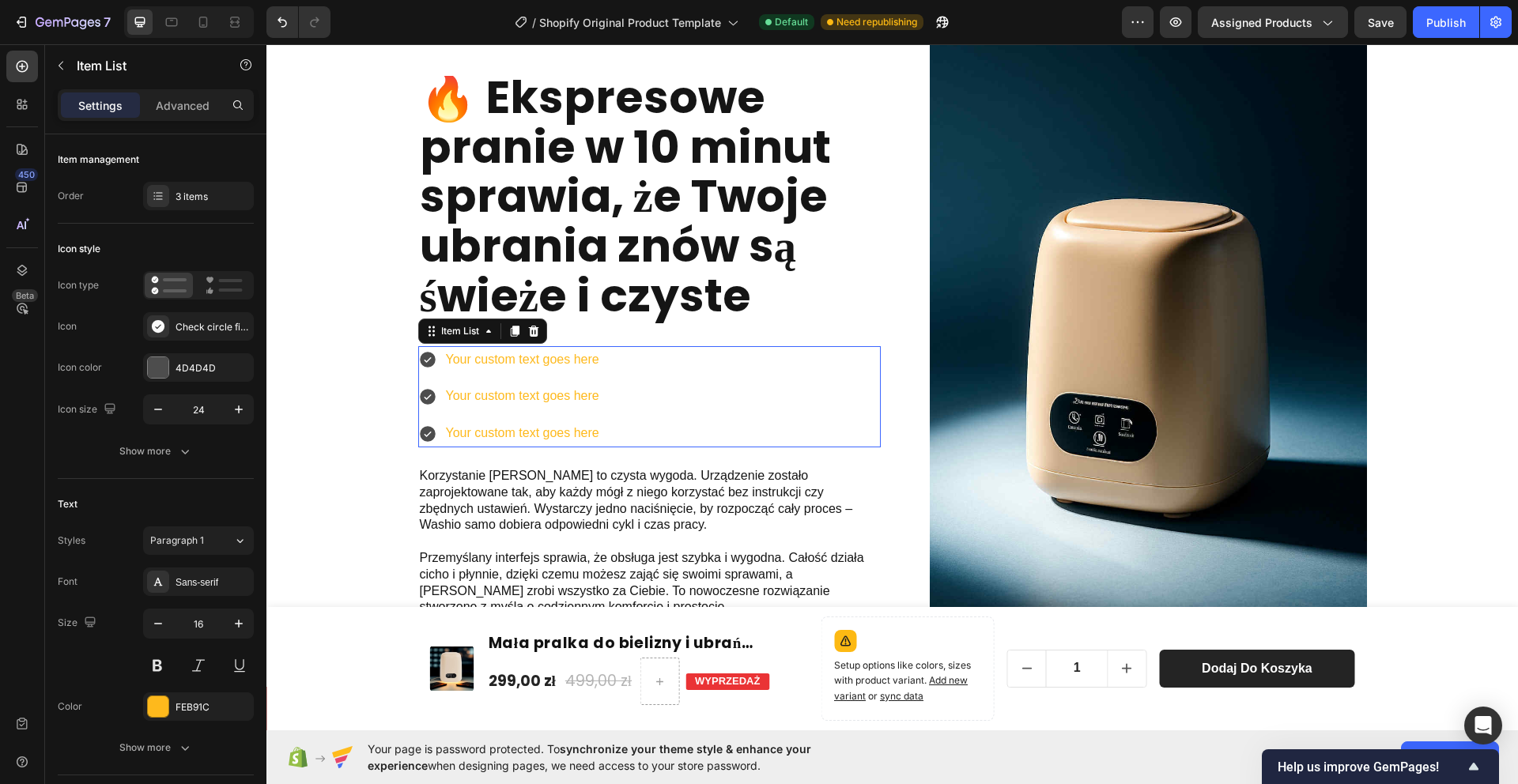
scroll to position [2681, 0]
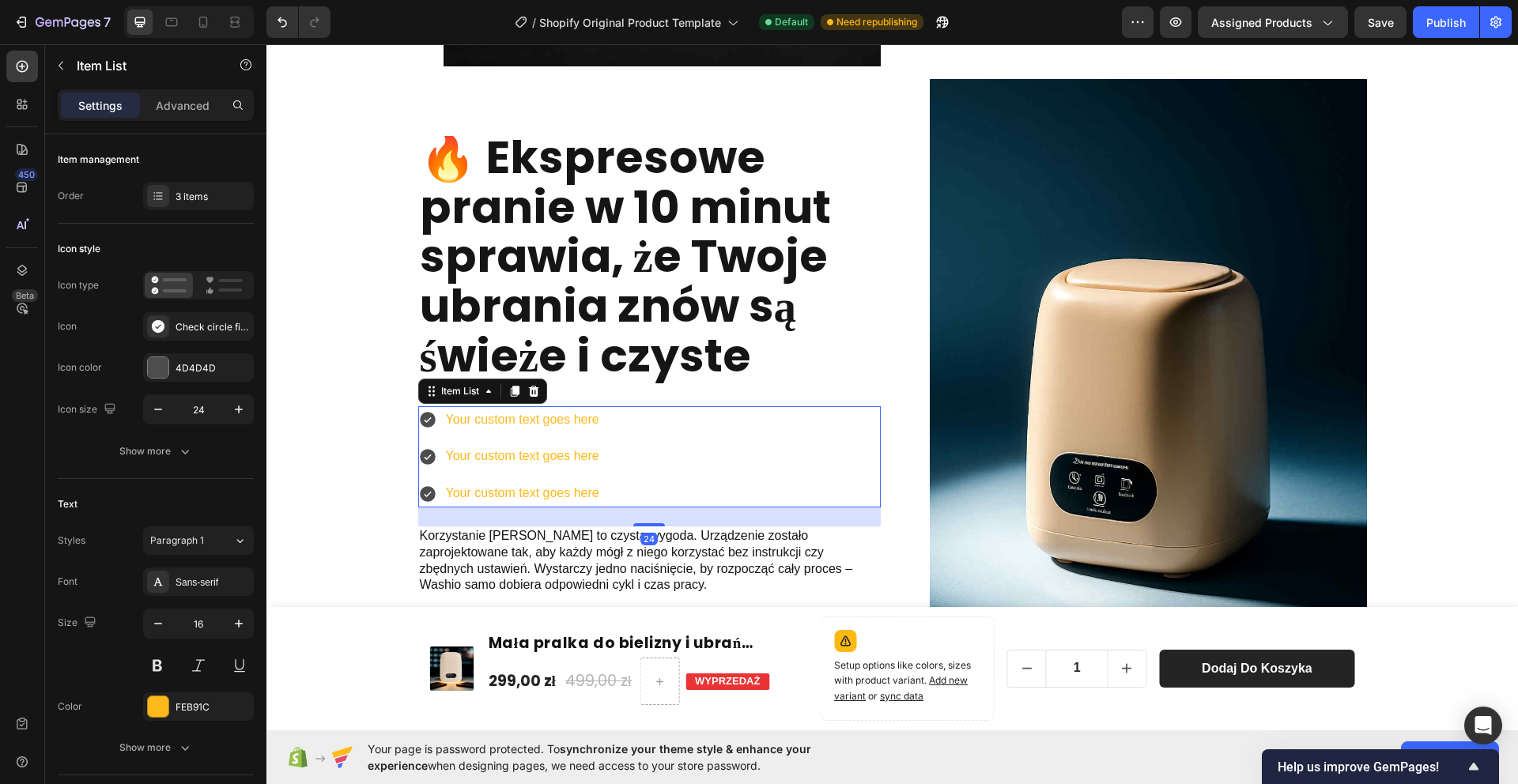
click at [530, 425] on div "Your custom text goes here" at bounding box center [523, 420] width 158 height 28
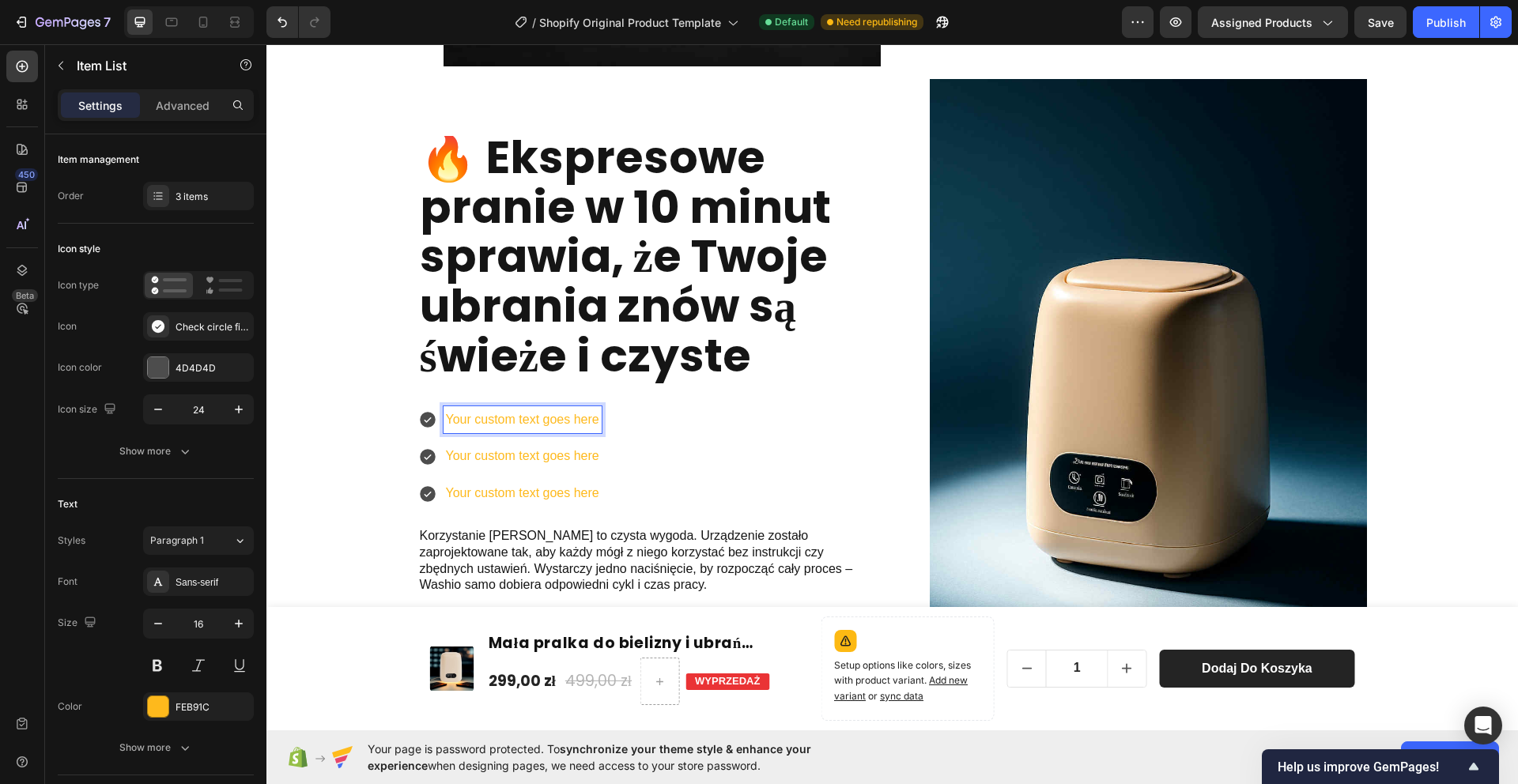
click at [505, 420] on p "Your custom text goes here" at bounding box center [523, 420] width 153 height 23
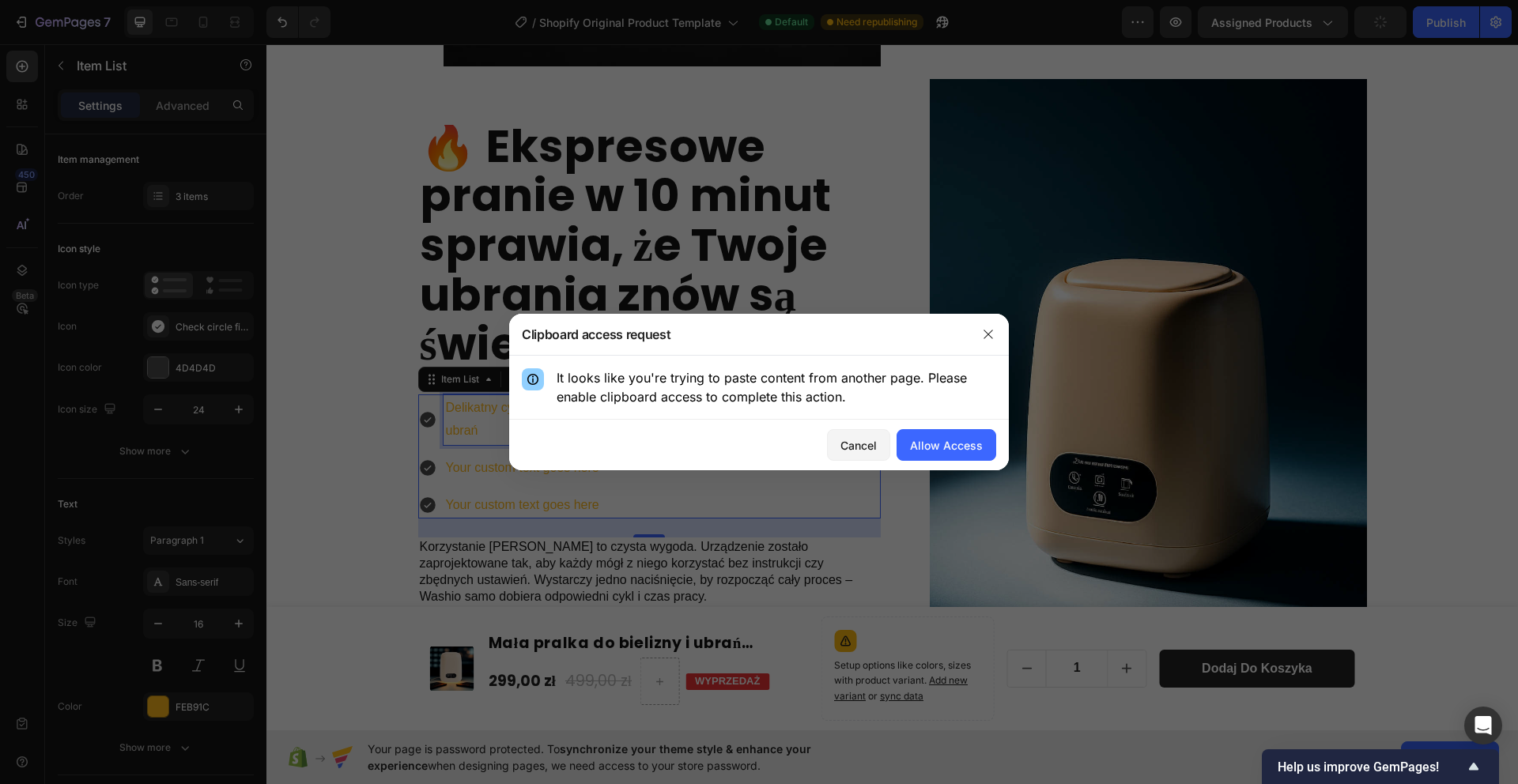
scroll to position [2669, 0]
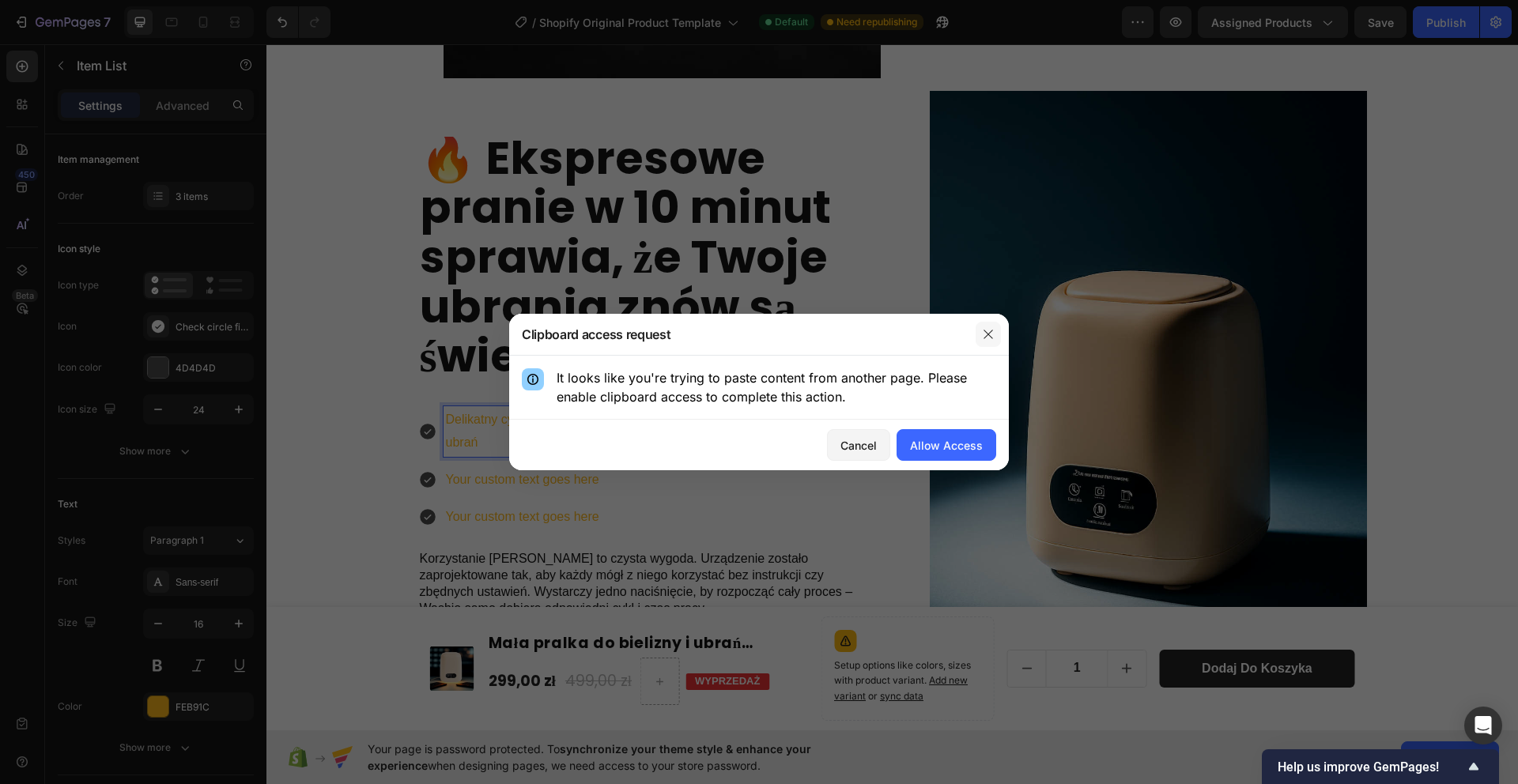
click at [992, 338] on icon "button" at bounding box center [988, 334] width 8 height 8
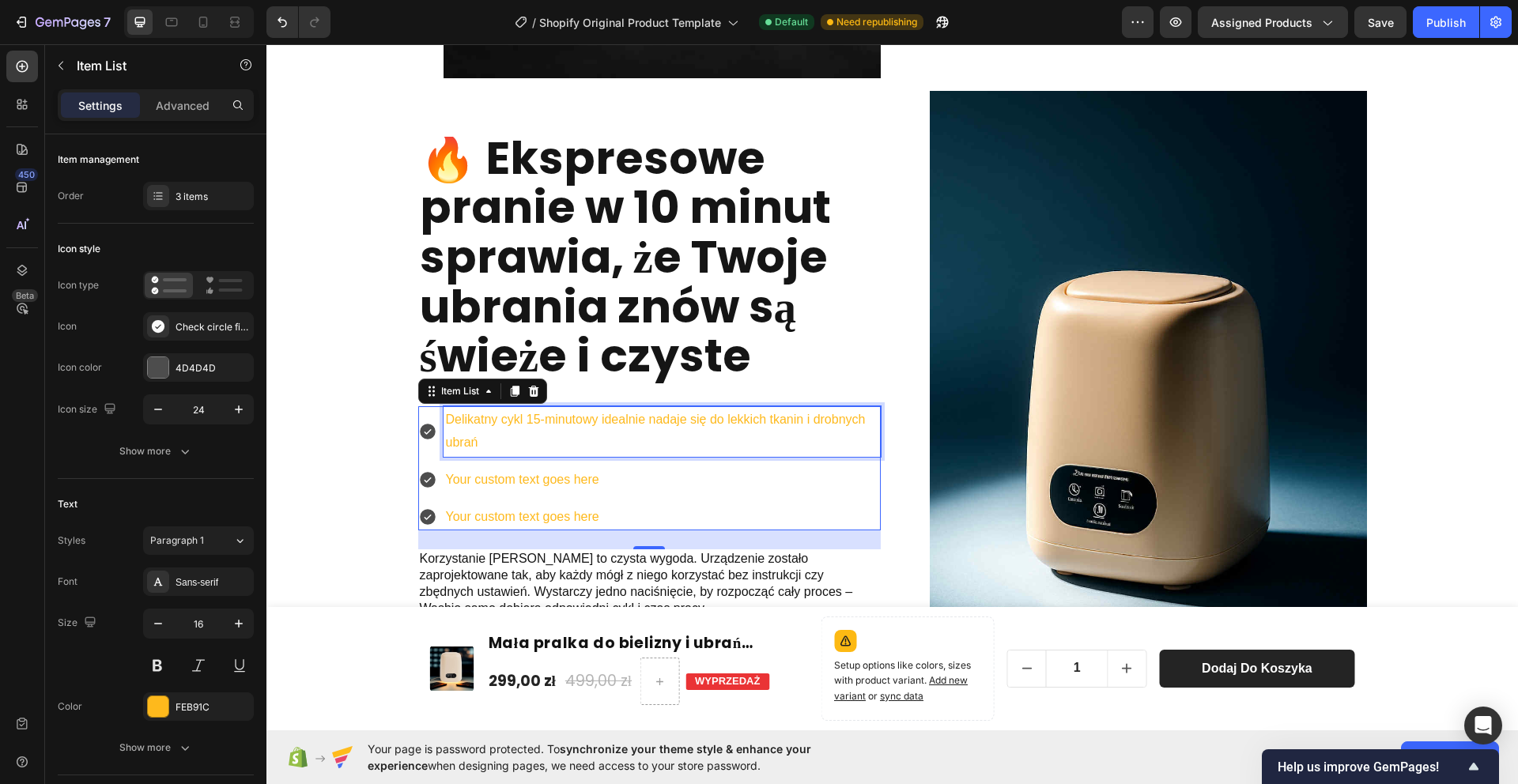
click at [535, 429] on p "Delikatny cykl 15-minutowy idealnie nadaje się do lekkich tkanin i drobnych ubr…" at bounding box center [662, 431] width 433 height 46
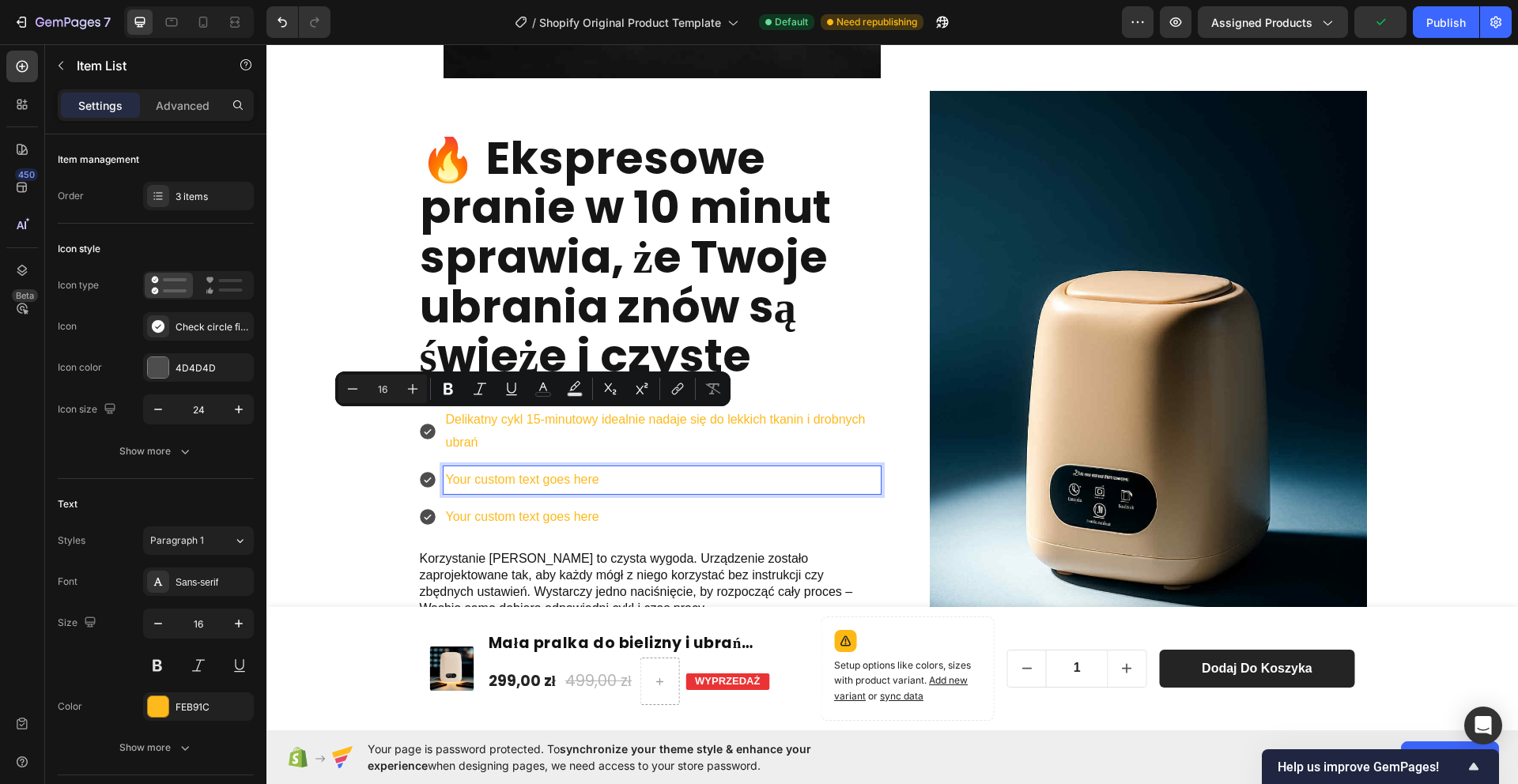
click at [537, 485] on p "Your custom text goes here" at bounding box center [662, 480] width 433 height 23
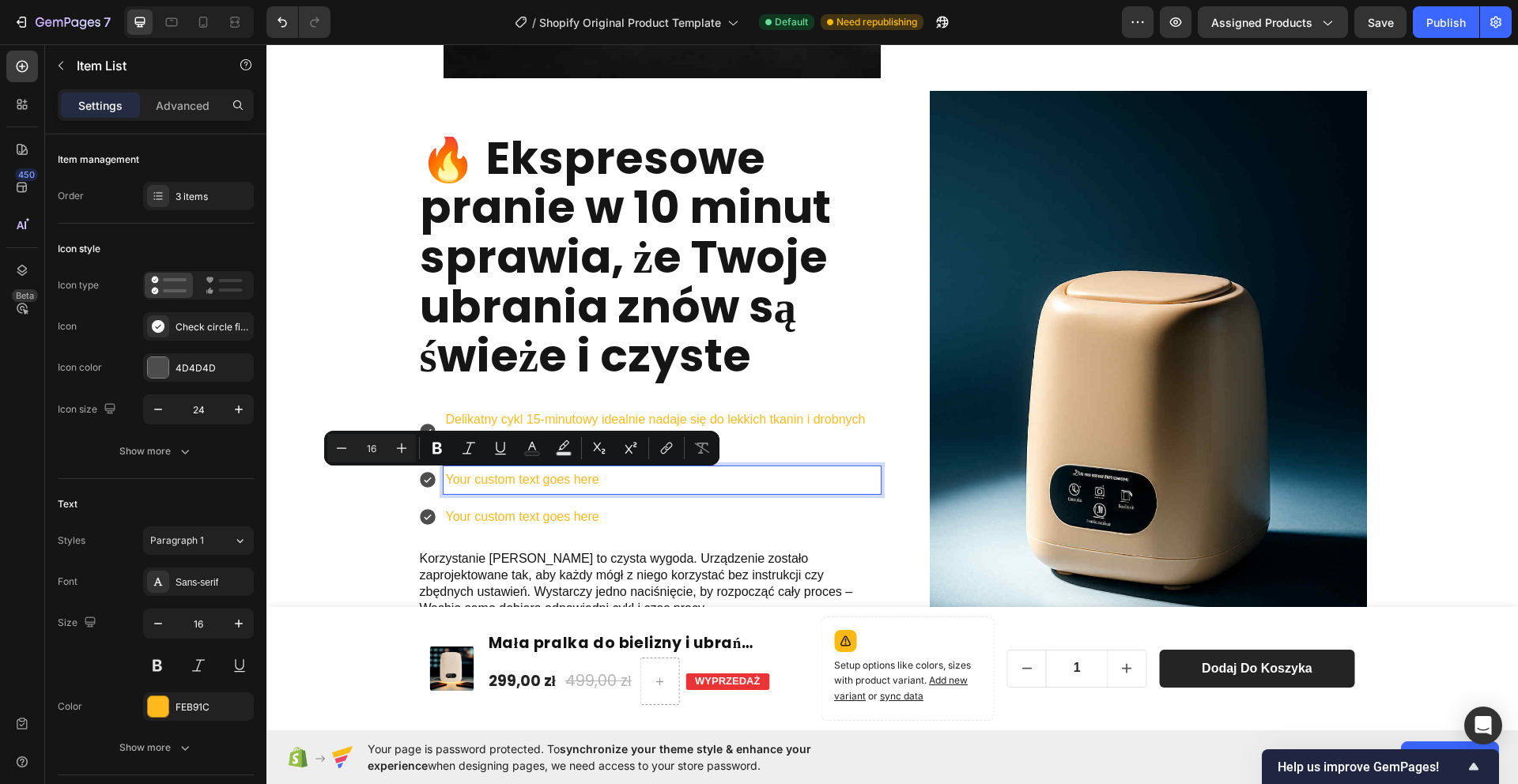
scroll to position [2657, 0]
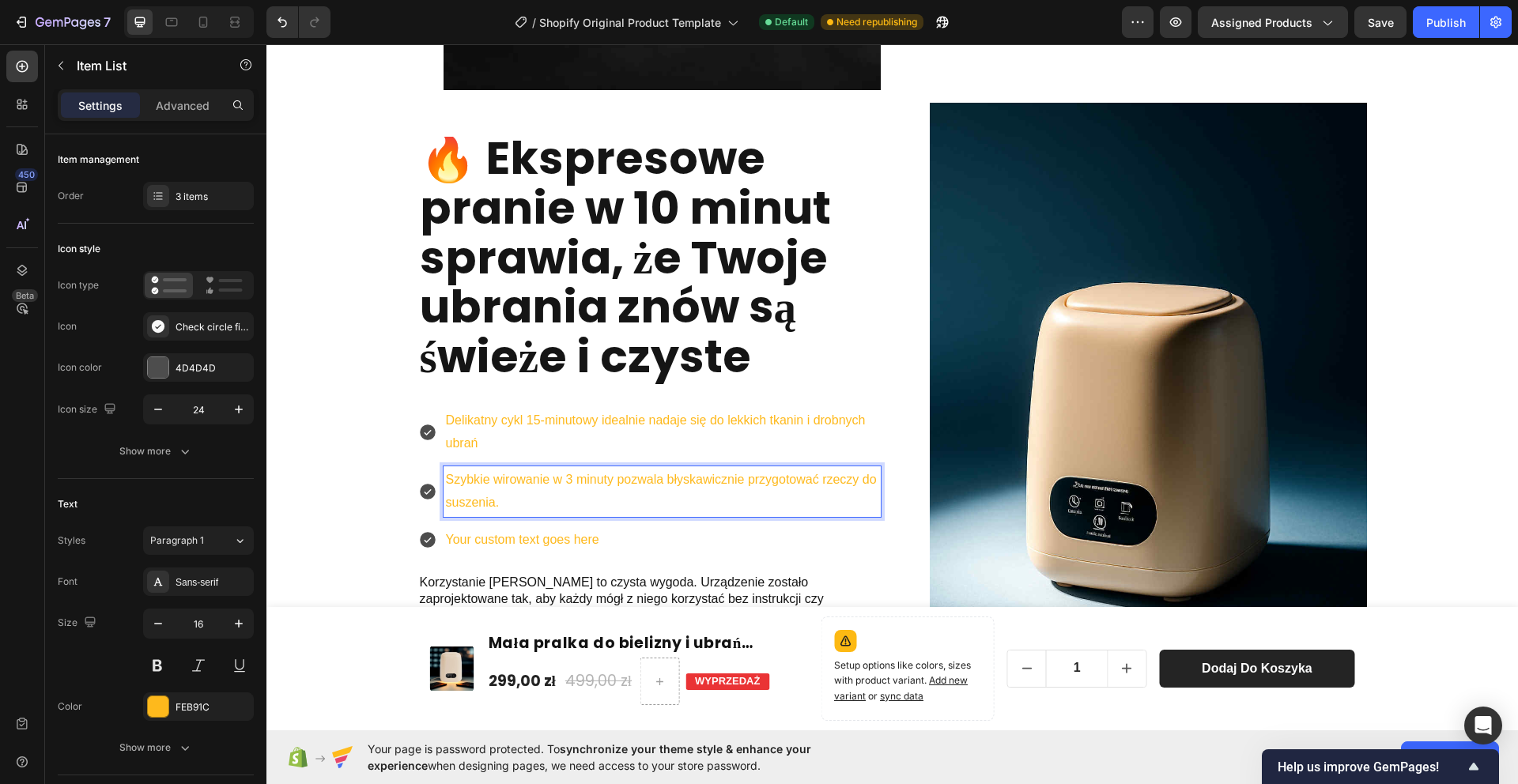
click at [616, 533] on p "Your custom text goes here" at bounding box center [662, 540] width 433 height 23
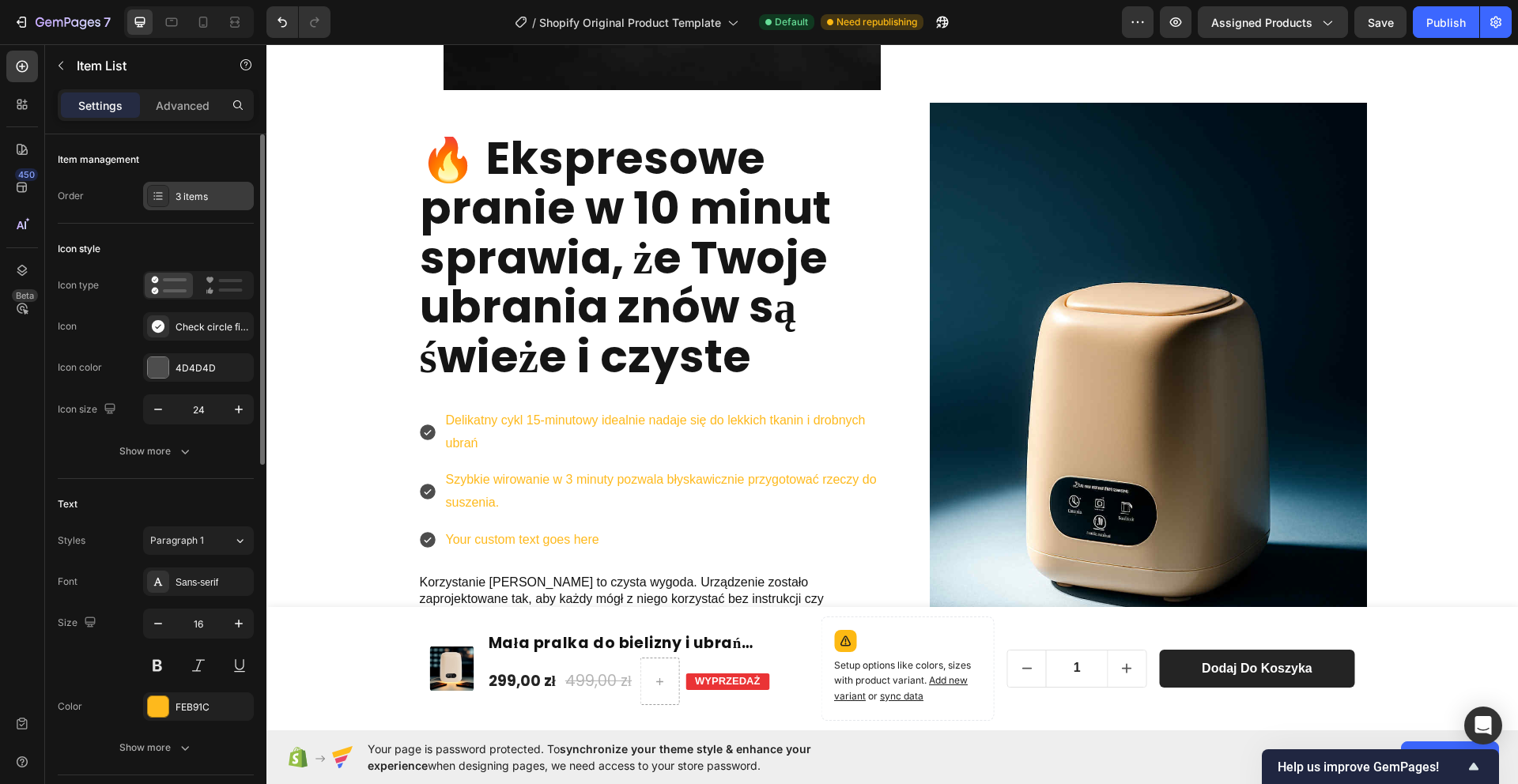
click at [187, 199] on div "3 items" at bounding box center [212, 196] width 74 height 14
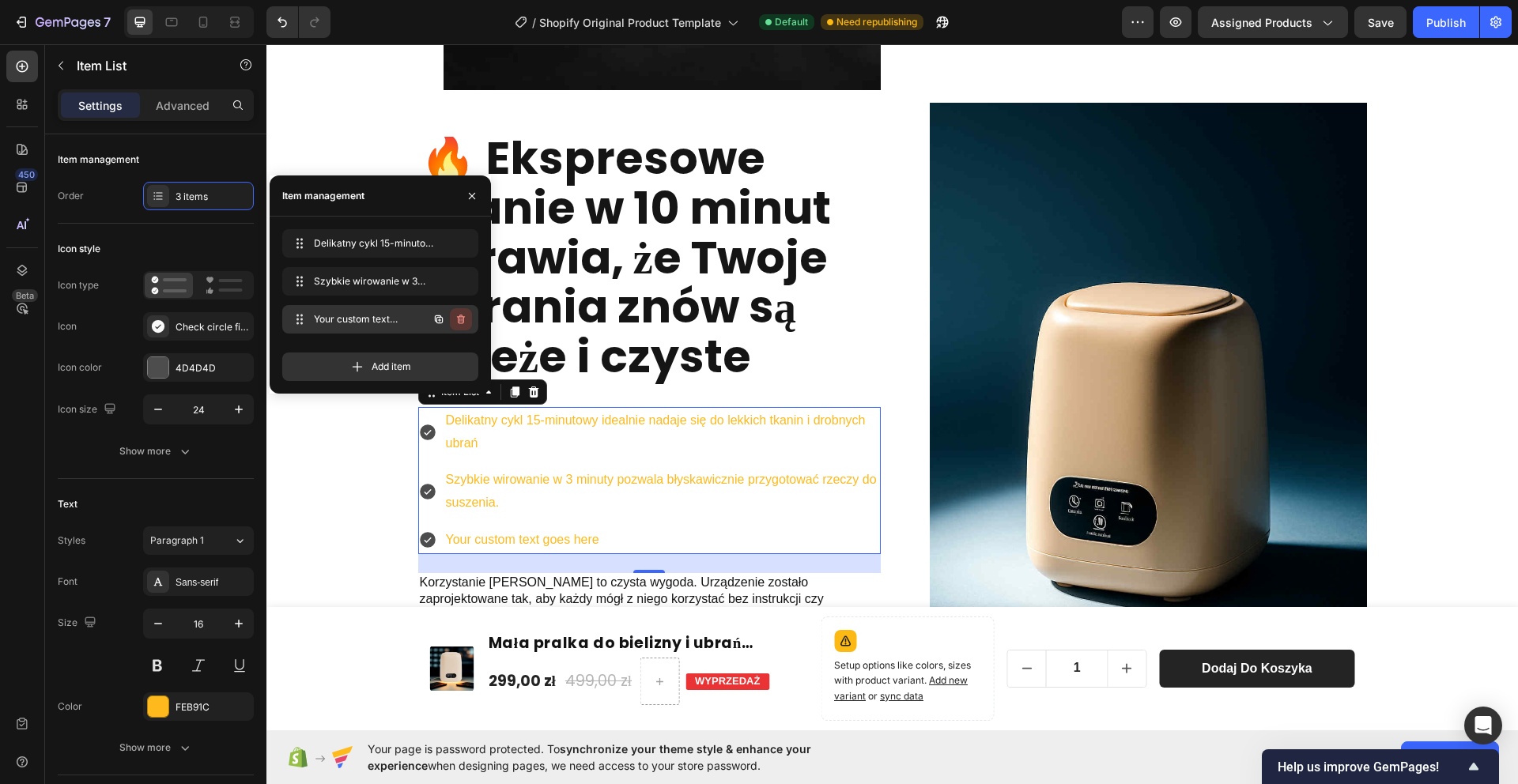
click at [460, 322] on icon "button" at bounding box center [460, 320] width 1 height 4
click at [456, 318] on div "Delete" at bounding box center [450, 319] width 29 height 14
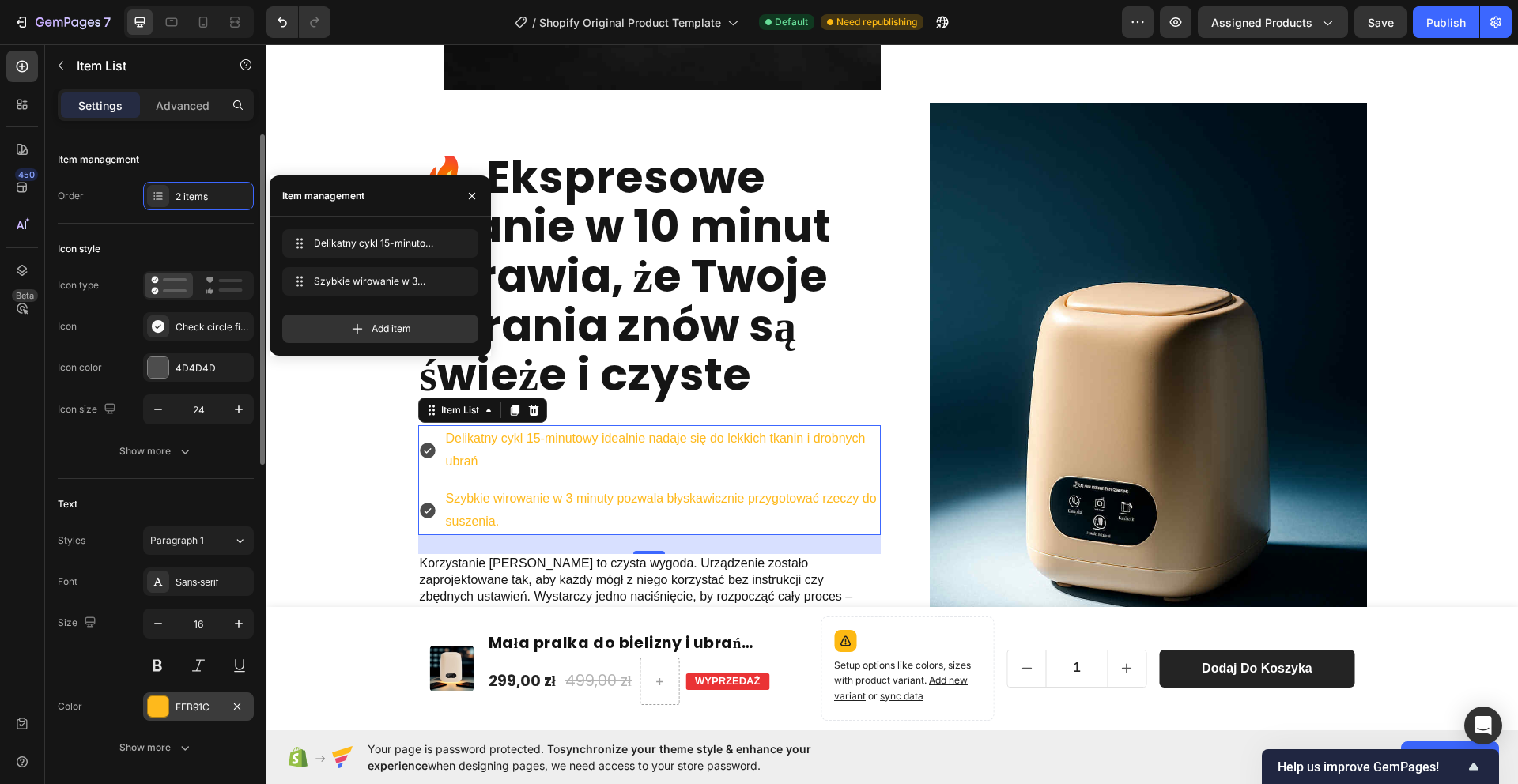
click at [155, 705] on div at bounding box center [158, 706] width 21 height 21
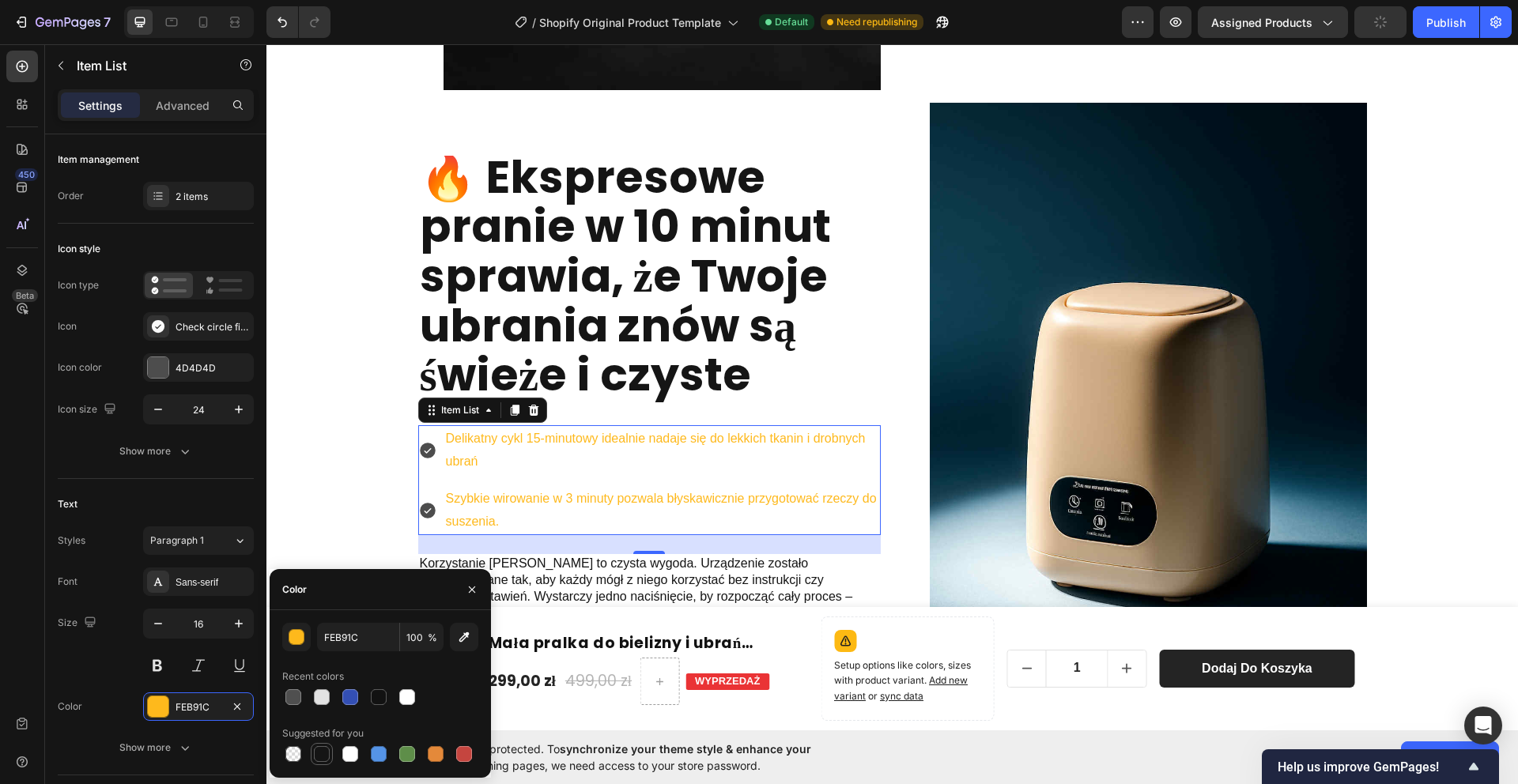
click at [329, 754] on div at bounding box center [321, 754] width 19 height 19
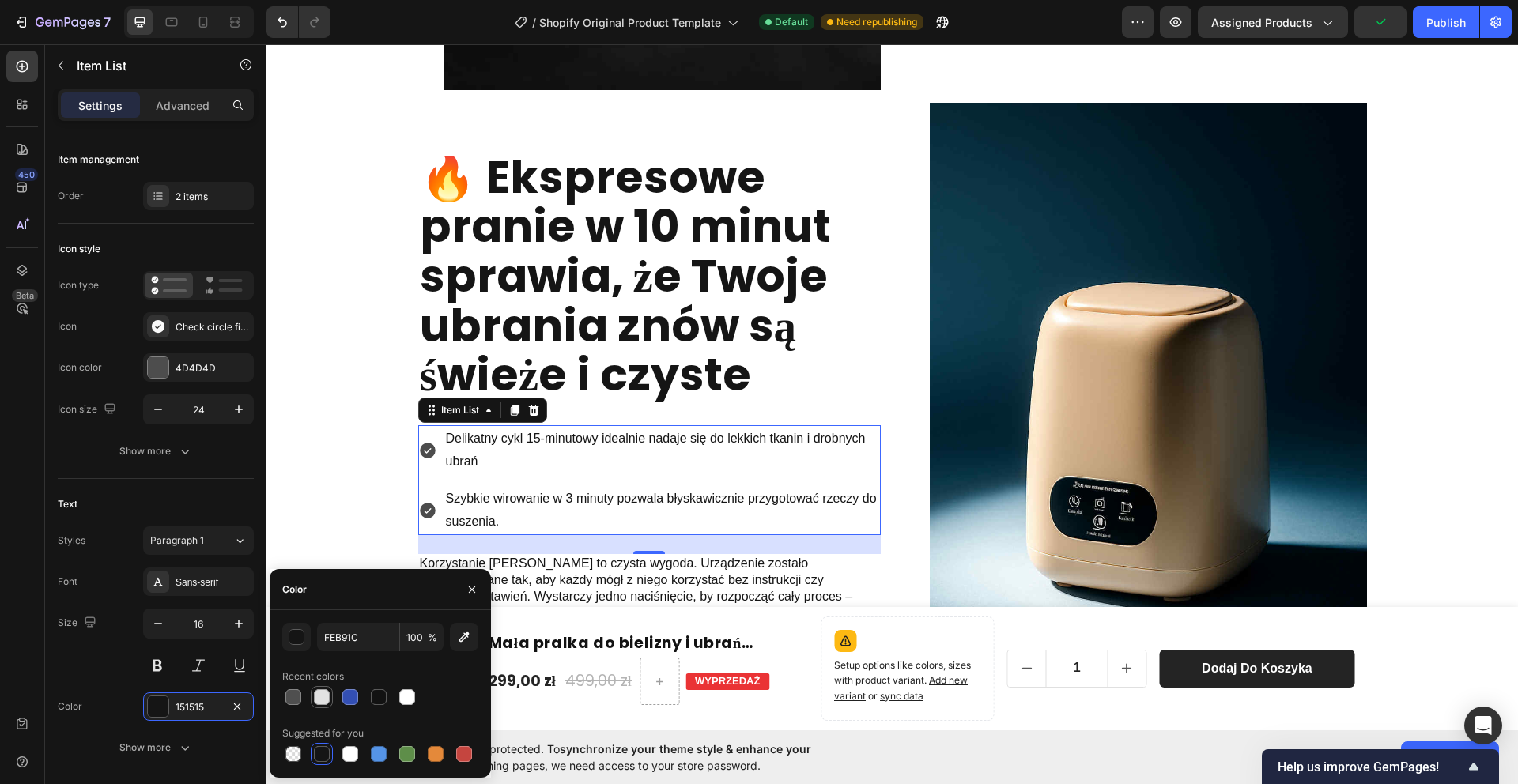
type input "151515"
click at [645, 377] on strong "🔥 Ekspresowe pranie w 10 minut sprawia, że Twoje ubrania znów są świeże i czyste" at bounding box center [625, 276] width 411 height 262
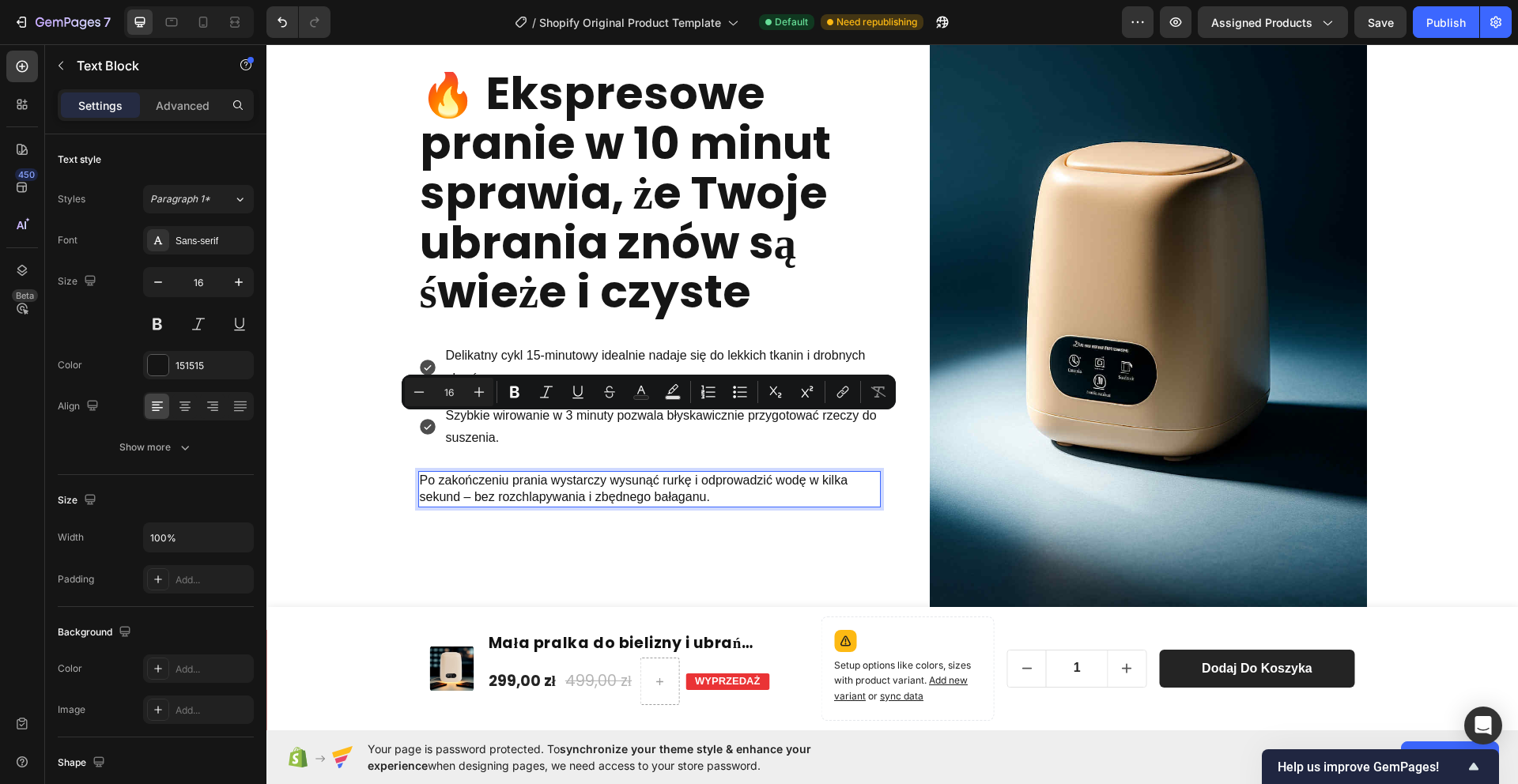
scroll to position [2856, 0]
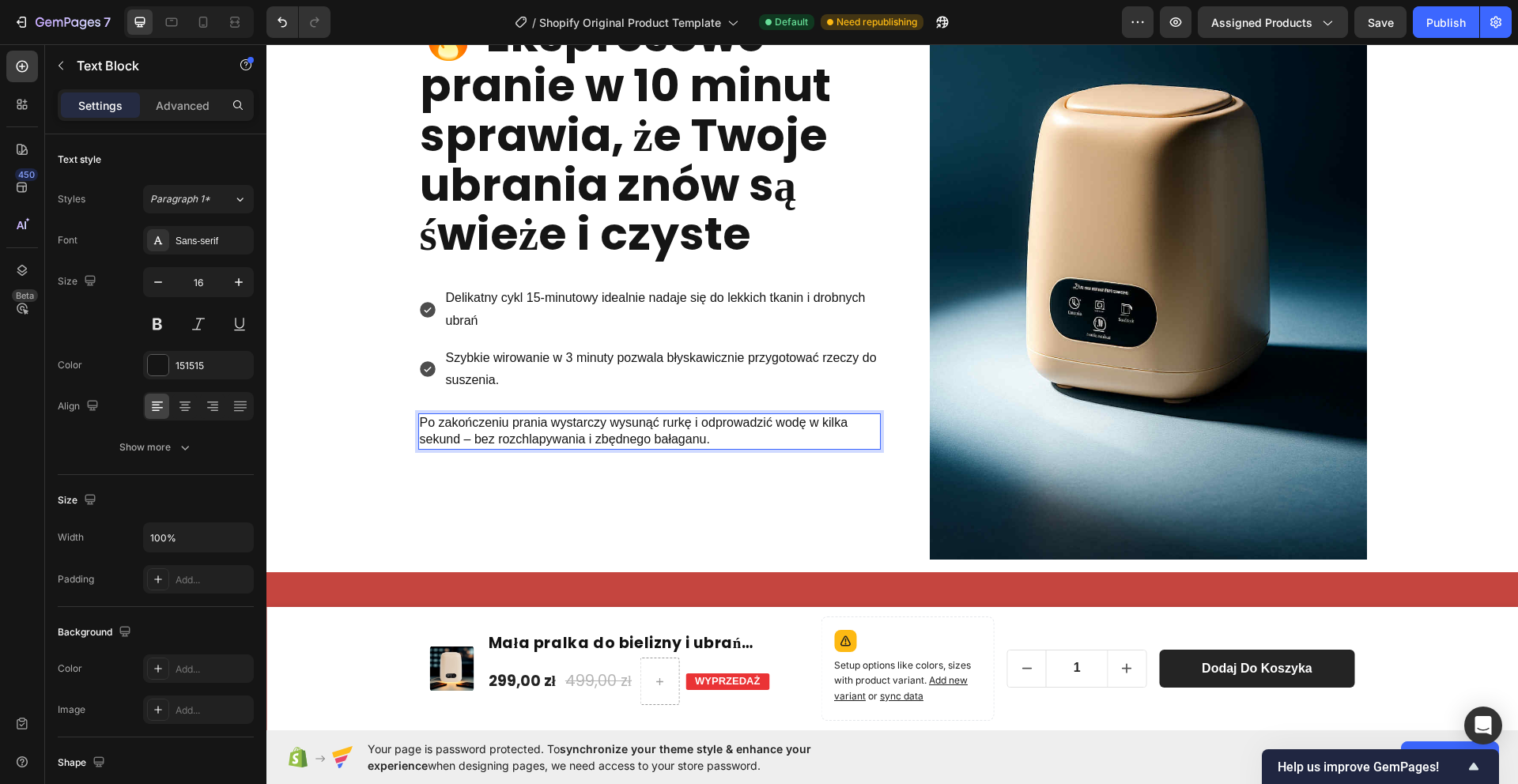
click at [422, 420] on p "Po zakończeniu prania wystarczy wysunąć rurkę i odprowadzić wodę w kilka sekund…" at bounding box center [649, 432] width 460 height 33
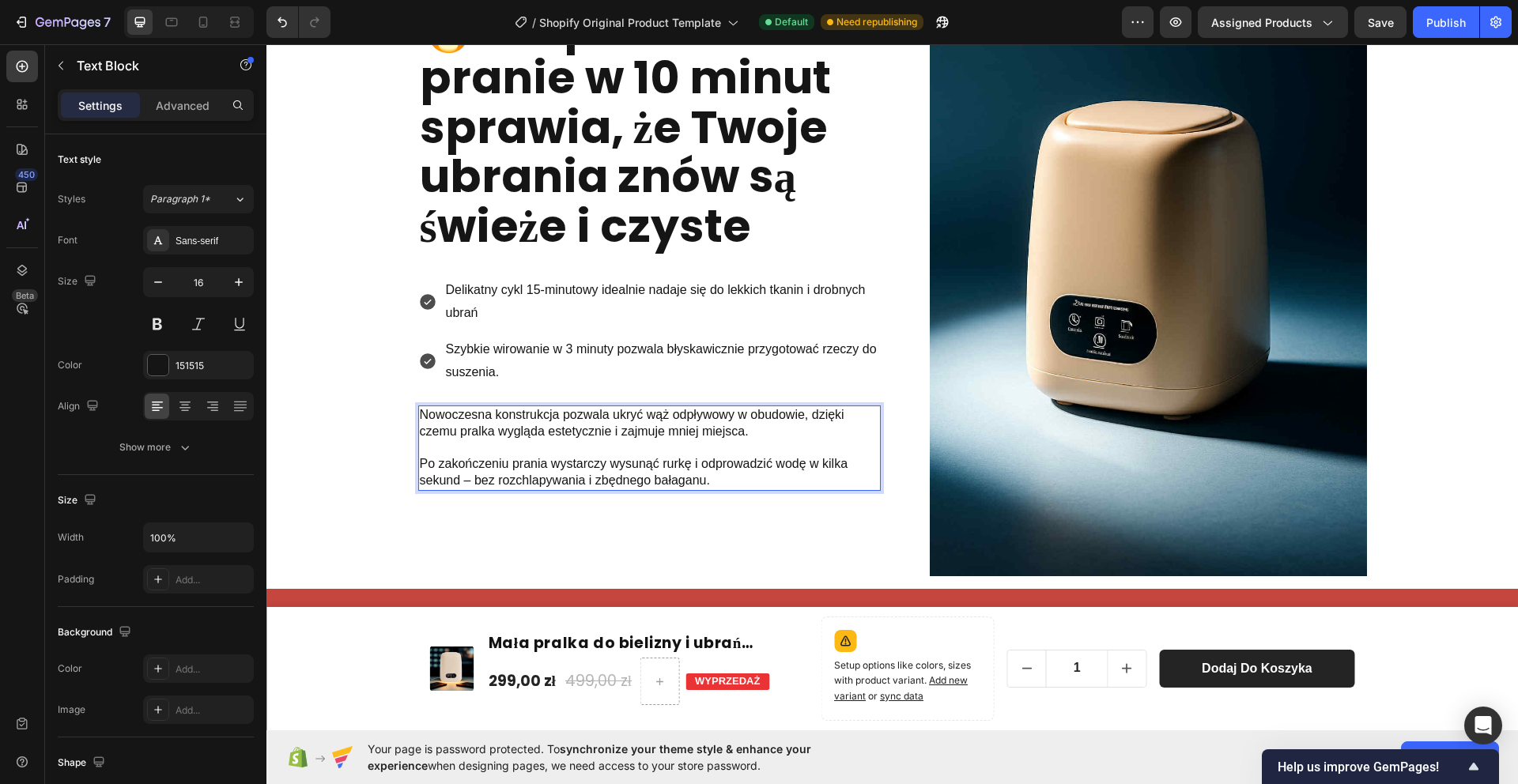
scroll to position [2831, 0]
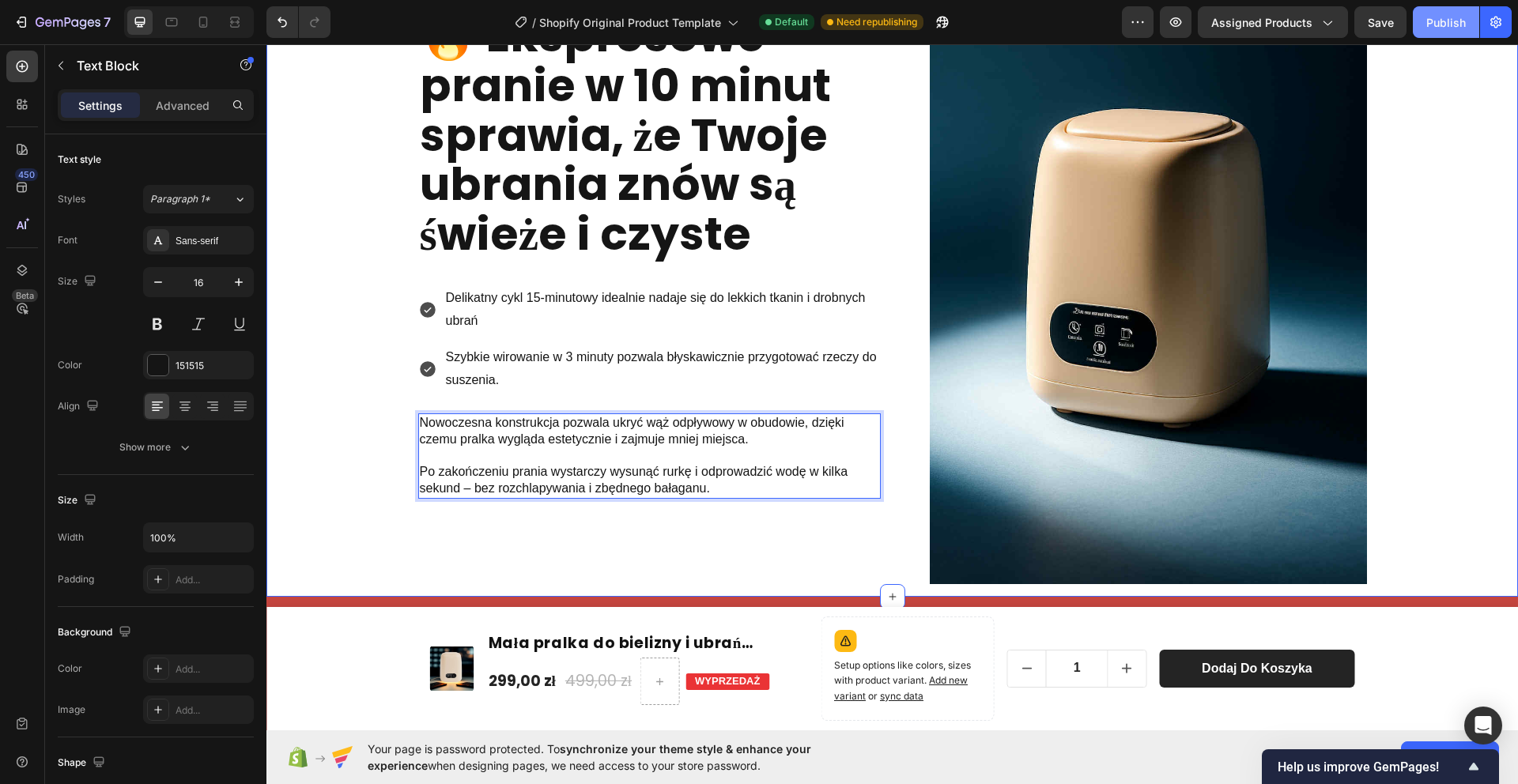
click at [1441, 33] on button "Publish" at bounding box center [1446, 23] width 67 height 32
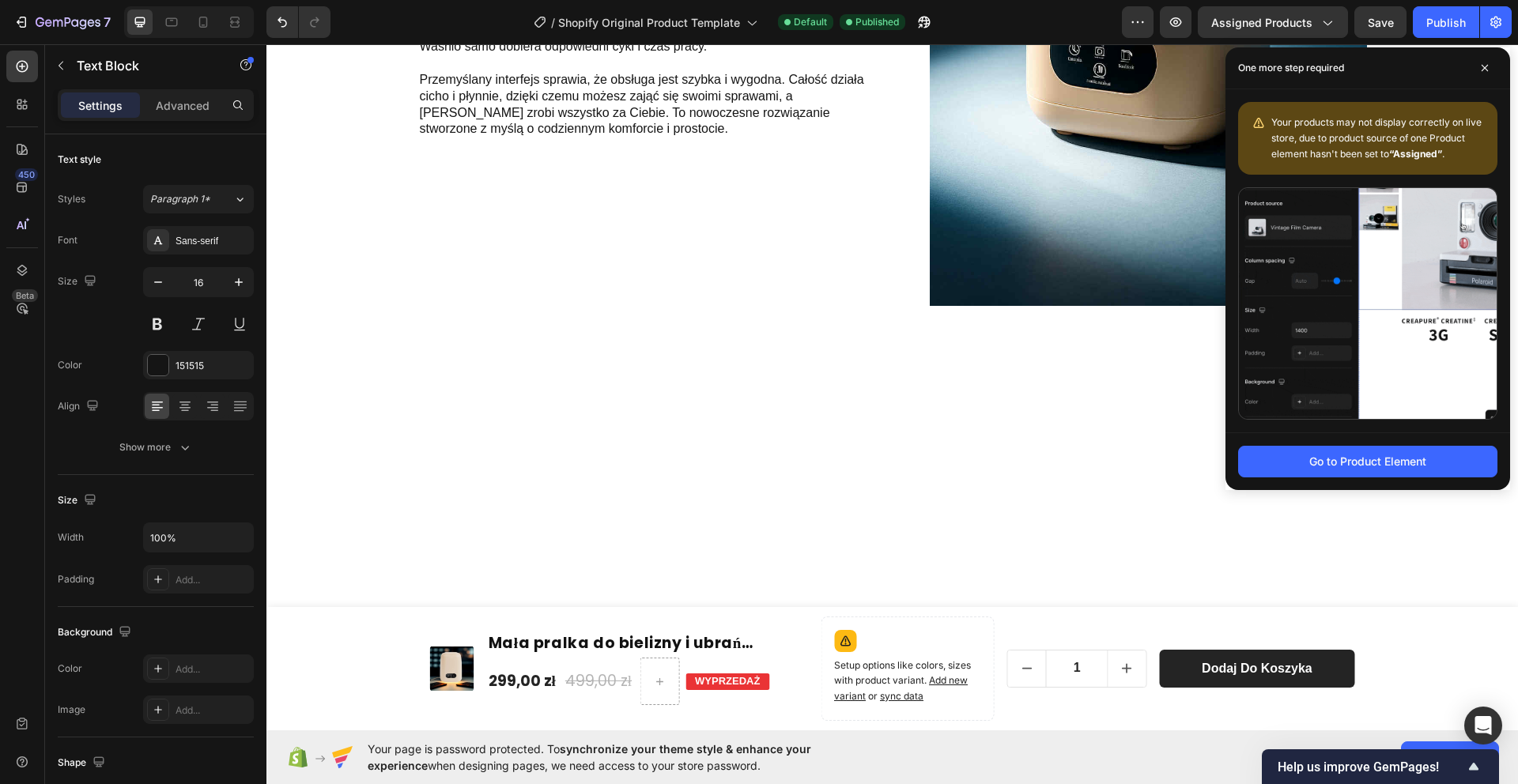
scroll to position [0, 0]
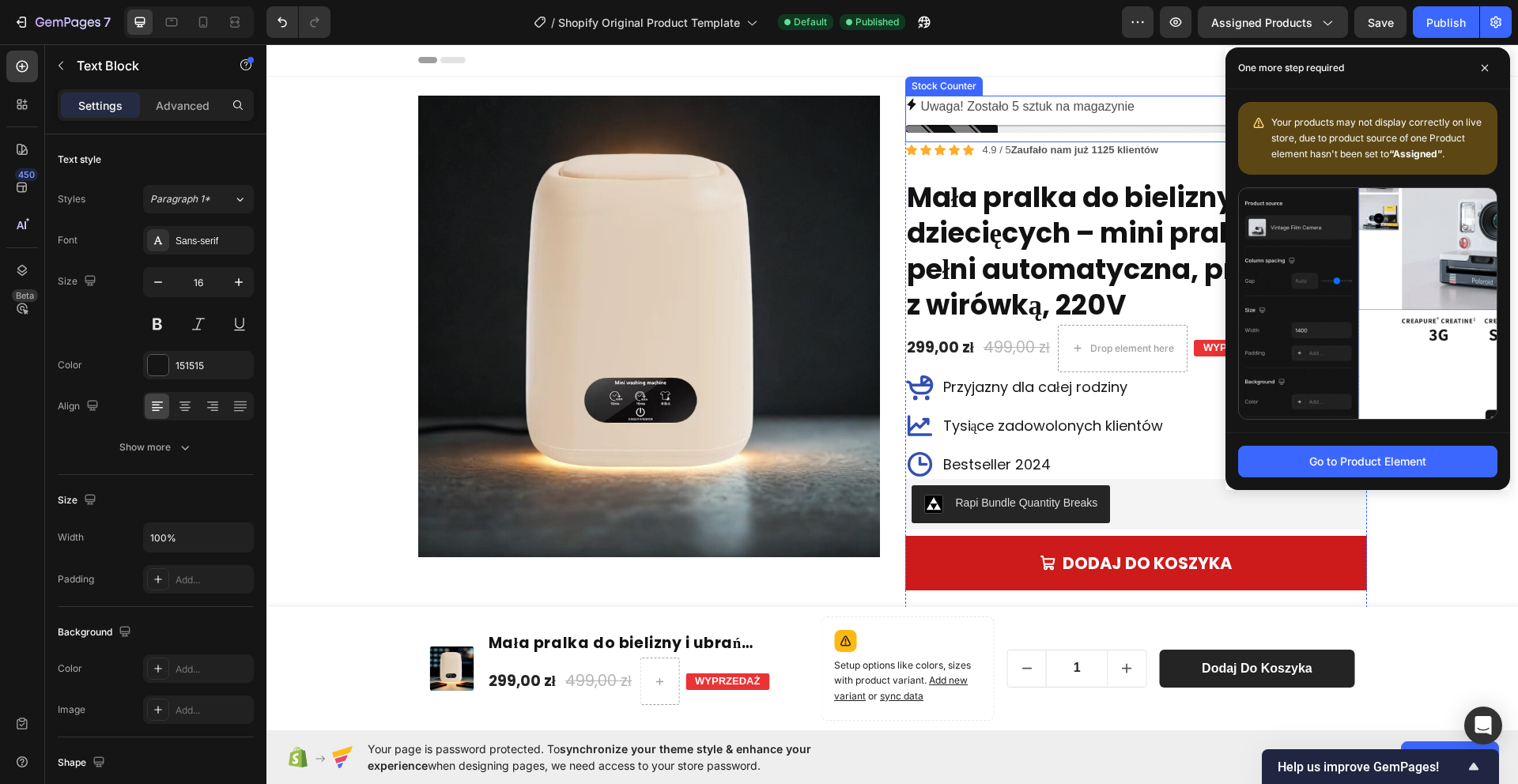
click at [1091, 104] on p "Uwaga! Zostało 5 sztuk na magazynie" at bounding box center [1028, 107] width 214 height 23
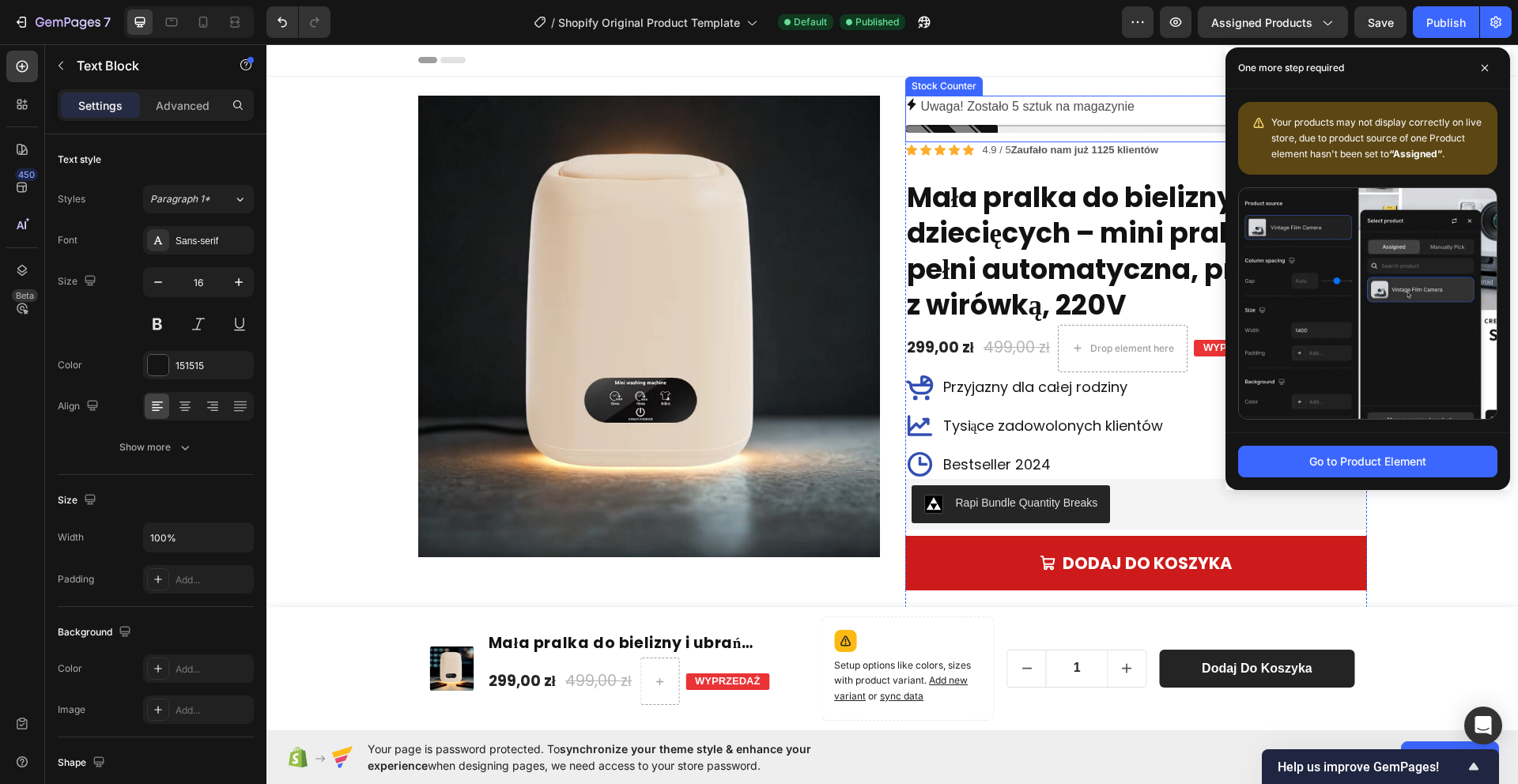
click at [1091, 104] on p "Uwaga! Zostało 5 sztuk na magazynie" at bounding box center [1028, 107] width 214 height 23
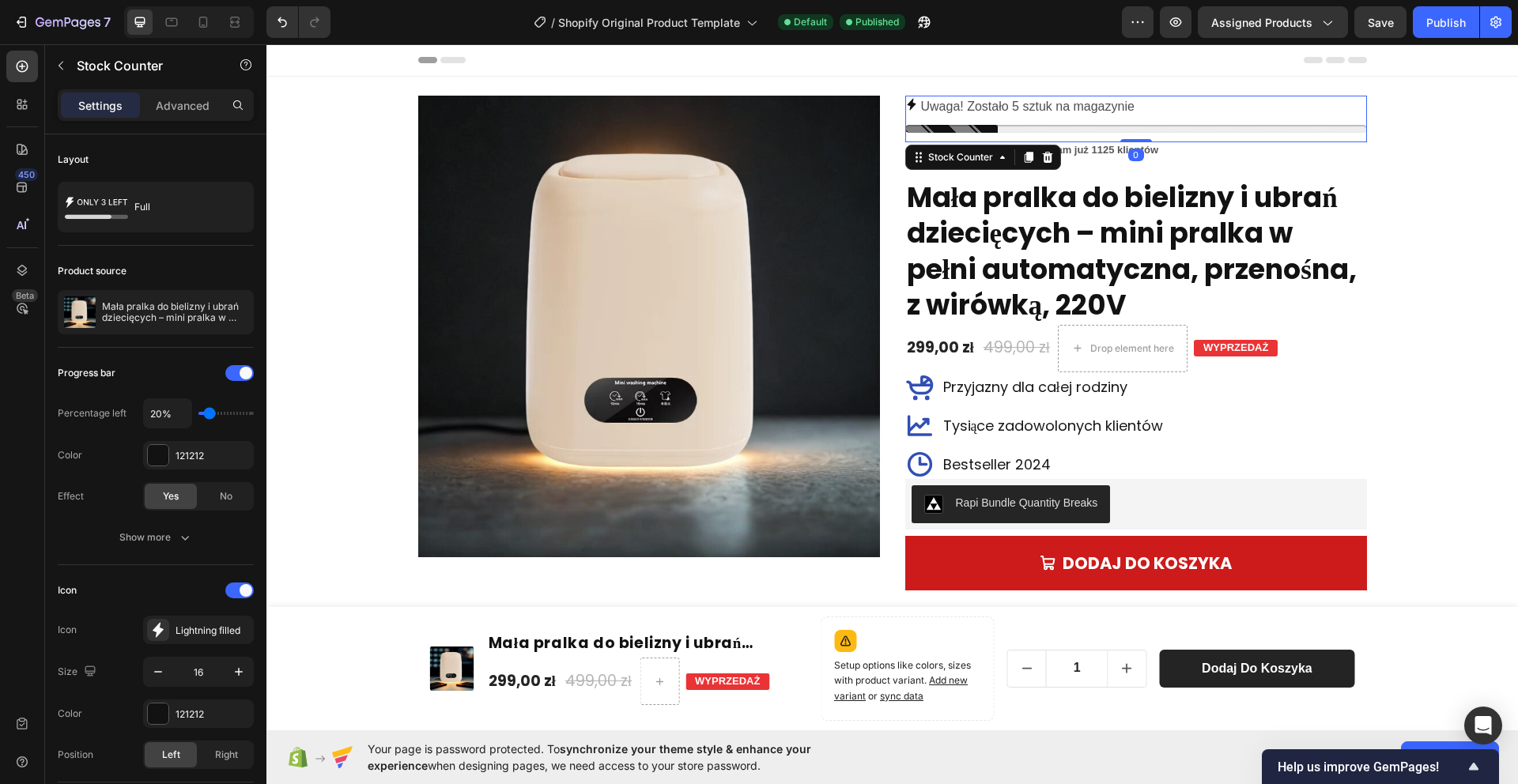
click at [1068, 104] on p "Uwaga! Zostało 5 sztuk na magazynie" at bounding box center [1028, 107] width 214 height 23
click at [1030, 98] on p "Uwaga! Zostało 5 sztuk na magazynie" at bounding box center [1028, 107] width 214 height 23
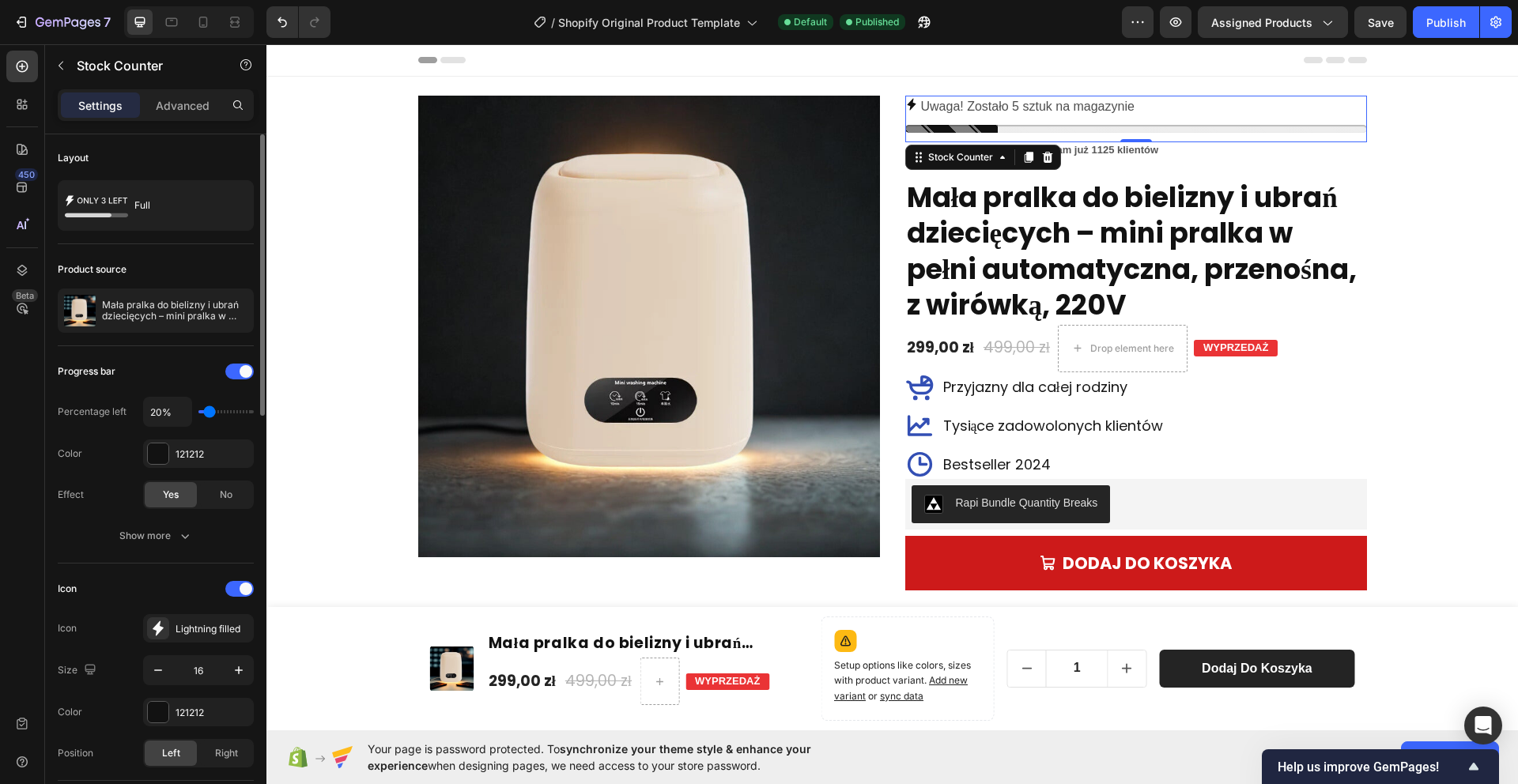
click at [1030, 98] on p "Uwaga! Zostało 5 sztuk na magazynie" at bounding box center [1028, 107] width 214 height 23
click at [136, 206] on div "Full" at bounding box center [183, 206] width 97 height 37
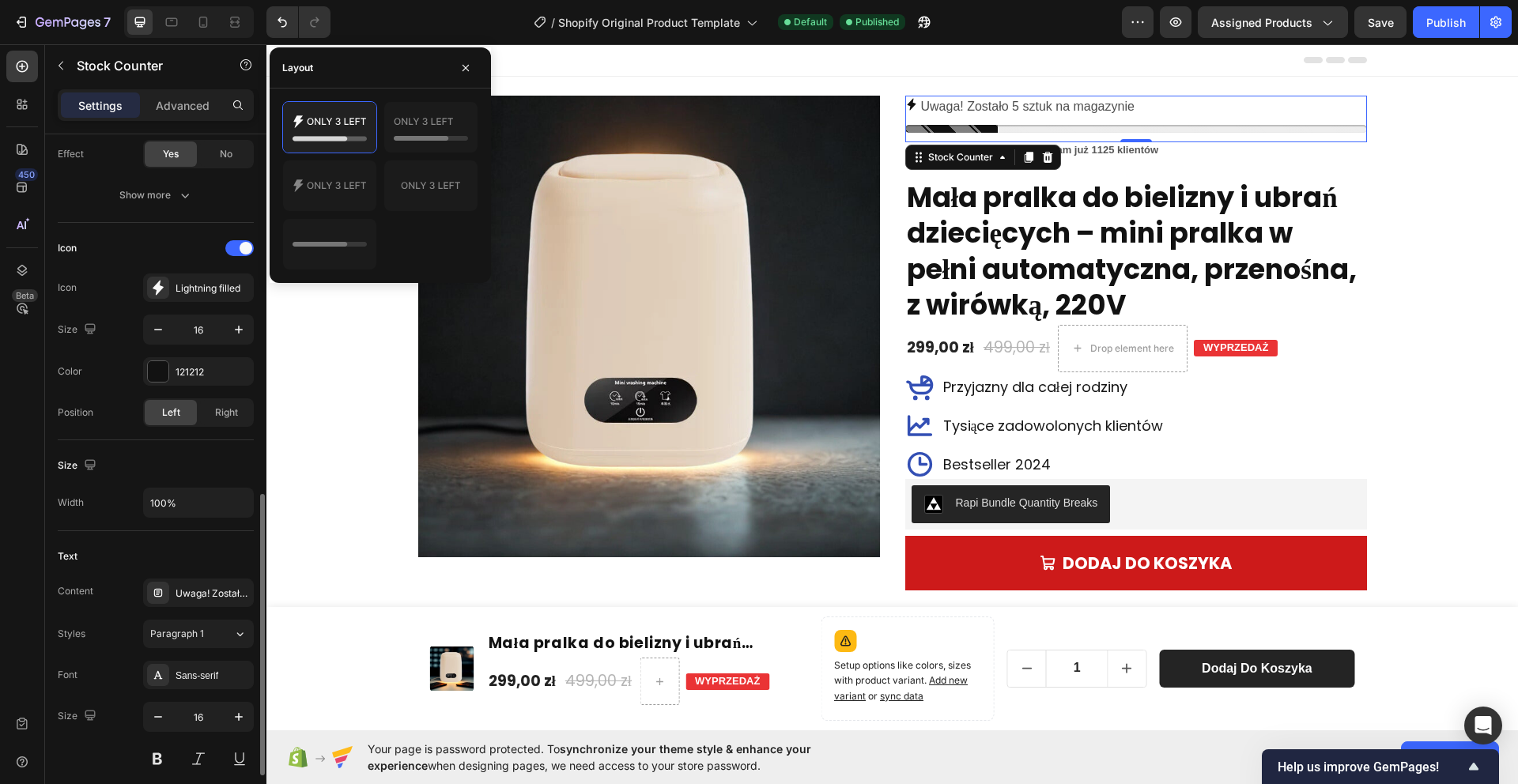
scroll to position [500, 0]
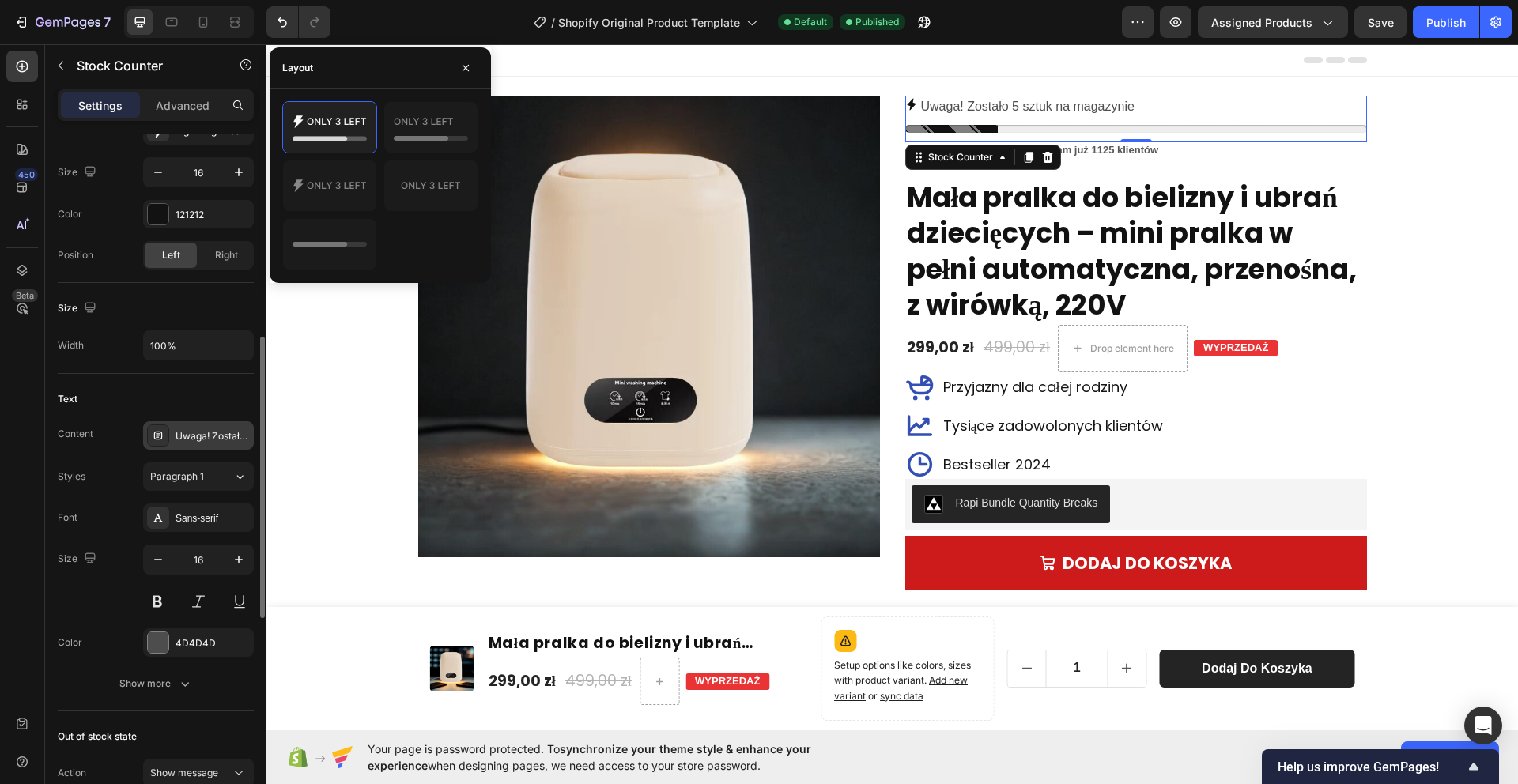
click at [229, 440] on div "Uwaga! Zostało 5 sztuk na magazynie" at bounding box center [212, 436] width 74 height 14
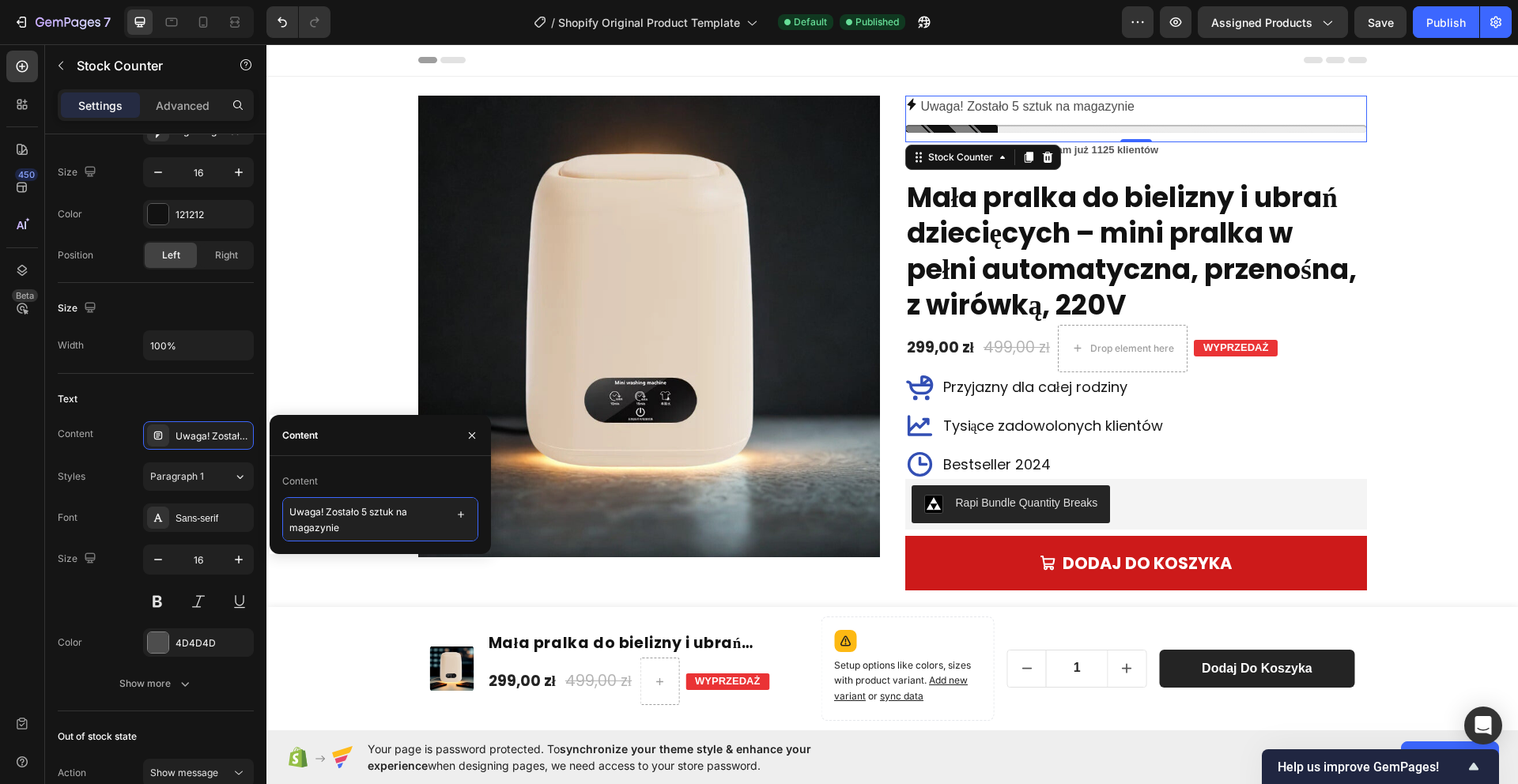
drag, startPoint x: 359, startPoint y: 528, endPoint x: 395, endPoint y: 514, distance: 38.6
click at [394, 514] on textarea "Uwaga! Zostało 5 sztuk na magazynie" at bounding box center [380, 519] width 196 height 44
type textarea "Uwaga! Zostało 5 sztuk. Ograniczona dostępność!"
click at [1456, 26] on div "Publish" at bounding box center [1445, 23] width 39 height 17
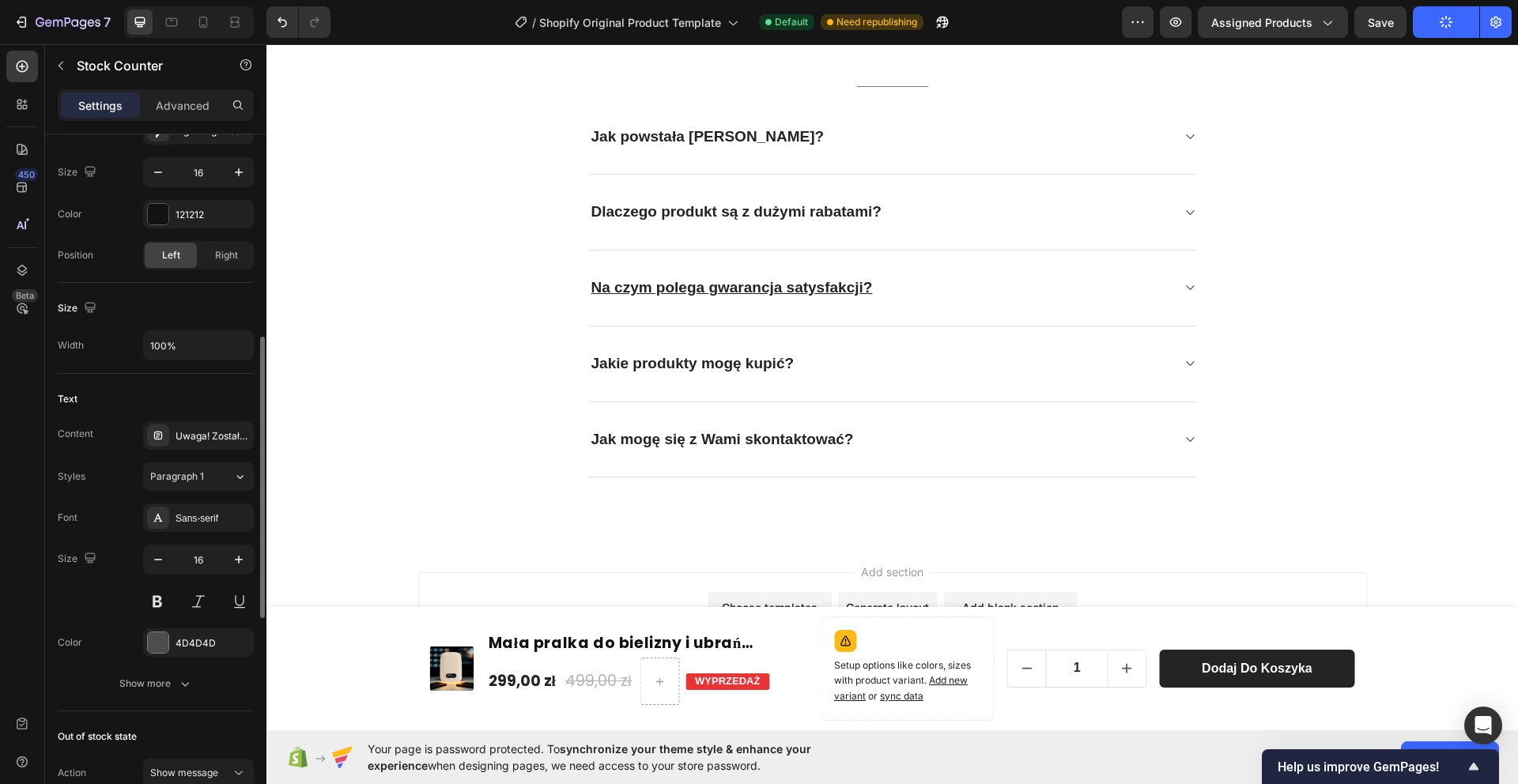
scroll to position [5917, 0]
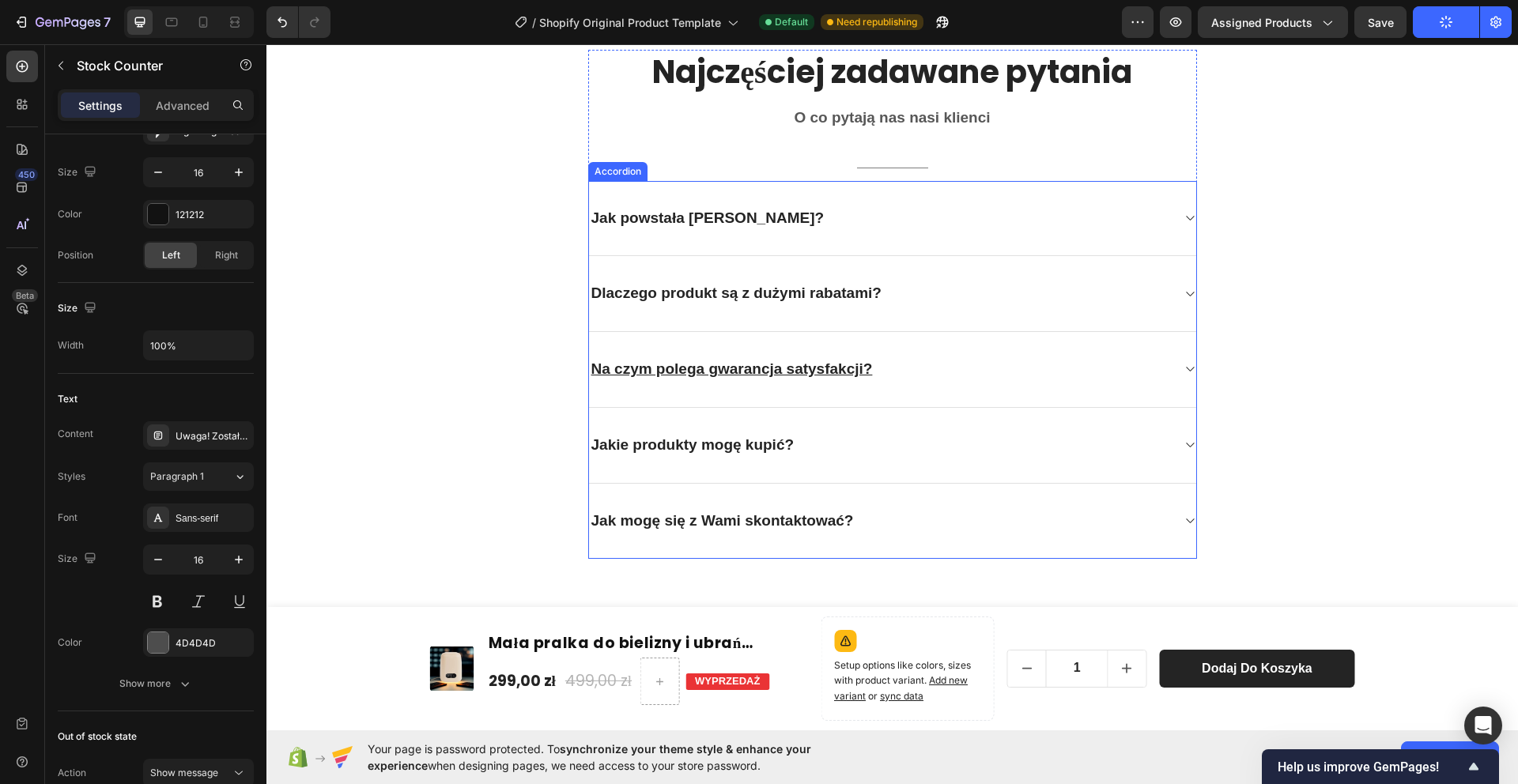
click at [788, 214] on strong "Jak powstała [PERSON_NAME]?" at bounding box center [708, 218] width 234 height 17
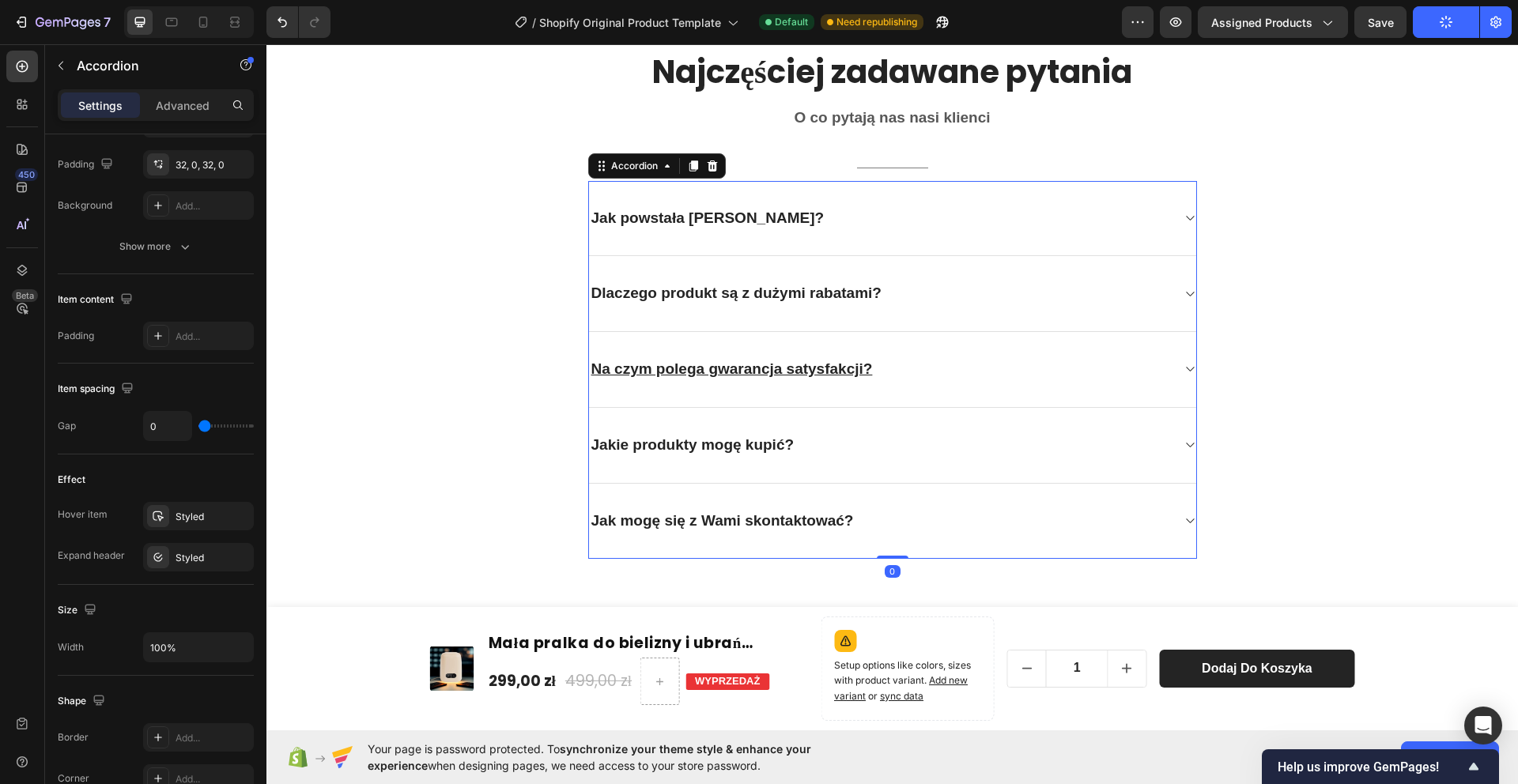
scroll to position [0, 0]
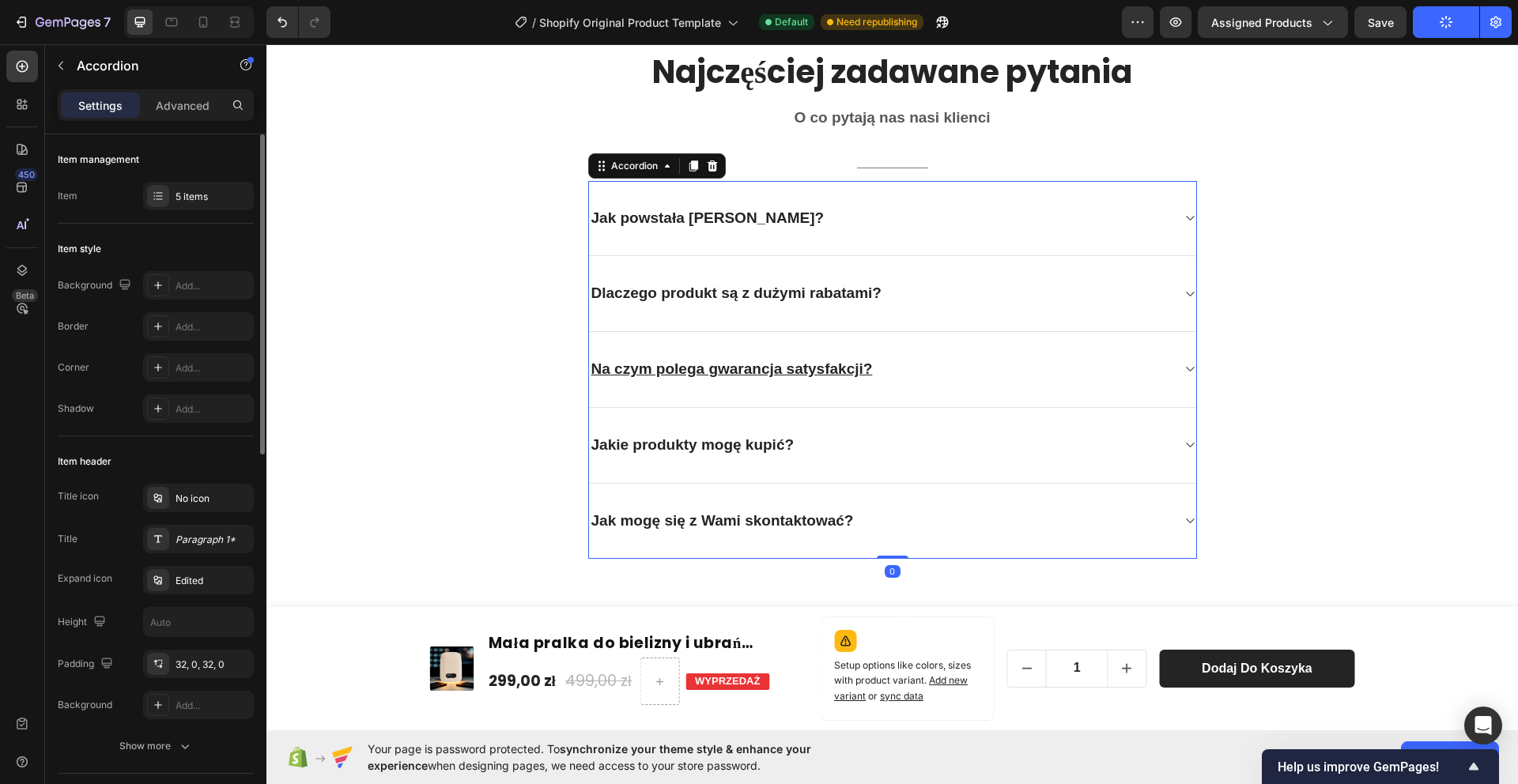
click at [1157, 212] on div "Jak powstała [PERSON_NAME]?" at bounding box center [880, 218] width 582 height 24
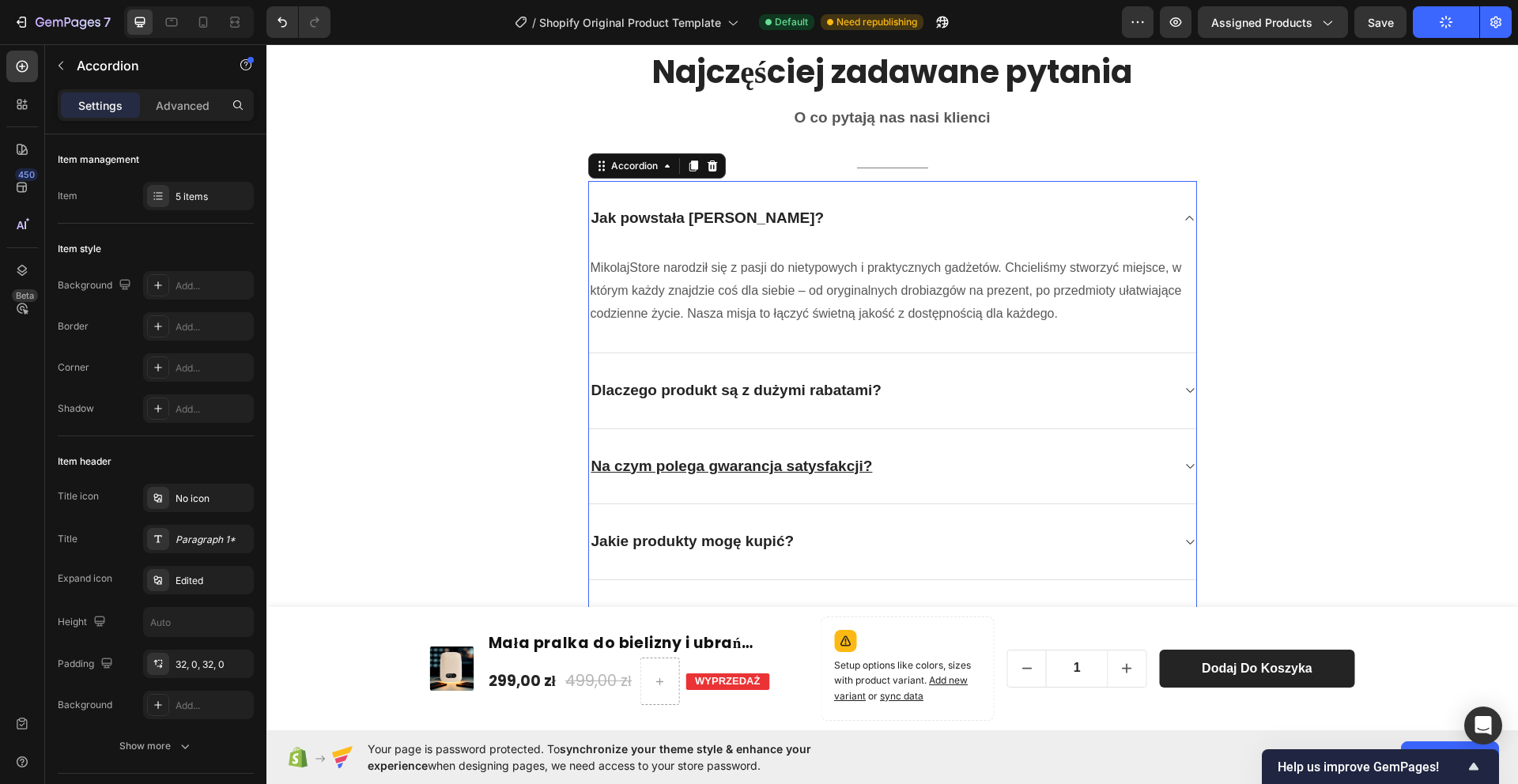
drag, startPoint x: 1052, startPoint y: 395, endPoint x: 1038, endPoint y: 394, distance: 14.0
click at [1051, 395] on div "Dlaczego produkt są z dużymi rabatami?" at bounding box center [880, 390] width 582 height 24
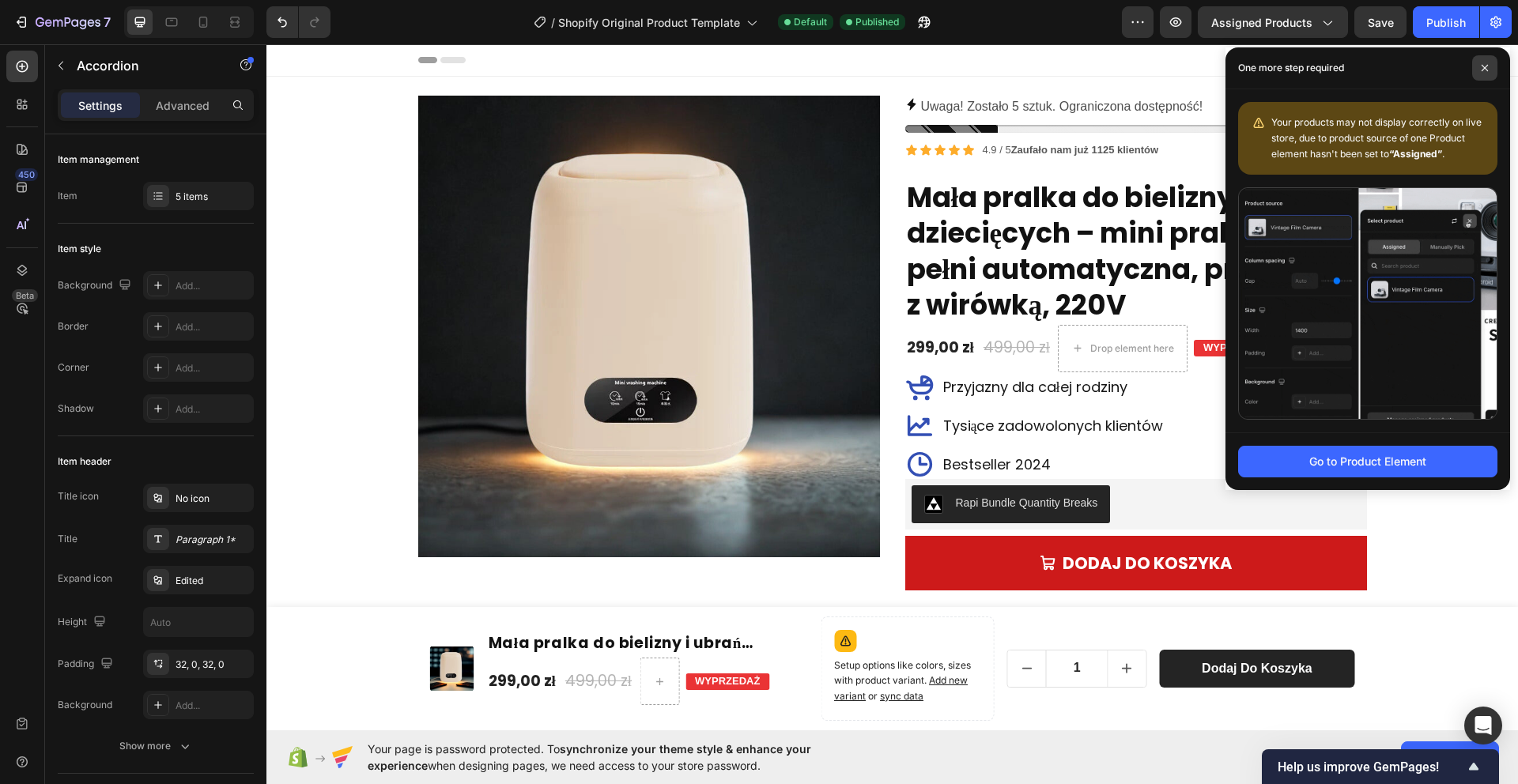
click at [1488, 64] on icon at bounding box center [1484, 68] width 8 height 8
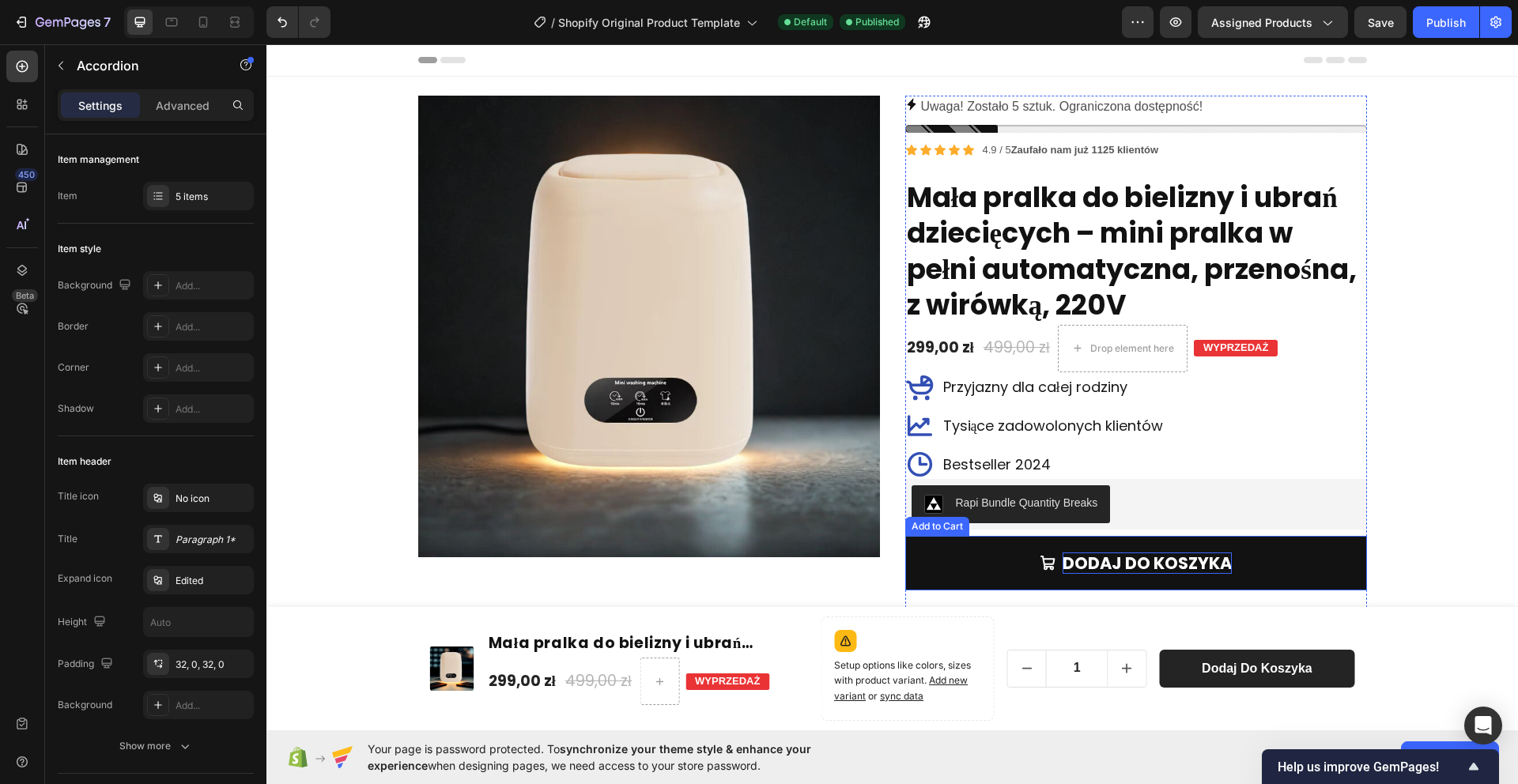
click at [1169, 569] on div "Dodaj do koszyka" at bounding box center [1147, 564] width 169 height 22
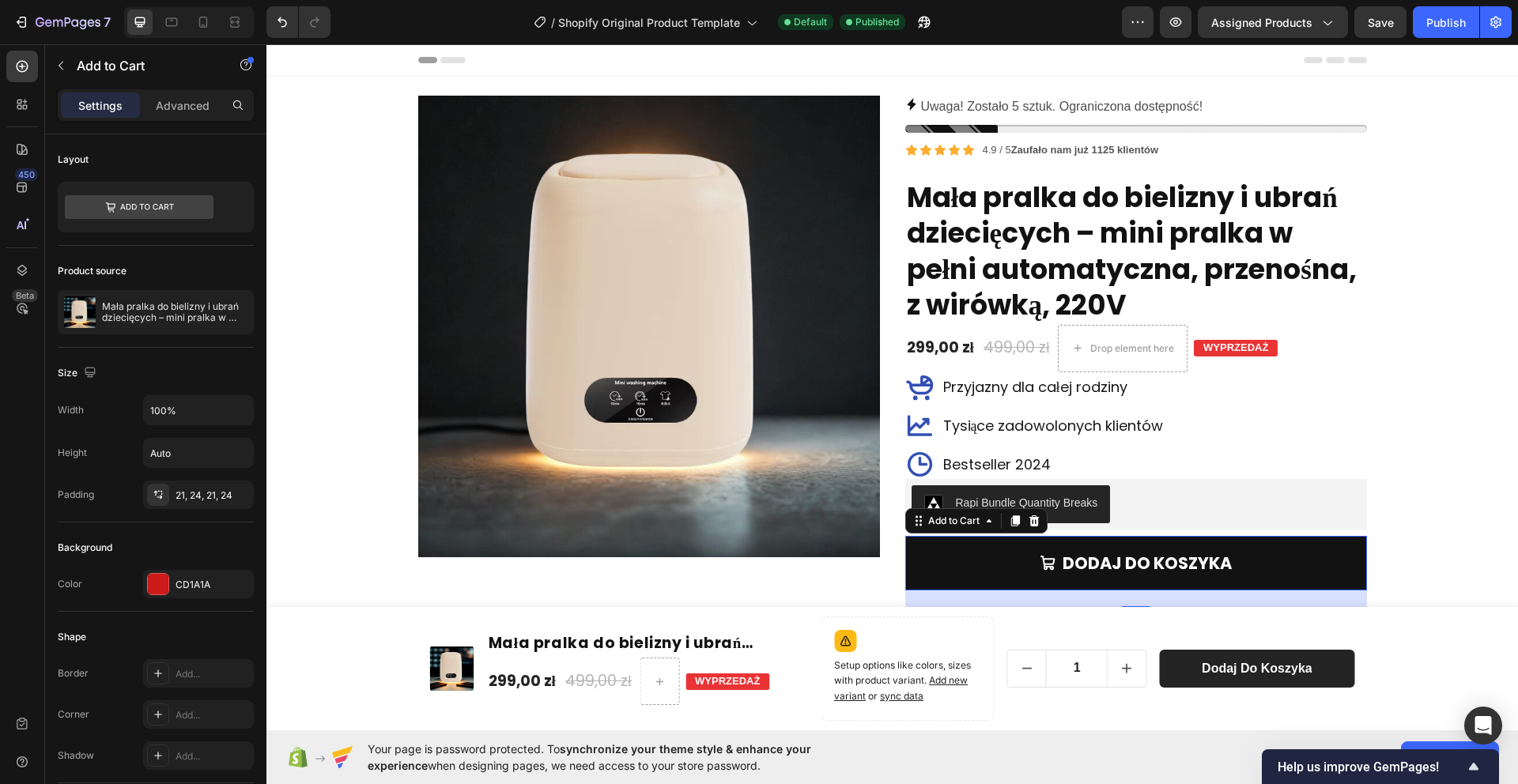
click at [993, 569] on button "Dodaj do koszyka" at bounding box center [1136, 563] width 462 height 54
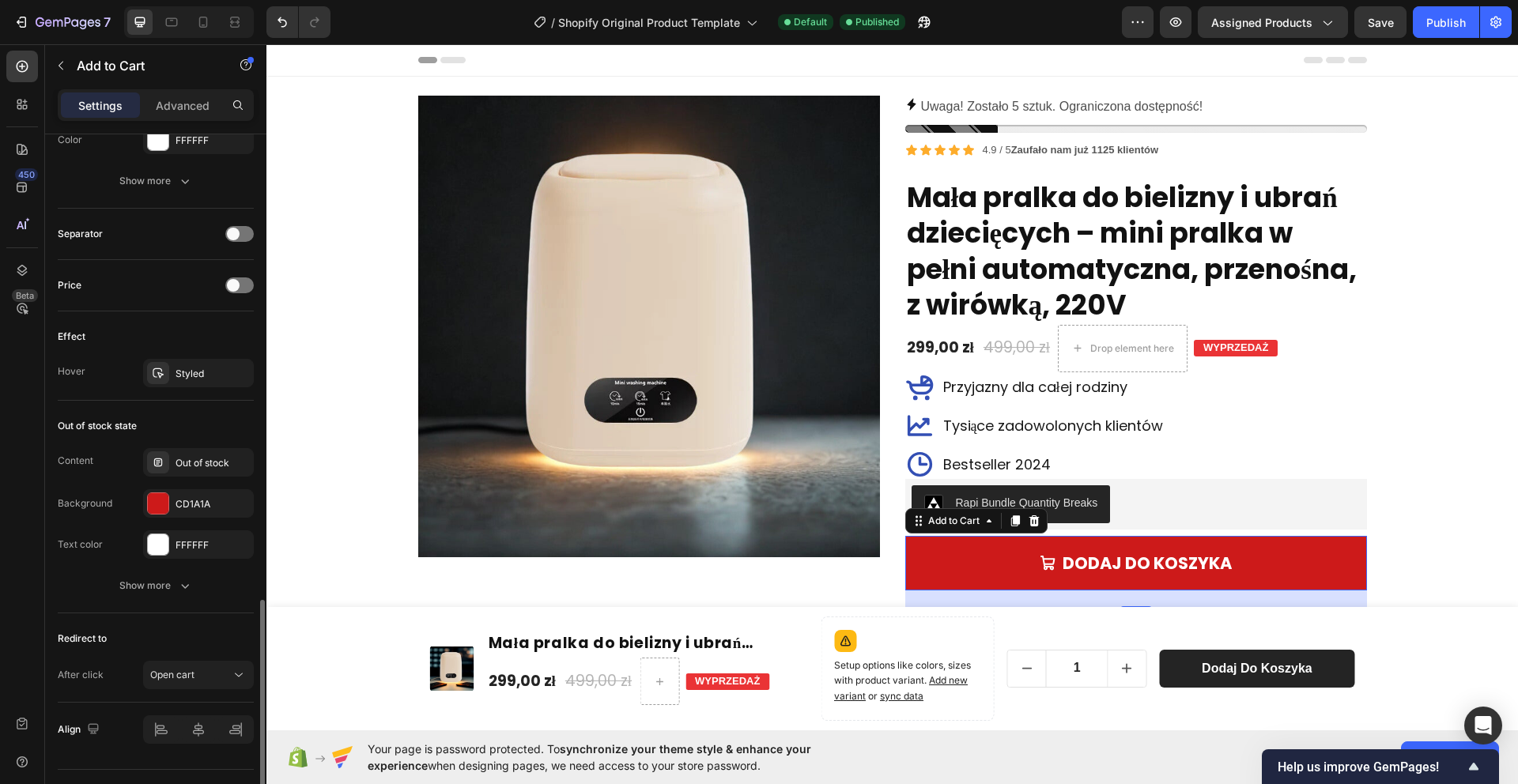
scroll to position [1124, 0]
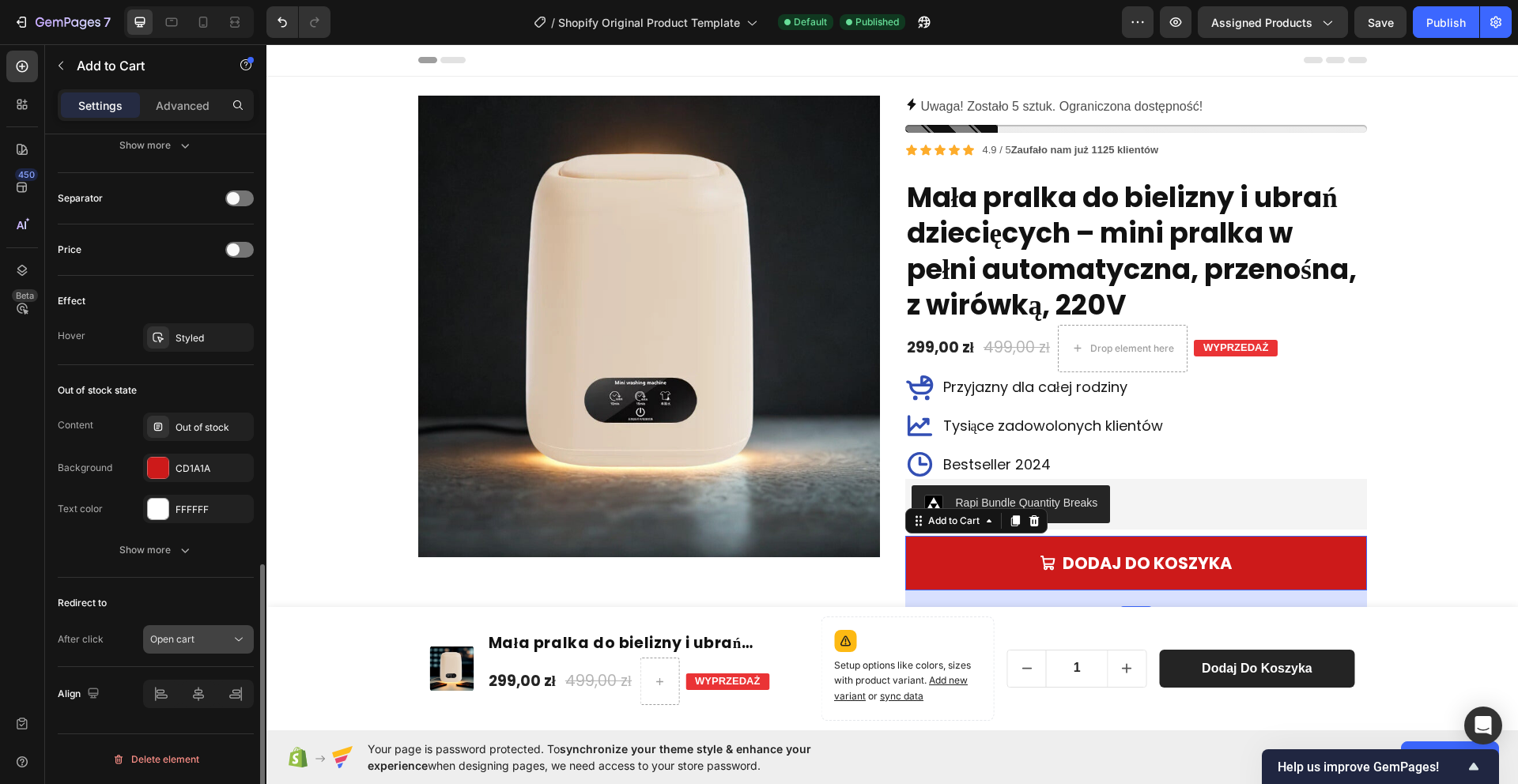
click at [209, 646] on button "Open cart" at bounding box center [199, 640] width 111 height 28
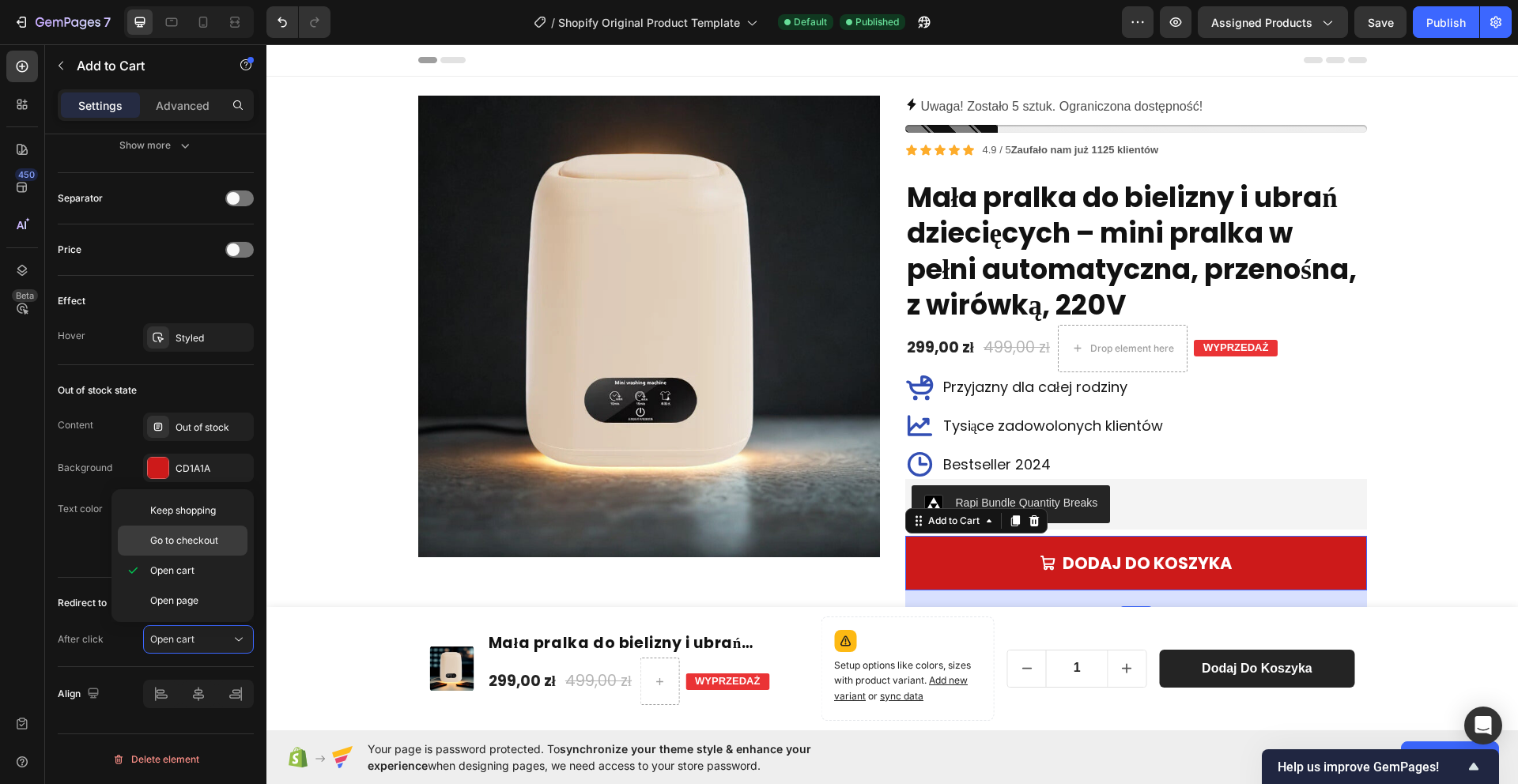
click at [212, 538] on span "Go to checkout" at bounding box center [184, 540] width 68 height 14
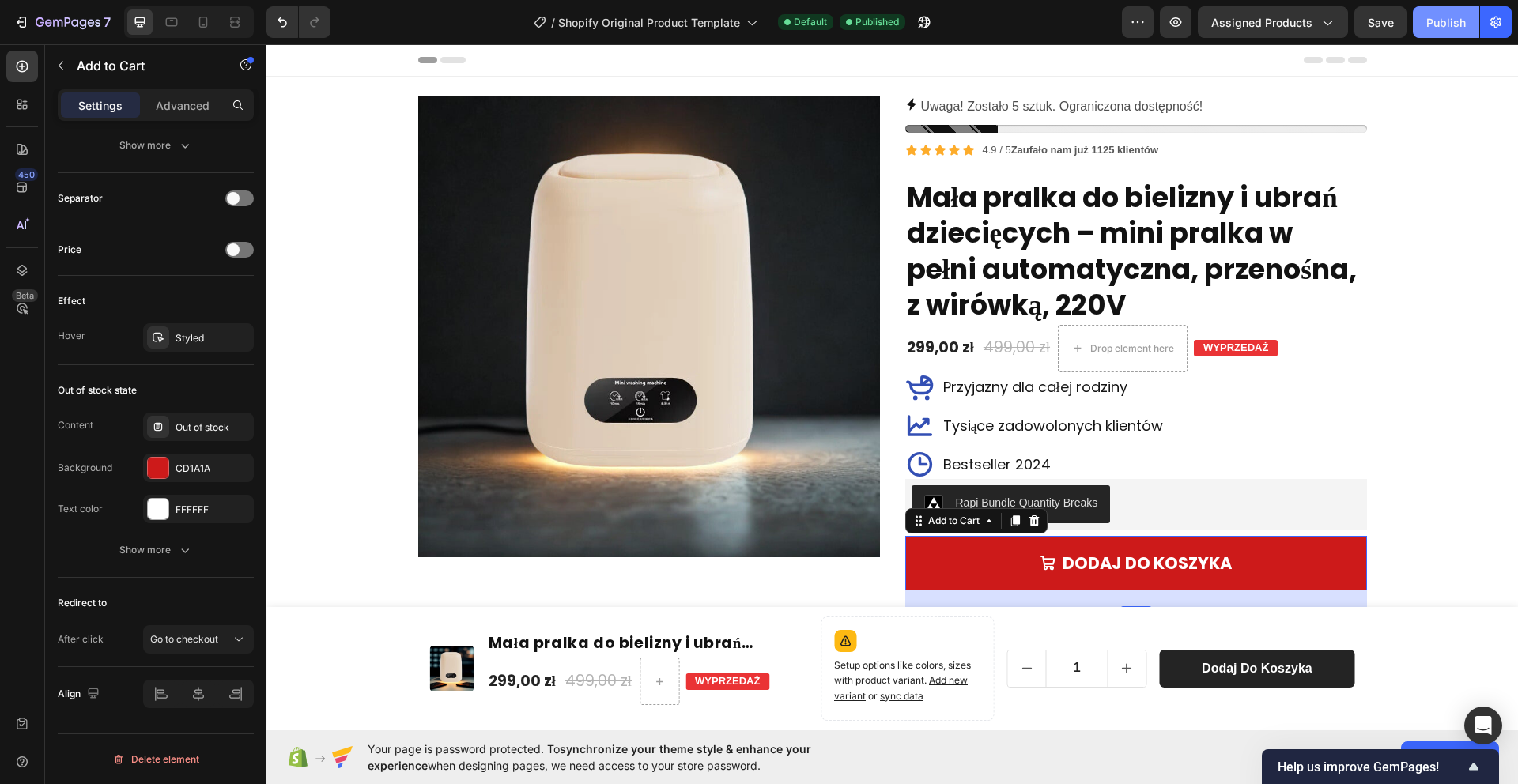
click at [1457, 20] on div "Publish" at bounding box center [1445, 23] width 39 height 17
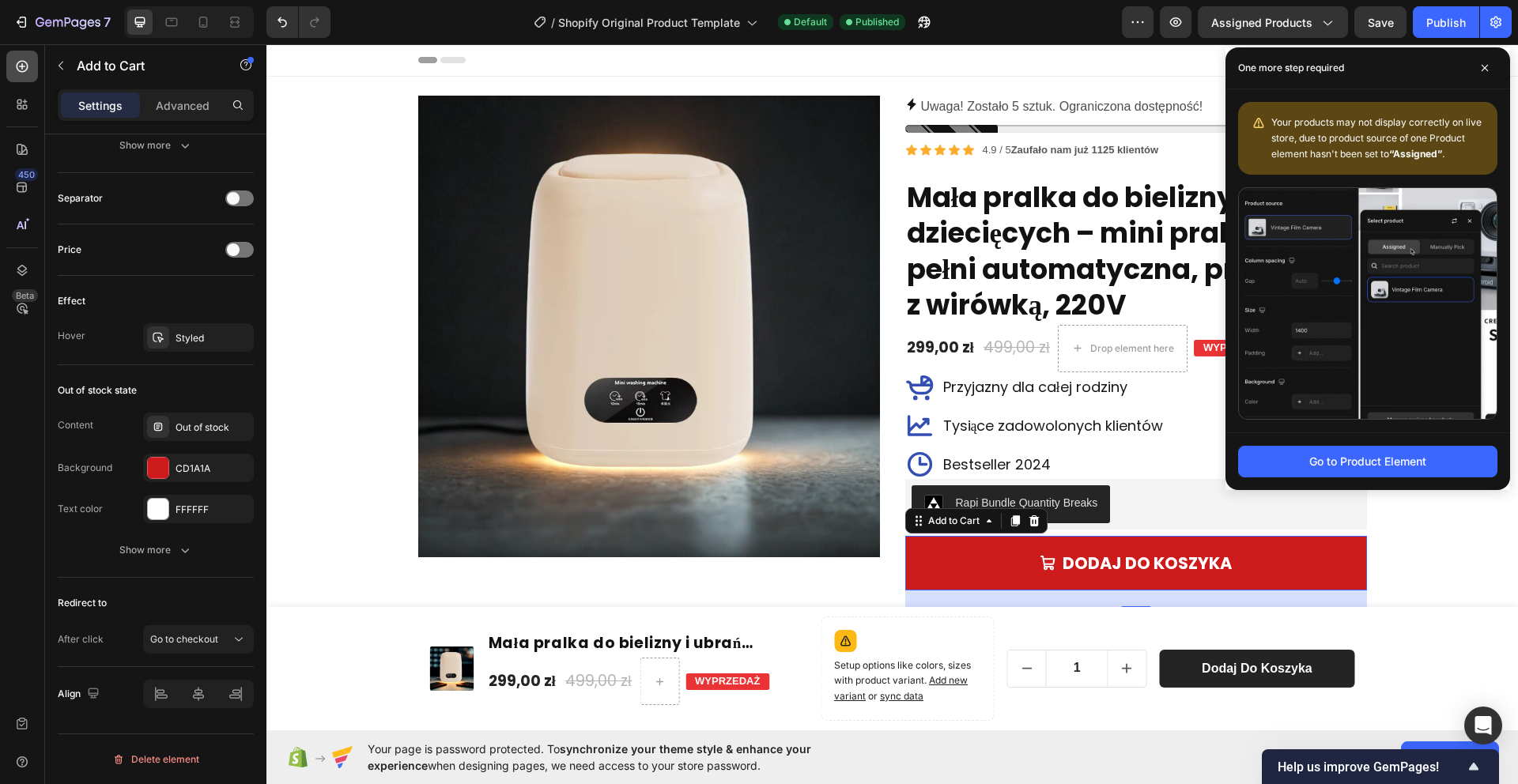
click at [28, 69] on icon at bounding box center [22, 66] width 16 height 16
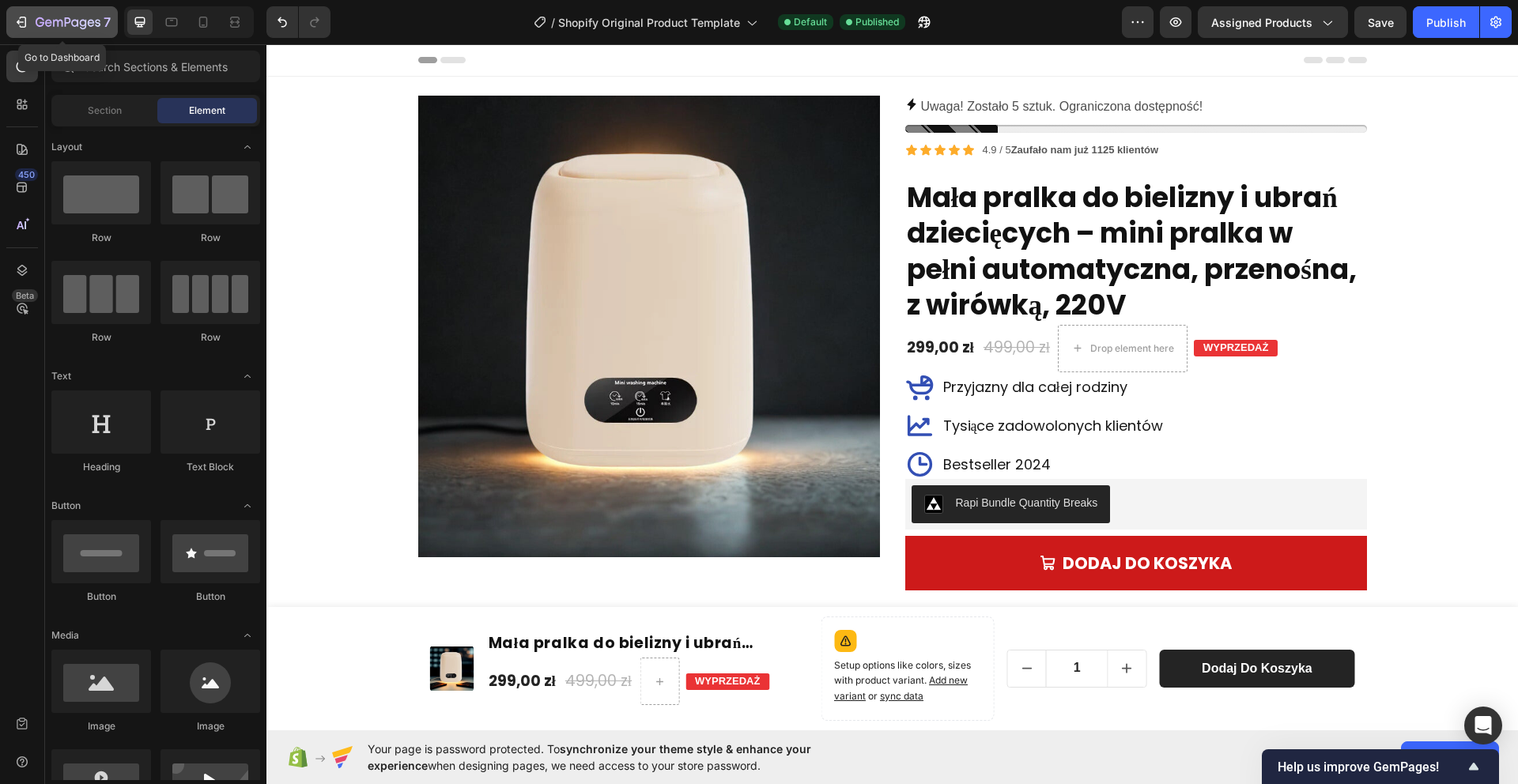
click at [20, 20] on icon "button" at bounding box center [21, 22] width 16 height 16
